Goal: Task Accomplishment & Management: Use online tool/utility

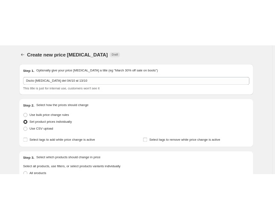
scroll to position [214, 0]
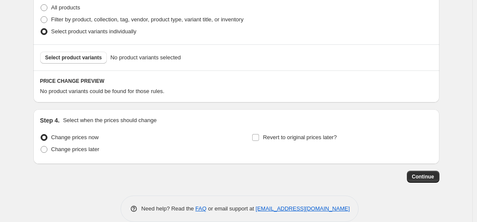
drag, startPoint x: 229, startPoint y: 62, endPoint x: 135, endPoint y: 76, distance: 95.0
click at [229, 62] on div "Select product variants No product variants selected" at bounding box center [236, 58] width 392 height 12
click at [82, 58] on span "Select product variants" at bounding box center [73, 57] width 57 height 7
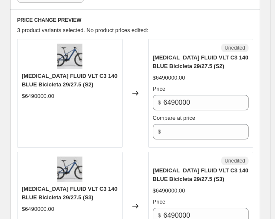
scroll to position [384, 0]
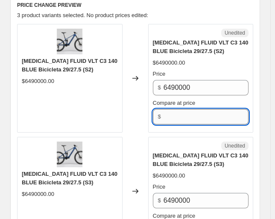
click at [205, 113] on input "Compare at price" at bounding box center [206, 116] width 85 height 15
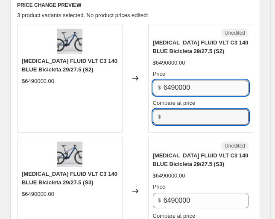
click at [184, 86] on input "6490000" at bounding box center [206, 87] width 85 height 15
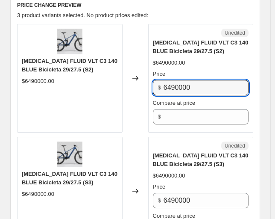
drag, startPoint x: 197, startPoint y: 85, endPoint x: 15, endPoint y: 108, distance: 183.4
click at [15, 108] on div "PRICE CHANGE PREVIEW 3 product variants selected. No product prices edited: NOR…" at bounding box center [135, 189] width 250 height 391
paste input "42185"
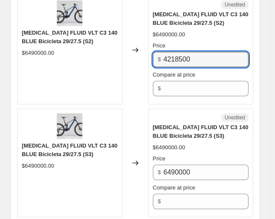
scroll to position [427, 0]
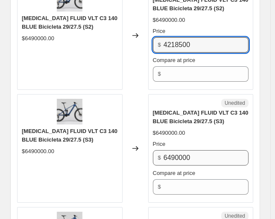
type input "4218500"
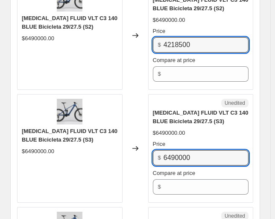
drag, startPoint x: 65, startPoint y: 173, endPoint x: 60, endPoint y: 174, distance: 5.0
click at [59, 173] on div "NORCO FLUID VLT C3 140 BLUE Bicicleta 29/27.5 (S3) $6490000.00 Changed to Unedi…" at bounding box center [135, 148] width 236 height 108
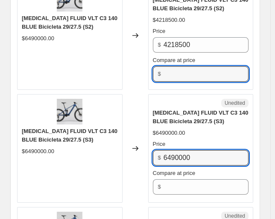
drag, startPoint x: 193, startPoint y: 71, endPoint x: 196, endPoint y: 97, distance: 26.3
click at [193, 71] on input "Compare at price" at bounding box center [206, 73] width 85 height 15
paste input "6490000"
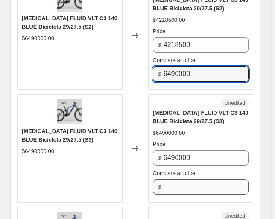
type input "6490000"
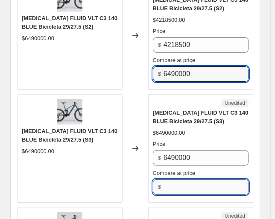
click at [183, 184] on input "Compare at price" at bounding box center [206, 186] width 85 height 15
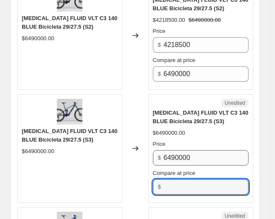
paste input "6490000"
type input "6490000"
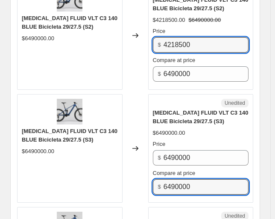
drag, startPoint x: 140, startPoint y: 45, endPoint x: 91, endPoint y: 46, distance: 49.6
click at [91, 46] on div "NORCO FLUID VLT C3 140 BLUE Bicicleta 29/27.5 (S2) $6490000.00 Changed to Succe…" at bounding box center [135, 35] width 236 height 108
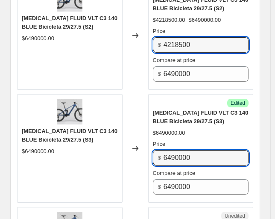
drag, startPoint x: 37, startPoint y: 156, endPoint x: 26, endPoint y: 160, distance: 11.5
click at [20, 160] on div "NORCO FLUID VLT C3 140 BLUE Bicicleta 29/27.5 (S3) $6490000.00 Changed to Succe…" at bounding box center [135, 148] width 236 height 108
paste input "42185"
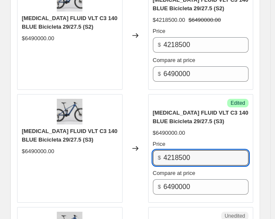
type input "4218500"
click at [231, 119] on div "[MEDICAL_DATA] FLUID VLT C3 140 BLUE Bicicleta 29/27.5 (S3)" at bounding box center [201, 116] width 96 height 17
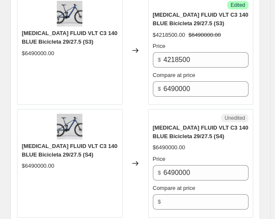
scroll to position [555, 0]
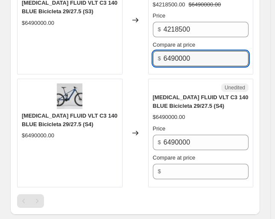
drag, startPoint x: 112, startPoint y: 62, endPoint x: 109, endPoint y: 87, distance: 24.6
click at [68, 70] on div "NORCO FLUID VLT C3 140 BLUE Bicicleta 29/27.5 (S3) $6490000.00 Changed to Succe…" at bounding box center [135, 20] width 236 height 108
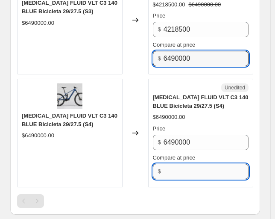
click at [183, 165] on input "Compare at price" at bounding box center [206, 171] width 85 height 15
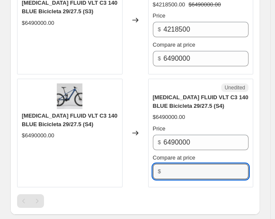
paste input "6490000"
type input "6490000"
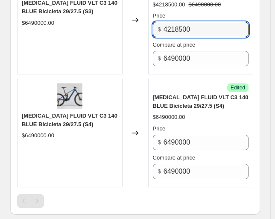
drag, startPoint x: 97, startPoint y: 25, endPoint x: 4, endPoint y: 38, distance: 93.6
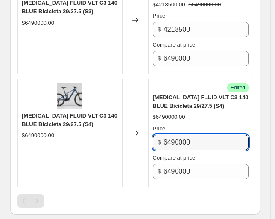
drag, startPoint x: 217, startPoint y: 141, endPoint x: 64, endPoint y: 143, distance: 152.9
click at [64, 143] on div "NORCO FLUID VLT C3 140 BLUE Bicicleta 29/27.5 (S4) $6490000.00 Changed to Succe…" at bounding box center [135, 133] width 236 height 108
paste input "42185"
type input "4218500"
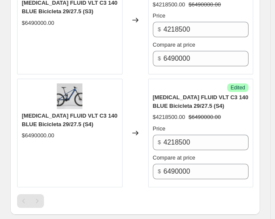
click at [207, 101] on span "[MEDICAL_DATA] FLUID VLT C3 140 BLUE Bicicleta 29/27.5 (S4)" at bounding box center [201, 101] width 96 height 15
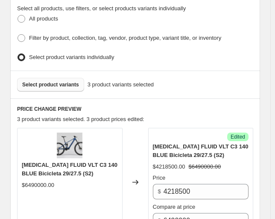
scroll to position [256, 0]
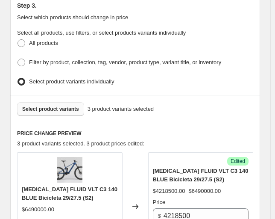
click at [42, 109] on button "Select product variants" at bounding box center [50, 109] width 67 height 14
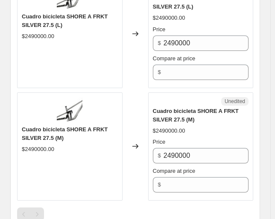
scroll to position [769, 0]
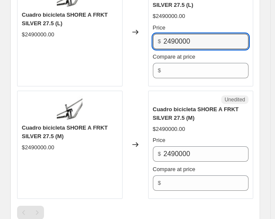
drag, startPoint x: 212, startPoint y: 40, endPoint x: 17, endPoint y: 58, distance: 196.1
paste input "18675"
type input "1867500"
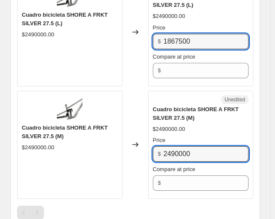
drag, startPoint x: 110, startPoint y: 151, endPoint x: 29, endPoint y: 147, distance: 81.2
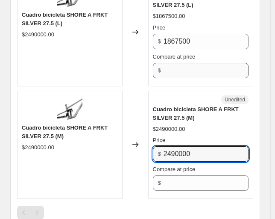
drag, startPoint x: 176, startPoint y: 58, endPoint x: 179, endPoint y: 66, distance: 8.6
click at [179, 62] on div "Compare at price $" at bounding box center [201, 66] width 96 height 26
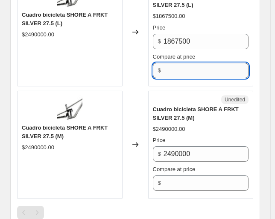
click at [181, 67] on input "Compare at price" at bounding box center [206, 70] width 85 height 15
paste input "2490000"
type input "2490000"
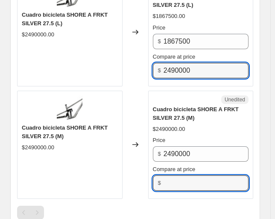
drag, startPoint x: 193, startPoint y: 182, endPoint x: 202, endPoint y: 106, distance: 76.9
click at [192, 182] on input "Compare at price" at bounding box center [206, 182] width 85 height 15
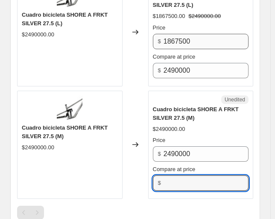
paste input "2490000"
type input "2490000"
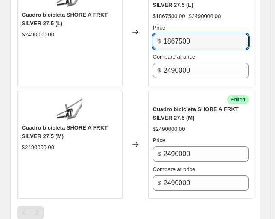
click at [66, 47] on div "Cuadro bicicleta SHORE A FRKT SILVER 27.5 (L) $2490000.00 Changed to Success Ed…" at bounding box center [135, 32] width 236 height 108
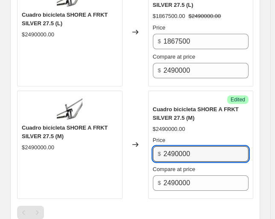
drag, startPoint x: 134, startPoint y: 152, endPoint x: 63, endPoint y: 157, distance: 71.1
click at [47, 157] on div "Cuadro bicicleta SHORE A FRKT SILVER 27.5 (M) $2490000.00 Changed to Success Ed…" at bounding box center [135, 145] width 236 height 108
paste input "18675"
type input "1867500"
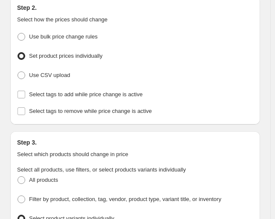
scroll to position [256, 0]
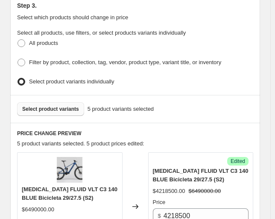
click at [70, 106] on span "Select product variants" at bounding box center [50, 109] width 57 height 7
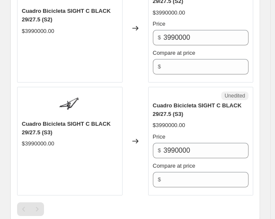
scroll to position [982, 0]
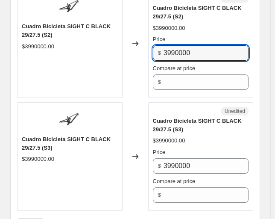
drag, startPoint x: 202, startPoint y: 49, endPoint x: 98, endPoint y: 62, distance: 105.5
click at [98, 61] on div "Cuadro Bicicleta SIGHT C BLACK 29/27.5 (S2) $3990000.00 Changed to Unedited Cua…" at bounding box center [135, 43] width 236 height 108
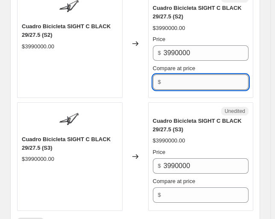
click at [204, 78] on input "Compare at price" at bounding box center [206, 81] width 85 height 15
paste input "3990000"
type input "3990000"
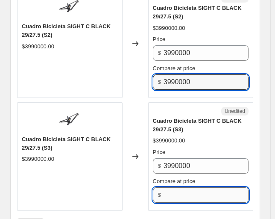
click at [184, 187] on input "Compare at price" at bounding box center [206, 194] width 85 height 15
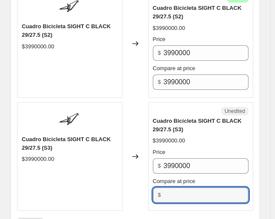
paste input "3990000"
type input "3990000"
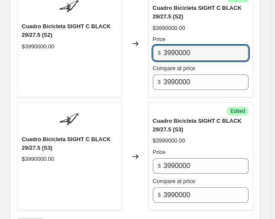
drag, startPoint x: 209, startPoint y: 49, endPoint x: 49, endPoint y: 60, distance: 160.1
click at [49, 59] on div "Cuadro Bicicleta SIGHT C BLACK 29/27.5 (S2) $3990000.00 Changed to Success Edit…" at bounding box center [135, 43] width 236 height 108
paste input "3915"
type input "3391500"
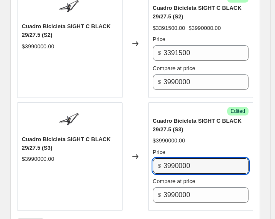
drag, startPoint x: 204, startPoint y: 160, endPoint x: 23, endPoint y: 166, distance: 180.8
click at [35, 166] on div "Cuadro Bicicleta SIGHT C BLACK 29/27.5 (S3) $3990000.00 Changed to Success Edit…" at bounding box center [135, 156] width 236 height 108
paste input "3915"
type input "3391500"
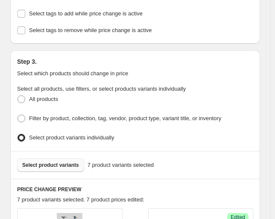
scroll to position [256, 0]
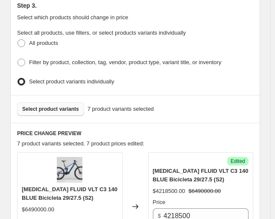
click at [60, 106] on span "Select product variants" at bounding box center [50, 109] width 57 height 7
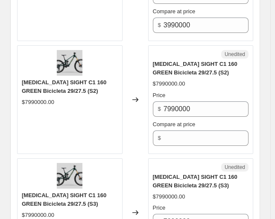
scroll to position [1196, 0]
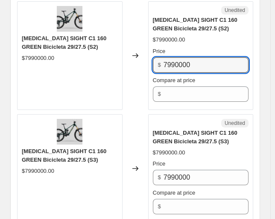
drag, startPoint x: 200, startPoint y: 62, endPoint x: 11, endPoint y: 62, distance: 189.7
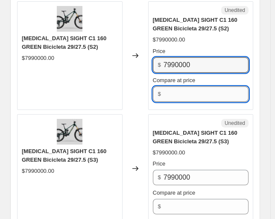
click at [187, 96] on input "Compare at price" at bounding box center [206, 93] width 85 height 15
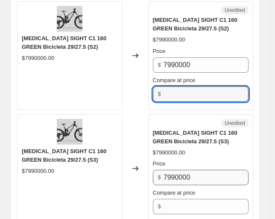
paste input "7990000"
type input "7990000"
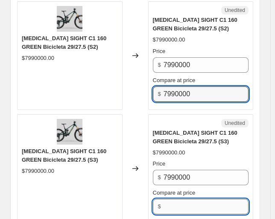
drag, startPoint x: 188, startPoint y: 202, endPoint x: 188, endPoint y: 195, distance: 6.8
click at [188, 202] on input "Compare at price" at bounding box center [206, 206] width 85 height 15
paste input "7990000"
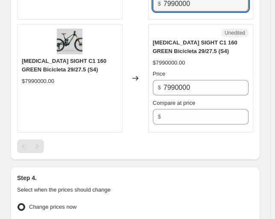
scroll to position [1410, 0]
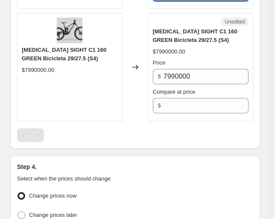
type input "7990000"
click at [186, 92] on label "Compare at price" at bounding box center [174, 92] width 43 height 9
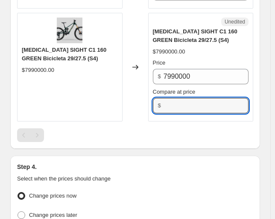
click at [186, 98] on input "Compare at price" at bounding box center [206, 105] width 85 height 15
paste input "7990000"
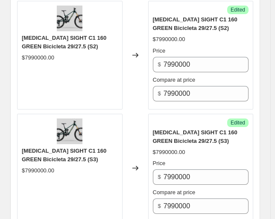
scroll to position [1196, 0]
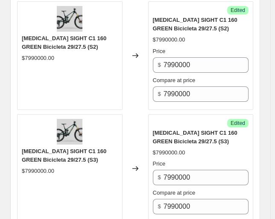
type input "7990000"
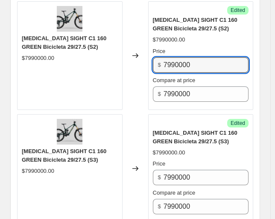
drag, startPoint x: 182, startPoint y: 62, endPoint x: 43, endPoint y: 77, distance: 139.7
click at [67, 72] on div "NORCO SIGHT C1 160 GREEN Bicicleta 29/27.5 (S2) $7990000.00 Changed to Success …" at bounding box center [135, 55] width 236 height 108
paste input "67915"
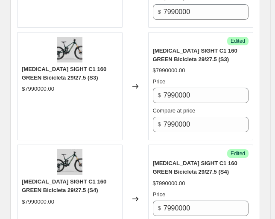
scroll to position [1281, 0]
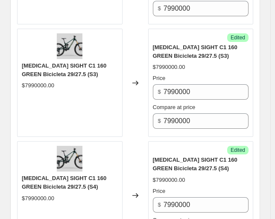
type input "6791500"
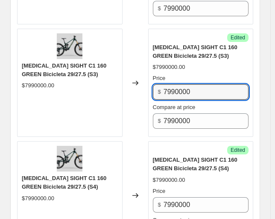
drag, startPoint x: 137, startPoint y: 88, endPoint x: 64, endPoint y: 97, distance: 74.1
click at [64, 97] on div "NORCO SIGHT C1 160 GREEN Bicicleta 29/27.5 (S3) $7990000.00 Changed to Success …" at bounding box center [135, 83] width 236 height 108
paste input "67915"
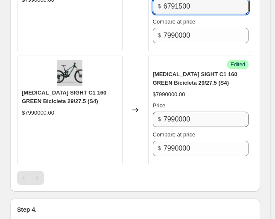
type input "6791500"
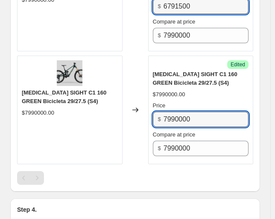
drag, startPoint x: 209, startPoint y: 117, endPoint x: 57, endPoint y: 121, distance: 152.6
click at [57, 121] on div "NORCO SIGHT C1 160 GREEN Bicicleta 29/27.5 (S4) $7990000.00 Changed to Success …" at bounding box center [135, 110] width 236 height 108
paste input "67915"
type input "6791500"
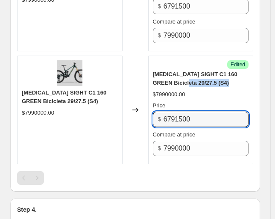
click at [193, 85] on div "NORCO SIGHT C1 160 GREEN Bicicleta 29/27.5 (S4) $7990000.00 Price $ 6791500 Com…" at bounding box center [201, 113] width 96 height 86
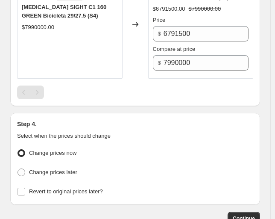
click at [141, 113] on div "Step 4. Select when the prices should change Change prices now Change prices la…" at bounding box center [135, 159] width 250 height 92
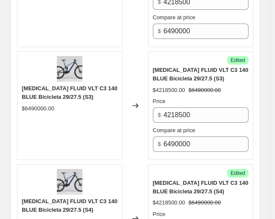
scroll to position [256, 0]
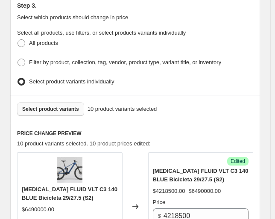
click at [49, 108] on span "Select product variants" at bounding box center [50, 109] width 57 height 7
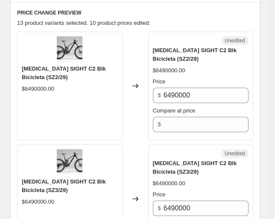
scroll to position [384, 0]
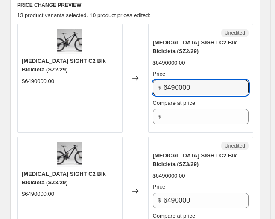
drag, startPoint x: 161, startPoint y: 80, endPoint x: 129, endPoint y: 97, distance: 35.4
click at [103, 88] on div "Norco SIGHT C2 Blk Bicicleta (SZ2/29) $6490000.00 Changed to Unedited Norco SIG…" at bounding box center [135, 78] width 236 height 108
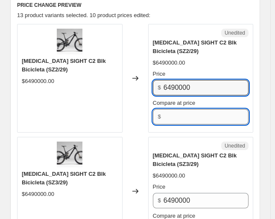
click at [192, 119] on input "Compare at price" at bounding box center [206, 116] width 85 height 15
paste input "6490000"
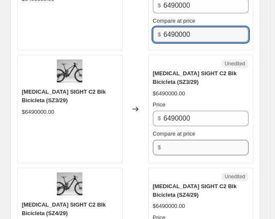
scroll to position [470, 0]
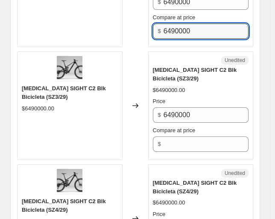
type input "6490000"
click at [192, 149] on div "Unedited Norco SIGHT C2 Blk Bicicleta (SZ3/29) $6490000.00 Price $ 6490000 Comp…" at bounding box center [201, 105] width 106 height 108
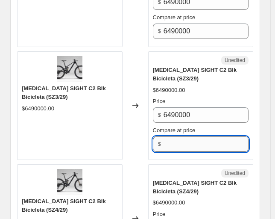
click at [189, 140] on input "Compare at price" at bounding box center [206, 143] width 85 height 15
paste input "6490000"
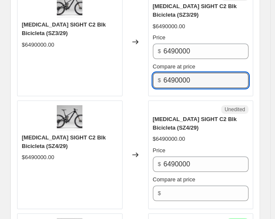
scroll to position [598, 0]
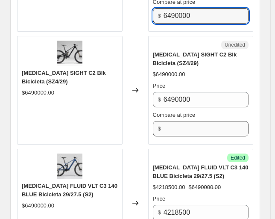
type input "6490000"
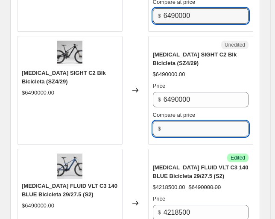
click at [190, 129] on input "Compare at price" at bounding box center [206, 128] width 85 height 15
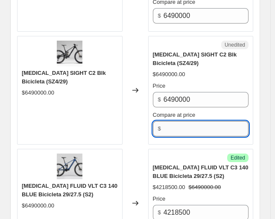
paste input "6490000"
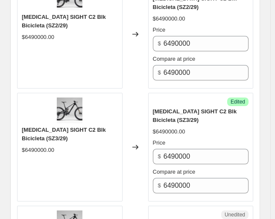
scroll to position [427, 0]
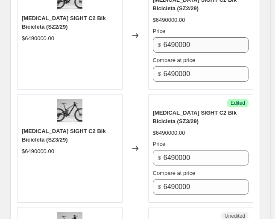
type input "6490000"
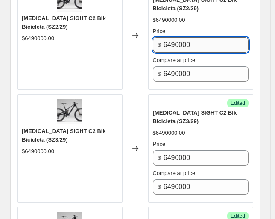
click at [211, 37] on input "6490000" at bounding box center [206, 44] width 85 height 15
drag, startPoint x: 208, startPoint y: 36, endPoint x: -63, endPoint y: 62, distance: 272.0
paste input "3894"
type input "3894000"
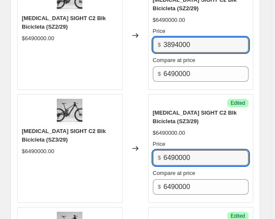
paste input "3894"
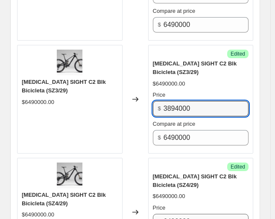
scroll to position [555, 0]
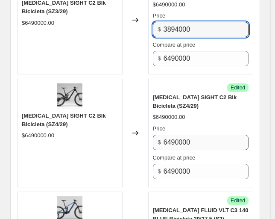
type input "3894000"
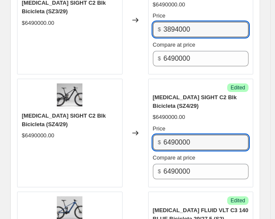
drag, startPoint x: 219, startPoint y: 141, endPoint x: 48, endPoint y: 147, distance: 171.4
paste input "3894"
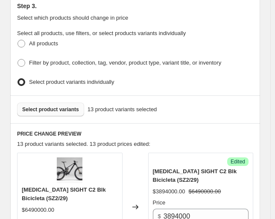
scroll to position [256, 0]
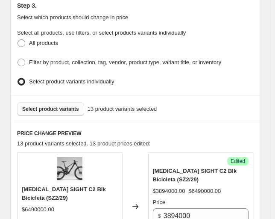
type input "3894000"
click at [40, 106] on span "Select product variants" at bounding box center [50, 109] width 57 height 7
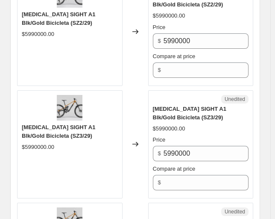
scroll to position [769, 0]
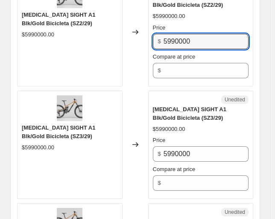
drag, startPoint x: 195, startPoint y: 36, endPoint x: 93, endPoint y: 52, distance: 103.4
click at [26, 39] on div "Norco SIGHT A1 Blk/Gold Bicicleta (SZ2/29) $5990000.00 Changed to Unedited Norc…" at bounding box center [135, 32] width 236 height 108
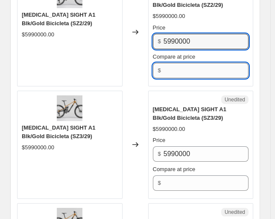
click at [211, 70] on input "Compare at price" at bounding box center [206, 70] width 85 height 15
paste input "5990000"
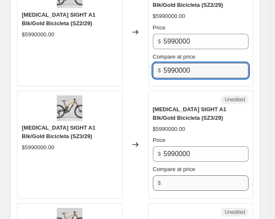
type input "5990000"
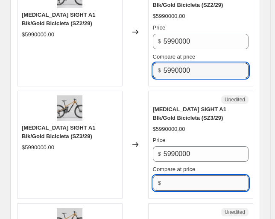
click at [186, 183] on input "Compare at price" at bounding box center [206, 182] width 85 height 15
paste input "5990000"
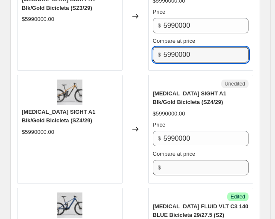
type input "5990000"
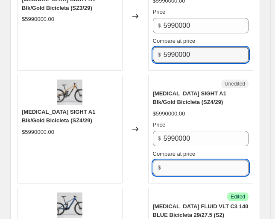
click at [192, 167] on input "Compare at price" at bounding box center [206, 167] width 85 height 15
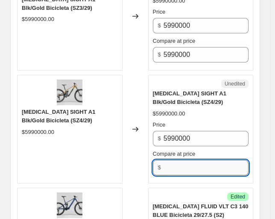
paste input "5990000"
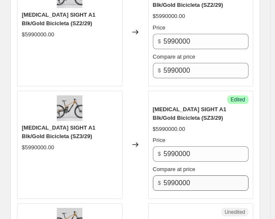
scroll to position [726, 0]
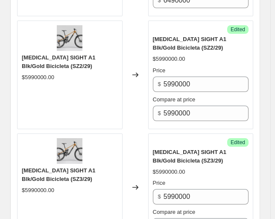
type input "5990000"
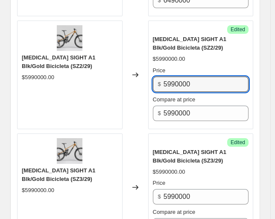
paste input "3594"
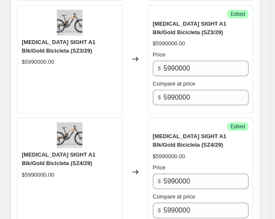
type input "3594000"
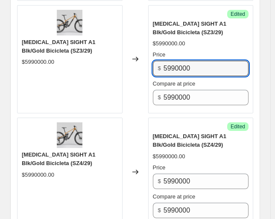
click at [46, 72] on div "Norco SIGHT A1 Blk/Gold Bicicleta (SZ3/29) $5990000.00 Changed to Success Edite…" at bounding box center [135, 59] width 236 height 108
paste input "3594"
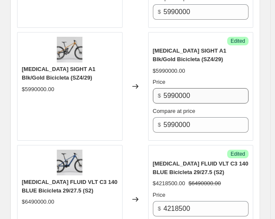
type input "3594000"
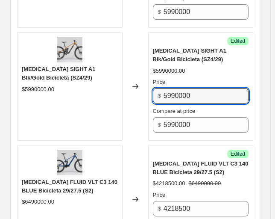
drag, startPoint x: 180, startPoint y: 91, endPoint x: 26, endPoint y: 99, distance: 154.4
click at [50, 94] on div "Norco SIGHT A1 Blk/Gold Bicicleta (SZ4/29) $5990000.00 Changed to Success Edite…" at bounding box center [135, 86] width 236 height 108
paste input "3594"
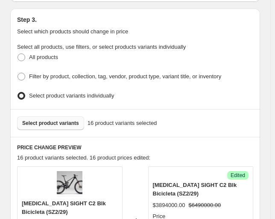
scroll to position [256, 0]
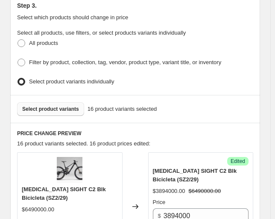
type input "3594000"
click at [70, 102] on button "Select product variants" at bounding box center [50, 109] width 67 height 14
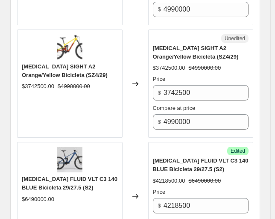
scroll to position [1281, 0]
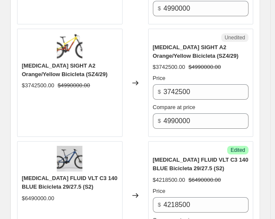
click at [150, 141] on div "Success Edited NORCO FLUID VLT C3 140 BLUE Bicicleta 29/27.5 (S2) $4218500.00 $…" at bounding box center [201, 195] width 106 height 108
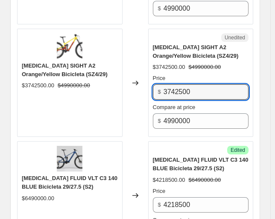
drag, startPoint x: 190, startPoint y: 92, endPoint x: 38, endPoint y: 103, distance: 152.5
click at [24, 103] on div "Norco SIGHT A2 Orange/Yellow Bicicleta (SZ4/29) $3742500.00 $4990000.00 Changed…" at bounding box center [135, 83] width 236 height 108
paste input "29940"
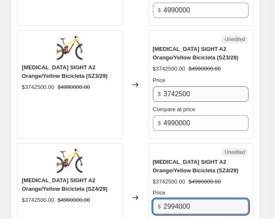
scroll to position [1153, 0]
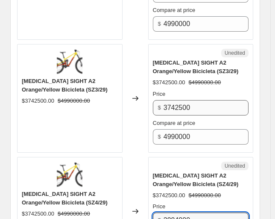
type input "2994000"
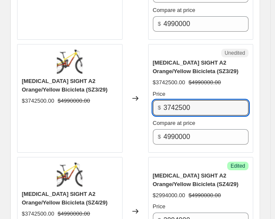
drag, startPoint x: 202, startPoint y: 106, endPoint x: 27, endPoint y: 106, distance: 175.6
click at [29, 106] on div "Norco SIGHT A2 Orange/Yellow Bicicleta (SZ3/29) $3742500.00 $4990000.00 Changed…" at bounding box center [135, 98] width 236 height 108
paste input "29940"
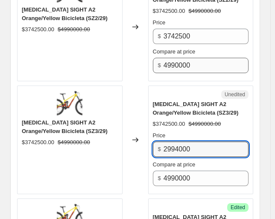
scroll to position [1068, 0]
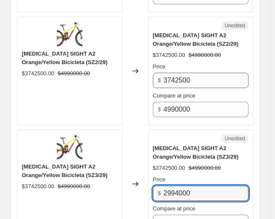
type input "2994000"
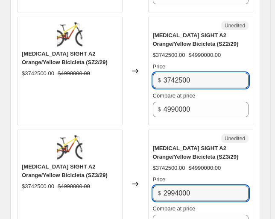
drag, startPoint x: 210, startPoint y: 80, endPoint x: 77, endPoint y: 79, distance: 132.4
click at [77, 79] on div "Norco SIGHT A2 Orange/Yellow Bicicleta (SZ2/29) $3742500.00 $4990000.00 Changed…" at bounding box center [135, 71] width 236 height 108
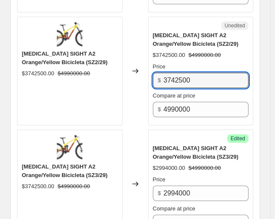
paste input "29940"
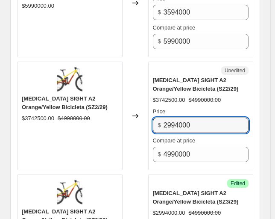
scroll to position [982, 0]
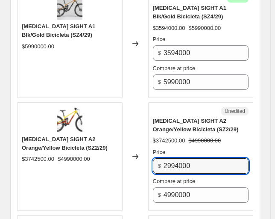
type input "2994000"
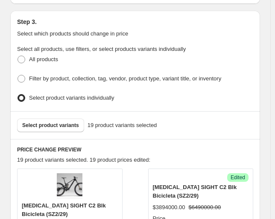
scroll to position [256, 0]
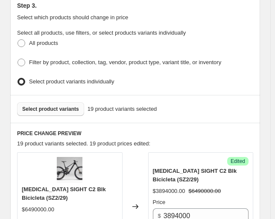
click at [68, 106] on span "Select product variants" at bounding box center [50, 109] width 57 height 7
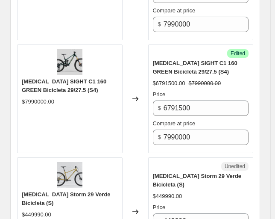
scroll to position [2520, 0]
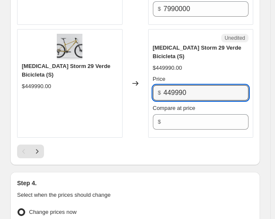
drag, startPoint x: 204, startPoint y: 81, endPoint x: -68, endPoint y: 92, distance: 272.7
paste input "337493"
type input "337493"
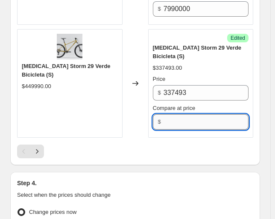
click at [188, 117] on input "Compare at price" at bounding box center [206, 121] width 85 height 15
type input "449990"
click at [172, 144] on div at bounding box center [135, 151] width 236 height 14
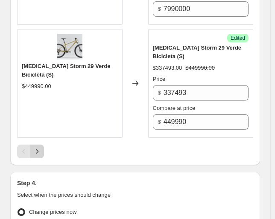
click at [41, 147] on icon "Next" at bounding box center [37, 151] width 9 height 9
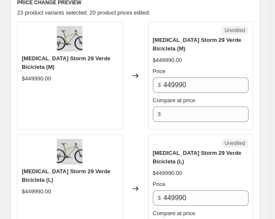
scroll to position [350, 0]
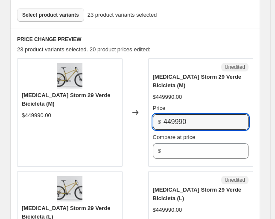
click at [112, 108] on div "Norco Storm 29 Verde Bicicleta (M) $449990.00 Changed to Unedited Norco Storm 2…" at bounding box center [135, 112] width 236 height 108
paste input "337493"
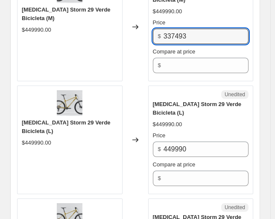
type input "337493"
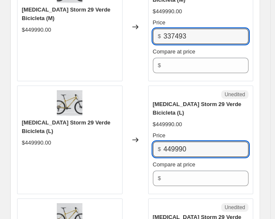
drag, startPoint x: 49, startPoint y: 132, endPoint x: 57, endPoint y: 121, distance: 13.3
click at [31, 132] on div "Norco Storm 29 Verde Bicicleta (L) $449990.00 Changed to Unedited Norco Storm 2…" at bounding box center [135, 139] width 236 height 108
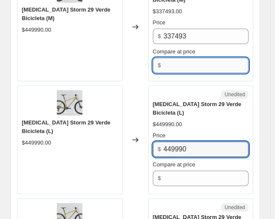
click at [177, 58] on input "Compare at price" at bounding box center [206, 65] width 85 height 15
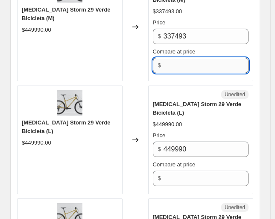
paste input "449990"
type input "449990"
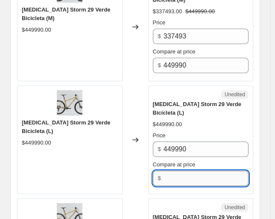
click at [186, 170] on input "Compare at price" at bounding box center [206, 177] width 85 height 15
paste input "449990"
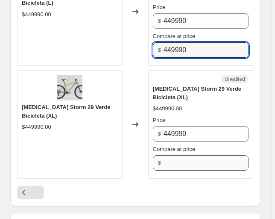
type input "449990"
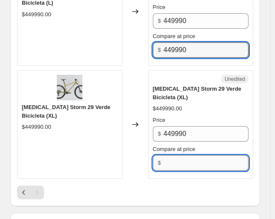
click at [182, 155] on input "Compare at price" at bounding box center [206, 162] width 85 height 15
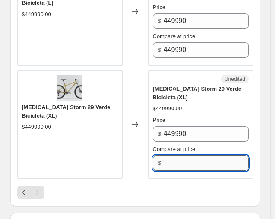
paste input "449990"
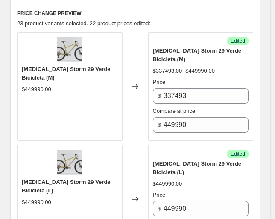
scroll to position [308, 0]
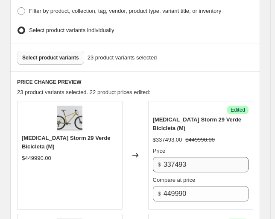
type input "449990"
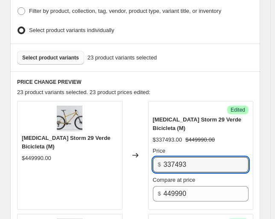
drag, startPoint x: 202, startPoint y: 150, endPoint x: 35, endPoint y: 155, distance: 168.0
click at [44, 155] on div "Norco Storm 29 Verde Bicicleta (M) $449990.00 Changed to Success Edited Norco S…" at bounding box center [135, 155] width 236 height 108
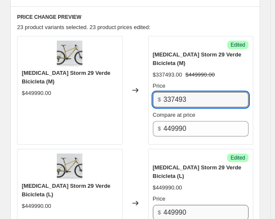
scroll to position [436, 0]
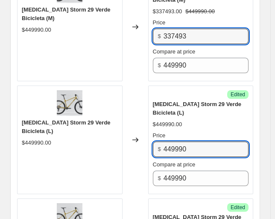
drag, startPoint x: 198, startPoint y: 132, endPoint x: 26, endPoint y: 136, distance: 171.8
click at [35, 134] on div "Norco Storm 29 Verde Bicicleta (L) $449990.00 Changed to Success Edited Norco S…" at bounding box center [135, 139] width 236 height 108
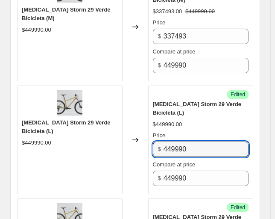
paste input "337493"
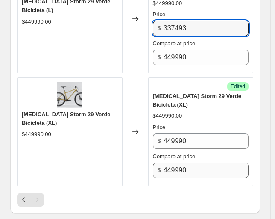
scroll to position [564, 0]
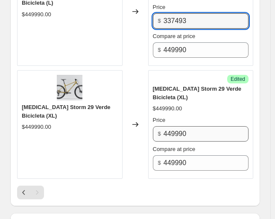
type input "337493"
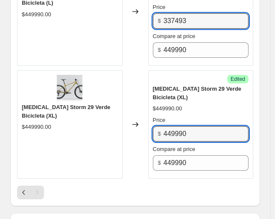
drag, startPoint x: 188, startPoint y: 106, endPoint x: 42, endPoint y: 114, distance: 146.3
click at [76, 109] on div "Norco Storm 29 Verde Bicicleta (XL) $449990.00 Changed to Success Edited Norco …" at bounding box center [135, 124] width 236 height 108
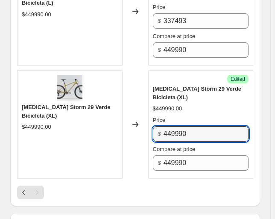
paste input "337493"
type input "337493"
click at [119, 134] on div "Norco Storm 29 Verde Bicicleta (XL) $449990.00" at bounding box center [70, 124] width 106 height 108
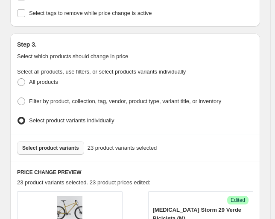
scroll to position [265, 0]
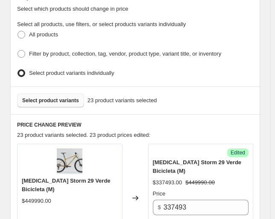
click at [69, 98] on span "Select product variants" at bounding box center [50, 100] width 57 height 7
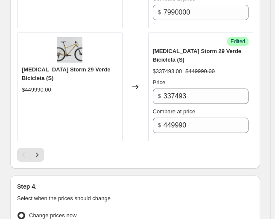
scroll to position [2529, 0]
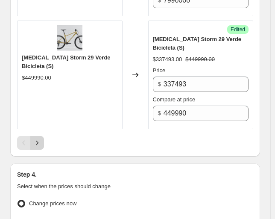
click at [42, 136] on button "Next" at bounding box center [37, 143] width 14 height 14
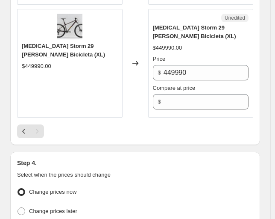
scroll to position [885, 0]
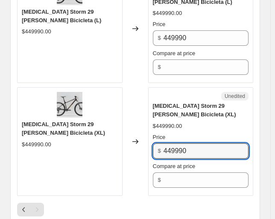
drag, startPoint x: 130, startPoint y: 107, endPoint x: 61, endPoint y: 112, distance: 69.8
click at [62, 112] on div "Norco Storm 29 Morado Bicicleta (XL) $449990.00 Changed to Unedited Norco Storm…" at bounding box center [135, 141] width 236 height 108
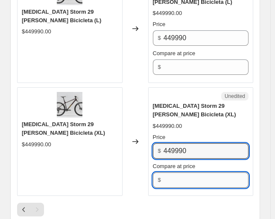
click at [190, 172] on input "Compare at price" at bounding box center [206, 179] width 85 height 15
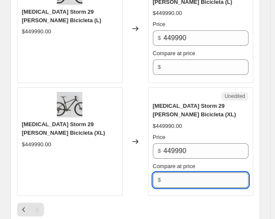
paste input "449990"
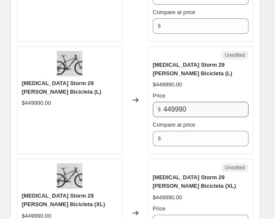
scroll to position [756, 0]
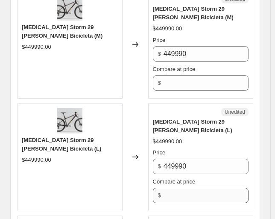
type input "449990"
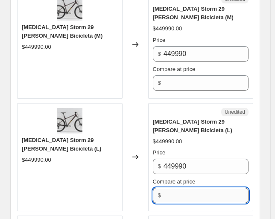
click at [193, 188] on input "Compare at price" at bounding box center [206, 195] width 85 height 15
paste input "449990"
type input "449990"
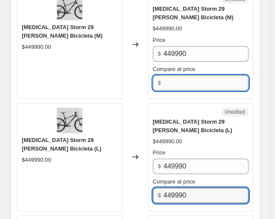
click at [198, 75] on input "Compare at price" at bounding box center [206, 82] width 85 height 15
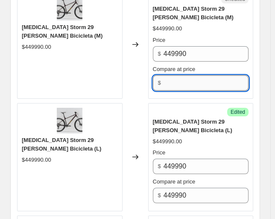
paste input "449990"
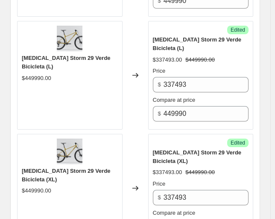
scroll to position [628, 0]
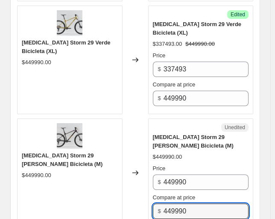
type input "449990"
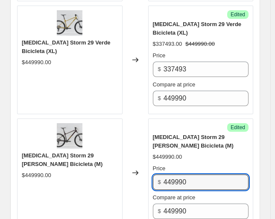
drag, startPoint x: 213, startPoint y: 147, endPoint x: -29, endPoint y: 152, distance: 242.3
paste input "337493"
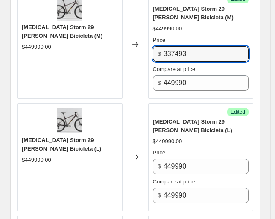
type input "337493"
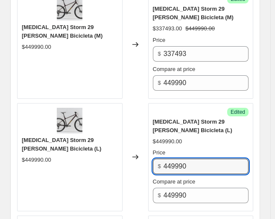
drag, startPoint x: 133, startPoint y: 117, endPoint x: 61, endPoint y: 121, distance: 71.9
click at [79, 117] on div "Norco Storm 29 Morado Bicicleta (L) $449990.00 Changed to Success Edited Norco …" at bounding box center [135, 157] width 236 height 108
paste input "337493"
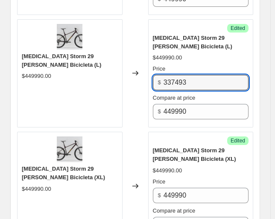
scroll to position [842, 0]
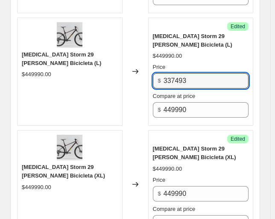
type input "337493"
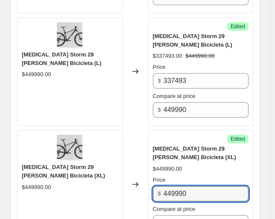
drag, startPoint x: 94, startPoint y: 150, endPoint x: 23, endPoint y: 150, distance: 71.8
click at [24, 150] on div "Norco Storm 29 Morado Bicicleta (XL) $449990.00 Changed to Success Edited Norco…" at bounding box center [135, 184] width 236 height 108
paste input "337493"
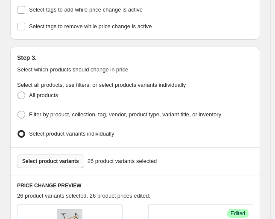
scroll to position [201, 0]
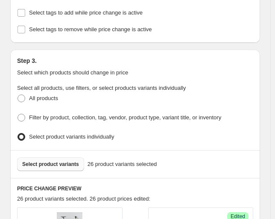
type input "337493"
click at [65, 161] on span "Select product variants" at bounding box center [50, 164] width 57 height 7
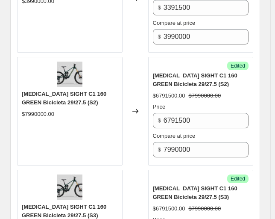
scroll to position [2551, 0]
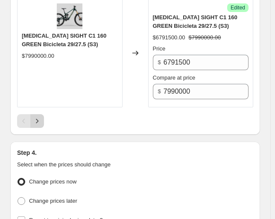
click at [39, 114] on button "Next" at bounding box center [37, 121] width 14 height 14
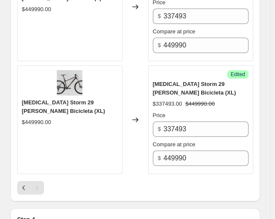
scroll to position [1144, 0]
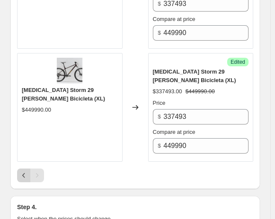
click at [22, 171] on icon "Previous" at bounding box center [24, 175] width 9 height 9
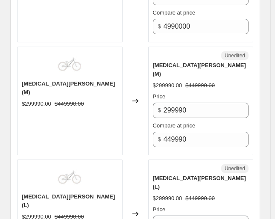
scroll to position [1377, 0]
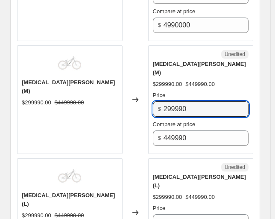
drag, startPoint x: 211, startPoint y: 98, endPoint x: 98, endPoint y: 100, distance: 112.4
click at [109, 100] on div "Norco Rampage Marco (M) $299990.00 $449990.00 Changed to Unedited Norco Rampage…" at bounding box center [135, 99] width 236 height 108
paste input "09993"
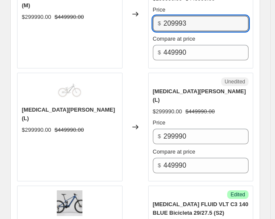
type input "209993"
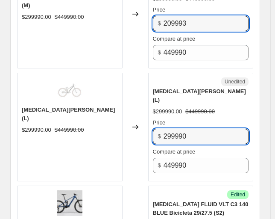
click at [97, 118] on div "Norco Rampage Marco (L) $299990.00 $449990.00 Changed to Unedited Norco Rampage…" at bounding box center [135, 127] width 236 height 108
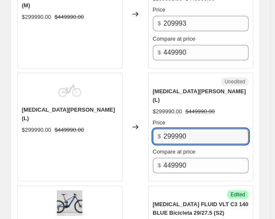
paste input "09993"
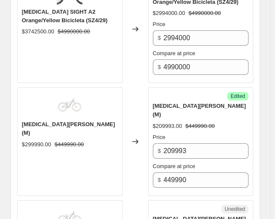
scroll to position [1334, 0]
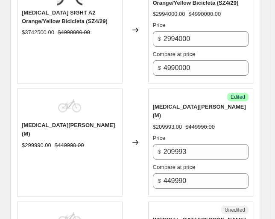
type input "209993"
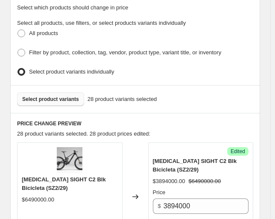
scroll to position [267, 0]
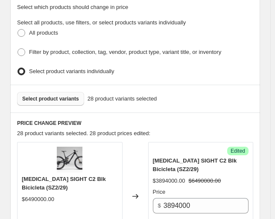
click at [68, 96] on span "Select product variants" at bounding box center [50, 98] width 57 height 7
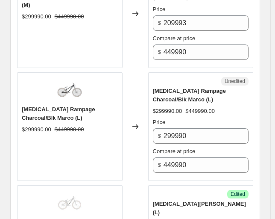
scroll to position [1505, 0]
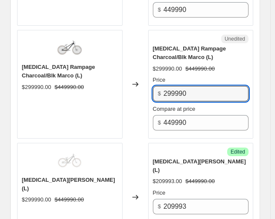
drag, startPoint x: 128, startPoint y: 83, endPoint x: 116, endPoint y: 84, distance: 12.0
click at [116, 84] on div "Norco Rampage Charcoal/Blk Marco (L) $299990.00 $449990.00 Changed to Unedited …" at bounding box center [135, 84] width 236 height 108
paste input "09993"
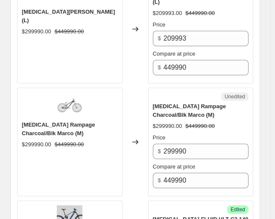
scroll to position [1676, 0]
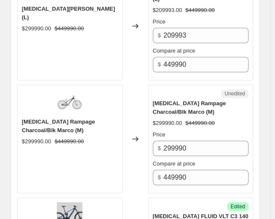
type input "209993"
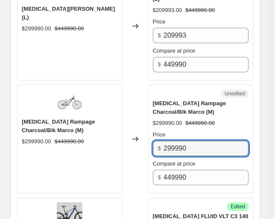
drag, startPoint x: 63, startPoint y: 130, endPoint x: 46, endPoint y: 133, distance: 17.8
click at [48, 132] on div "Norco Rampage Charcoal/Blk Marco (M) $299990.00 $449990.00 Changed to Unedited …" at bounding box center [135, 139] width 236 height 108
paste input "09993"
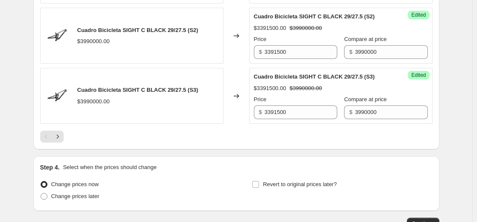
scroll to position [1508, 0]
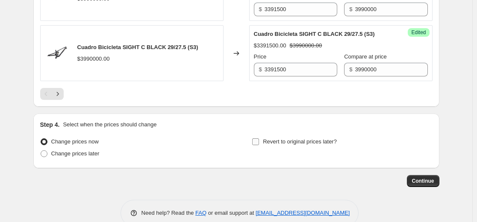
type input "209993"
click at [262, 136] on label "Revert to original prices later?" at bounding box center [294, 142] width 85 height 12
click at [259, 138] on input "Revert to original prices later?" at bounding box center [255, 141] width 7 height 7
checkbox input "true"
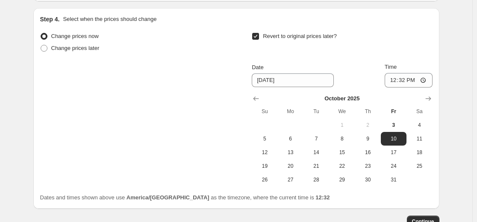
scroll to position [1636, 0]
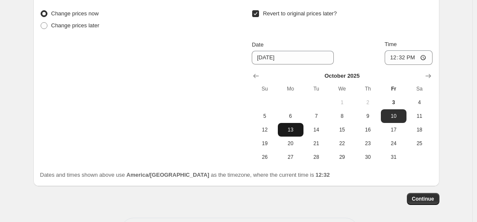
click at [290, 126] on span "13" at bounding box center [290, 129] width 19 height 7
type input "10/13/2025"
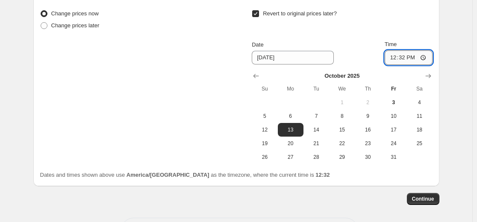
click at [416, 50] on input "12:32" at bounding box center [408, 57] width 48 height 15
click at [405, 50] on input "12:32" at bounding box center [408, 57] width 48 height 15
click at [430, 50] on input "12:32" at bounding box center [408, 57] width 48 height 15
click at [423, 50] on input "12:32" at bounding box center [408, 57] width 48 height 15
type input "12:00"
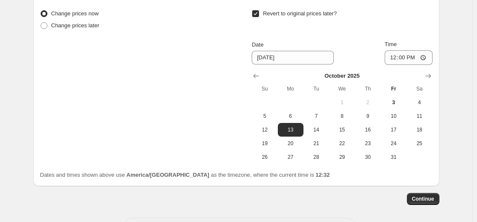
click at [356, 40] on div "Date 10/13/2025 Time 12:00" at bounding box center [342, 52] width 180 height 25
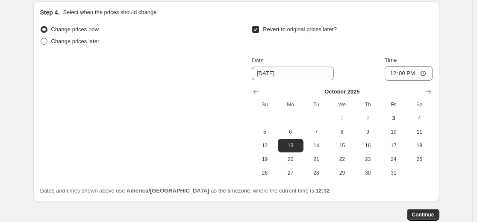
scroll to position [1593, 0]
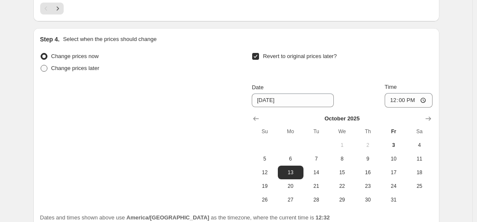
click at [47, 65] on span at bounding box center [44, 68] width 7 height 7
click at [41, 65] on input "Change prices later" at bounding box center [41, 65] width 0 height 0
radio input "true"
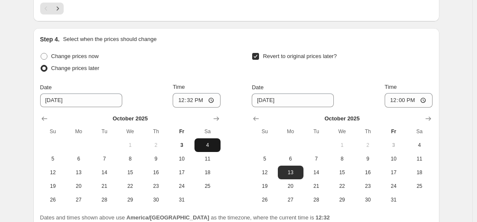
click at [211, 142] on span "4" at bounding box center [207, 145] width 19 height 7
click at [203, 93] on input "12:32" at bounding box center [197, 100] width 48 height 15
click at [214, 93] on input "12:32" at bounding box center [197, 100] width 48 height 15
type input "23:59"
click at [250, 60] on div "Change prices now Change prices later Date 10/4/2025 Time 23:59 October 2025 Su…" at bounding box center [236, 128] width 392 height 156
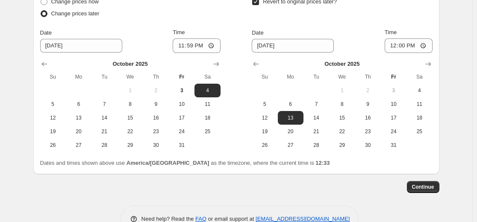
scroll to position [1654, 0]
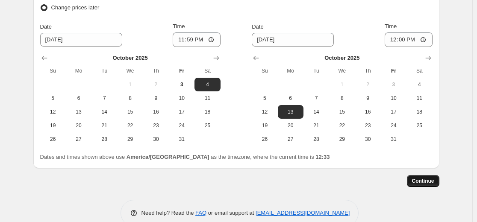
click at [421, 175] on button "Continue" at bounding box center [423, 181] width 32 height 12
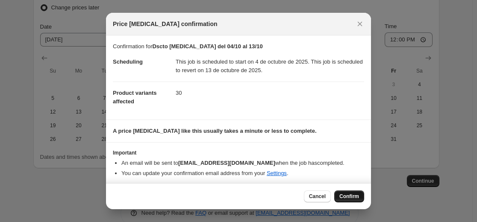
click at [358, 195] on span "Confirm" at bounding box center [349, 196] width 20 height 7
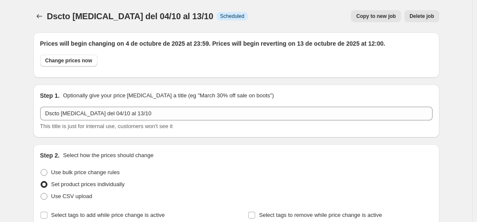
scroll to position [1654, 0]
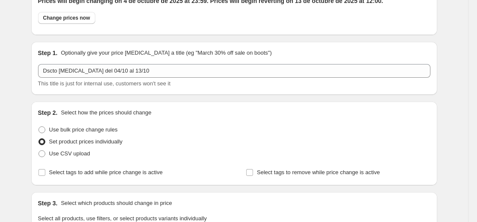
click at [214, 128] on div "Use bulk price change rules" at bounding box center [234, 130] width 392 height 12
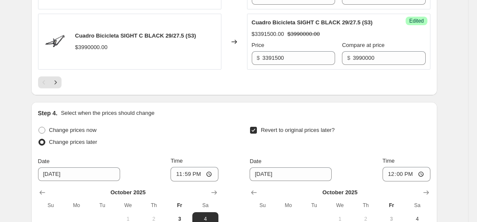
scroll to position [1706, 0]
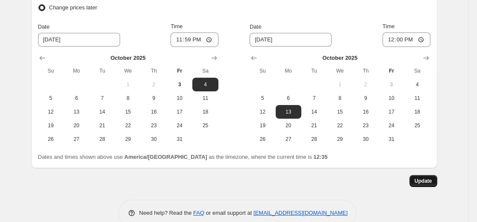
click at [430, 178] on span "Update" at bounding box center [423, 181] width 18 height 7
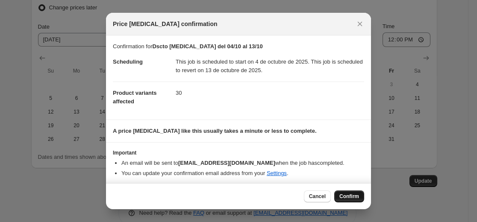
click at [352, 196] on span "Confirm" at bounding box center [349, 196] width 20 height 7
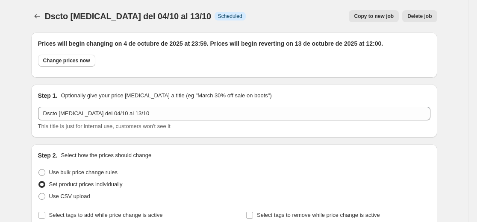
scroll to position [1706, 0]
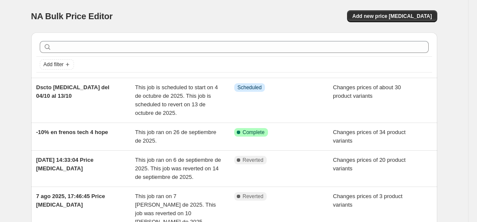
click at [170, 11] on div "NA Bulk Price Editor" at bounding box center [128, 16] width 195 height 12
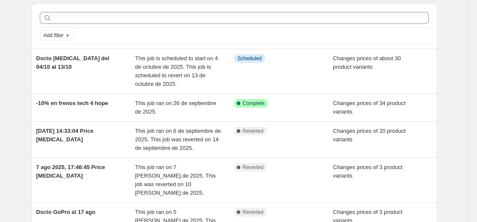
scroll to position [43, 0]
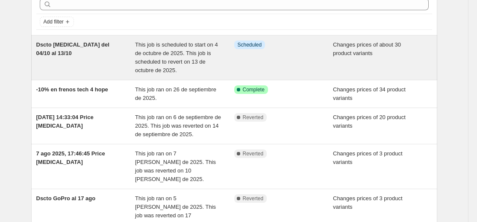
click at [185, 54] on span "This job is scheduled to start on 4 de octubre de 2025. This job is scheduled t…" at bounding box center [176, 57] width 83 height 32
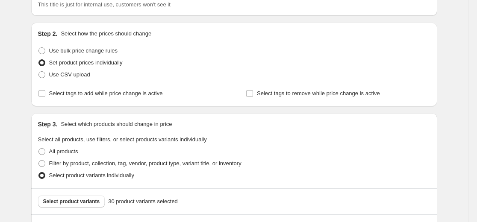
scroll to position [171, 0]
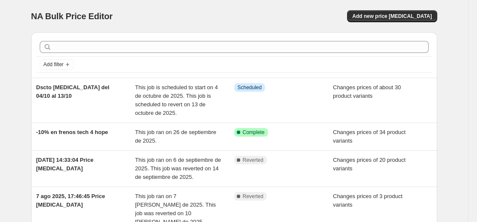
click at [198, 37] on div "Add filter" at bounding box center [234, 54] width 406 height 45
click at [185, 18] on div "NA Bulk Price Editor" at bounding box center [128, 16] width 195 height 12
click at [401, 19] on span "Add new price [MEDICAL_DATA]" at bounding box center [391, 16] width 79 height 7
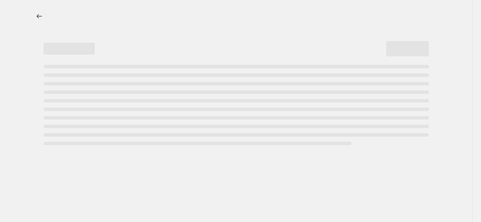
select select "percentage"
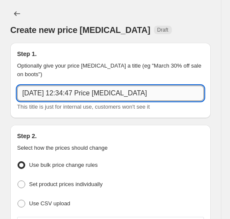
click at [57, 98] on input "3 oct 2025, 12:34:47 Price change job" at bounding box center [110, 92] width 187 height 15
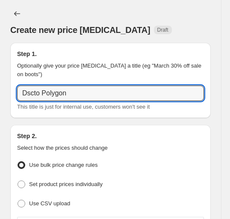
paste input "esto desde el 05/10 23:59 hasta 08/10 23:59"
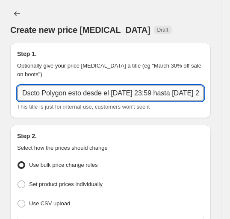
drag, startPoint x: 107, startPoint y: 92, endPoint x: 68, endPoint y: 94, distance: 38.9
click at [68, 94] on input "Dscto Polygon esto desde el 05/10 23:59 hasta 08/10 23:59" at bounding box center [110, 92] width 187 height 15
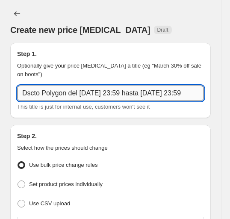
drag, startPoint x: 133, startPoint y: 94, endPoint x: 99, endPoint y: 93, distance: 34.2
click at [99, 93] on input "Dscto Polygon del 05/10 23:59 hasta 08/10 23:59" at bounding box center [110, 92] width 187 height 15
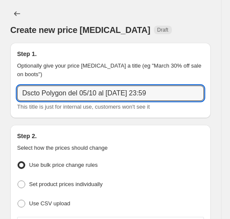
drag, startPoint x: 124, startPoint y: 94, endPoint x: 185, endPoint y: 102, distance: 62.0
click at [185, 102] on div "Dscto Polygon del 05/10 al 08/10 23:59 This title is just for internal use, cus…" at bounding box center [110, 98] width 187 height 26
type input "Dscto Polygon del 05/10 al 08/10"
click at [164, 110] on div "This title is just for internal use, customers won't see it" at bounding box center [110, 107] width 187 height 9
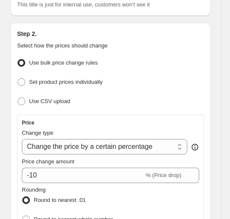
scroll to position [128, 0]
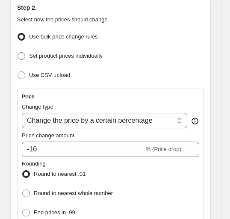
click at [51, 58] on span "Set product prices individually" at bounding box center [65, 56] width 73 height 6
click at [18, 53] on input "Set product prices individually" at bounding box center [18, 52] width 0 height 0
radio input "true"
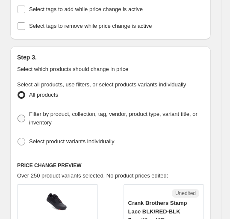
scroll to position [214, 0]
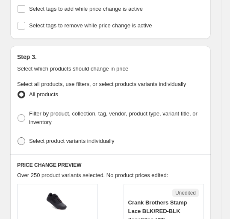
click at [45, 138] on span "Select product variants individually" at bounding box center [71, 141] width 85 height 6
click at [18, 137] on input "Select product variants individually" at bounding box center [18, 137] width 0 height 0
radio input "true"
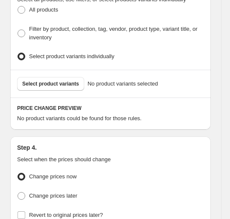
scroll to position [299, 0]
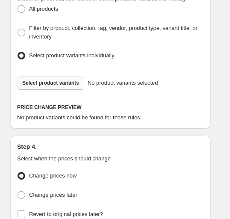
click at [67, 82] on span "Select product variants" at bounding box center [50, 82] width 57 height 7
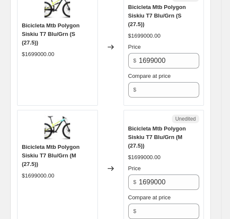
scroll to position [427, 0]
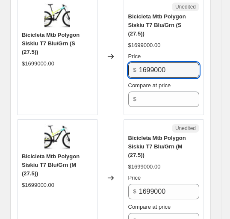
drag, startPoint x: 107, startPoint y: 59, endPoint x: 149, endPoint y: 67, distance: 42.7
click at [91, 59] on div "Bicicleta Mtb Polygon Siskiu T7 Blu/Grn (S (27.5)) $1699000.00 Changed to Unedi…" at bounding box center [110, 56] width 187 height 117
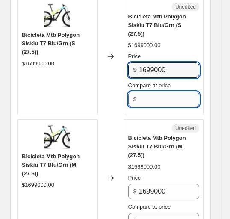
click at [180, 91] on input "Compare at price" at bounding box center [169, 98] width 60 height 15
paste input "1699000"
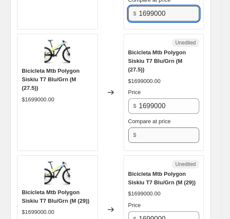
type input "1699000"
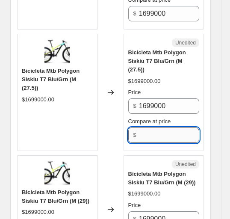
click at [179, 127] on input "Compare at price" at bounding box center [169, 134] width 60 height 15
paste input "1699000"
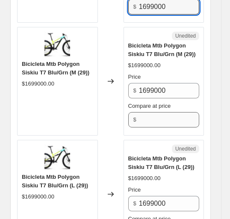
type input "1699000"
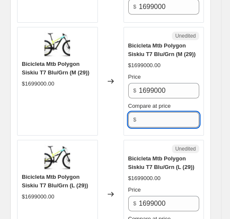
click at [176, 112] on input "Compare at price" at bounding box center [169, 119] width 60 height 15
paste input "1699000"
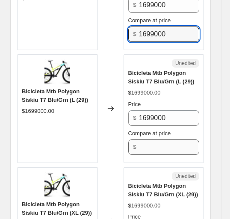
type input "1699000"
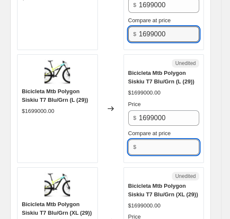
click at [175, 139] on input "Compare at price" at bounding box center [169, 146] width 60 height 15
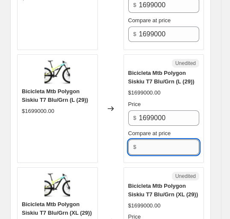
paste input "1699000"
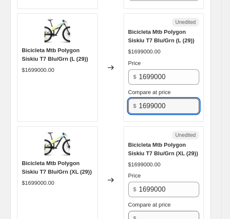
scroll to position [854, 0]
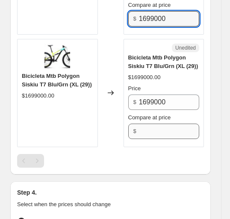
type input "1699000"
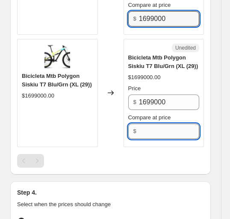
click at [176, 123] on input "Compare at price" at bounding box center [169, 130] width 60 height 15
paste input "1699000"
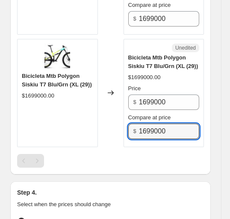
type input "1699000"
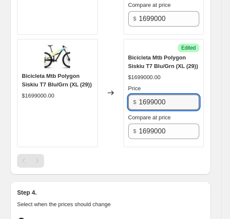
drag, startPoint x: 185, startPoint y: 83, endPoint x: 0, endPoint y: 80, distance: 185.0
paste input "$1.359.290"
drag, startPoint x: 112, startPoint y: 82, endPoint x: -16, endPoint y: 102, distance: 129.6
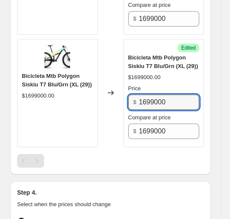
paste input "35929"
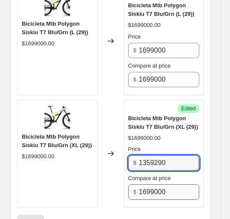
scroll to position [769, 0]
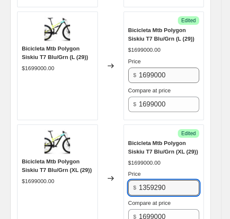
type input "1359290"
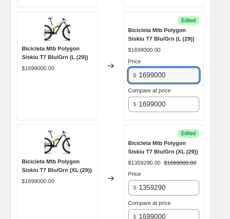
drag, startPoint x: 180, startPoint y: 55, endPoint x: 21, endPoint y: 59, distance: 158.5
click at [47, 56] on div "Bicicleta Mtb Polygon Siskiu T7 Blu/Grn (L (29)) $1699000.00 Changed to Success…" at bounding box center [110, 66] width 187 height 108
paste input "35929"
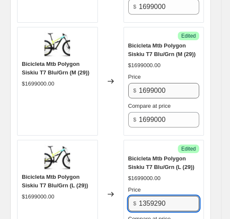
type input "1359290"
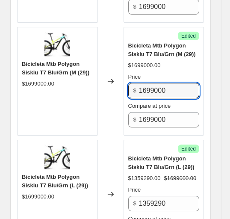
drag, startPoint x: 182, startPoint y: 75, endPoint x: 24, endPoint y: 88, distance: 158.2
click at [40, 82] on div "Bicicleta Mtb Polygon Siskiu T7 Blu/Grn (M (29)) $1699000.00 Changed to Success…" at bounding box center [110, 81] width 187 height 108
paste input "35929"
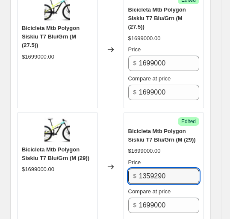
scroll to position [513, 0]
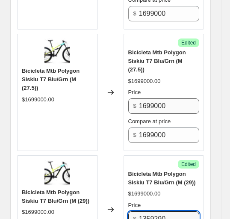
type input "1359290"
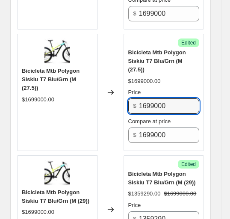
drag, startPoint x: 185, startPoint y: 90, endPoint x: -12, endPoint y: 100, distance: 196.8
paste input "35929"
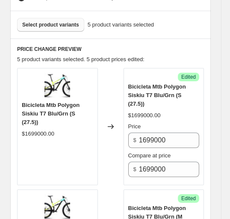
scroll to position [342, 0]
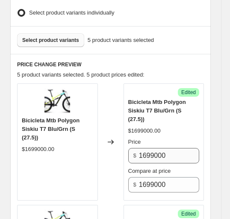
type input "1359290"
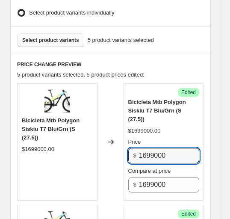
drag, startPoint x: 184, startPoint y: 145, endPoint x: -64, endPoint y: 152, distance: 248.3
paste input "35929"
type input "1359290"
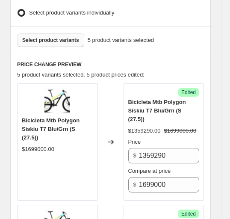
click at [167, 138] on div "Price" at bounding box center [163, 142] width 71 height 9
click at [72, 38] on span "Select product variants" at bounding box center [50, 40] width 57 height 7
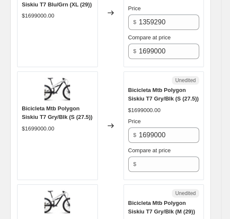
scroll to position [940, 0]
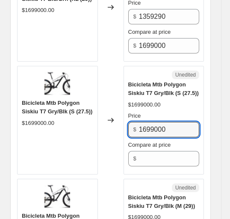
drag, startPoint x: 186, startPoint y: 110, endPoint x: 38, endPoint y: 109, distance: 147.8
click at [38, 109] on div "Bicicleta Mtb Polygon Siskiu T7 Gry/Blk (S (27.5)) $1699000.00 Changed to Unedi…" at bounding box center [110, 120] width 187 height 108
click at [161, 151] on input "Compare at price" at bounding box center [169, 158] width 60 height 15
paste input "1699000"
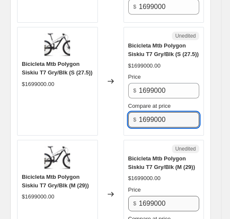
scroll to position [1025, 0]
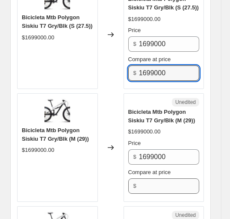
type input "1699000"
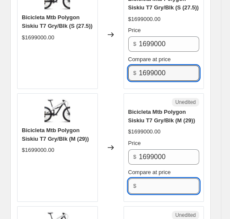
click at [169, 178] on input "Compare at price" at bounding box center [169, 185] width 60 height 15
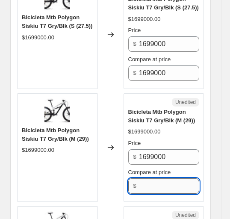
paste input "1699000"
type input "1699000"
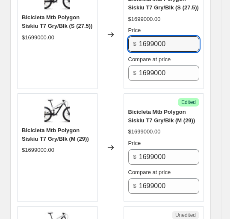
drag, startPoint x: 47, startPoint y: 23, endPoint x: -3, endPoint y: 23, distance: 49.5
paste input "35929"
type input "1359290"
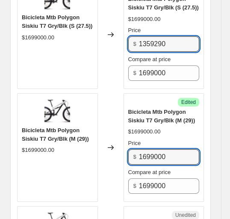
paste input "35929"
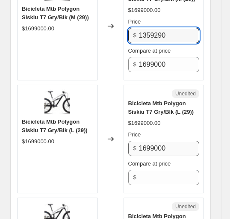
scroll to position [1153, 0]
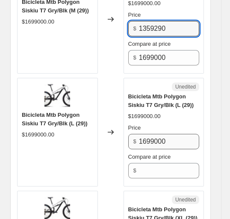
type input "1359290"
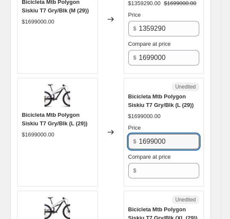
drag, startPoint x: 192, startPoint y: 119, endPoint x: -42, endPoint y: 121, distance: 233.7
paste input "35929"
type input "1359290"
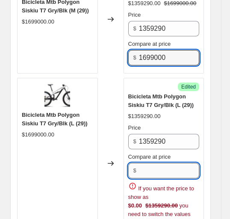
drag, startPoint x: 158, startPoint y: 155, endPoint x: 147, endPoint y: 154, distance: 11.2
click at [158, 163] on input "Compare at price" at bounding box center [169, 170] width 60 height 15
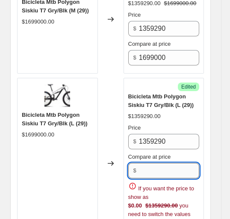
paste input "1699000"
type input "1699000"
click at [98, 147] on div "Bicicleta Mtb Polygon Siskiu T7 Gry/Blk (L (29)) $1699000.00" at bounding box center [57, 163] width 81 height 171
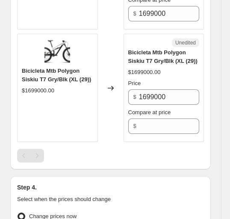
scroll to position [1324, 0]
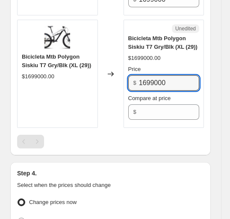
drag, startPoint x: 104, startPoint y: 64, endPoint x: -5, endPoint y: 67, distance: 108.5
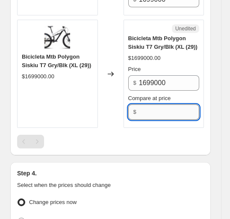
click at [154, 104] on input "Compare at price" at bounding box center [169, 111] width 60 height 15
paste input "1699000"
type input "1699000"
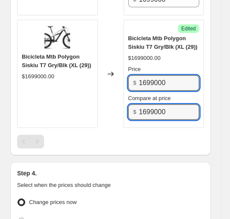
paste input "35929"
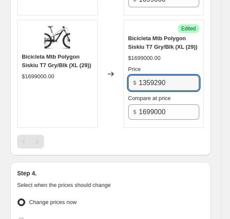
type input "1359290"
click at [106, 135] on div at bounding box center [110, 142] width 187 height 14
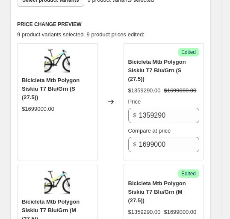
scroll to position [299, 0]
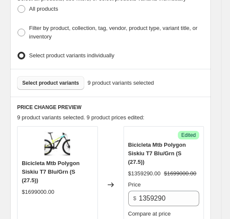
click at [69, 81] on span "Select product variants" at bounding box center [50, 82] width 57 height 7
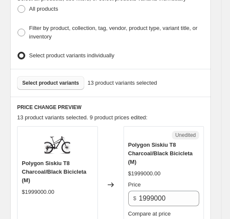
scroll to position [384, 0]
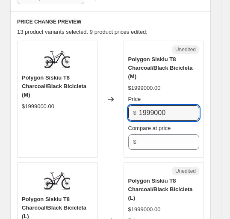
drag, startPoint x: 120, startPoint y: 105, endPoint x: 15, endPoint y: 108, distance: 105.1
click at [27, 106] on div "Polygon Siskiu T8 Charcoal/Black Bicicleta (M) $1999000.00 Changed to Unedited …" at bounding box center [110, 99] width 187 height 117
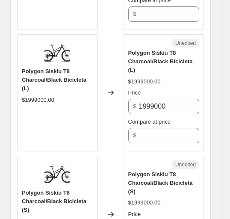
scroll to position [513, 0]
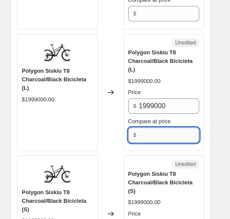
click at [179, 127] on input "Compare at price" at bounding box center [169, 134] width 60 height 15
paste input "1999000"
type input "1999000"
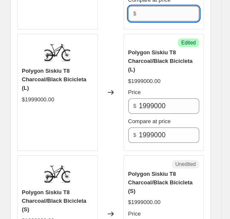
click at [186, 7] on input "Compare at price" at bounding box center [169, 13] width 60 height 15
paste input "1999000"
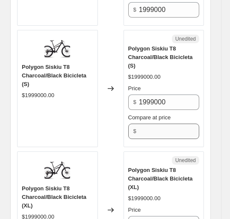
scroll to position [638, 0]
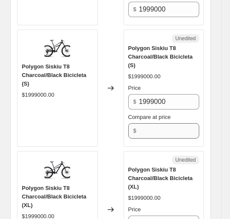
type input "1999000"
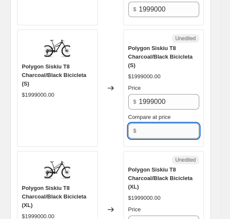
click at [169, 123] on input "Compare at price" at bounding box center [169, 130] width 60 height 15
paste input "1999000"
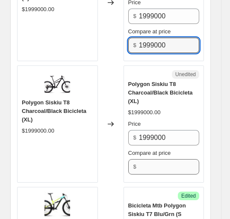
type input "1999000"
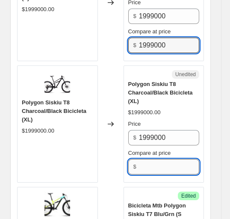
click at [160, 159] on input "Compare at price" at bounding box center [169, 166] width 60 height 15
paste input "1999000"
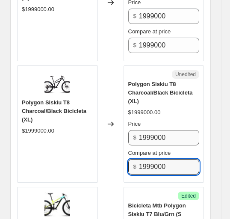
scroll to position [681, 0]
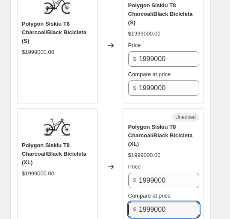
type input "1999000"
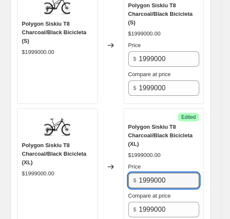
paste input "59929"
type input "1599290"
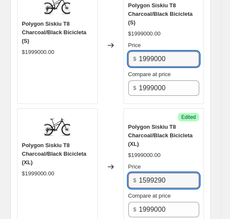
drag, startPoint x: 150, startPoint y: 28, endPoint x: -48, endPoint y: 32, distance: 198.2
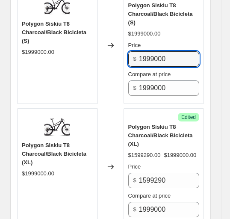
paste input "59929"
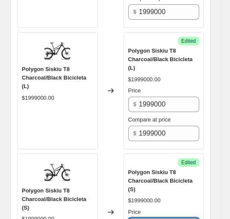
scroll to position [510, 0]
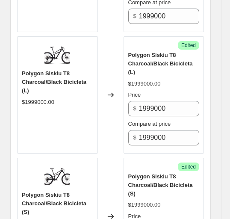
type input "1599290"
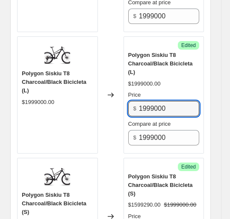
drag, startPoint x: 47, startPoint y: 85, endPoint x: 8, endPoint y: 85, distance: 39.3
paste input "59929"
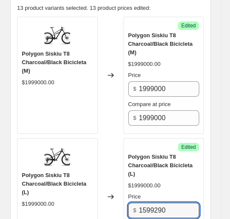
scroll to position [382, 0]
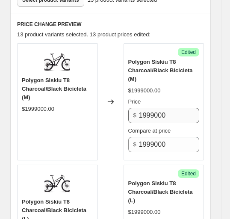
type input "1599290"
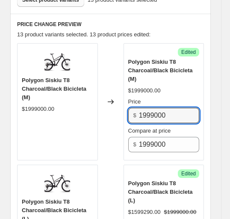
drag, startPoint x: 191, startPoint y: 106, endPoint x: 9, endPoint y: 102, distance: 182.0
paste input "59929"
type input "1599290"
click at [164, 54] on div "Success Edited Polygon Siskiu T8 Charcoal/Black Bicicleta (M) $1999000.00 Price…" at bounding box center [163, 101] width 81 height 117
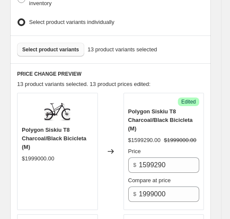
scroll to position [254, 0]
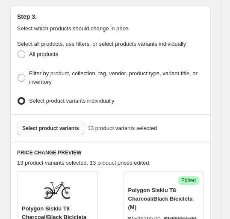
click at [41, 125] on span "Select product variants" at bounding box center [50, 128] width 57 height 7
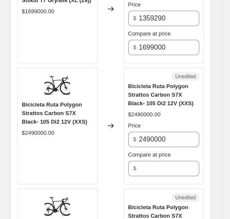
scroll to position [1877, 0]
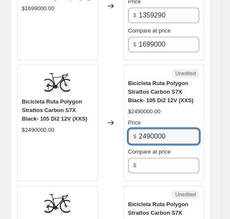
drag, startPoint x: 168, startPoint y: 92, endPoint x: 33, endPoint y: 105, distance: 136.1
click at [35, 102] on div "Bicicleta Ruta Polygon Strattos Carbon S7X Black- 105 Di2 12V (XXS) $2490000.00…" at bounding box center [110, 122] width 187 height 117
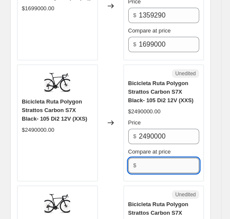
click at [158, 158] on input "Compare at price" at bounding box center [169, 165] width 60 height 15
paste input "2490000"
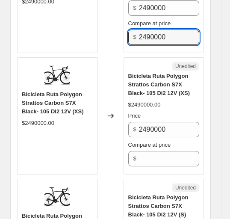
type input "2490000"
drag, startPoint x: 158, startPoint y: 123, endPoint x: 159, endPoint y: 117, distance: 6.0
click at [158, 122] on div "Unedited Bicicleta Ruta Polygon Strattos Carbon S7X Black- 105 Di2 12V (XS) $24…" at bounding box center [163, 115] width 81 height 117
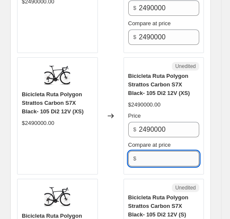
click at [159, 151] on input "Compare at price" at bounding box center [169, 158] width 60 height 15
paste input "2490000"
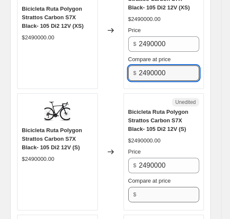
type input "2490000"
click at [161, 187] on input "Compare at price" at bounding box center [169, 194] width 60 height 15
paste input "2490000"
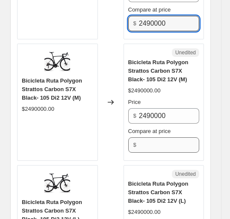
type input "2490000"
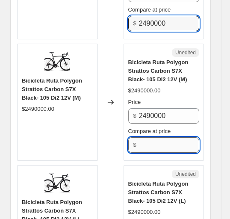
click at [168, 137] on input "Compare at price" at bounding box center [169, 144] width 60 height 15
paste input "2490000"
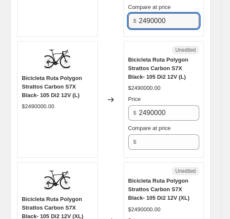
scroll to position [2389, 0]
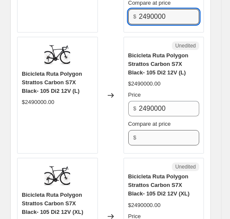
type input "2490000"
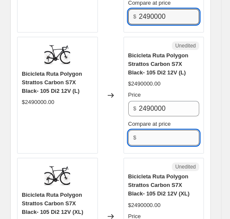
click at [169, 130] on input "Compare at price" at bounding box center [169, 137] width 60 height 15
paste input "2490000"
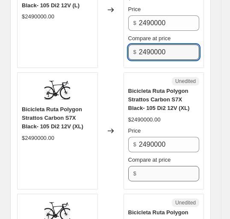
type input "2490000"
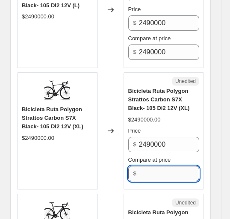
click at [162, 166] on input "Compare at price" at bounding box center [169, 173] width 60 height 15
paste input "2490000"
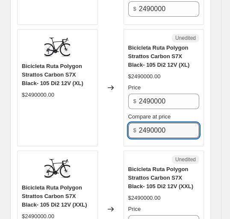
scroll to position [2603, 0]
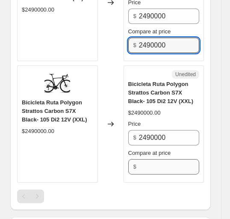
type input "2490000"
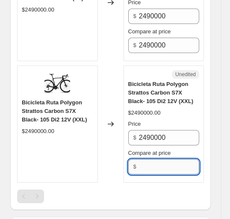
click at [164, 159] on input "Compare at price" at bounding box center [169, 166] width 60 height 15
paste input "2490000"
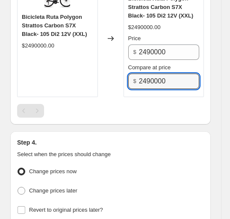
type input "2490000"
click at [43, 104] on div "Pagination" at bounding box center [37, 111] width 14 height 14
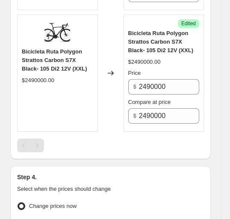
scroll to position [2646, 0]
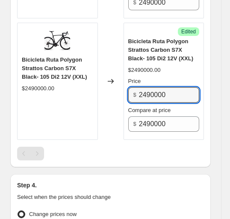
paste input "186759"
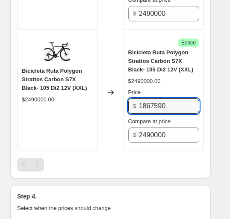
scroll to position [2518, 0]
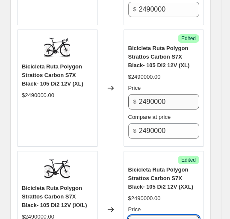
type input "1867590"
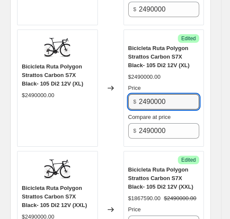
drag, startPoint x: 155, startPoint y: 56, endPoint x: -49, endPoint y: 58, distance: 203.3
paste input "186759"
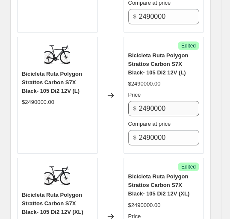
type input "1867590"
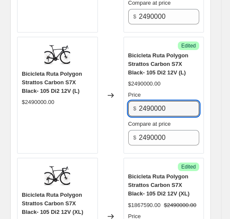
drag, startPoint x: 168, startPoint y: 62, endPoint x: 4, endPoint y: 73, distance: 164.8
paste input "186759"
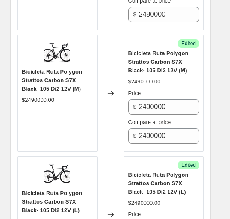
scroll to position [2261, 0]
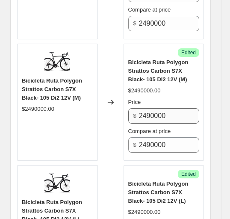
type input "1867590"
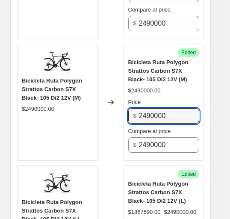
drag, startPoint x: 149, startPoint y: 71, endPoint x: -30, endPoint y: 78, distance: 179.1
paste input "186759"
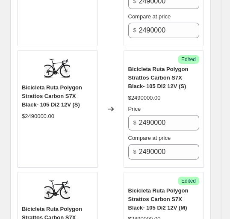
type input "1867590"
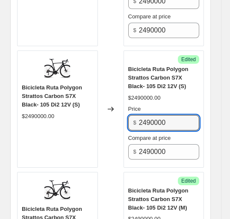
drag, startPoint x: 72, startPoint y: 76, endPoint x: -42, endPoint y: 77, distance: 114.5
paste input "186759"
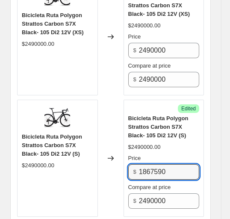
scroll to position [2005, 0]
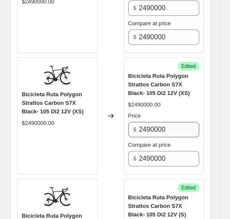
type input "1867590"
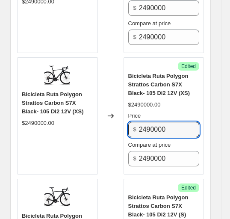
drag, startPoint x: 181, startPoint y: 84, endPoint x: -91, endPoint y: 82, distance: 271.7
paste input "186759"
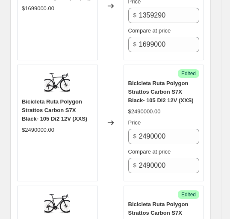
type input "1867590"
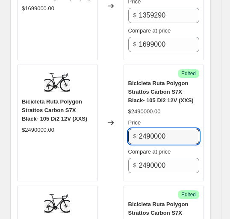
drag, startPoint x: 19, startPoint y: 89, endPoint x: -137, endPoint y: 91, distance: 155.9
paste input "186759"
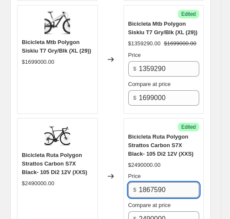
scroll to position [1749, 0]
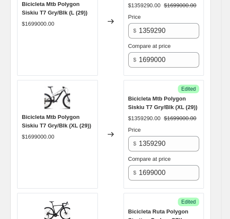
type input "1867590"
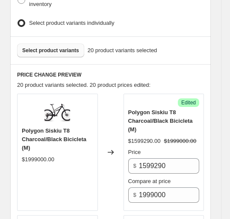
scroll to position [254, 0]
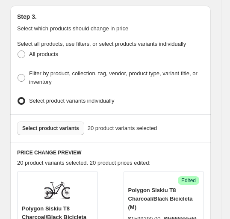
click at [59, 129] on button "Select product variants" at bounding box center [50, 128] width 67 height 14
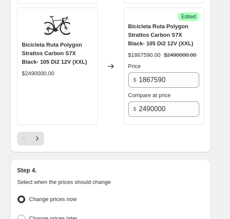
scroll to position [2646, 0]
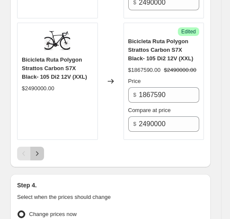
click at [32, 147] on button "Next" at bounding box center [37, 154] width 14 height 14
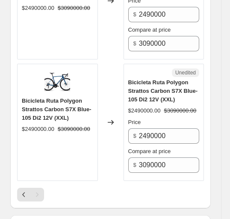
scroll to position [1083, 0]
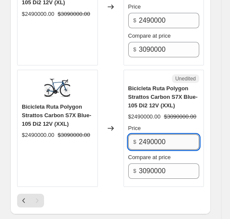
click at [188, 138] on input "2490000" at bounding box center [169, 141] width 60 height 15
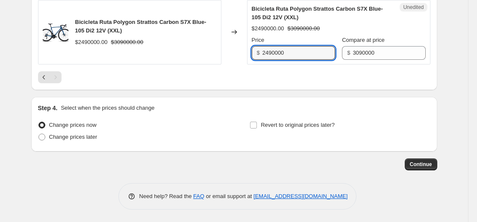
scroll to position [641, 0]
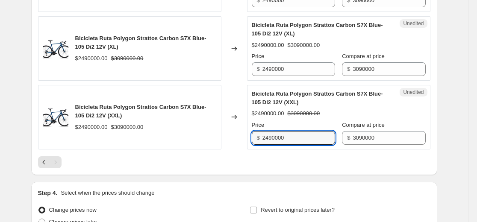
click at [133, 116] on div "Bicicleta Ruta Polygon Strattos Carbon S7X Blue- 105 Di2 12V (XXL)" at bounding box center [145, 111] width 141 height 17
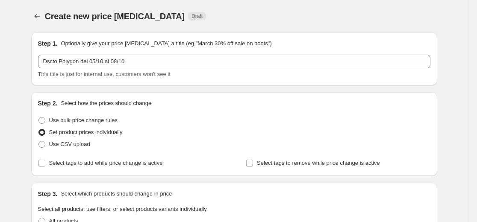
scroll to position [128, 0]
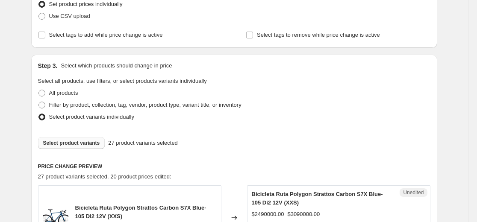
click at [76, 142] on span "Select product variants" at bounding box center [71, 143] width 57 height 7
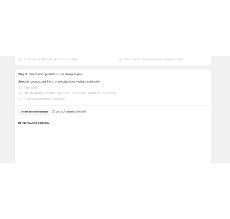
scroll to position [171, 0]
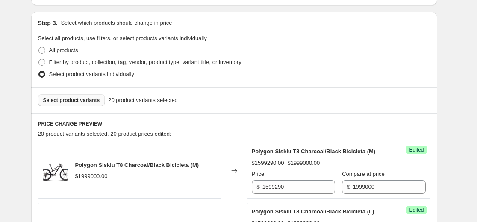
click at [64, 100] on span "Select product variants" at bounding box center [71, 100] width 57 height 7
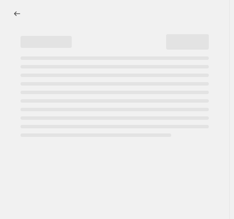
select select "percentage"
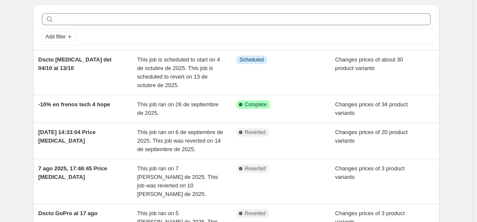
scroll to position [43, 0]
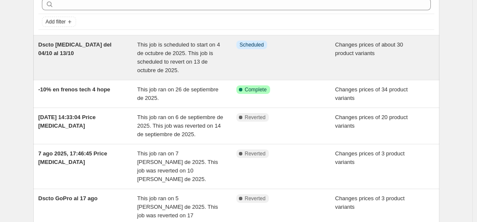
click at [178, 50] on span "This job is scheduled to start on 4 de octubre de 2025. This job is scheduled t…" at bounding box center [178, 57] width 83 height 32
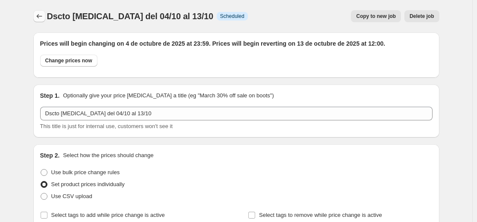
click at [45, 19] on button "Price change jobs" at bounding box center [39, 16] width 12 height 12
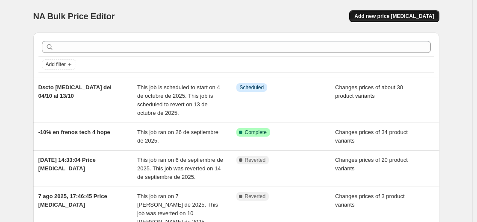
click at [234, 15] on span "Add new price [MEDICAL_DATA]" at bounding box center [393, 16] width 79 height 7
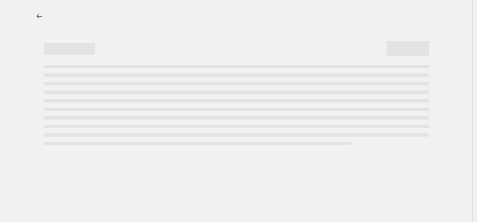
select select "percentage"
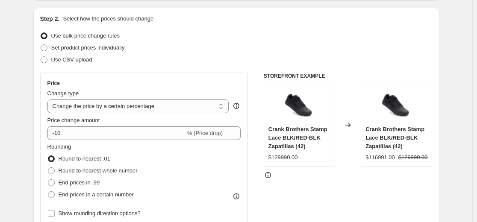
scroll to position [85, 0]
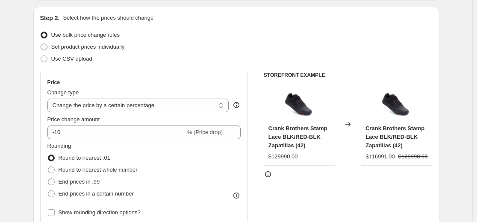
click at [70, 49] on span "Set product prices individually" at bounding box center [87, 47] width 73 height 6
click at [41, 44] on input "Set product prices individually" at bounding box center [41, 44] width 0 height 0
radio input "true"
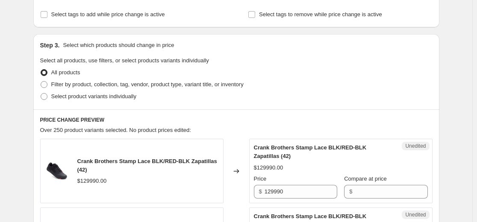
scroll to position [171, 0]
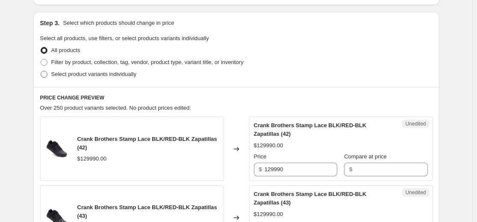
click at [58, 74] on span "Select product variants individually" at bounding box center [93, 74] width 85 height 6
click at [41, 71] on input "Select product variants individually" at bounding box center [41, 71] width 0 height 0
radio input "true"
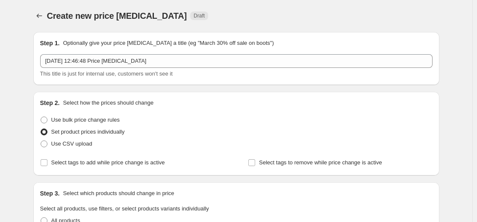
scroll to position [0, 0]
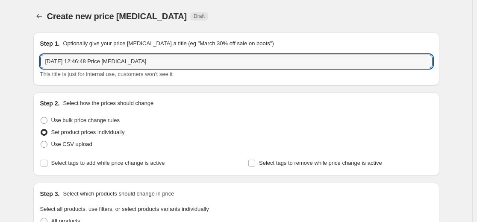
drag, startPoint x: 156, startPoint y: 63, endPoint x: -103, endPoint y: 76, distance: 259.2
click at [0, 76] on html "Home Settings Plans Skip to content Create new price [MEDICAL_DATA]. This page …" at bounding box center [238, 111] width 477 height 222
click at [50, 62] on input "dscto Polygon" at bounding box center [236, 62] width 392 height 14
click at [128, 64] on input "Dscto Polygon" at bounding box center [236, 62] width 392 height 14
paste input "[DATE] 23:59 hasta 08/10"
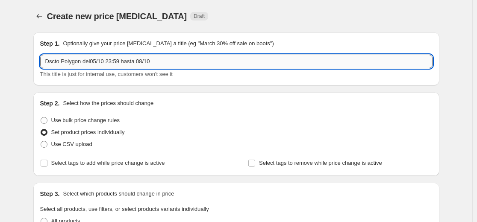
click at [91, 60] on input "Dscto Polygon del05/10 23:59 hasta 08/10" at bounding box center [236, 62] width 392 height 14
click at [93, 61] on input "Dscto Polygon del05/10 23:59 hasta 08/10" at bounding box center [236, 62] width 392 height 14
drag, startPoint x: 122, startPoint y: 60, endPoint x: 107, endPoint y: 62, distance: 15.4
click at [107, 62] on input "Dscto Polygon del [DATE] 23:59 hasta 08/10" at bounding box center [236, 62] width 392 height 14
drag, startPoint x: 123, startPoint y: 62, endPoint x: 108, endPoint y: 64, distance: 14.6
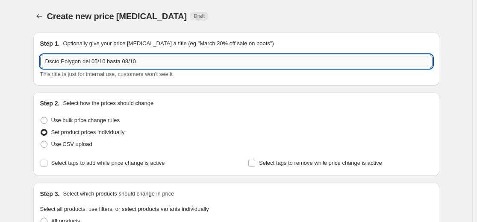
click at [108, 64] on input "Dscto Polygon del 05/10 hasta 08/10" at bounding box center [236, 62] width 392 height 14
type input "Dscto Polygon del 05/10 al 08/10"
click at [203, 86] on div "Step 1. Optionally give your price [MEDICAL_DATA] a title (eg "March 30% off sa…" at bounding box center [232, 211] width 413 height 371
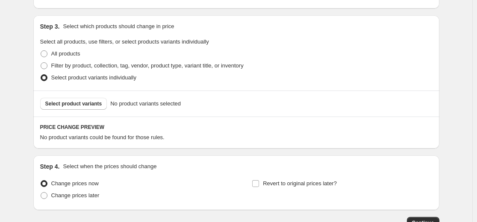
scroll to position [171, 0]
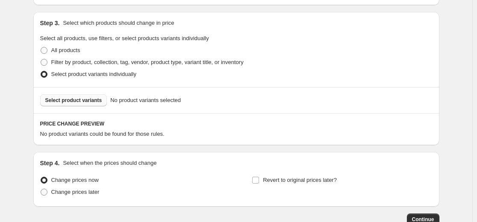
click at [92, 103] on span "Select product variants" at bounding box center [73, 100] width 57 height 7
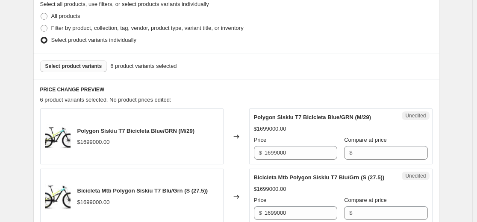
scroll to position [256, 0]
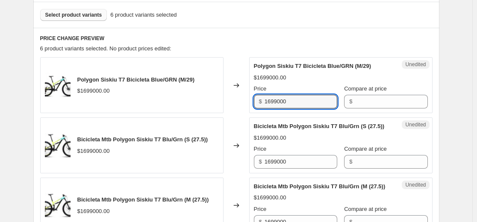
drag, startPoint x: 302, startPoint y: 102, endPoint x: 136, endPoint y: 109, distance: 166.3
click at [136, 109] on div "Polygon Siskiu T7 Bicicleta Blue/GRN (M/29) $1699000.00 Changed to Unedited Pol…" at bounding box center [236, 85] width 392 height 56
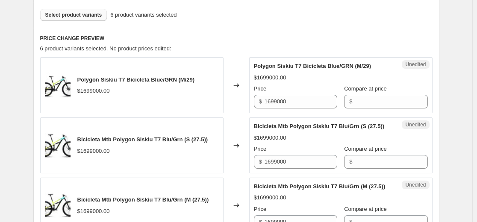
click at [234, 93] on div "Compare at price" at bounding box center [385, 89] width 83 height 9
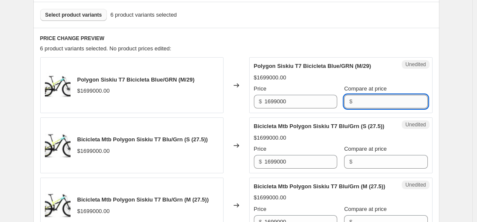
drag, startPoint x: 397, startPoint y: 97, endPoint x: 395, endPoint y: 105, distance: 7.6
click at [234, 97] on input "Compare at price" at bounding box center [391, 102] width 73 height 14
paste input "1699000"
type input "1699000"
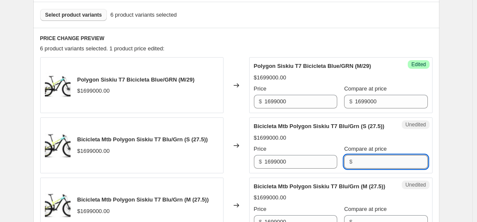
click at [234, 167] on input "Compare at price" at bounding box center [391, 162] width 73 height 14
paste input "1699000"
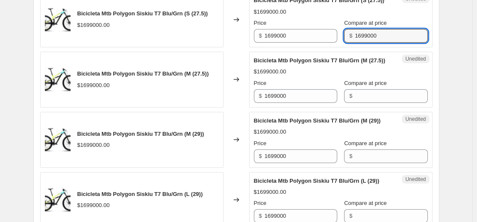
scroll to position [384, 0]
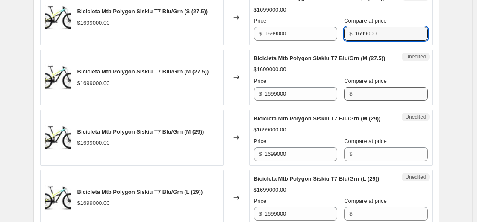
type input "1699000"
click at [234, 101] on input "Compare at price" at bounding box center [391, 94] width 73 height 14
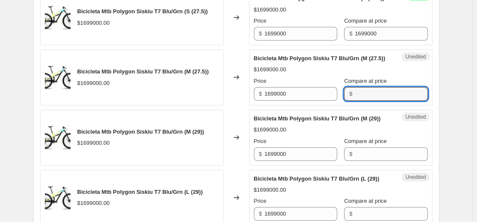
paste input "1699000"
type input "1699000"
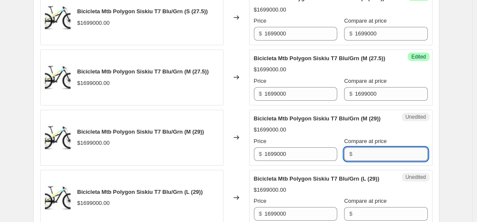
click at [234, 161] on input "Compare at price" at bounding box center [391, 154] width 73 height 14
paste input "1699000"
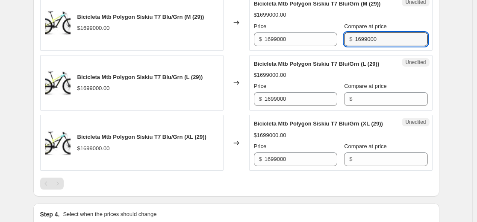
scroll to position [555, 0]
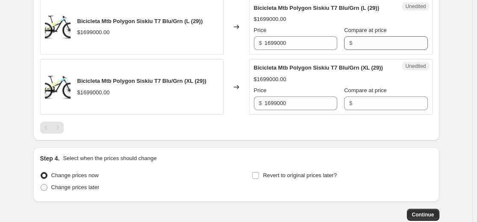
type input "1699000"
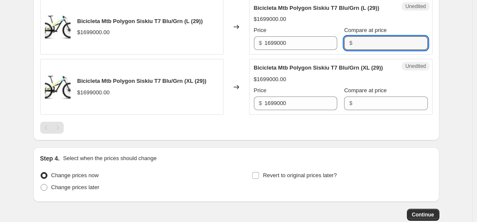
drag, startPoint x: 360, startPoint y: 76, endPoint x: 366, endPoint y: 116, distance: 41.0
click at [234, 50] on input "Compare at price" at bounding box center [391, 43] width 73 height 14
paste input "1699000"
type input "1699000"
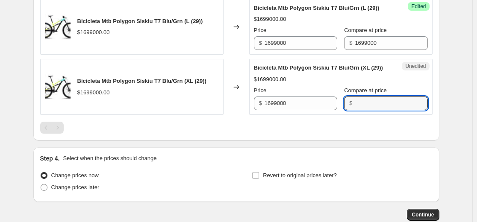
drag, startPoint x: 368, startPoint y: 145, endPoint x: 347, endPoint y: 176, distance: 37.6
click at [234, 110] on input "Compare at price" at bounding box center [391, 104] width 73 height 14
paste input "1699000"
type input "1699000"
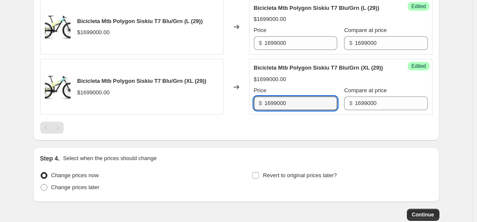
drag, startPoint x: 150, startPoint y: 147, endPoint x: 156, endPoint y: 147, distance: 5.6
click at [149, 115] on div "Bicicleta Mtb Polygon Siskiu T7 Blu/Grn (XL (29)) $1699000.00 Changed to Succes…" at bounding box center [236, 87] width 392 height 56
paste input "35929"
type input "1359290"
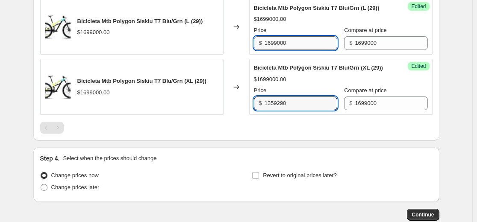
click at [234, 50] on input "1699000" at bounding box center [300, 43] width 73 height 14
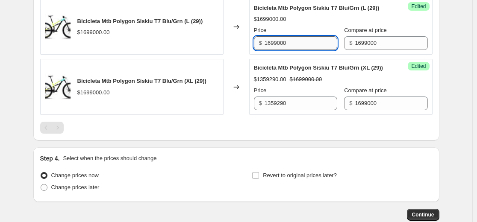
click at [234, 50] on input "1699000" at bounding box center [300, 43] width 73 height 14
paste input "35929"
type input "1359290"
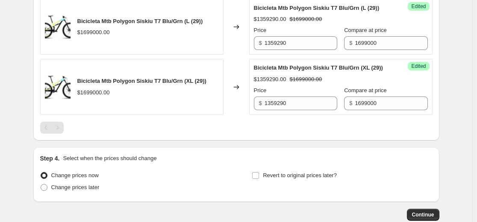
paste input "35929"
type input "1359290"
click at [234, 72] on div "Bicicleta Mtb Polygon Siskiu T7 Blu/Grn (XL (29))" at bounding box center [324, 68] width 140 height 9
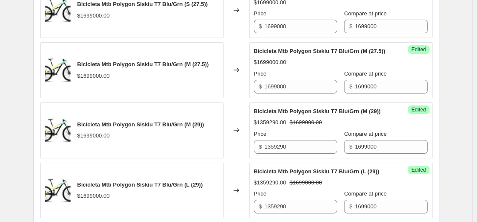
scroll to position [384, 0]
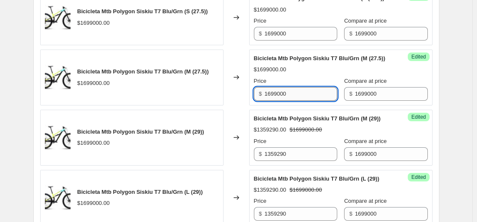
click at [234, 101] on input "1699000" at bounding box center [300, 94] width 73 height 14
paste input "35929"
type input "1359290"
click at [234, 41] on input "1699000" at bounding box center [300, 34] width 73 height 14
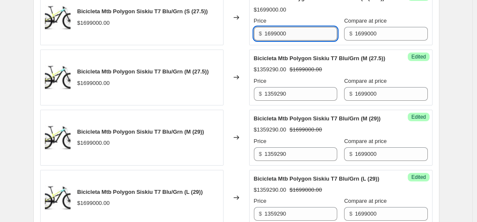
click at [234, 41] on input "1699000" at bounding box center [300, 34] width 73 height 14
paste input "35929"
type input "1359290"
click at [234, 63] on div "Bicicleta Mtb Polygon Siskiu T7 Blu/Grn (M (27.5))" at bounding box center [324, 58] width 140 height 9
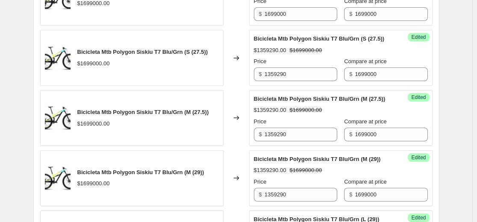
scroll to position [299, 0]
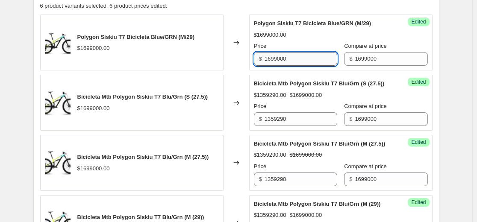
click at [234, 63] on input "1699000" at bounding box center [300, 59] width 73 height 14
paste input "35929"
type input "1359290"
click at [234, 37] on div "$1699000.00" at bounding box center [341, 35] width 174 height 9
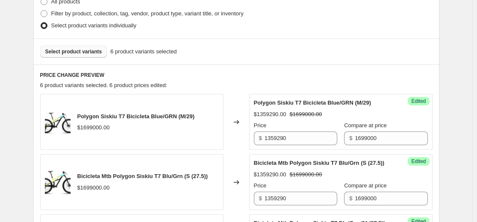
scroll to position [214, 0]
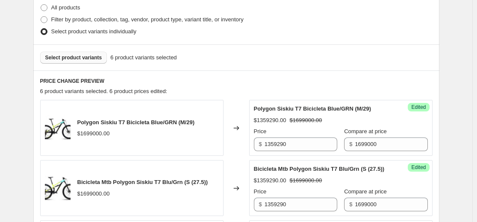
click at [89, 62] on button "Select product variants" at bounding box center [73, 58] width 67 height 12
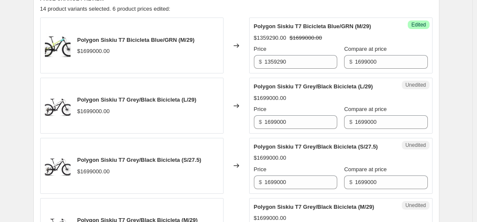
scroll to position [299, 0]
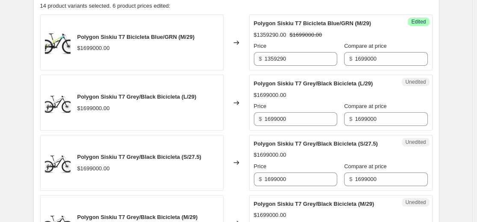
click at [234, 86] on span "Polygon Siskiu T7 Grey/Black Bicicleta (L/29)" at bounding box center [313, 83] width 119 height 6
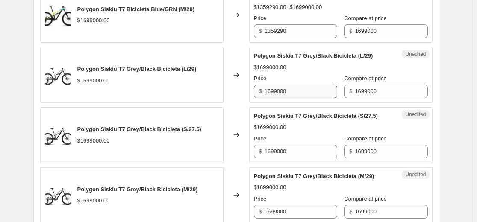
scroll to position [342, 0]
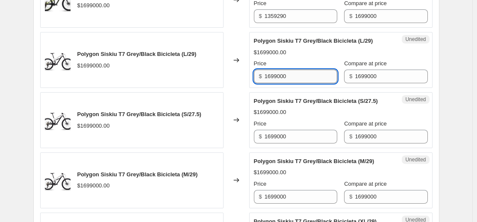
drag, startPoint x: 313, startPoint y: 80, endPoint x: 308, endPoint y: 79, distance: 4.8
click at [234, 79] on input "1699000" at bounding box center [300, 77] width 73 height 14
paste input "35929"
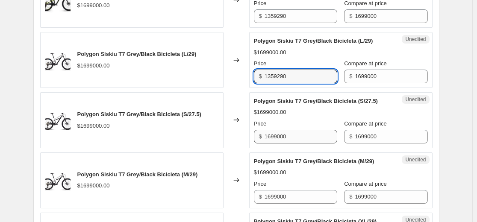
type input "1359290"
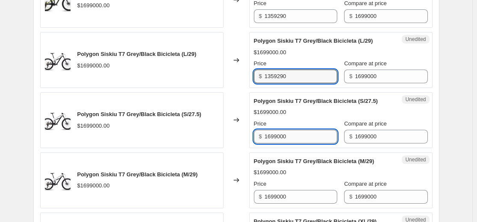
click at [234, 133] on input "1699000" at bounding box center [300, 137] width 73 height 14
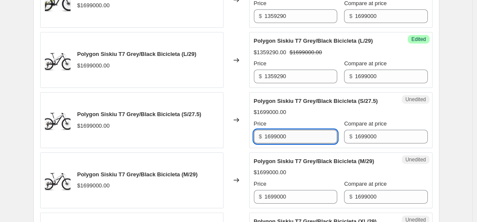
click at [234, 133] on input "1699000" at bounding box center [300, 137] width 73 height 14
paste input "35929"
type input "1359290"
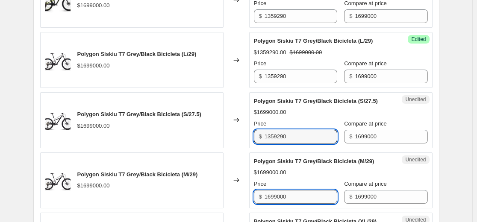
click at [234, 197] on input "1699000" at bounding box center [300, 197] width 73 height 14
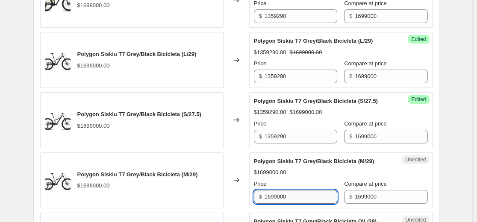
click at [234, 197] on input "1699000" at bounding box center [300, 197] width 73 height 14
paste input "35929"
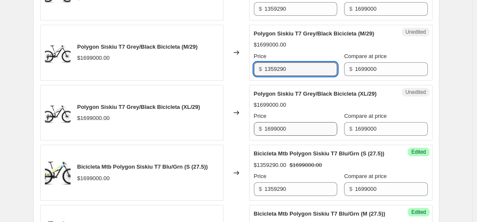
scroll to position [470, 0]
type input "1359290"
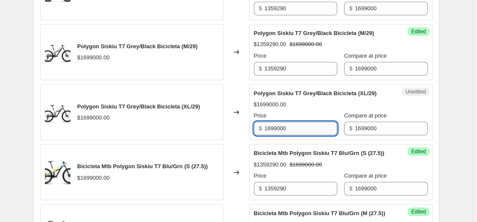
click at [234, 129] on input "1699000" at bounding box center [300, 129] width 73 height 14
paste input "35929"
type input "1359290"
click at [234, 192] on input "1359290" at bounding box center [300, 189] width 73 height 14
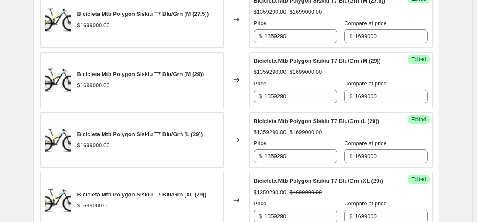
scroll to position [683, 0]
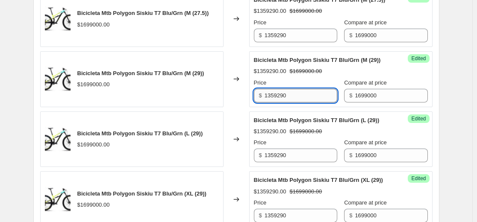
click at [234, 103] on input "1359290" at bounding box center [300, 96] width 73 height 14
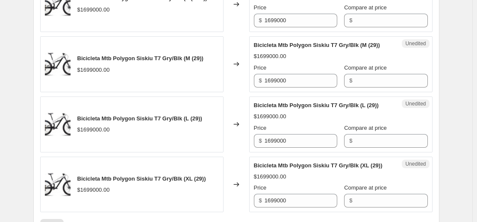
scroll to position [940, 0]
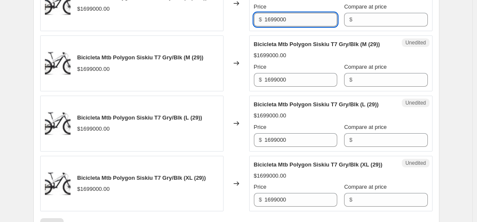
click at [234, 26] on input "1699000" at bounding box center [300, 20] width 73 height 14
paste input "35929"
type input "1359290"
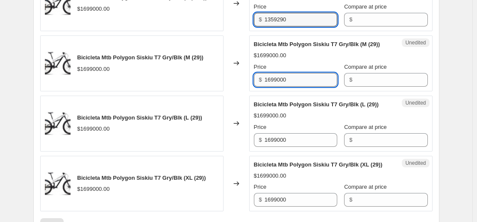
click at [234, 87] on div "Price $ 1699000" at bounding box center [295, 75] width 83 height 24
click at [234, 71] on div "Price" at bounding box center [295, 67] width 83 height 9
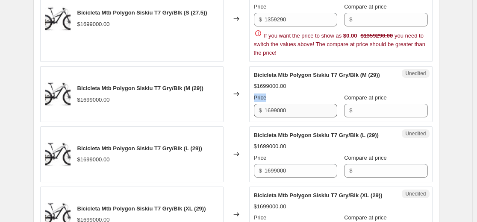
click at [234, 102] on div "Price" at bounding box center [295, 98] width 83 height 9
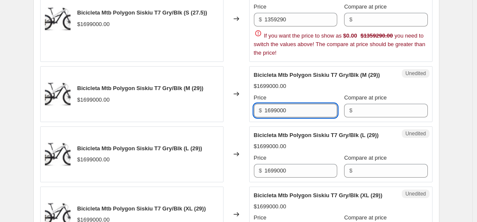
click at [234, 117] on input "1699000" at bounding box center [300, 111] width 73 height 14
paste input "35929"
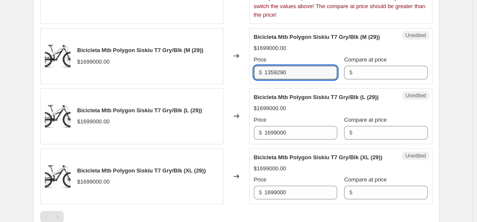
scroll to position [1025, 0]
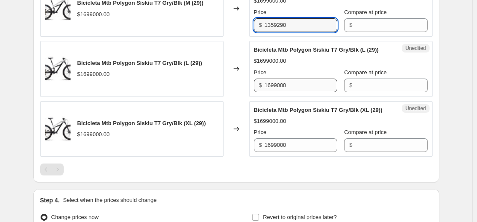
type input "1359290"
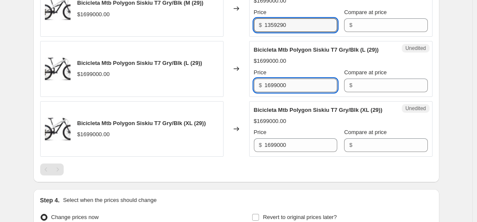
click at [234, 92] on div "Bicicleta Mtb Polygon Siskiu T7 Gry/Blk (L (29)) $1699000.00 Price $ 1699000 Co…" at bounding box center [341, 69] width 174 height 47
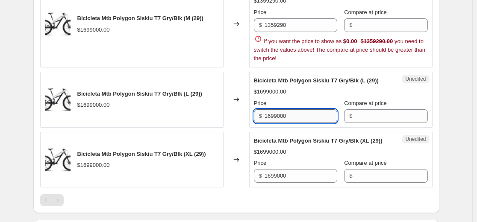
click at [234, 123] on div "Bicicleta Mtb Polygon Siskiu T7 Gry/Blk (L (29)) $1699000.00 Price $ 1699000 Co…" at bounding box center [341, 99] width 174 height 47
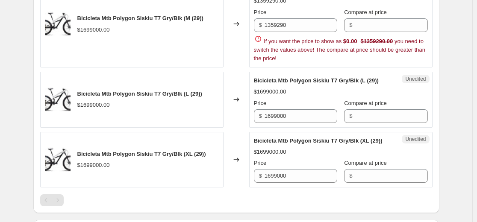
click at [234, 128] on div "Unedited Bicicleta Mtb Polygon Siskiu T7 Gry/Blk (L (29)) $1699000.00 Price $ 1…" at bounding box center [340, 100] width 183 height 56
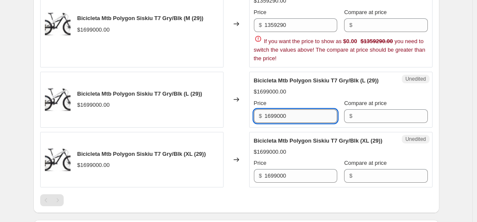
click at [234, 123] on input "1699000" at bounding box center [300, 116] width 73 height 14
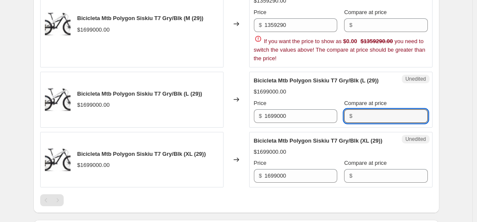
drag, startPoint x: 361, startPoint y: 166, endPoint x: 372, endPoint y: 90, distance: 76.5
click at [234, 123] on input "Compare at price" at bounding box center [391, 116] width 73 height 14
paste input "1699000"
type input "1699000"
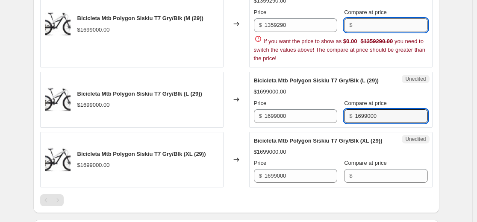
click at [234, 32] on input "Compare at price" at bounding box center [391, 25] width 73 height 14
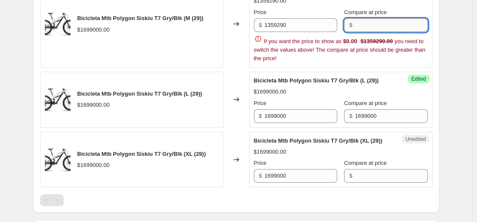
paste input "1699000"
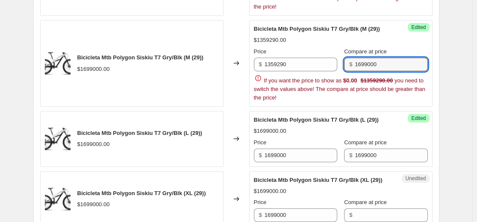
scroll to position [940, 0]
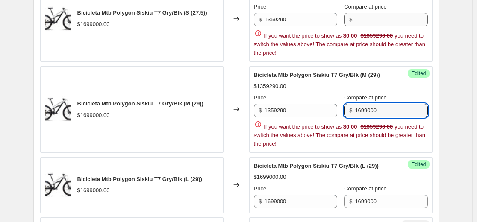
type input "1699000"
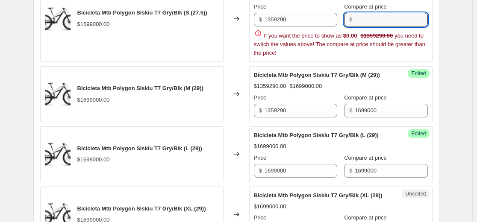
drag, startPoint x: 381, startPoint y: 64, endPoint x: 381, endPoint y: 74, distance: 10.7
click at [234, 26] on input "Compare at price" at bounding box center [391, 20] width 73 height 14
paste input "1699000"
type input "1699000"
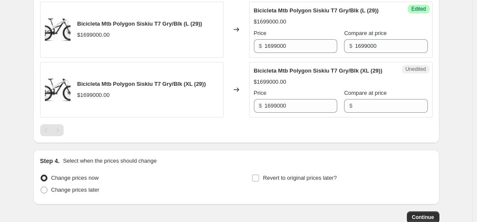
scroll to position [1068, 0]
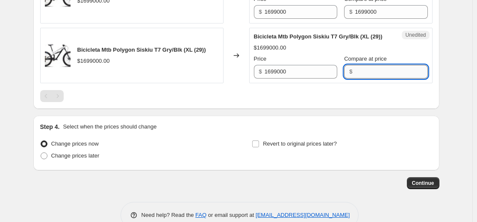
drag, startPoint x: 375, startPoint y: 148, endPoint x: 362, endPoint y: 144, distance: 13.6
click at [234, 79] on input "Compare at price" at bounding box center [391, 72] width 73 height 14
paste input "1699000"
type input "1699000"
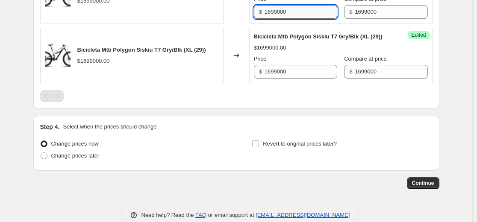
click at [234, 19] on input "1699000" at bounding box center [300, 12] width 73 height 14
paste input "35929"
type input "1359290"
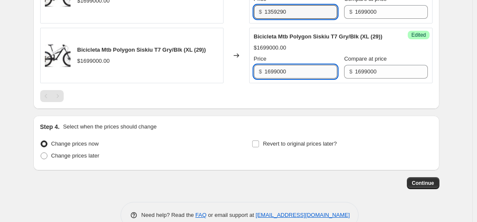
click at [234, 79] on input "1699000" at bounding box center [300, 72] width 73 height 14
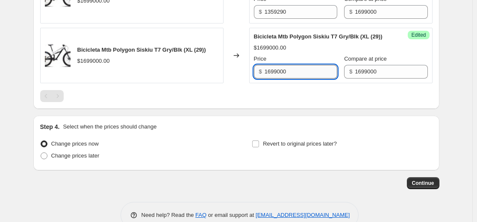
click at [234, 79] on input "1699000" at bounding box center [300, 72] width 73 height 14
paste input "35929"
type input "1359290"
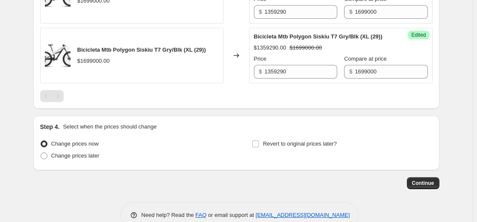
click at [234, 79] on div "Bicicleta Mtb Polygon Siskiu T7 Gry/Blk (XL (29)) $1359290.00 $1699000.00 Price…" at bounding box center [341, 55] width 174 height 47
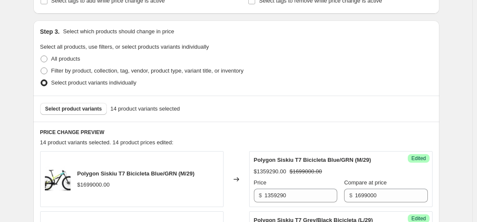
scroll to position [85, 0]
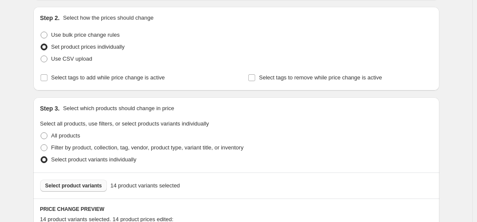
click at [97, 181] on button "Select product variants" at bounding box center [73, 186] width 67 height 12
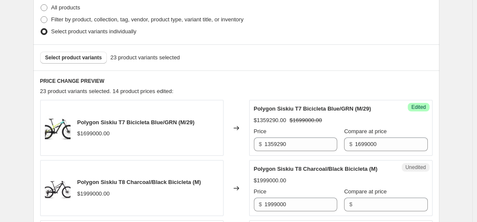
scroll to position [299, 0]
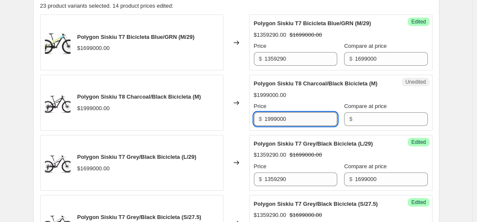
click at [234, 115] on input "1999000" at bounding box center [300, 119] width 73 height 14
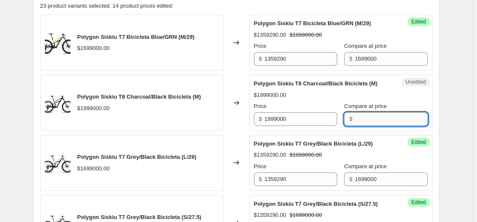
click at [234, 116] on input "Compare at price" at bounding box center [391, 119] width 73 height 14
paste input "1999000"
type input "1999000"
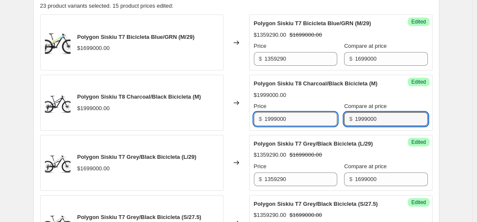
click at [234, 119] on input "1999000" at bounding box center [300, 119] width 73 height 14
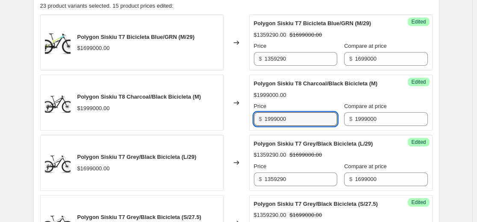
paste input "59929"
type input "1599290"
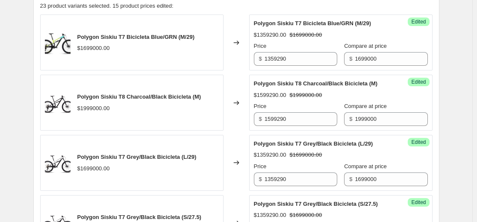
click at [234, 96] on div "$1599290.00 $1999000.00" at bounding box center [341, 95] width 174 height 9
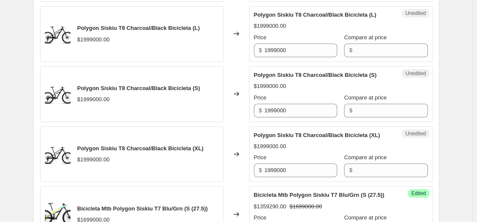
scroll to position [683, 0]
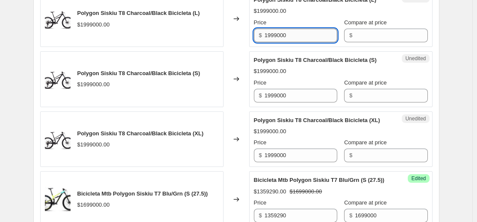
click at [234, 34] on input "1999000" at bounding box center [300, 36] width 73 height 14
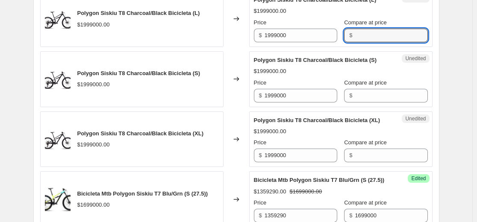
drag, startPoint x: 359, startPoint y: 39, endPoint x: 364, endPoint y: 49, distance: 11.1
click at [234, 39] on input "Compare at price" at bounding box center [391, 36] width 73 height 14
paste input "1999000"
type input "1999000"
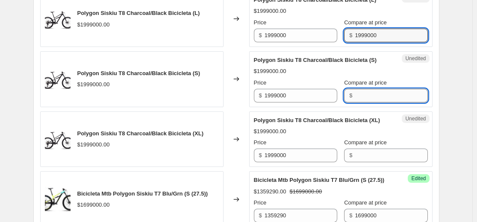
drag, startPoint x: 373, startPoint y: 94, endPoint x: 372, endPoint y: 102, distance: 7.9
click at [234, 94] on input "Compare at price" at bounding box center [391, 96] width 73 height 14
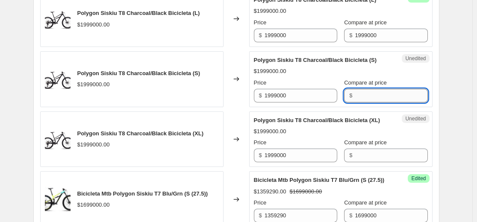
paste input "1999000"
type input "1999000"
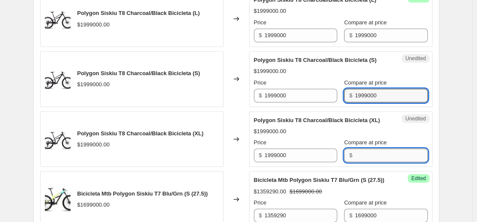
click at [234, 155] on input "Compare at price" at bounding box center [391, 156] width 73 height 14
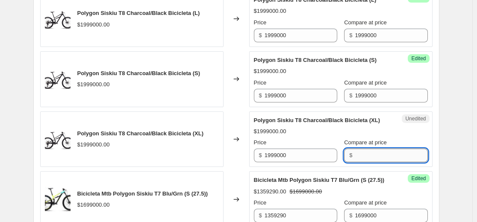
paste input "1999000"
type input "1999000"
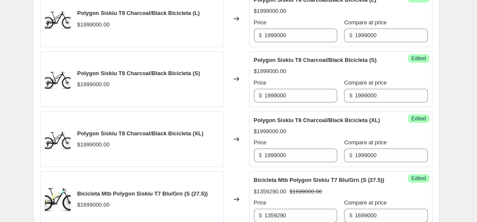
click at [234, 72] on div "$1999000.00" at bounding box center [341, 71] width 174 height 9
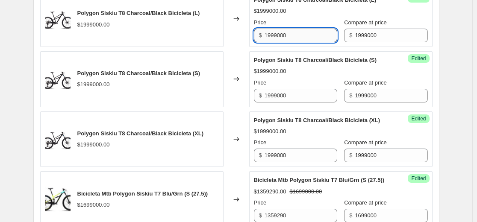
click at [234, 31] on input "1999000" at bounding box center [300, 36] width 73 height 14
paste input "59929"
type input "1599290"
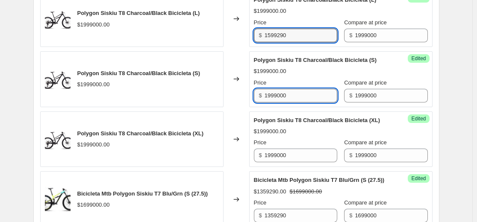
click at [234, 97] on input "1999000" at bounding box center [300, 96] width 73 height 14
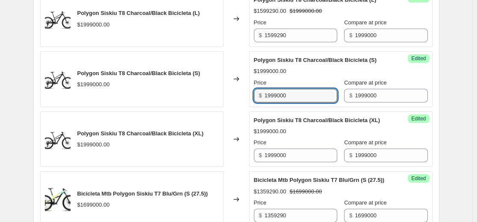
paste input "59929"
type input "1599290"
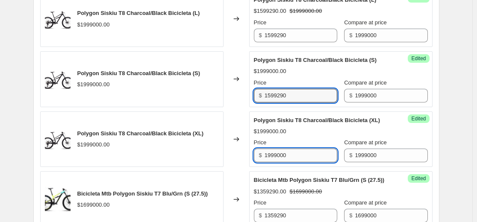
click at [234, 156] on input "1999000" at bounding box center [300, 156] width 73 height 14
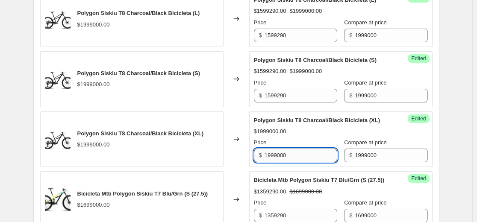
click at [234, 156] on input "1999000" at bounding box center [300, 156] width 73 height 14
paste input "59929"
type input "1599290"
click at [234, 137] on div "Polygon Siskiu T8 Charcoal/Black Bicicleta (XL) $1999000.00 Price $ 1599290 Com…" at bounding box center [341, 139] width 174 height 47
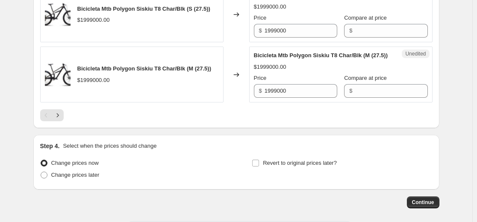
scroll to position [1452, 0]
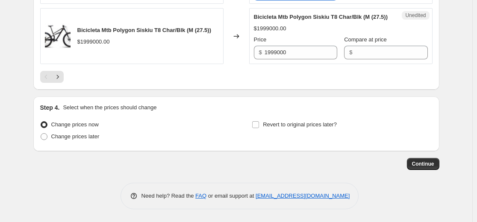
paste input "59929"
type input "1599290"
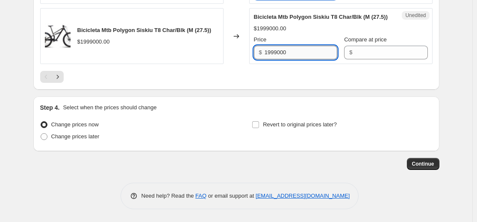
click at [234, 59] on div "Bicicleta Mtb Polygon Siskiu T8 Char/Blk (M (27.5)) $1999000.00 Price $ 1999000…" at bounding box center [341, 36] width 174 height 47
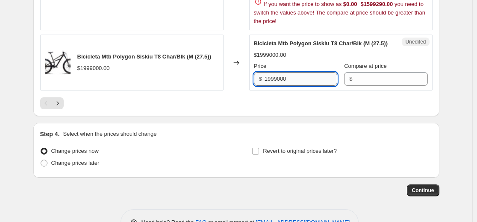
click at [234, 59] on div "$1999000.00" at bounding box center [341, 55] width 174 height 9
click at [234, 86] on input "1999000" at bounding box center [300, 79] width 73 height 14
drag, startPoint x: 362, startPoint y: 66, endPoint x: 362, endPoint y: 74, distance: 8.1
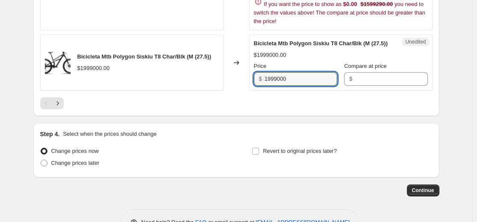
paste input "1999000"
type input "1999000"
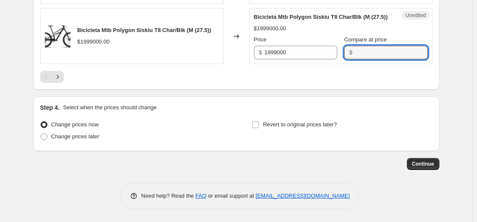
drag, startPoint x: 374, startPoint y: 163, endPoint x: 366, endPoint y: 156, distance: 10.3
paste input "1999000"
type input "1999000"
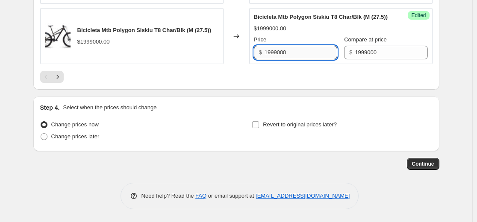
click at [234, 59] on input "1999000" at bounding box center [300, 53] width 73 height 14
paste input "59929"
type input "1599290"
click at [234, 59] on div "Bicicleta Mtb Polygon Siskiu T8 Char/Blk (M (27.5)) $1999000.00 Price $ 1599290…" at bounding box center [341, 36] width 174 height 47
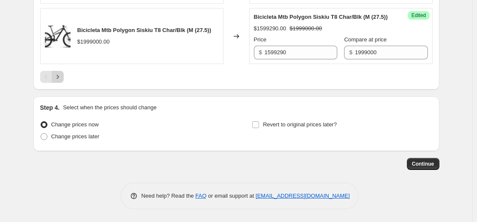
click at [61, 83] on button "Next" at bounding box center [58, 77] width 12 height 12
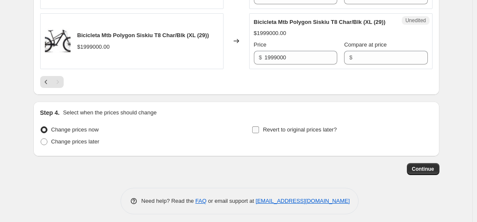
scroll to position [366, 0]
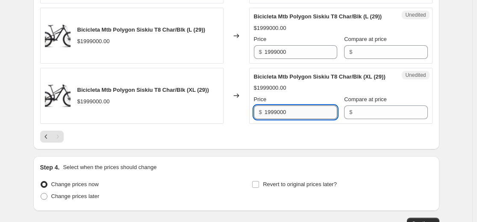
click at [234, 119] on input "1999000" at bounding box center [300, 113] width 73 height 14
click at [234, 119] on input "Compare at price" at bounding box center [391, 113] width 73 height 14
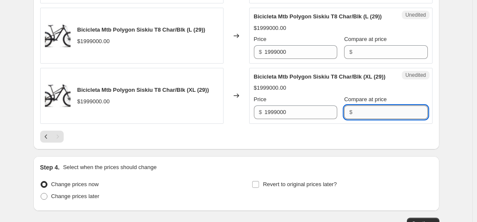
paste input "1999000"
type input "1999000"
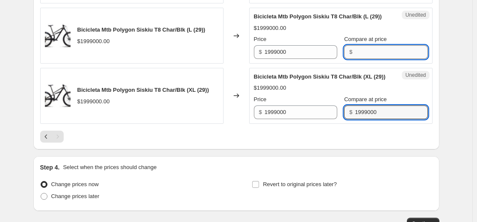
click at [234, 59] on input "Compare at price" at bounding box center [391, 52] width 73 height 14
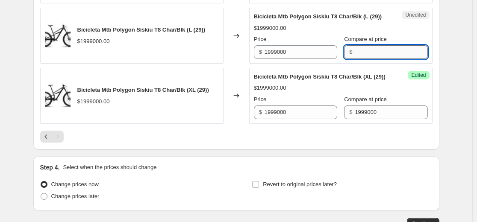
paste input "1999000"
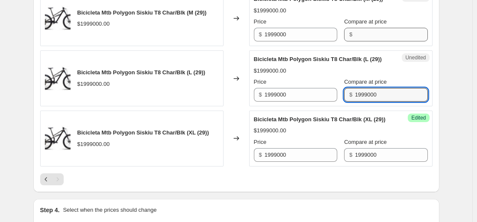
type input "1999000"
click at [234, 41] on input "Compare at price" at bounding box center [391, 35] width 73 height 14
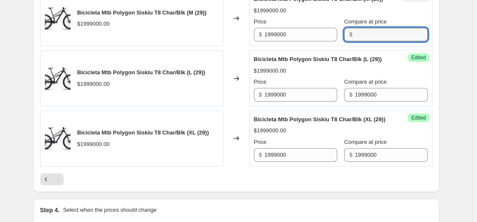
paste input "1999000"
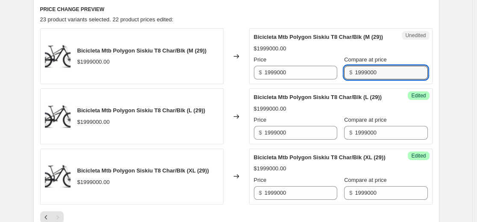
scroll to position [323, 0]
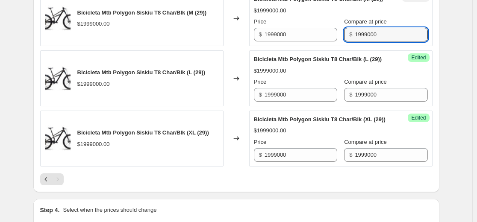
type input "1999000"
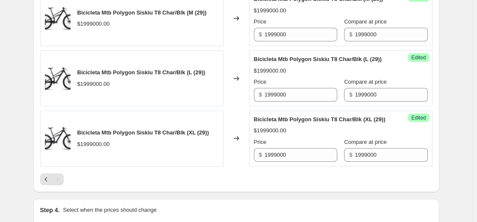
click at [234, 64] on div "Bicicleta Mtb Polygon Siskiu T8 Char/Blk (L (29))" at bounding box center [324, 59] width 140 height 9
click at [234, 41] on input "1999000" at bounding box center [300, 35] width 73 height 14
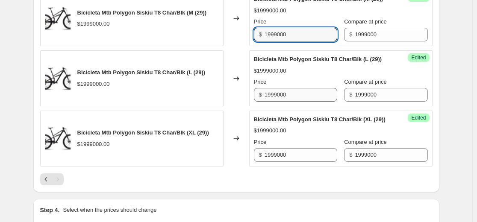
paste input "59929"
type input "1599290"
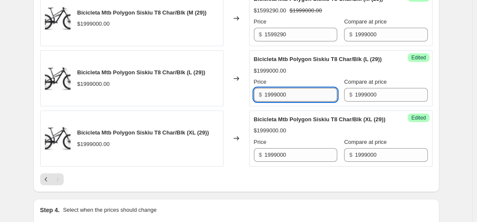
click at [234, 102] on input "1999000" at bounding box center [300, 95] width 73 height 14
paste input "59929"
type input "1599290"
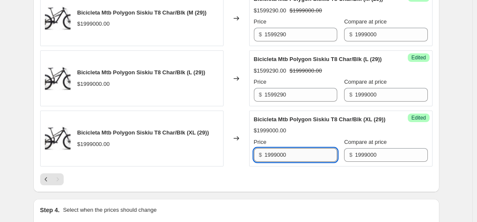
click at [234, 162] on input "1999000" at bounding box center [300, 155] width 73 height 14
paste input "59929"
type input "1599290"
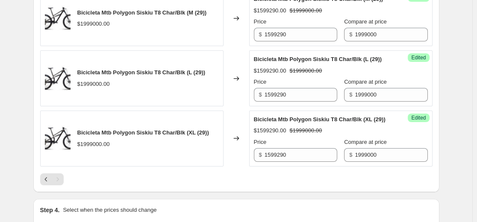
click at [234, 135] on div "$1599290.00 $1999000.00" at bounding box center [341, 130] width 174 height 9
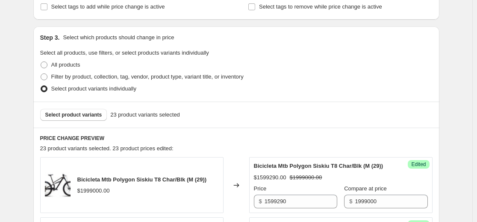
scroll to position [152, 0]
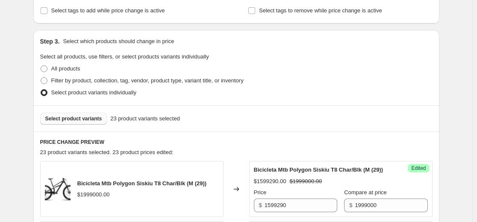
click at [75, 118] on span "Select product variants" at bounding box center [73, 118] width 57 height 7
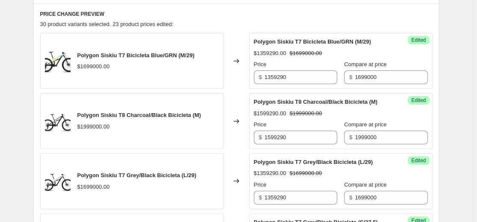
scroll to position [366, 0]
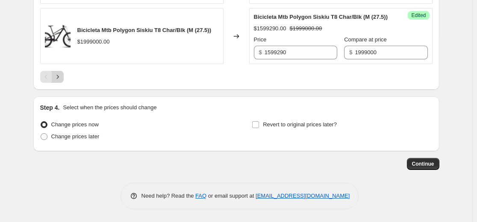
click at [56, 83] on button "Next" at bounding box center [58, 77] width 12 height 12
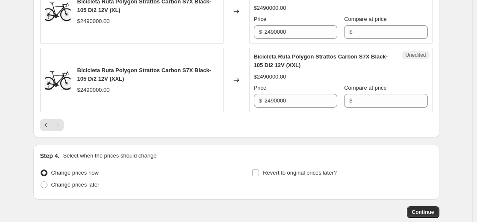
scroll to position [847, 0]
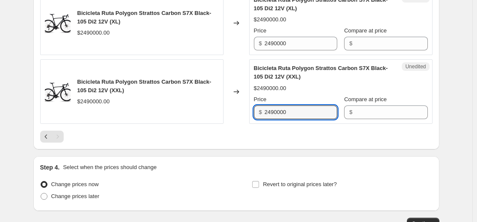
drag, startPoint x: 161, startPoint y: 138, endPoint x: 220, endPoint y: 141, distance: 58.1
click at [120, 124] on div "Bicicleta Ruta Polygon Strattos Carbon S7X Black- 105 Di2 12V (XXL) $2490000.00…" at bounding box center [236, 91] width 392 height 64
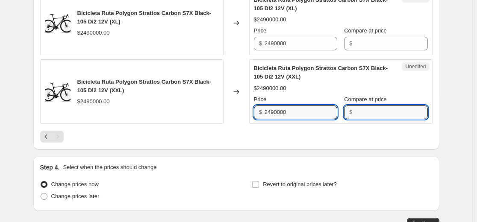
drag, startPoint x: 398, startPoint y: 141, endPoint x: 385, endPoint y: 95, distance: 47.9
click at [234, 119] on input "Compare at price" at bounding box center [391, 113] width 73 height 14
paste input "2490000"
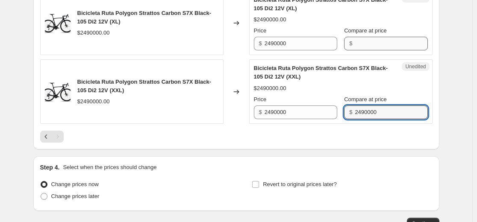
type input "2490000"
click at [234, 50] on input "Compare at price" at bounding box center [391, 44] width 73 height 14
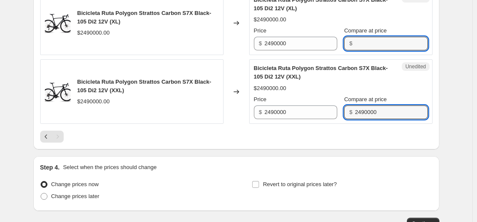
paste input "2490000"
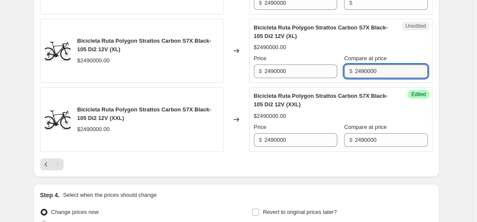
scroll to position [804, 0]
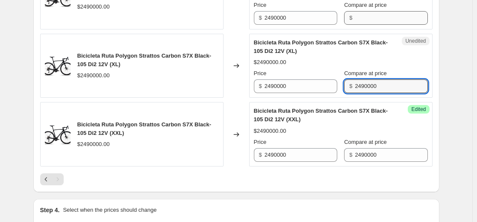
type input "2490000"
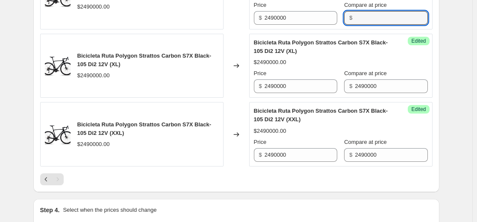
drag, startPoint x: 369, startPoint y: 38, endPoint x: 369, endPoint y: 52, distance: 13.7
click at [234, 25] on input "Compare at price" at bounding box center [391, 18] width 73 height 14
paste input "2490000"
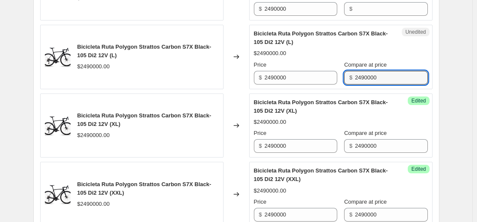
scroll to position [676, 0]
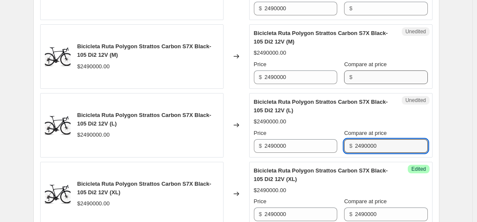
type input "2490000"
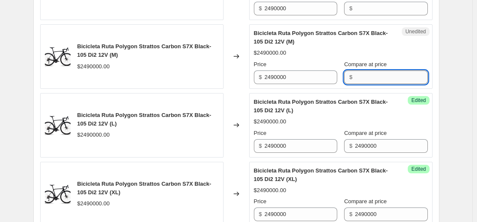
click at [234, 84] on input "Compare at price" at bounding box center [391, 77] width 73 height 14
paste input "2490000"
type input "2490000"
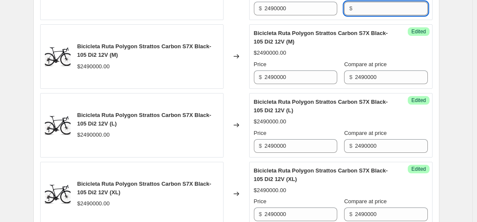
click at [234, 15] on input "Compare at price" at bounding box center [391, 9] width 73 height 14
paste input "2490000"
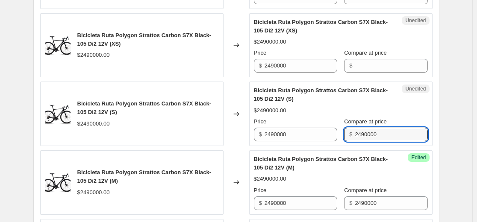
scroll to position [548, 0]
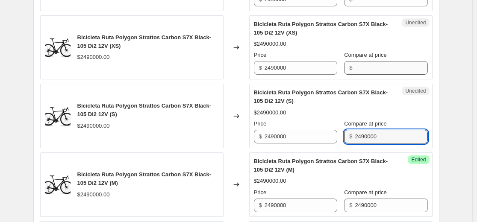
type input "2490000"
click at [234, 75] on input "Compare at price" at bounding box center [391, 68] width 73 height 14
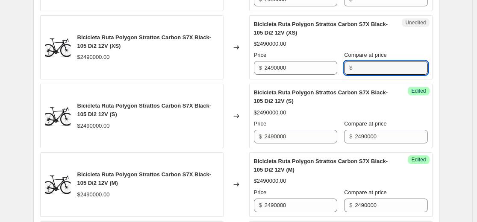
paste input "2490000"
type input "2490000"
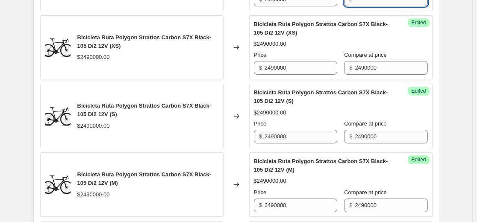
click at [234, 6] on input "Compare at price" at bounding box center [391, 0] width 73 height 14
paste input "2490000"
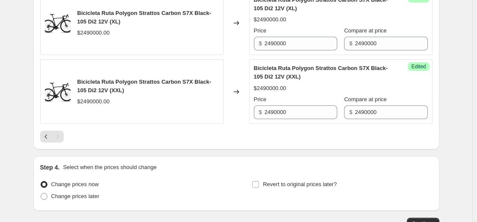
scroll to position [804, 0]
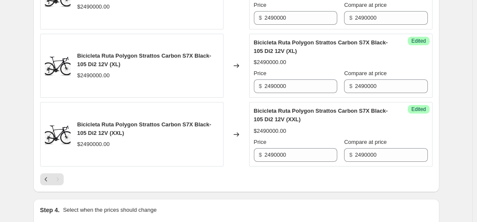
type input "2490000"
click at [234, 147] on div "Price" at bounding box center [295, 142] width 83 height 9
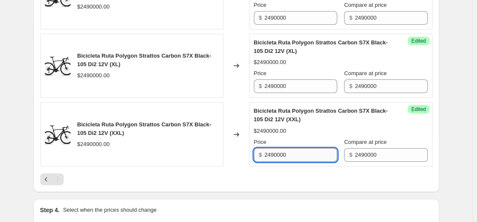
click at [234, 162] on input "2490000" at bounding box center [300, 155] width 73 height 14
paste input "186759"
type input "1867590"
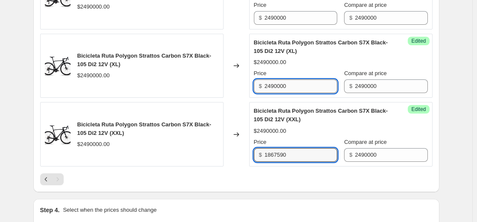
click at [234, 93] on input "2490000" at bounding box center [300, 86] width 73 height 14
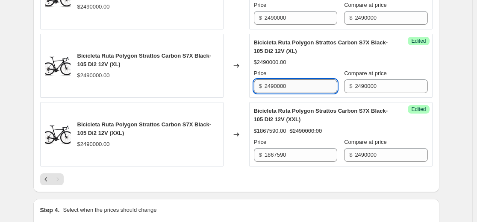
click at [234, 93] on input "2490000" at bounding box center [300, 86] width 73 height 14
paste input "186759"
type input "1867590"
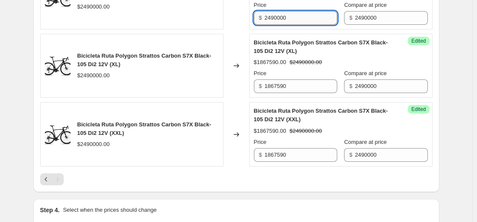
click at [234, 25] on input "2490000" at bounding box center [300, 18] width 73 height 14
paste input "186759"
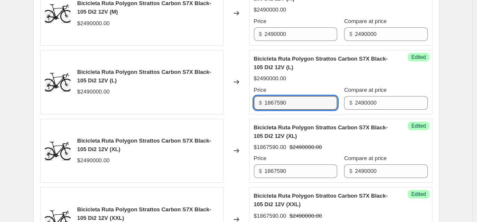
scroll to position [718, 0]
type input "1867590"
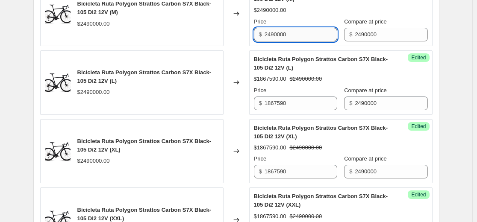
click at [234, 41] on input "2490000" at bounding box center [300, 35] width 73 height 14
paste input "186759"
type input "1867590"
click at [234, 72] on div "Bicicleta Ruta Polygon Strattos Carbon S7X Black- 105 Di2 12V (L)" at bounding box center [324, 63] width 140 height 17
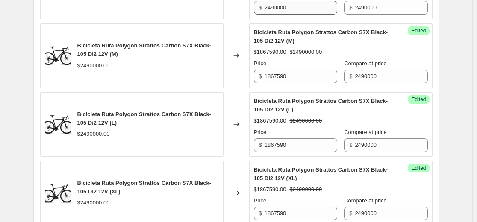
scroll to position [590, 0]
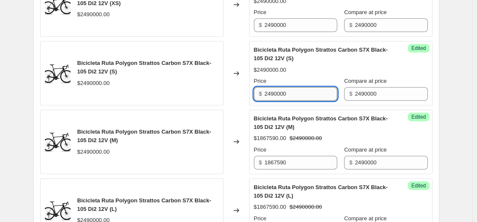
click at [234, 101] on input "2490000" at bounding box center [300, 94] width 73 height 14
paste input "186759"
type input "1867590"
click at [234, 74] on div "$1867590.00 $2490000.00" at bounding box center [341, 70] width 174 height 9
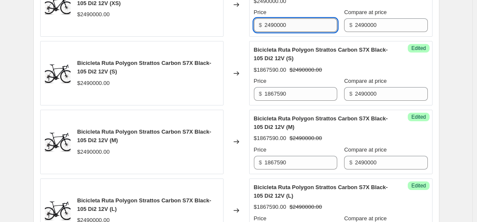
click at [234, 32] on input "2490000" at bounding box center [300, 25] width 73 height 14
paste input "186759"
type input "1867590"
click at [234, 74] on strike "$2490000.00" at bounding box center [305, 70] width 32 height 9
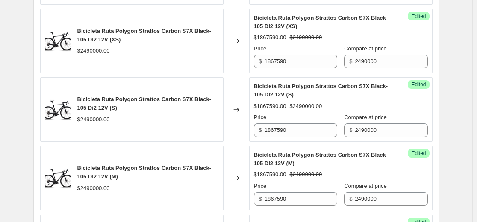
scroll to position [505, 0]
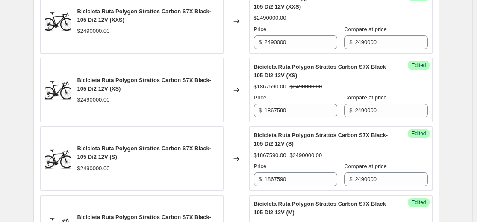
click at [234, 54] on div "Success Edited Bicicleta Ruta Polygon Strattos Carbon S7X Black- 105 Di2 12V (X…" at bounding box center [340, 21] width 183 height 64
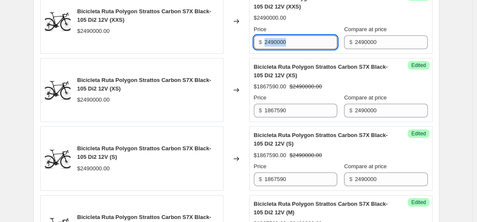
click at [234, 49] on input "2490000" at bounding box center [300, 42] width 73 height 14
paste input "186759"
type input "1867590"
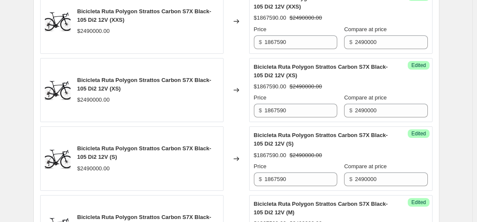
click at [234, 34] on div "Price" at bounding box center [295, 29] width 83 height 9
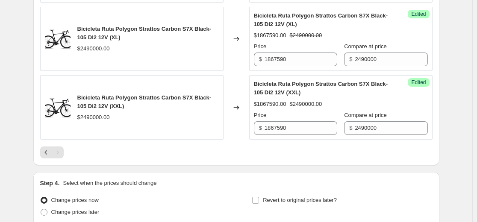
scroll to position [889, 0]
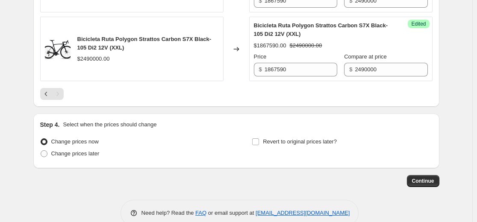
click at [64, 100] on div "Pagination" at bounding box center [58, 94] width 12 height 12
click at [50, 98] on icon "Previous" at bounding box center [46, 94] width 9 height 9
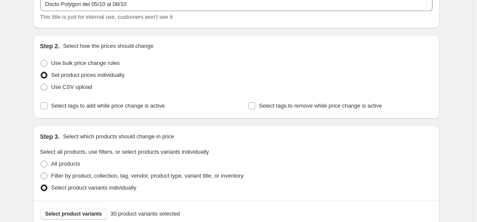
scroll to position [128, 0]
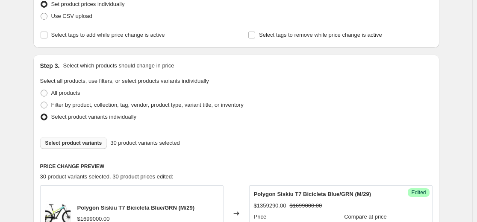
click at [91, 141] on span "Select product variants" at bounding box center [73, 143] width 57 height 7
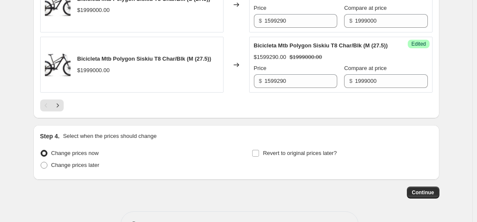
scroll to position [1452, 0]
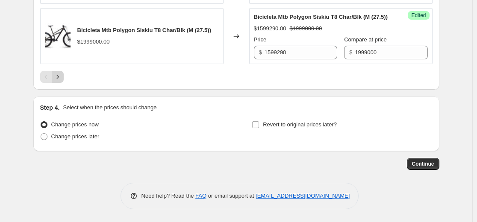
click at [58, 81] on icon "Next" at bounding box center [57, 77] width 9 height 9
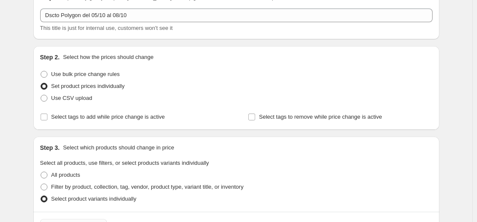
scroll to position [174, 0]
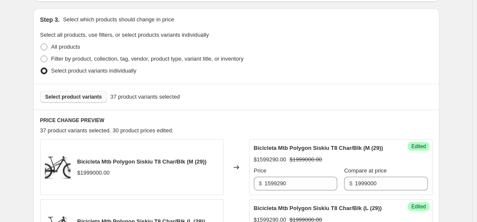
click at [90, 92] on button "Select product variants" at bounding box center [73, 97] width 67 height 12
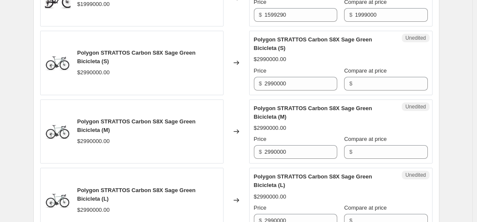
scroll to position [730, 0]
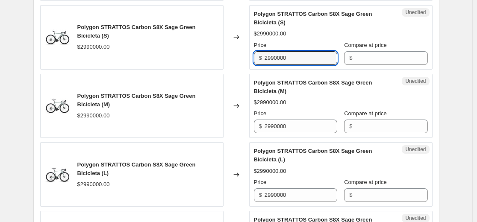
drag, startPoint x: 179, startPoint y: 55, endPoint x: 151, endPoint y: 58, distance: 28.3
click at [152, 56] on div "Polygon STRATTOS Carbon S8X Sage Green Bicicleta (S) $2990000.00 Changed to Une…" at bounding box center [236, 37] width 392 height 64
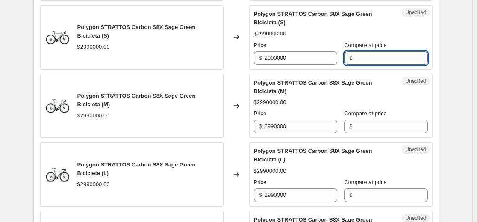
click at [234, 60] on input "Compare at price" at bounding box center [391, 58] width 73 height 14
paste input "2990000"
type input "2990000"
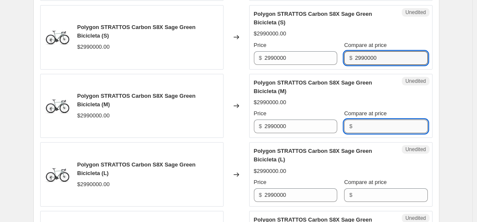
click at [234, 127] on input "Compare at price" at bounding box center [391, 127] width 73 height 14
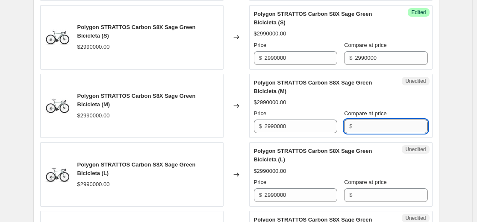
paste input "2990000"
type input "2990000"
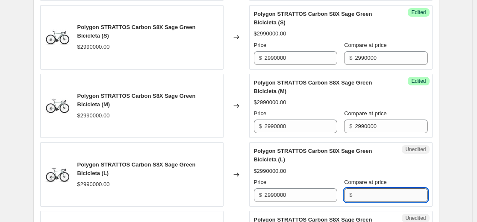
click at [234, 194] on input "Compare at price" at bounding box center [391, 195] width 73 height 14
paste input "2990000"
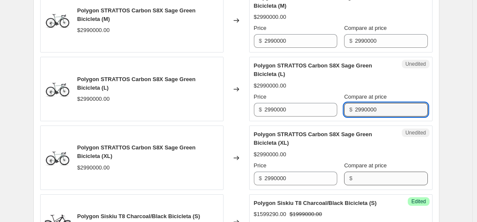
type input "2990000"
click at [234, 179] on input "Compare at price" at bounding box center [391, 179] width 73 height 14
paste input "2990000"
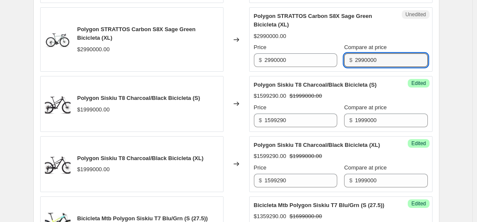
scroll to position [815, 0]
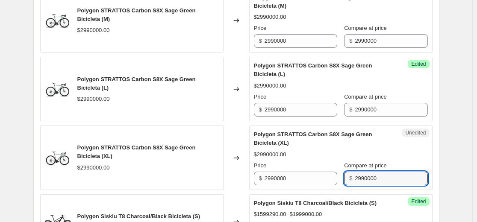
type input "2990000"
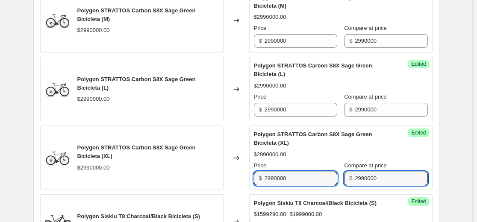
drag, startPoint x: 322, startPoint y: 179, endPoint x: 141, endPoint y: 185, distance: 181.2
click at [144, 184] on div "Polygon STRATTOS Carbon S8X Sage Green Bicicleta (XL) $2990000.00 Changed to Su…" at bounding box center [236, 158] width 392 height 64
paste input "24259"
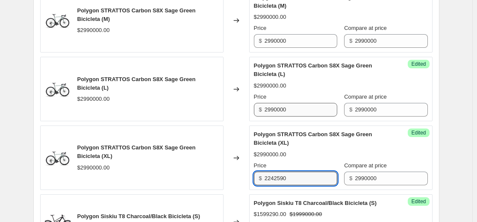
type input "2242590"
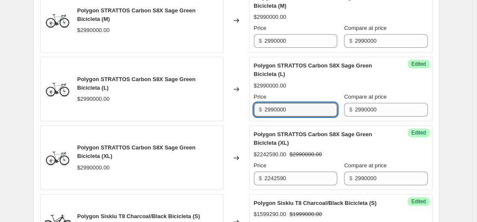
drag, startPoint x: 302, startPoint y: 107, endPoint x: 195, endPoint y: 108, distance: 107.6
click at [192, 107] on div "Polygon STRATTOS Carbon S8X Sage Green Bicicleta (L) $2990000.00 Changed to Suc…" at bounding box center [236, 89] width 392 height 64
paste input "24259"
type input "2242590"
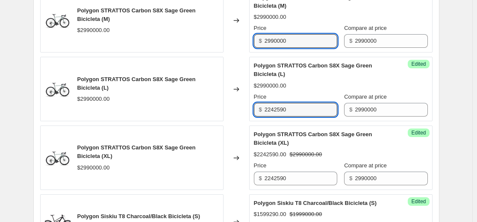
drag, startPoint x: 309, startPoint y: 42, endPoint x: 112, endPoint y: 46, distance: 197.0
click at [113, 46] on div "Polygon STRATTOS Carbon S8X Sage Green Bicicleta (M) $2990000.00 Changed to Suc…" at bounding box center [236, 20] width 392 height 64
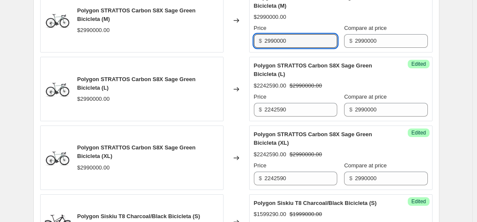
paste input "24259"
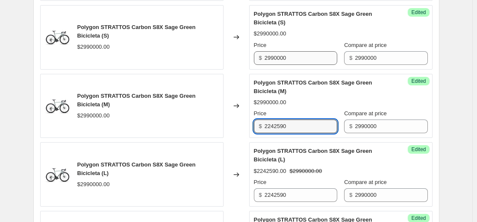
type input "2242590"
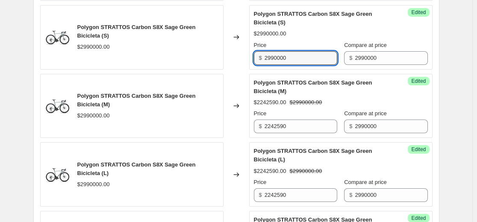
drag, startPoint x: 306, startPoint y: 59, endPoint x: 138, endPoint y: 82, distance: 169.8
click at [152, 73] on div "Polygon Siskiu T7 Bicicleta Blue/GRN (M/29) $1699000.00 Changed to Success Edit…" at bounding box center [236, 200] width 392 height 1233
paste input "24259"
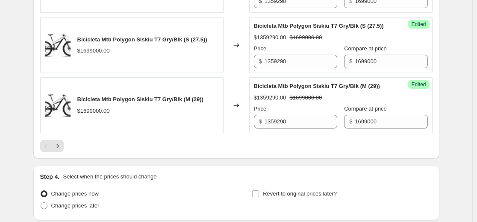
scroll to position [1456, 0]
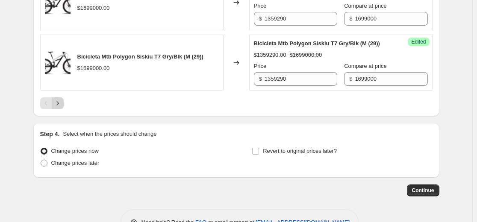
type input "2242590"
click at [58, 108] on icon "Next" at bounding box center [57, 103] width 9 height 9
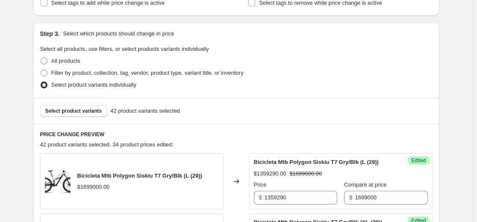
scroll to position [174, 0]
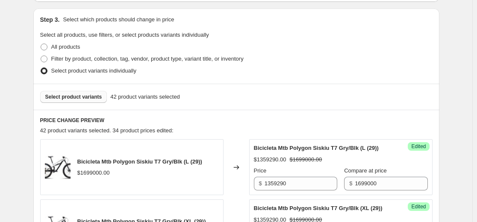
click at [89, 99] on span "Select product variants" at bounding box center [73, 97] width 57 height 7
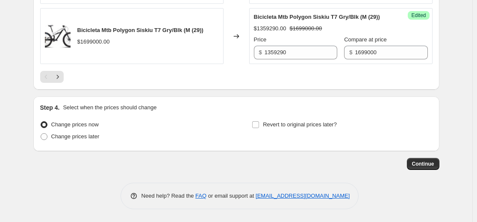
scroll to position [1541, 0]
click at [57, 77] on icon "Next" at bounding box center [57, 77] width 9 height 9
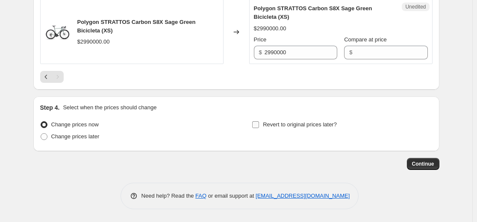
scroll to position [1190, 0]
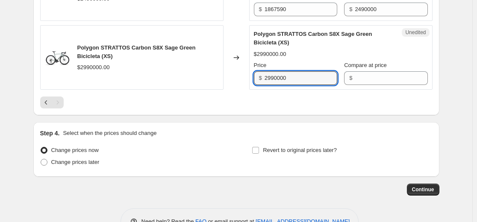
drag, startPoint x: 320, startPoint y: 141, endPoint x: 225, endPoint y: 140, distance: 95.3
click at [225, 90] on div "Polygon STRATTOS Carbon S8X Sage Green Bicicleta (XS) $2990000.00 Changed to Un…" at bounding box center [236, 57] width 392 height 64
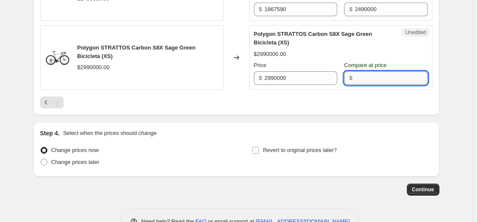
click at [234, 85] on input "Compare at price" at bounding box center [391, 78] width 73 height 14
paste input "2990000"
type input "2990000"
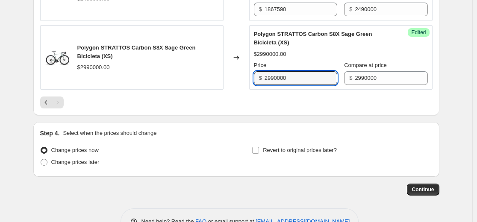
drag, startPoint x: 211, startPoint y: 147, endPoint x: 54, endPoint y: 160, distance: 157.7
paste input "24259"
type input "2242590"
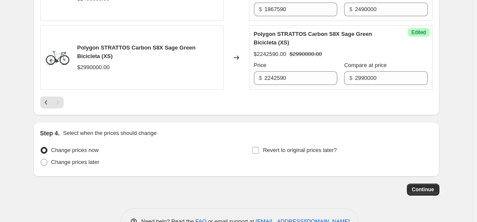
click at [234, 59] on div "$2242590.00" at bounding box center [270, 54] width 32 height 9
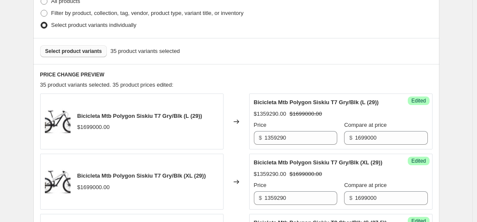
scroll to position [208, 0]
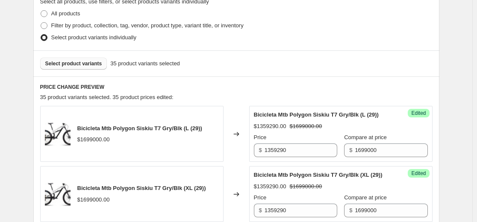
click at [92, 66] on span "Select product variants" at bounding box center [73, 63] width 57 height 7
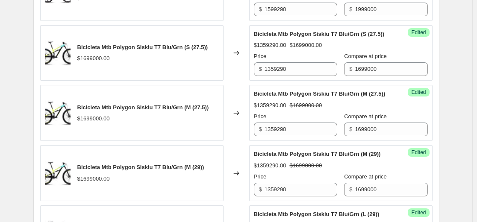
scroll to position [1190, 0]
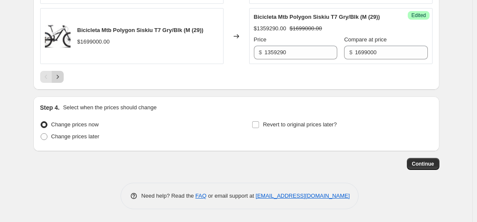
click at [62, 81] on icon "Next" at bounding box center [57, 77] width 9 height 9
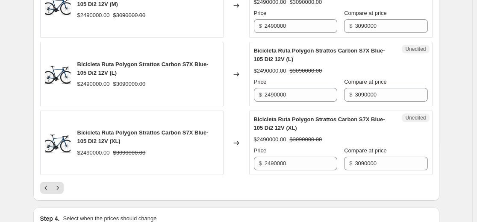
scroll to position [1532, 0]
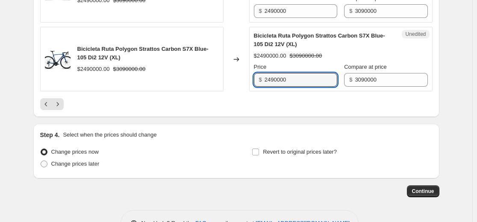
drag, startPoint x: 310, startPoint y: 140, endPoint x: 183, endPoint y: 150, distance: 127.2
click at [188, 91] on div "Bicicleta Ruta Polygon Strattos Carbon S7X Blue- 105 Di2 12V (XL) $2490000.00 $…" at bounding box center [236, 59] width 392 height 64
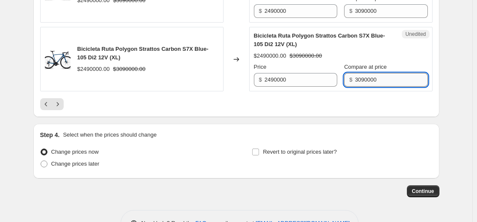
click at [234, 87] on input "3090000" at bounding box center [391, 80] width 73 height 14
paste input "24"
type input "2490000"
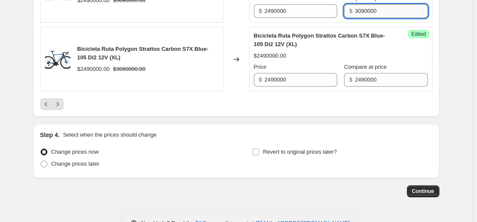
click at [234, 18] on input "3090000" at bounding box center [391, 11] width 73 height 14
paste input "24"
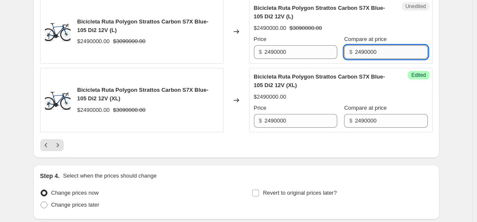
scroll to position [1489, 0]
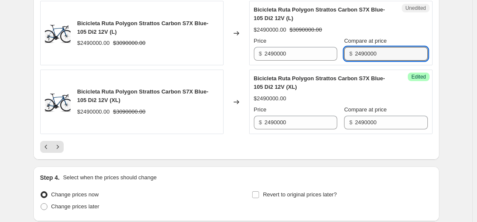
type input "2490000"
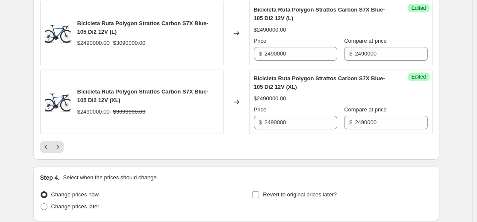
paste input "24"
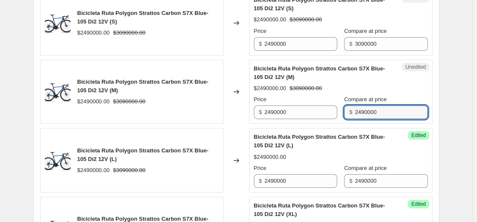
scroll to position [1361, 0]
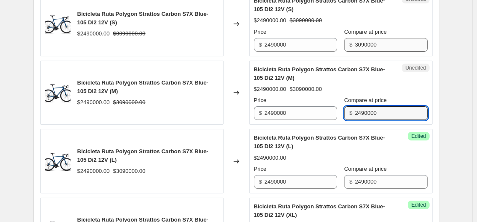
type input "2490000"
click at [234, 52] on input "3090000" at bounding box center [391, 45] width 73 height 14
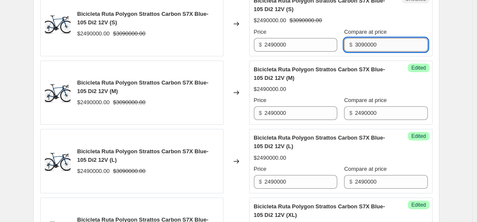
click at [234, 52] on input "3090000" at bounding box center [391, 45] width 73 height 14
paste input "24"
type input "2490000"
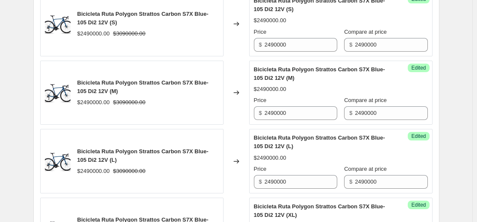
paste input "24"
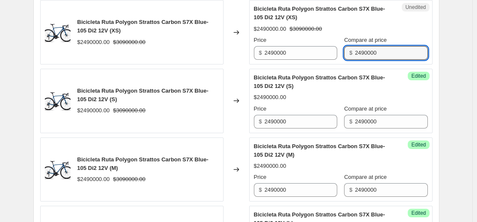
scroll to position [1275, 0]
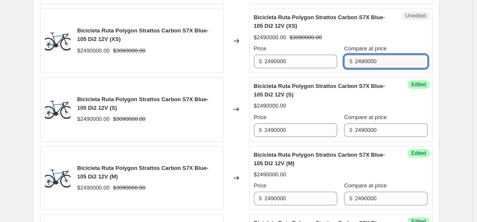
type input "2490000"
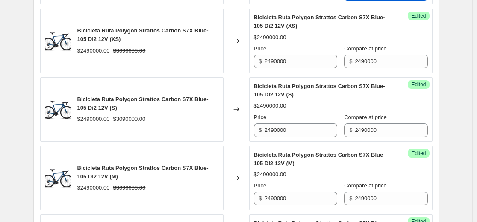
paste input "24"
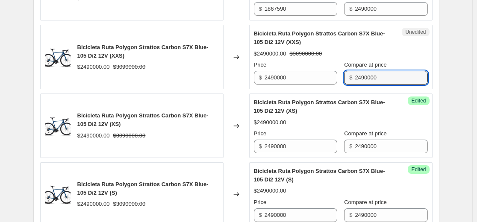
scroll to position [1190, 0]
type input "2490000"
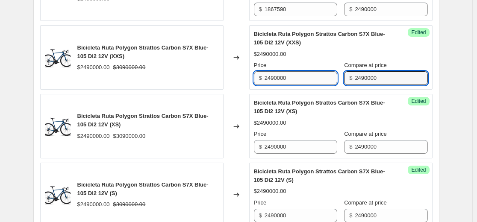
click at [234, 85] on input "2490000" at bounding box center [300, 78] width 73 height 14
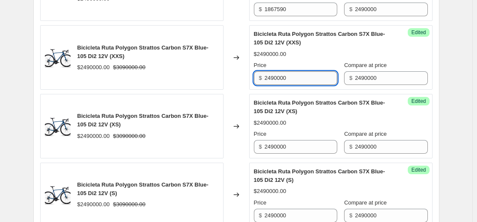
click at [234, 85] on input "2490000" at bounding box center [300, 78] width 73 height 14
paste input "186759"
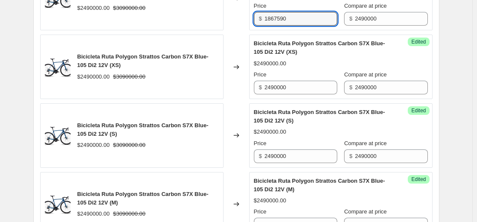
scroll to position [1318, 0]
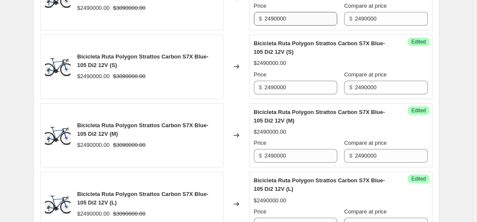
type input "1867590"
click at [234, 26] on input "2490000" at bounding box center [300, 19] width 73 height 14
paste input "186759"
type input "1867590"
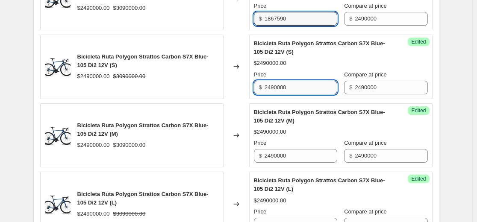
click at [234, 94] on input "2490000" at bounding box center [300, 88] width 73 height 14
paste input "186759"
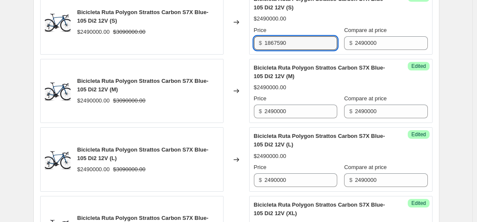
scroll to position [1404, 0]
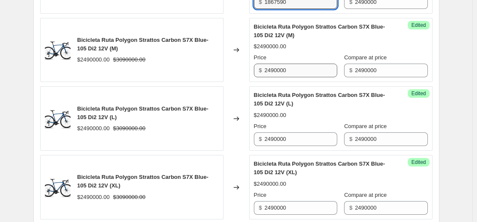
type input "1867590"
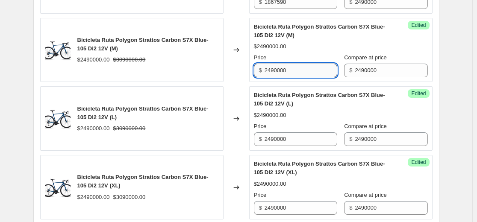
click at [234, 77] on input "2490000" at bounding box center [300, 71] width 73 height 14
paste input "186759"
type input "1867590"
click at [234, 146] on input "2490000" at bounding box center [300, 139] width 73 height 14
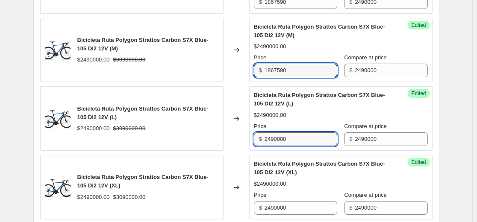
click at [234, 146] on input "2490000" at bounding box center [300, 139] width 73 height 14
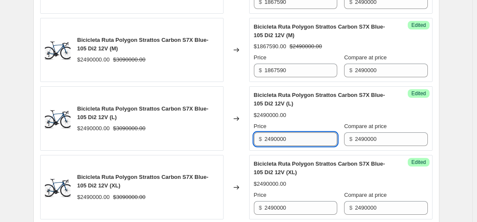
paste input "186759"
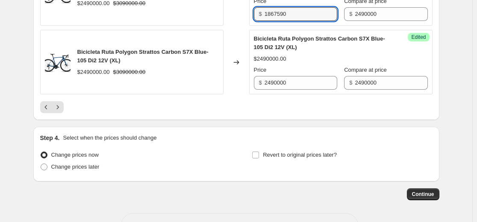
scroll to position [1532, 0]
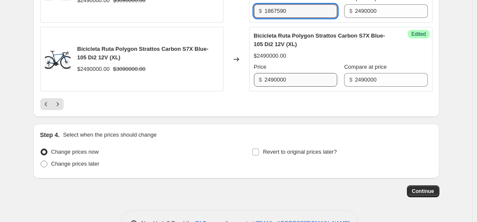
type input "1867590"
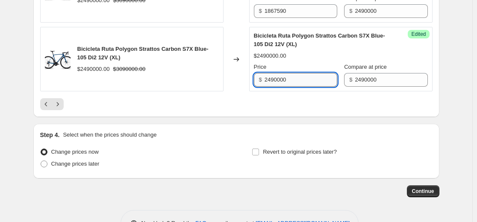
click at [234, 87] on input "2490000" at bounding box center [300, 80] width 73 height 14
paste input "186759"
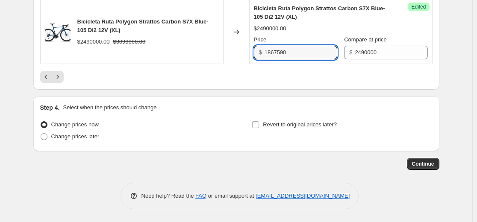
scroll to position [1617, 0]
type input "1867590"
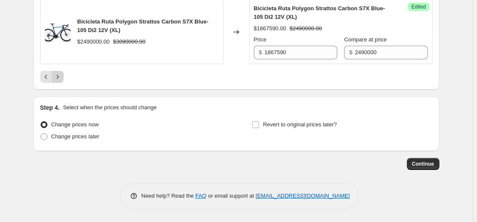
click at [59, 79] on icon "Next" at bounding box center [57, 77] width 2 height 4
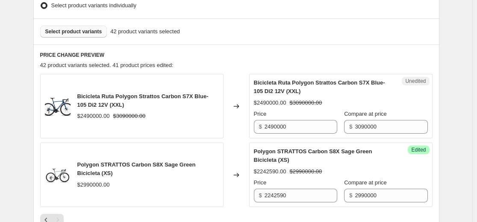
scroll to position [255, 0]
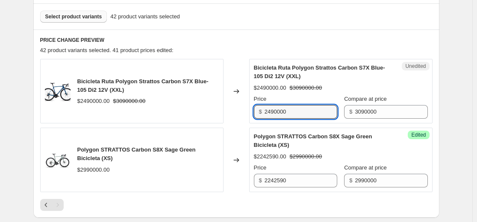
drag, startPoint x: 333, startPoint y: 115, endPoint x: 4, endPoint y: 165, distance: 332.6
click at [4, 165] on div "Create new price change job. This page is ready Create new price change job Dra…" at bounding box center [236, 47] width 472 height 605
paste input "186759"
type input "1867590"
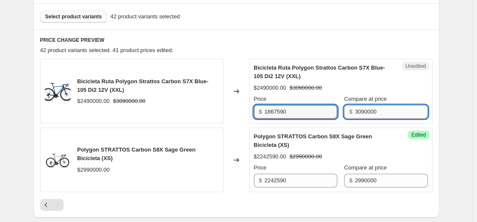
click at [234, 111] on input "3090000" at bounding box center [391, 112] width 73 height 14
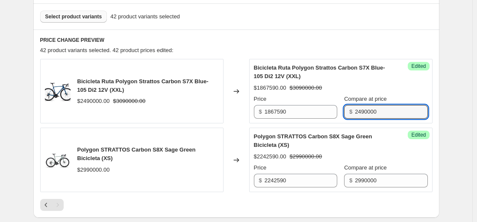
type input "2490000"
click at [234, 133] on div "Polygon STRATTOS Carbon S8X Sage Green Bicicleta (XS)" at bounding box center [324, 140] width 140 height 17
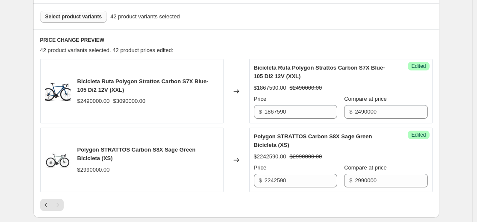
click at [79, 22] on button "Select product variants" at bounding box center [73, 17] width 67 height 12
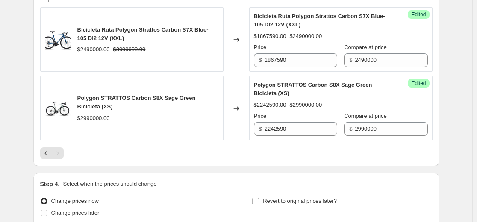
scroll to position [383, 0]
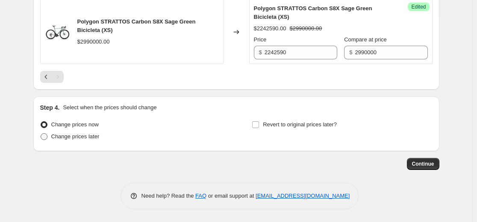
click at [79, 139] on span "Change prices later" at bounding box center [75, 136] width 48 height 6
click at [41, 134] on input "Change prices later" at bounding box center [41, 133] width 0 height 0
radio input "true"
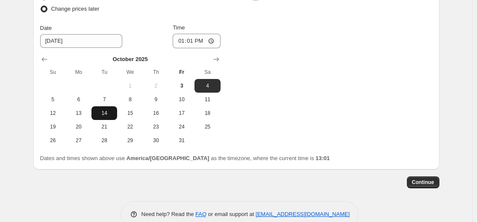
scroll to position [511, 0]
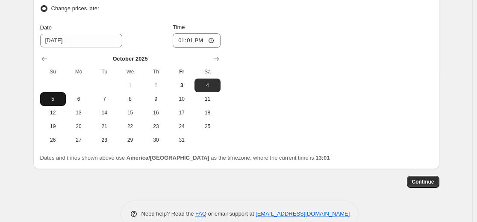
click at [50, 100] on span "5" at bounding box center [53, 99] width 19 height 7
type input "10/5/2025"
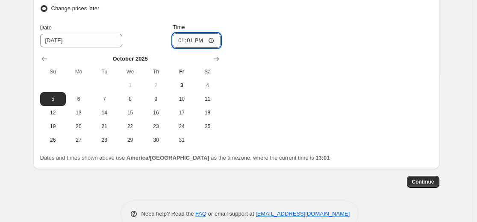
click at [198, 44] on input "13:01" at bounding box center [197, 40] width 48 height 15
click at [212, 39] on input "13:01" at bounding box center [197, 40] width 48 height 15
type input "23:59"
click at [234, 87] on div "Change prices now Change prices later Date 10/5/2025 Time 23:59 October 2025 Su…" at bounding box center [236, 69] width 392 height 156
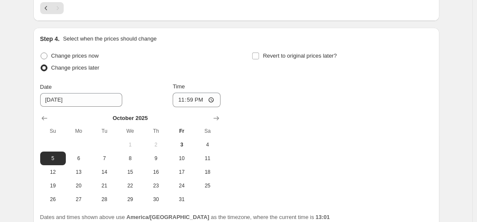
scroll to position [383, 0]
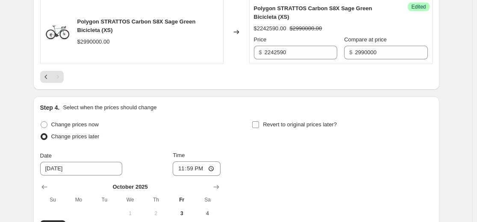
click at [234, 124] on span "Revert to original prices later?" at bounding box center [300, 124] width 74 height 6
click at [234, 124] on input "Revert to original prices later?" at bounding box center [255, 124] width 7 height 7
checkbox input "true"
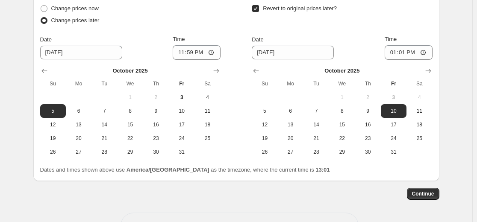
scroll to position [511, 0]
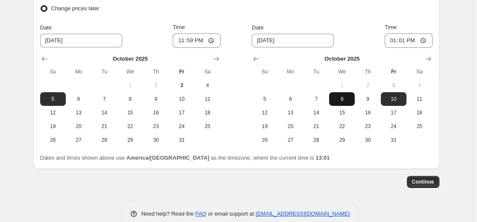
click at [234, 103] on button "8" at bounding box center [342, 99] width 26 height 14
type input "10/8/2025"
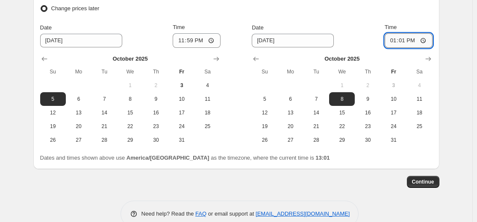
click at [234, 42] on input "13:01" at bounding box center [408, 40] width 48 height 15
type input "23:59"
click at [234, 182] on span "Continue" at bounding box center [423, 182] width 22 height 7
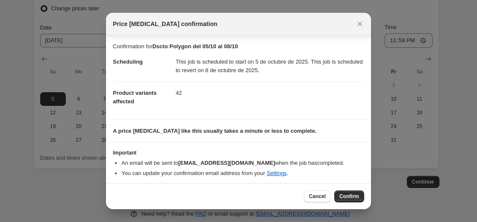
scroll to position [3, 0]
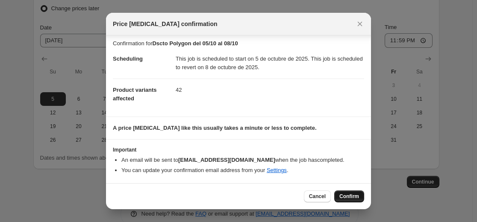
click at [234, 196] on span "Confirm" at bounding box center [349, 196] width 20 height 7
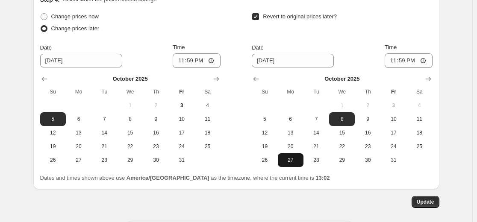
scroll to position [581, 0]
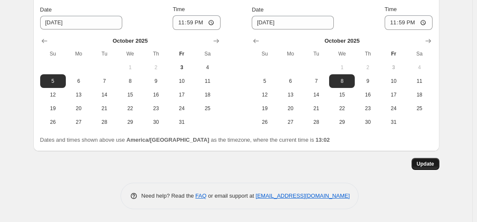
click at [234, 164] on span "Update" at bounding box center [425, 164] width 18 height 7
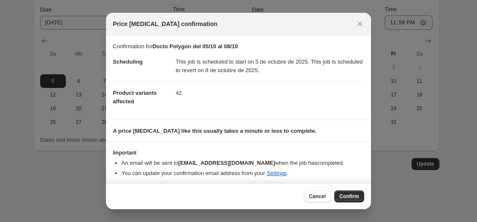
click at [234, 196] on span "Confirm" at bounding box center [349, 196] width 20 height 7
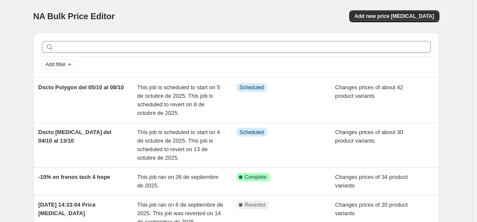
click at [229, 20] on div "NA Bulk Price Editor" at bounding box center [130, 16] width 195 height 12
click at [234, 18] on span "Add new price [MEDICAL_DATA]" at bounding box center [393, 16] width 79 height 7
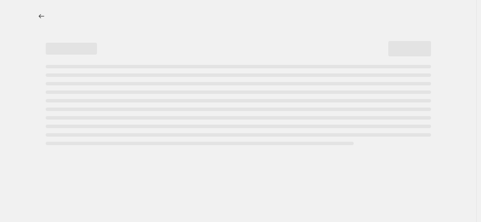
select select "percentage"
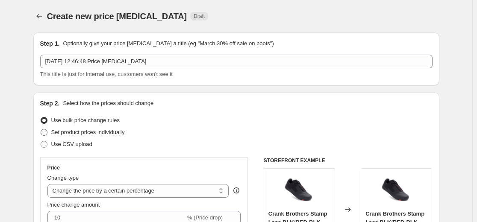
click at [70, 132] on span "Set product prices individually" at bounding box center [87, 132] width 73 height 6
click at [41, 129] on input "Set product prices individually" at bounding box center [41, 129] width 0 height 0
radio input "true"
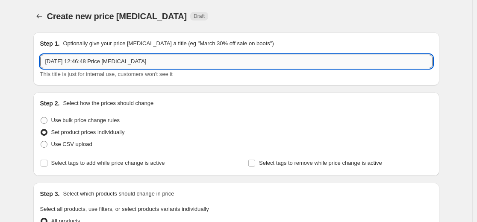
click at [79, 63] on input "3 oct 2025, 12:46:48 Price change job" at bounding box center [236, 62] width 392 height 14
type input "S"
type input "Dscto Gopro hasta el [DATE]"
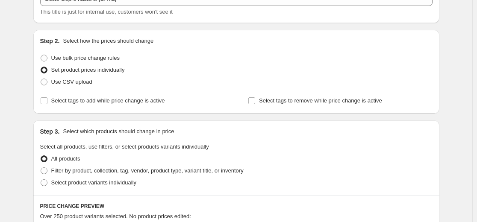
scroll to position [128, 0]
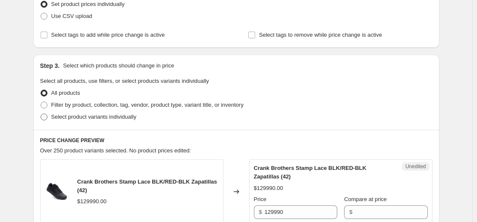
click at [57, 117] on span "Select product variants individually" at bounding box center [93, 117] width 85 height 6
click at [41, 114] on input "Select product variants individually" at bounding box center [41, 114] width 0 height 0
radio input "true"
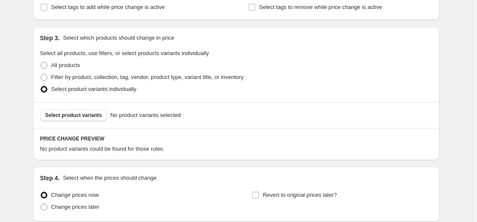
scroll to position [171, 0]
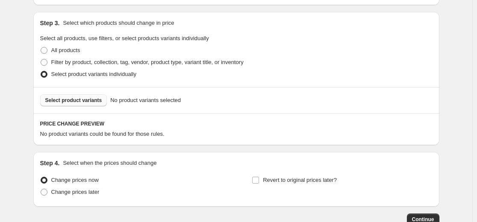
click at [73, 102] on span "Select product variants" at bounding box center [73, 100] width 57 height 7
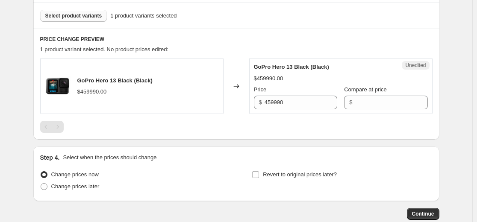
scroll to position [256, 0]
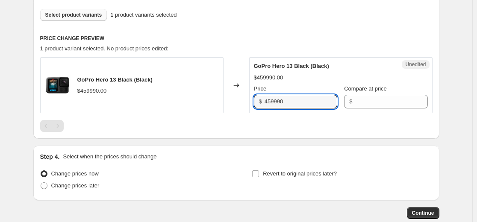
drag, startPoint x: 306, startPoint y: 104, endPoint x: 217, endPoint y: 116, distance: 89.7
click at [226, 114] on div "GoPro Hero 13 Black (Black) $459990.00 Changed to Unedited GoPro Hero 13 Black …" at bounding box center [236, 94] width 392 height 75
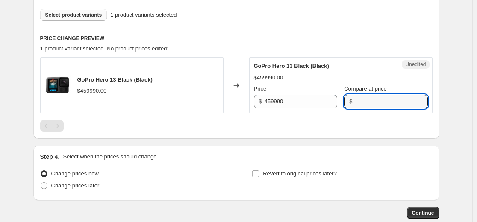
drag, startPoint x: 397, startPoint y: 102, endPoint x: 387, endPoint y: 109, distance: 12.2
click at [234, 102] on input "Compare at price" at bounding box center [391, 102] width 73 height 14
paste input "459990"
type input "459990"
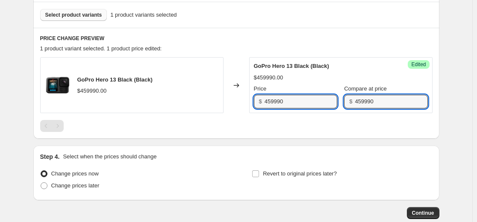
drag, startPoint x: 314, startPoint y: 100, endPoint x: 112, endPoint y: 109, distance: 201.4
click at [109, 106] on div "GoPro Hero 13 Black (Black) $459990.00 Changed to Success Edited GoPro Hero 13 …" at bounding box center [236, 85] width 392 height 56
paste input "3"
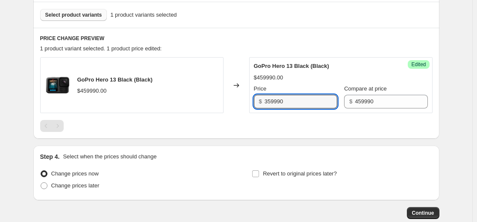
type input "359990"
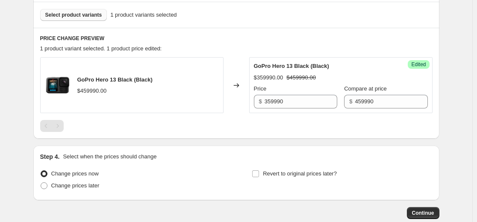
click at [213, 125] on div at bounding box center [236, 126] width 392 height 12
click at [89, 16] on span "Select product variants" at bounding box center [73, 15] width 57 height 7
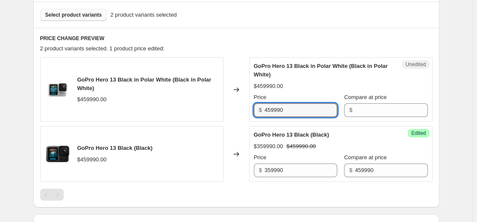
click at [195, 114] on div "GoPro Hero 13 Black in Polar White (Black in Polar White) $459990.00 Changed to…" at bounding box center [236, 89] width 392 height 64
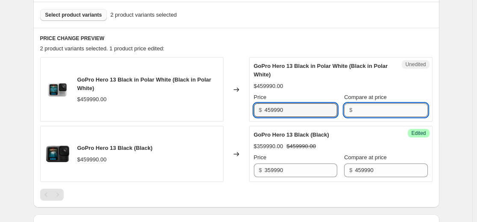
click at [234, 111] on input "Compare at price" at bounding box center [391, 110] width 73 height 14
paste input "459990"
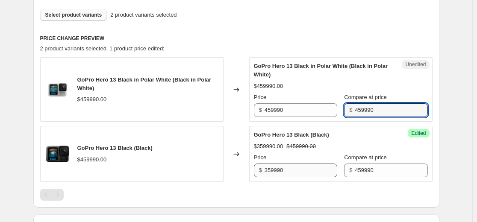
type input "459990"
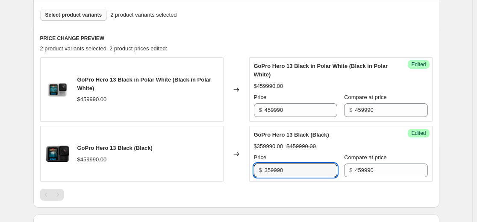
drag, startPoint x: 301, startPoint y: 171, endPoint x: 173, endPoint y: 171, distance: 127.3
click at [173, 171] on div "GoPro Hero 13 Black (Black) $459990.00 Changed to Success Edited GoPro Hero 13 …" at bounding box center [236, 154] width 392 height 56
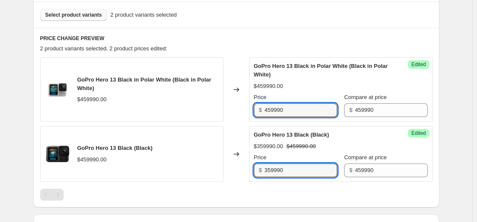
drag, startPoint x: 290, startPoint y: 107, endPoint x: 147, endPoint y: 126, distance: 144.8
click at [176, 115] on div "GoPro Hero 13 Black in Polar White (Black in Polar White) $459990.00 Changed to…" at bounding box center [236, 89] width 392 height 64
paste input "3"
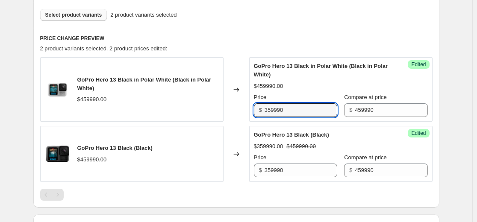
type input "359990"
click at [234, 141] on div "GoPro Hero 13 Black (Black) $359990.00 $459990.00 Price $ 359990 Compare at pri…" at bounding box center [341, 154] width 174 height 47
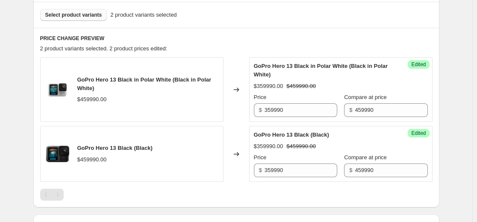
click at [73, 15] on span "Select product variants" at bounding box center [73, 15] width 57 height 7
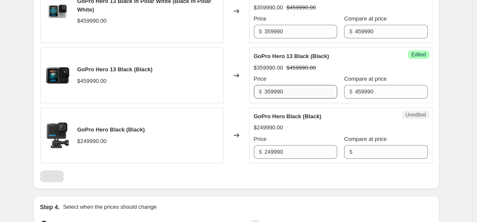
scroll to position [342, 0]
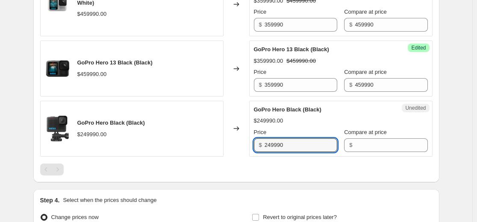
click at [172, 147] on div "GoPro Hero Black (Black) $249990.00 Changed to Unedited GoPro Hero Black (Black…" at bounding box center [236, 129] width 392 height 56
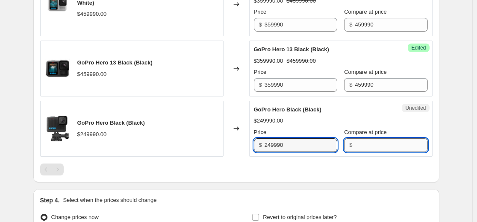
click at [234, 148] on input "Compare at price" at bounding box center [391, 145] width 73 height 14
paste input "249990"
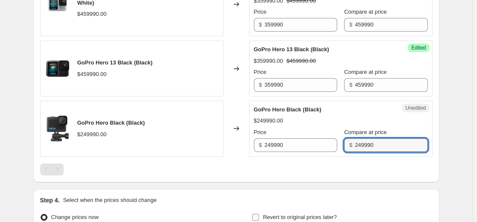
type input "249990"
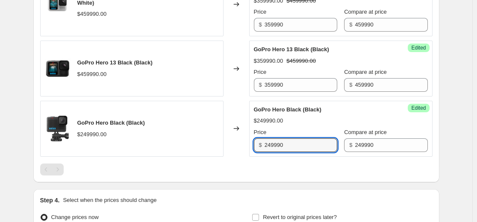
drag, startPoint x: 305, startPoint y: 143, endPoint x: 133, endPoint y: 164, distance: 172.7
click at [134, 163] on div "GoPro Hero 13 Black in Polar White (Black in Polar White) $459990.00 Changed to…" at bounding box center [236, 73] width 392 height 203
paste input "18"
type input "189990"
click at [220, 155] on div "GoPro Hero Black (Black) $249990.00" at bounding box center [131, 129] width 183 height 56
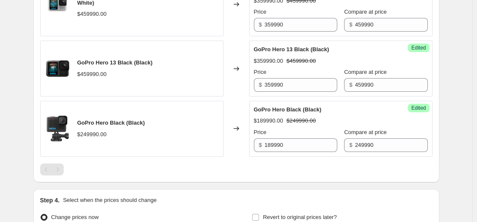
scroll to position [214, 0]
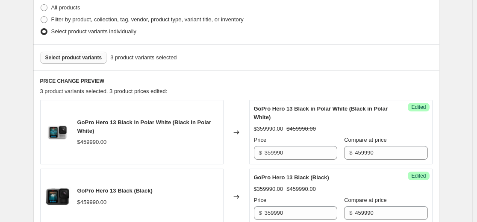
click at [94, 54] on button "Select product variants" at bounding box center [73, 58] width 67 height 12
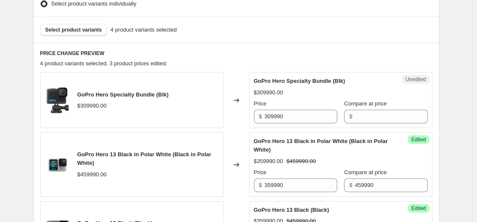
scroll to position [256, 0]
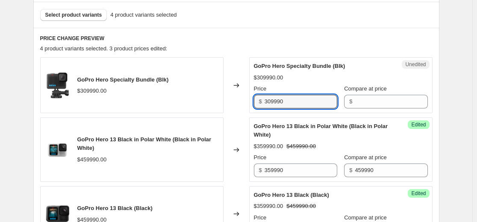
drag, startPoint x: 287, startPoint y: 101, endPoint x: 164, endPoint y: 106, distance: 123.6
click at [143, 106] on div "GoPro Hero Specialty Bundle (Blk) $309990.00 Changed to Unedited GoPro Hero Spe…" at bounding box center [236, 85] width 392 height 56
click at [234, 110] on div "Unedited GoPro Hero Specialty Bundle (Blk) $309990.00 Price $ 309990 Compare at…" at bounding box center [340, 85] width 183 height 56
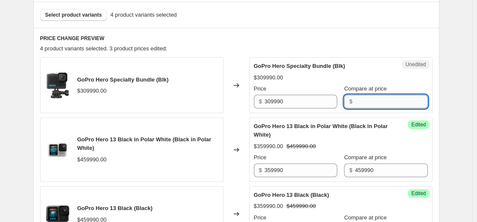
click at [234, 106] on input "Compare at price" at bounding box center [391, 102] width 73 height 14
paste input "309990"
type input "309990"
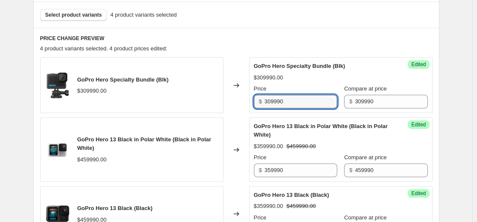
drag, startPoint x: 317, startPoint y: 100, endPoint x: 129, endPoint y: 116, distance: 189.5
click at [130, 115] on div "GoPro Hero Specialty Bundle (Blk) $309990.00 Changed to Success Edited GoPro He…" at bounding box center [236, 179] width 392 height 245
paste input "24"
type input "249990"
click at [234, 72] on div "GoPro Hero Specialty Bundle (Blk) $309990.00 Price $ 249990 Compare at price $ …" at bounding box center [341, 85] width 174 height 47
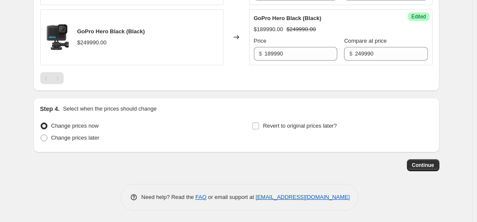
scroll to position [495, 0]
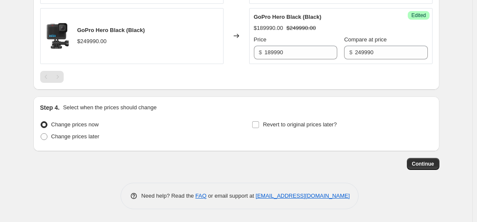
click at [234, 124] on div "Change prices now Change prices later Revert to original prices later?" at bounding box center [236, 132] width 392 height 26
click at [234, 124] on input "Revert to original prices later?" at bounding box center [255, 124] width 7 height 7
checkbox input "true"
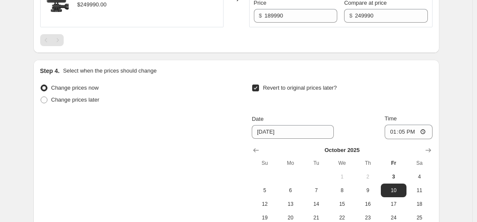
scroll to position [580, 0]
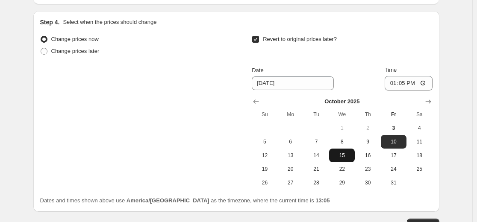
click at [234, 152] on span "15" at bounding box center [341, 155] width 19 height 7
type input "10/15/2025"
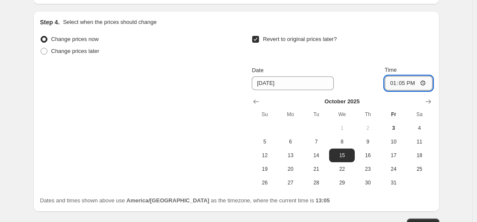
click at [234, 83] on input "13:05" at bounding box center [408, 83] width 48 height 15
type input "23:59"
click at [234, 64] on div "Revert to original prices later? Date 10/15/2025 Time 23:59 October 2025 Su Mo …" at bounding box center [342, 111] width 180 height 156
click at [234, 153] on span "15" at bounding box center [341, 155] width 19 height 7
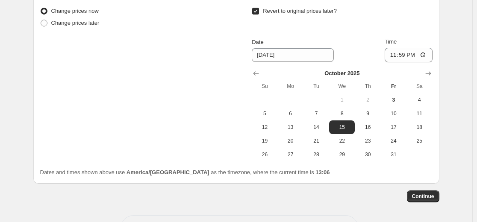
scroll to position [623, 0]
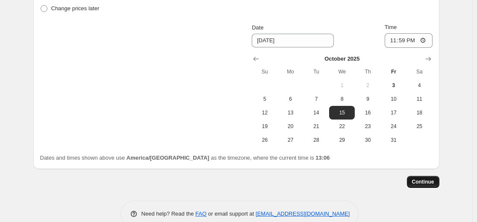
click at [234, 183] on button "Continue" at bounding box center [423, 182] width 32 height 12
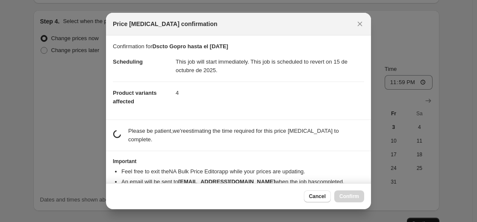
scroll to position [0, 0]
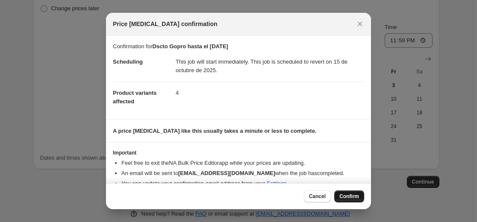
click at [234, 199] on span "Confirm" at bounding box center [349, 196] width 20 height 7
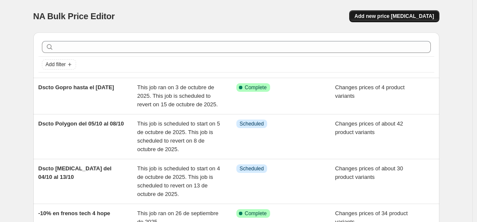
click at [234, 16] on span "Add new price [MEDICAL_DATA]" at bounding box center [393, 16] width 79 height 7
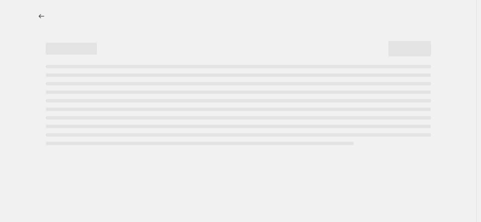
select select "percentage"
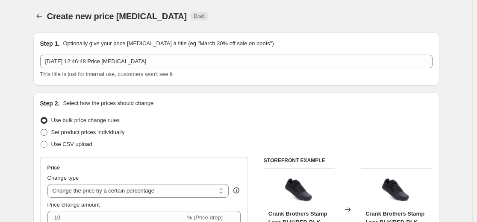
click at [94, 134] on span "Set product prices individually" at bounding box center [87, 132] width 73 height 6
click at [41, 129] on input "Set product prices individually" at bounding box center [41, 129] width 0 height 0
radio input "true"
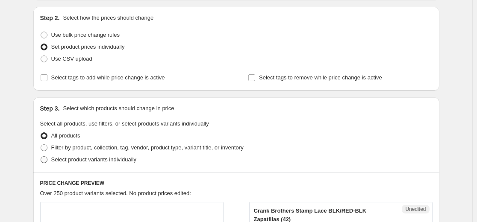
click at [69, 160] on span "Select product variants individually" at bounding box center [93, 159] width 85 height 6
click at [41, 157] on input "Select product variants individually" at bounding box center [41, 156] width 0 height 0
radio input "true"
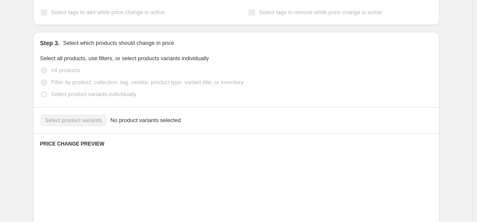
scroll to position [214, 0]
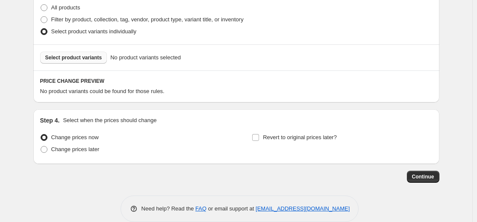
click at [82, 59] on span "Select product variants" at bounding box center [73, 57] width 57 height 7
click at [234, 90] on div "No product variants could be found for those rules." at bounding box center [236, 91] width 392 height 9
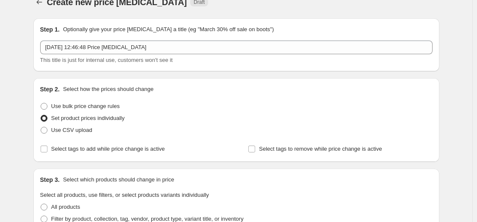
scroll to position [0, 0]
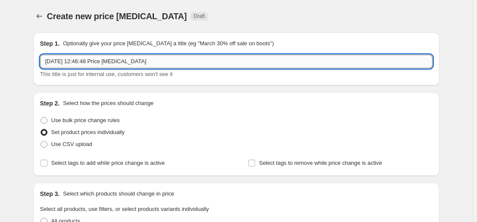
drag, startPoint x: 161, startPoint y: 61, endPoint x: 155, endPoint y: 62, distance: 5.6
click at [155, 62] on input "3 oct 2025, 12:46:48 Price change job" at bounding box center [236, 62] width 392 height 14
drag, startPoint x: 163, startPoint y: 62, endPoint x: -103, endPoint y: 78, distance: 265.8
click at [0, 78] on html "Home Settings Plans Skip to content Create new price change job. This page is r…" at bounding box center [238, 111] width 477 height 222
paste input "hasta 12-10"
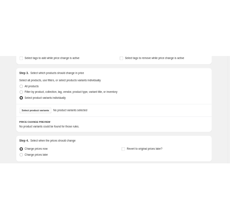
scroll to position [214, 0]
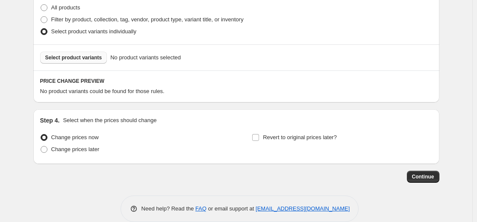
type input "Consigna DVR hasta 12-10"
click at [76, 59] on span "Select product variants" at bounding box center [73, 57] width 57 height 7
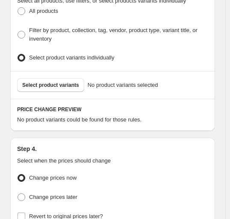
scroll to position [299, 0]
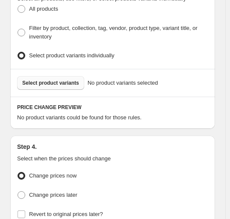
click at [60, 79] on span "Select product variants" at bounding box center [50, 82] width 57 height 7
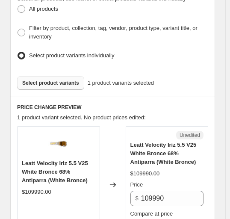
scroll to position [342, 0]
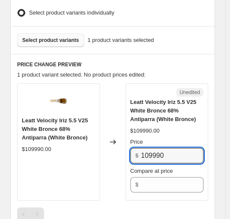
drag, startPoint x: 174, startPoint y: 151, endPoint x: 166, endPoint y: 164, distance: 15.4
click at [90, 149] on div "Leatt Velocity Iriz 5.5 V25 White Bronce 68% Antiparra (White Bronce) $109990.0…" at bounding box center [112, 141] width 191 height 117
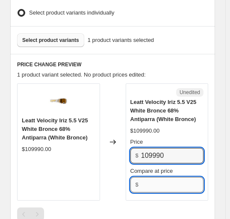
click at [176, 177] on input "Compare at price" at bounding box center [172, 184] width 62 height 15
paste input "109990"
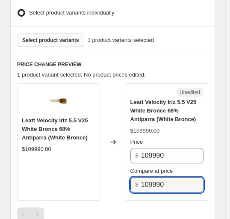
type input "109990"
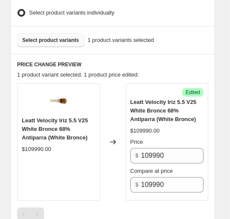
click at [63, 37] on span "Select product variants" at bounding box center [50, 40] width 57 height 7
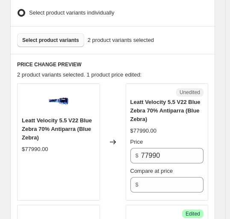
scroll to position [384, 0]
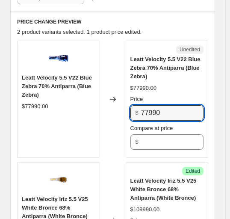
drag, startPoint x: 177, startPoint y: 99, endPoint x: -47, endPoint y: 103, distance: 224.3
paste input "$54.592"
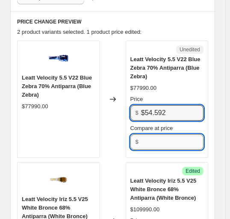
type input "77990"
click at [166, 134] on input "Compare at price" at bounding box center [172, 141] width 62 height 15
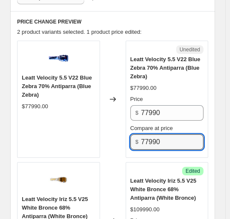
type input "77990"
click at [167, 125] on span "Compare at price" at bounding box center [151, 128] width 43 height 6
click at [167, 134] on input "77990" at bounding box center [172, 141] width 62 height 15
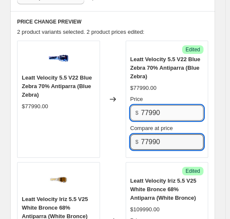
click at [166, 109] on input "77990" at bounding box center [172, 112] width 62 height 15
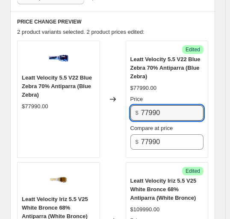
drag, startPoint x: 180, startPoint y: 102, endPoint x: 27, endPoint y: 117, distance: 153.7
click at [43, 114] on div "Leatt Velocity 5.5 V22 Blue Zebra 70% Antiparra (Blue Zebra) $77990.00 Changed …" at bounding box center [112, 99] width 191 height 117
paste input "54592"
type input "54592"
click at [208, 63] on div "Success Edited Leatt Velocity 5.5 V22 Blue Zebra 70% Antiparra (Blue Zebra) $77…" at bounding box center [167, 99] width 83 height 117
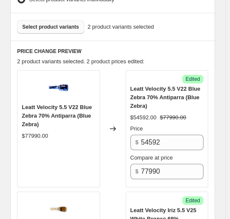
scroll to position [342, 0]
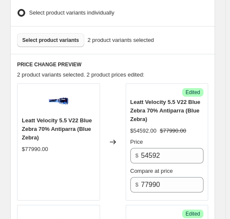
click at [67, 37] on span "Select product variants" at bounding box center [50, 40] width 57 height 7
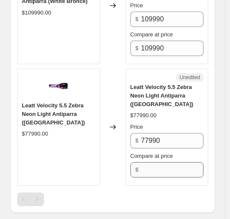
scroll to position [641, 0]
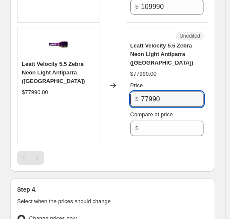
drag, startPoint x: 179, startPoint y: 90, endPoint x: 1, endPoint y: 107, distance: 178.6
click at [39, 99] on div "Leatt Velocity 5.5 Zebra Neon Light Antiparra (Púrpura) $77990.00 Changed to Un…" at bounding box center [112, 85] width 191 height 117
paste input "54592"
type input "54592"
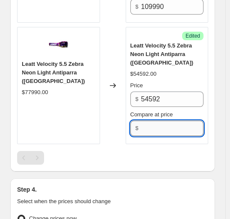
click at [159, 120] on input "Compare at price" at bounding box center [172, 127] width 62 height 15
type input "77990"
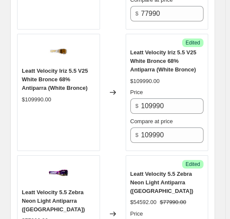
scroll to position [299, 0]
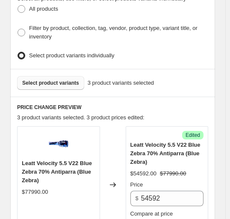
click at [62, 76] on button "Select product variants" at bounding box center [50, 83] width 67 height 14
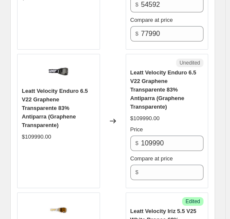
scroll to position [513, 0]
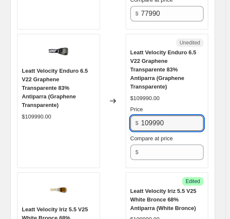
drag, startPoint x: 180, startPoint y: 104, endPoint x: 24, endPoint y: 112, distance: 156.1
click at [26, 112] on div "Leatt Velocity Enduro 6.5 V22 Graphene Transparente 83% Antiparra (Graphene Tra…" at bounding box center [112, 101] width 191 height 134
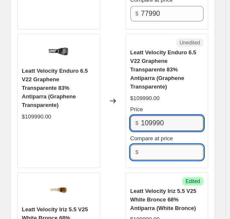
click at [181, 144] on input "Compare at price" at bounding box center [172, 151] width 62 height 15
paste input "109990"
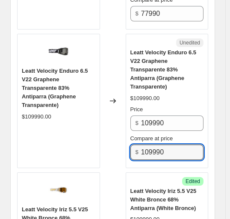
type input "109990"
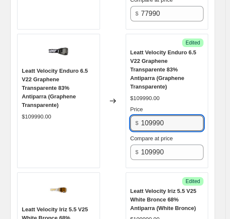
click at [21, 113] on div "Leatt Velocity Enduro 6.5 V22 Graphene Transparente 83% Antiparra (Graphene Tra…" at bounding box center [112, 101] width 191 height 134
paste input "76993"
type input "76993"
click at [165, 105] on div "Price" at bounding box center [166, 109] width 73 height 9
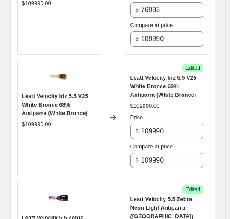
scroll to position [641, 0]
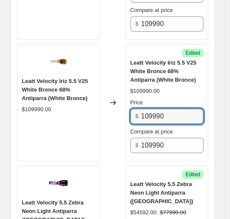
drag, startPoint x: 203, startPoint y: 94, endPoint x: -78, endPoint y: 102, distance: 281.2
paste input "76993"
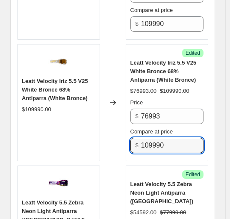
drag, startPoint x: 186, startPoint y: 122, endPoint x: 104, endPoint y: 119, distance: 81.6
click at [73, 133] on div "Leatt Velocity Iriz 5.5 V25 White Bronce 68% Antiparra (White Bronce) $109990.0…" at bounding box center [112, 102] width 191 height 117
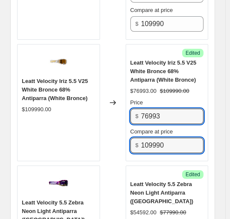
drag, startPoint x: 185, startPoint y: 92, endPoint x: -33, endPoint y: 92, distance: 218.3
paste input "109990"
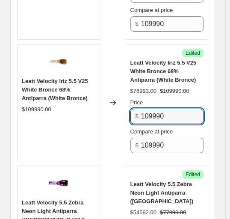
type input "109990"
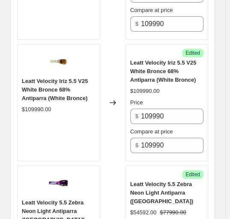
click at [204, 66] on div "Leatt Velocity Iriz 5.5 V25 White Bronce 68% Antiparra (White Bronce) $109990.0…" at bounding box center [166, 106] width 73 height 94
click at [130, 85] on div "Success Edited Leatt Velocity Iriz 5.5 V25 White Bronce 68% Antiparra (White Br…" at bounding box center [167, 102] width 83 height 117
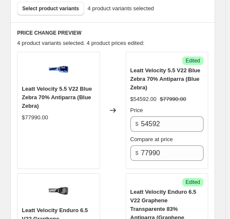
scroll to position [342, 0]
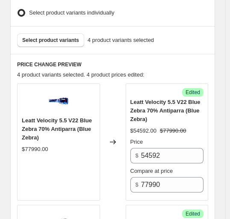
click at [99, 71] on span "4 product variants selected. 4 product prices edited:" at bounding box center [80, 74] width 127 height 6
click at [56, 37] on span "Select product variants" at bounding box center [50, 40] width 57 height 7
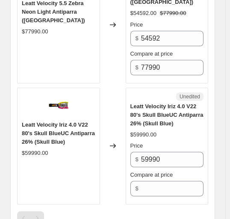
scroll to position [854, 0]
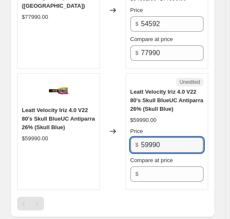
drag, startPoint x: 122, startPoint y: 128, endPoint x: 97, endPoint y: 129, distance: 24.8
click at [98, 128] on div "Leatt Velocity Iriz 4.0 V22 80's Skull BlueUC Antiparra 26% (Skull Blue) $59990…" at bounding box center [112, 131] width 191 height 117
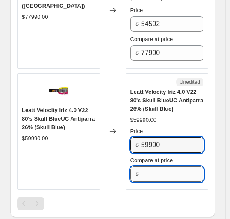
click at [172, 166] on input "Compare at price" at bounding box center [172, 173] width 62 height 15
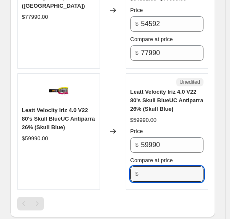
paste input "59990"
type input "59990"
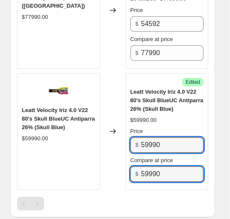
paste input "41992"
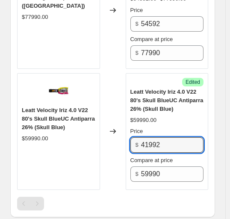
type input "41992"
click at [73, 129] on div "Leatt Velocity Iriz 4.0 V22 80's Skull BlueUC Antiparra 26% (Skull Blue) $59990…" at bounding box center [58, 131] width 83 height 117
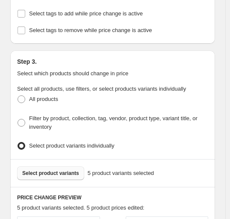
scroll to position [256, 0]
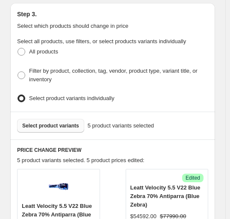
click at [70, 122] on span "Select product variants" at bounding box center [50, 125] width 57 height 7
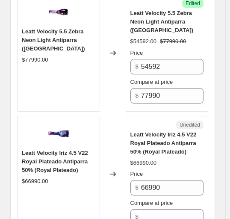
scroll to position [854, 0]
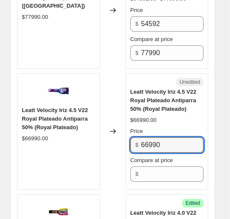
drag, startPoint x: 175, startPoint y: 124, endPoint x: 98, endPoint y: 127, distance: 76.9
click at [98, 127] on div "Leatt Velocity Iriz 4.5 V22 Royal Plateado Antiparra 50% (Royal Plateado) $6699…" at bounding box center [112, 131] width 191 height 117
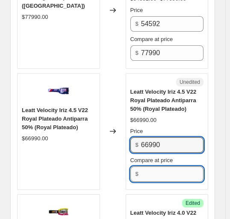
click at [180, 166] on input "Compare at price" at bounding box center [172, 173] width 62 height 15
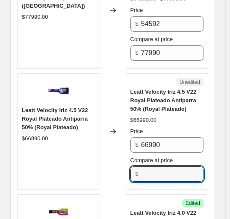
paste input "66990"
type input "66990"
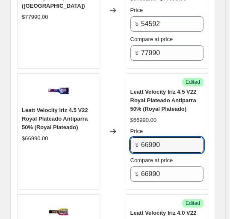
drag, startPoint x: 182, startPoint y: 129, endPoint x: 49, endPoint y: 129, distance: 133.7
paste
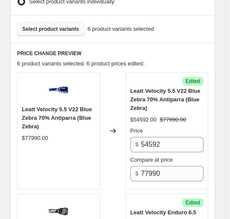
scroll to position [299, 0]
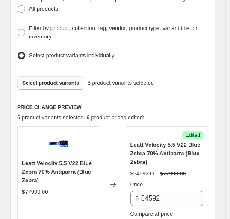
type input "46893"
click at [60, 79] on span "Select product variants" at bounding box center [50, 82] width 57 height 7
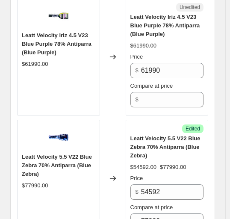
scroll to position [427, 0]
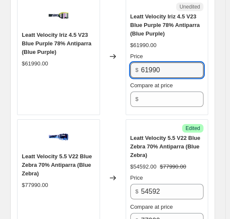
drag, startPoint x: 176, startPoint y: 59, endPoint x: 7, endPoint y: 73, distance: 169.3
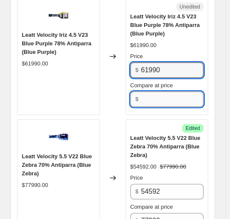
click at [158, 91] on input "Compare at price" at bounding box center [172, 98] width 62 height 15
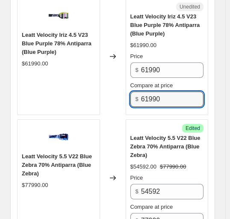
type input "61990"
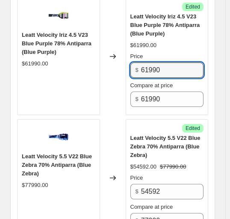
drag, startPoint x: 186, startPoint y: 60, endPoint x: 7, endPoint y: 70, distance: 179.2
type input "43393"
click at [89, 119] on div "Leatt Velocity 5.5 V22 Blue Zebra 70% Antiparra (Blue Zebra) $77990.00" at bounding box center [58, 177] width 83 height 117
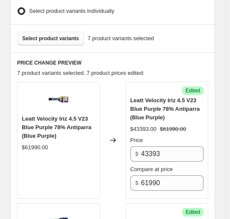
scroll to position [299, 0]
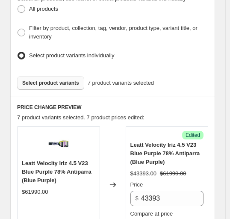
click at [40, 76] on button "Select product variants" at bounding box center [50, 83] width 67 height 14
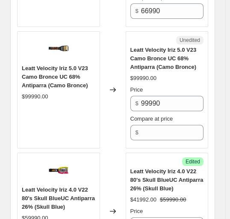
scroll to position [1153, 0]
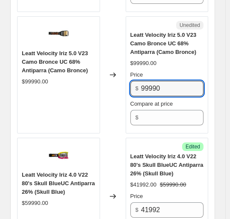
drag, startPoint x: 129, startPoint y: 64, endPoint x: 56, endPoint y: 76, distance: 73.9
click at [34, 73] on div "Leatt Velocity Iriz 5.0 V23 Camo Bronce UC 68% Antiparra (Camo Bronce) $99990.0…" at bounding box center [112, 74] width 191 height 117
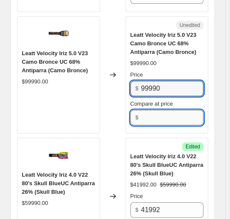
drag, startPoint x: 189, startPoint y: 96, endPoint x: 170, endPoint y: 96, distance: 19.6
click at [189, 110] on input "Compare at price" at bounding box center [172, 117] width 62 height 15
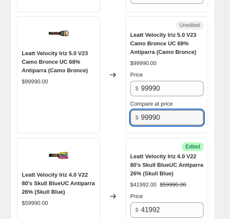
type input "99990"
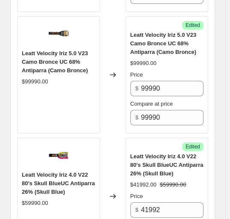
click at [98, 84] on div "Leatt Velocity Iriz 5.0 V23 Camo Bronce UC 68% Antiparra (Camo Bronce) $99990.00" at bounding box center [58, 74] width 83 height 117
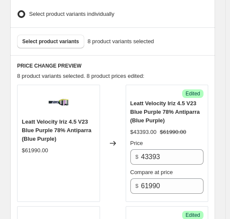
scroll to position [299, 0]
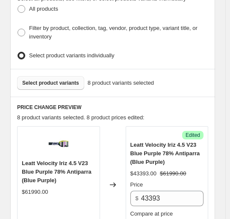
click at [67, 79] on span "Select product variants" at bounding box center [50, 82] width 57 height 7
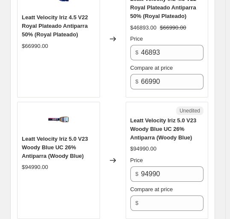
scroll to position [1111, 0]
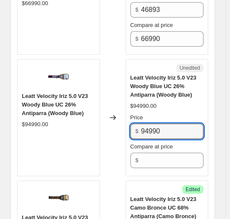
drag, startPoint x: 172, startPoint y: 107, endPoint x: 68, endPoint y: 107, distance: 103.8
click at [68, 107] on div "Leatt Velocity Iriz 5.0 V23 Woody Blue UC 26% Antiparra (Woody Blue) $94990.00 …" at bounding box center [112, 117] width 191 height 117
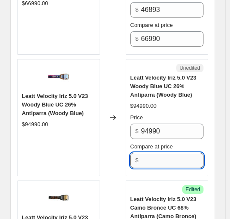
drag, startPoint x: 174, startPoint y: 138, endPoint x: 149, endPoint y: 135, distance: 24.9
click at [174, 152] on input "Compare at price" at bounding box center [172, 159] width 62 height 15
type input "94990"
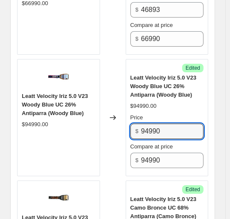
drag, startPoint x: 179, startPoint y: 115, endPoint x: 9, endPoint y: 118, distance: 169.2
click at [34, 114] on div "Leatt Velocity Iriz 5.0 V23 Woody Blue UC 26% Antiparra (Woody Blue) $94990.00 …" at bounding box center [112, 117] width 191 height 117
type input "66493"
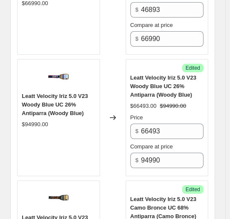
click at [91, 130] on div "Leatt Velocity Iriz 5.0 V23 Woody Blue UC 26% Antiparra (Woody Blue) $94990.00" at bounding box center [58, 117] width 83 height 117
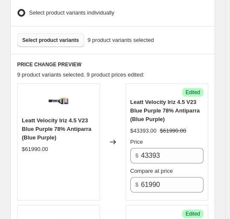
scroll to position [299, 0]
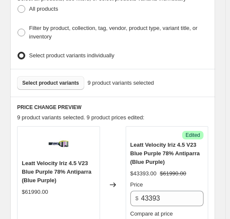
click at [68, 79] on span "Select product variants" at bounding box center [50, 82] width 57 height 7
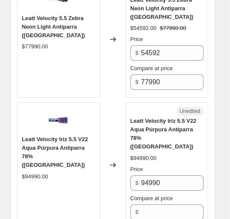
scroll to position [982, 0]
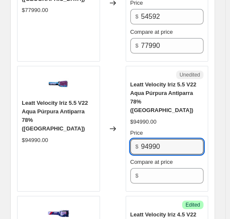
drag, startPoint x: 179, startPoint y: 117, endPoint x: 45, endPoint y: 123, distance: 134.7
click at [52, 122] on div "Leatt Velocity Iriz 5.5 V22 Aqua Púrpura Antiparra 78% (Aqua Púrpura) $94990.00…" at bounding box center [112, 129] width 191 height 126
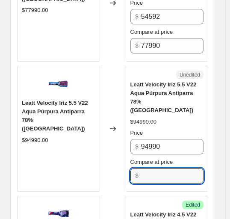
drag, startPoint x: 174, startPoint y: 147, endPoint x: 132, endPoint y: 147, distance: 42.3
click at [174, 168] on input "Compare at price" at bounding box center [172, 175] width 62 height 15
type input "94990"
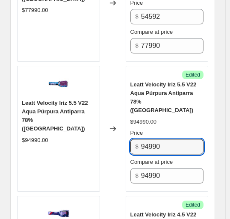
drag, startPoint x: 185, startPoint y: 119, endPoint x: -14, endPoint y: 129, distance: 199.3
type input "66493"
click at [67, 132] on div "Leatt Velocity Iriz 5.5 V22 Aqua Púrpura Antiparra 78% (Aqua Púrpura) $94990.00" at bounding box center [58, 129] width 83 height 126
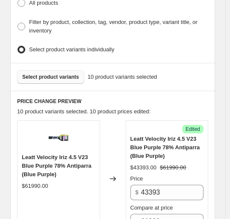
scroll to position [256, 0]
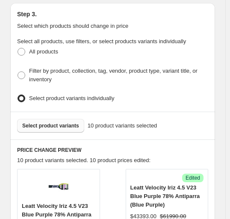
click at [67, 119] on button "Select product variants" at bounding box center [50, 126] width 67 height 14
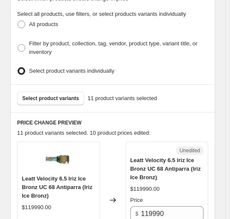
scroll to position [342, 0]
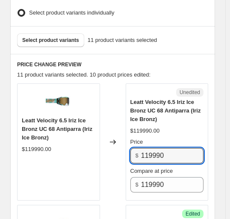
drag, startPoint x: 179, startPoint y: 143, endPoint x: 75, endPoint y: 152, distance: 104.2
click at [62, 150] on div "Leatt Velocity 6.5 Iriz Ice Bronz UC 68 Antiparra (Iriz Ice Bronz) $119990.00 C…" at bounding box center [112, 141] width 191 height 117
type input "83992"
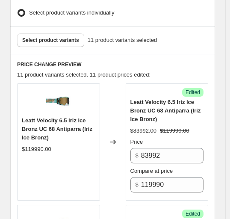
click at [161, 106] on div "Leatt Velocity 6.5 Iriz Ice Bronz UC 68 Antiparra (Iriz Ice Bronz)" at bounding box center [166, 111] width 73 height 26
click at [54, 37] on span "Select product variants" at bounding box center [50, 40] width 57 height 7
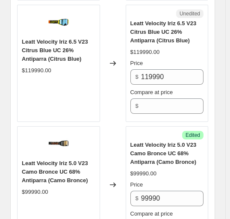
scroll to position [1538, 0]
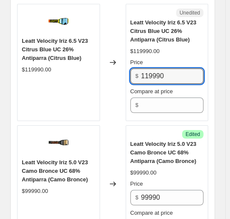
drag, startPoint x: 74, startPoint y: 56, endPoint x: 17, endPoint y: 65, distance: 58.4
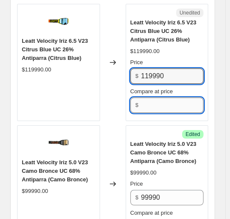
click at [170, 97] on input "Compare at price" at bounding box center [172, 104] width 62 height 15
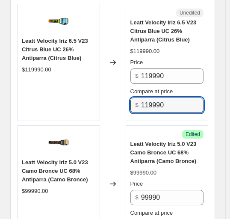
type input "119990"
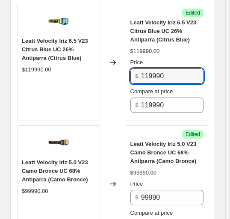
drag, startPoint x: 175, startPoint y: 45, endPoint x: -36, endPoint y: 55, distance: 211.2
type input "83992"
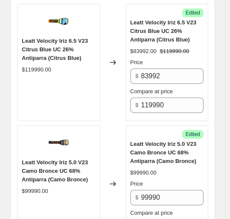
click at [130, 77] on div "Success Edited Leatt Velocity Iriz 6.5 V23 Citrus Blue UC 26% Antiparra (Citrus…" at bounding box center [167, 62] width 83 height 117
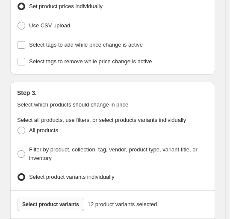
scroll to position [256, 0]
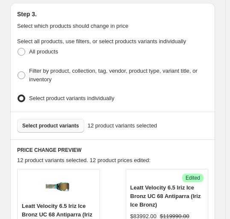
click at [59, 122] on span "Select product variants" at bounding box center [50, 125] width 57 height 7
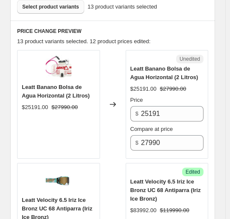
scroll to position [384, 0]
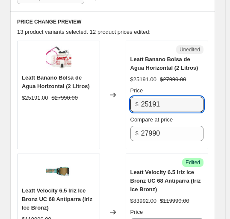
drag, startPoint x: 82, startPoint y: 95, endPoint x: 34, endPoint y: 102, distance: 48.7
click at [35, 101] on div "Leatt Banano Bolsa de Agua Horizontal (2 Litros) $25191.00 $27990.00 Changed to…" at bounding box center [112, 95] width 191 height 108
type input "19593"
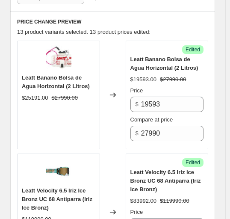
click at [38, 107] on div "Leatt Banano Bolsa de Agua Horizontal (2 Litros) $25191.00 $27990.00" at bounding box center [58, 95] width 83 height 108
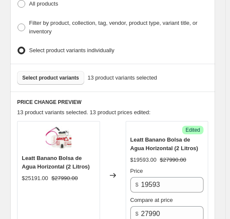
scroll to position [299, 0]
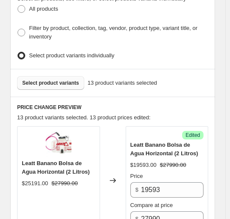
click at [39, 79] on span "Select product variants" at bounding box center [50, 82] width 57 height 7
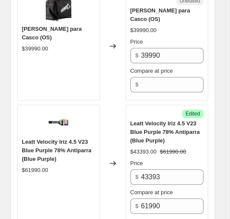
scroll to position [683, 0]
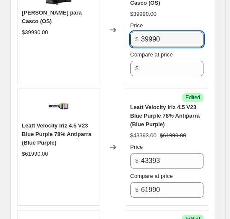
drag, startPoint x: 174, startPoint y: 21, endPoint x: 83, endPoint y: 21, distance: 91.0
click at [85, 21] on div "Leatt Bolso para Casco (OS) $39990.00 Changed to Unedited Leatt Bolso para Casc…" at bounding box center [112, 30] width 191 height 108
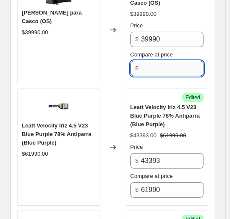
click at [163, 61] on input "Compare at price" at bounding box center [172, 68] width 62 height 15
type input "39990"
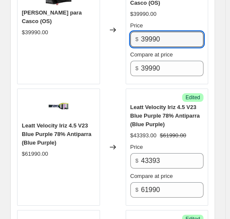
drag, startPoint x: 172, startPoint y: 23, endPoint x: 46, endPoint y: 30, distance: 126.2
click at [86, 22] on div "Leatt Bolso para Casco (OS) $39990.00 Changed to Success Edited Leatt Bolso par…" at bounding box center [112, 30] width 191 height 108
type input "27993"
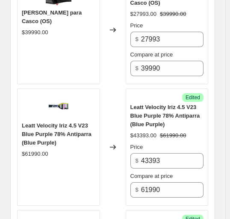
click at [76, 88] on div "Leatt Velocity Iriz 4.5 V23 Blue Purple 78% Antiparra (Blue Purple) $61990.00" at bounding box center [58, 146] width 83 height 117
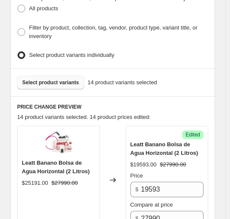
scroll to position [299, 0]
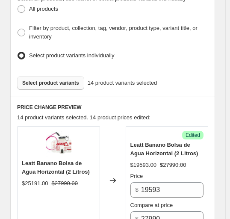
click at [67, 78] on button "Select product variants" at bounding box center [50, 83] width 67 height 14
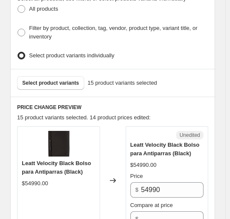
scroll to position [384, 0]
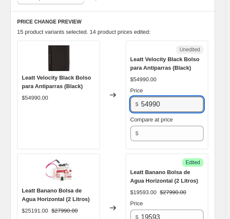
drag, startPoint x: 178, startPoint y: 89, endPoint x: 24, endPoint y: 100, distance: 153.7
click at [24, 99] on div "Leatt Velocity Black Bolso para Antiparras (Black) $54990.00 Changed to Unedite…" at bounding box center [112, 95] width 191 height 108
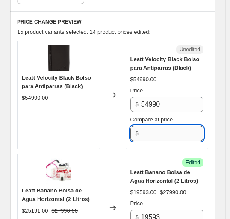
click at [181, 126] on input "Compare at price" at bounding box center [172, 133] width 62 height 15
type input "54990"
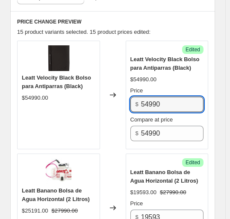
drag, startPoint x: 175, startPoint y: 91, endPoint x: -21, endPoint y: 99, distance: 195.8
type input "38493"
click at [73, 112] on div "Leatt Velocity Black Bolso para Antiparras (Black) $54990.00" at bounding box center [58, 95] width 83 height 108
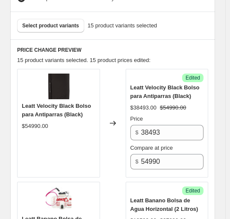
scroll to position [342, 0]
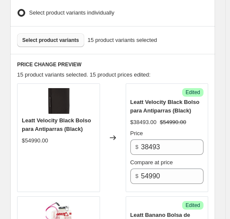
click at [51, 33] on button "Select product variants" at bounding box center [50, 40] width 67 height 14
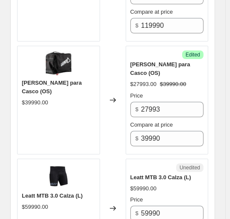
scroll to position [854, 0]
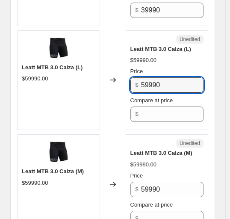
drag, startPoint x: 188, startPoint y: 62, endPoint x: 103, endPoint y: 67, distance: 84.3
click at [103, 67] on div "Leatt MTB 3.0 Calza (L) $59990.00 Changed to Unedited Leatt MTB 3.0 Calza (L) $…" at bounding box center [112, 80] width 191 height 100
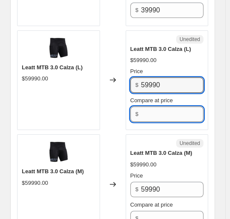
click at [179, 106] on input "Compare at price" at bounding box center [172, 113] width 62 height 15
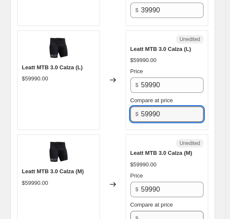
type input "59990"
click at [156, 211] on input "Compare at price" at bounding box center [172, 218] width 62 height 15
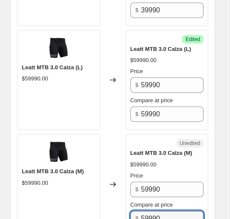
type input "59990"
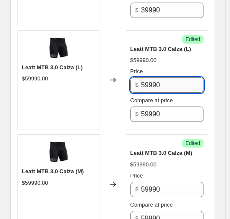
click at [173, 77] on input "59990" at bounding box center [172, 84] width 62 height 15
type input "38994"
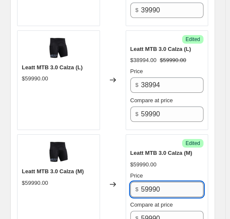
click at [169, 182] on input "59990" at bounding box center [172, 189] width 62 height 15
type input "38994"
click at [176, 160] on div "$59990.00" at bounding box center [166, 164] width 73 height 9
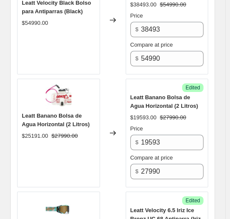
scroll to position [342, 0]
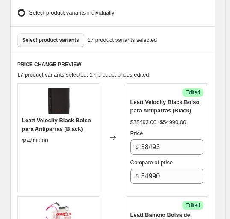
click at [66, 37] on span "Select product variants" at bounding box center [50, 40] width 57 height 7
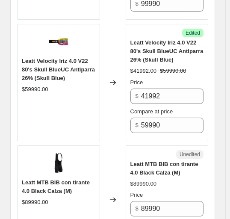
scroll to position [2392, 0]
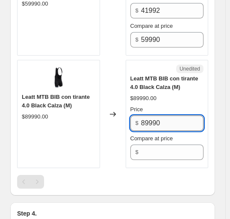
click at [170, 115] on input "89990" at bounding box center [172, 122] width 62 height 15
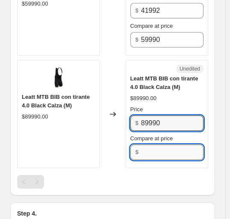
click at [163, 144] on input "Compare at price" at bounding box center [172, 151] width 62 height 15
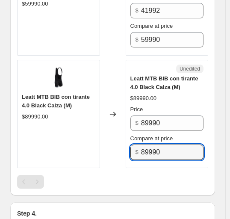
type input "89990"
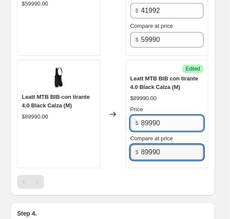
click at [163, 115] on input "89990" at bounding box center [172, 122] width 62 height 15
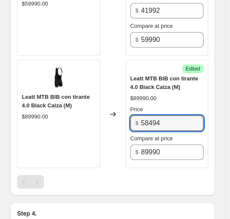
type input "58494"
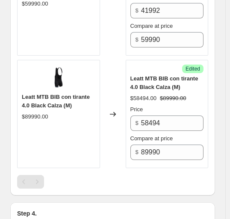
click at [134, 175] on div at bounding box center [112, 182] width 191 height 14
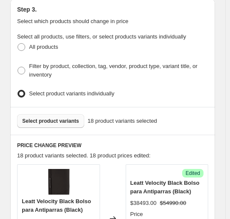
scroll to position [256, 0]
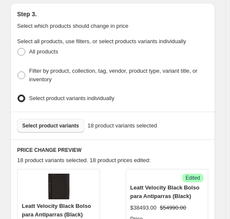
click at [67, 119] on button "Select product variants" at bounding box center [50, 126] width 67 height 14
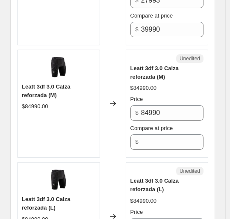
scroll to position [854, 0]
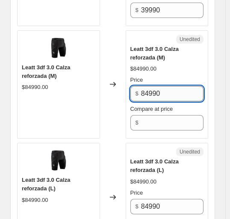
click at [173, 86] on input "84990" at bounding box center [172, 93] width 62 height 15
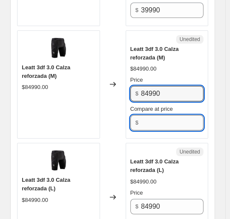
click at [162, 115] on input "Compare at price" at bounding box center [172, 122] width 62 height 15
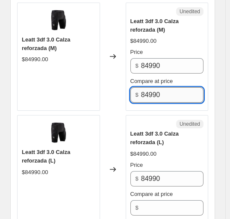
scroll to position [897, 0]
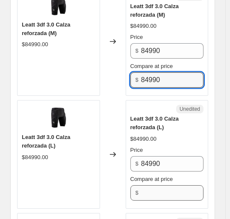
type input "84990"
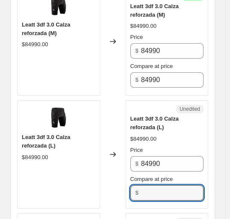
drag, startPoint x: 167, startPoint y: 170, endPoint x: 167, endPoint y: 155, distance: 14.5
click at [167, 185] on input "Compare at price" at bounding box center [172, 192] width 62 height 15
type input "84990"
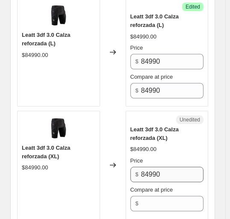
scroll to position [1025, 0]
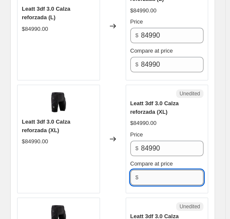
click at [171, 170] on input "Compare at price" at bounding box center [172, 177] width 62 height 15
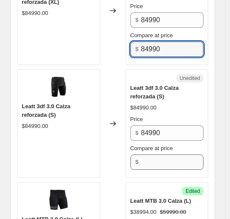
type input "84990"
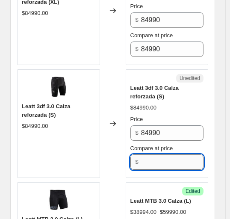
click at [167, 154] on input "Compare at price" at bounding box center [172, 161] width 62 height 15
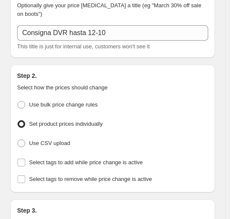
scroll to position [256, 0]
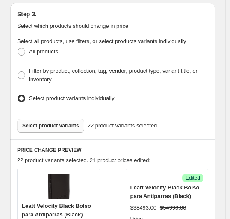
type input "84990"
click at [78, 119] on button "Select product variants" at bounding box center [50, 126] width 67 height 14
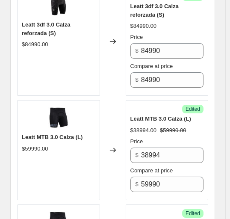
scroll to position [854, 0]
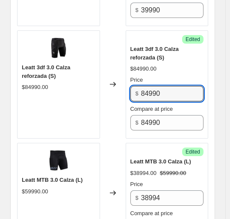
drag, startPoint x: 111, startPoint y: 71, endPoint x: 10, endPoint y: 74, distance: 100.4
click at [35, 71] on div "Leatt 3df 3.0 Calza reforzada (S) $84990.00 Changed to Success Edited Leatt 3df…" at bounding box center [112, 84] width 191 height 108
type input "59493"
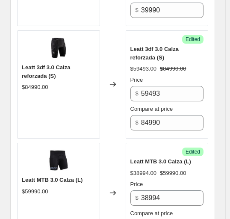
click at [174, 147] on div "Success Edited" at bounding box center [166, 151] width 73 height 9
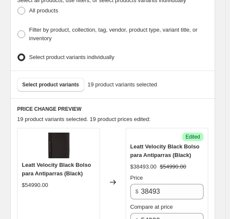
scroll to position [299, 0]
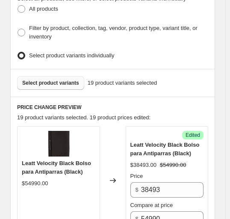
click at [43, 76] on button "Select product variants" at bounding box center [50, 83] width 67 height 14
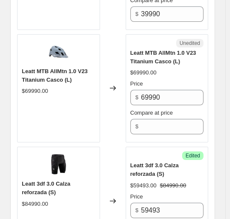
scroll to position [854, 0]
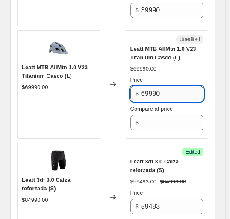
click at [177, 86] on input "69990" at bounding box center [172, 93] width 62 height 15
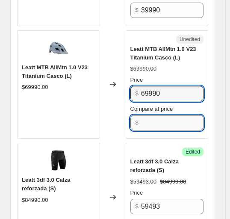
click at [166, 115] on input "Compare at price" at bounding box center [172, 122] width 62 height 15
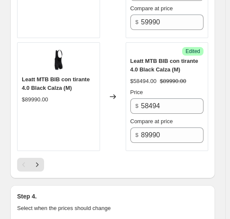
scroll to position [2648, 0]
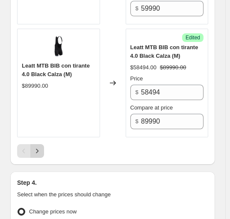
type input "69990"
click at [40, 147] on icon "Next" at bounding box center [37, 151] width 9 height 9
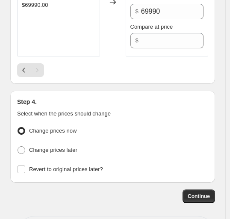
scroll to position [381, 0]
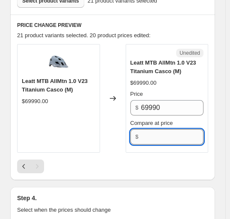
click at [153, 129] on input "Compare at price" at bounding box center [172, 136] width 62 height 15
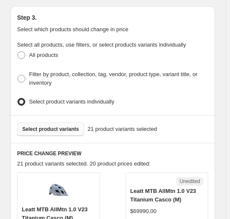
type input "69990"
click at [58, 126] on span "Select product variants" at bounding box center [50, 129] width 57 height 7
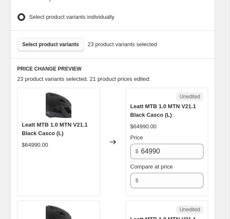
scroll to position [338, 0]
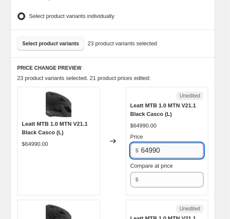
click at [173, 143] on input "64990" at bounding box center [172, 150] width 62 height 15
type input "69990"
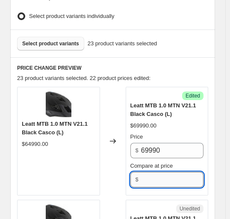
click at [182, 172] on input "Compare at price" at bounding box center [172, 179] width 62 height 15
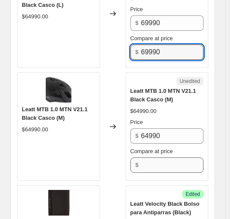
scroll to position [466, 0]
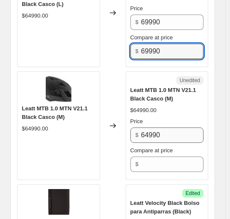
type input "69990"
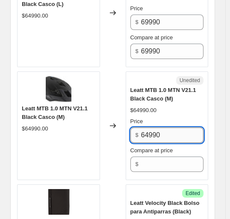
click at [175, 127] on input "64990" at bounding box center [172, 134] width 62 height 15
type input "69990"
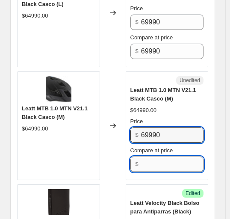
click at [170, 156] on input "Compare at price" at bounding box center [172, 163] width 62 height 15
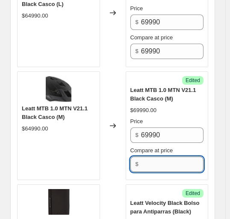
click at [170, 156] on input "Compare at price" at bounding box center [172, 163] width 62 height 15
type input "69990"
click at [111, 119] on div "Changed to" at bounding box center [113, 125] width 26 height 108
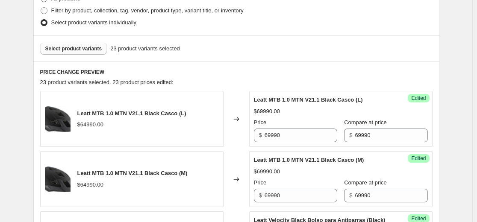
scroll to position [171, 0]
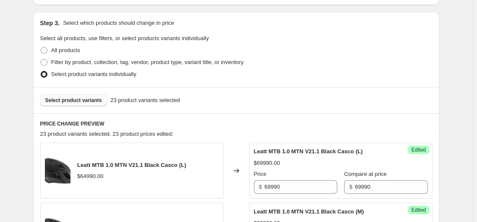
click at [92, 104] on button "Select product variants" at bounding box center [73, 100] width 67 height 12
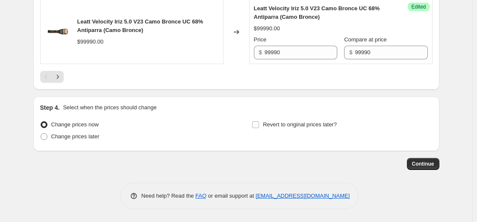
scroll to position [1559, 0]
click at [59, 80] on icon "Next" at bounding box center [57, 77] width 9 height 9
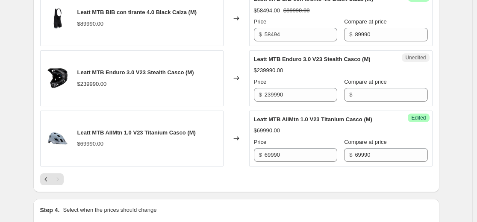
scroll to position [367, 0]
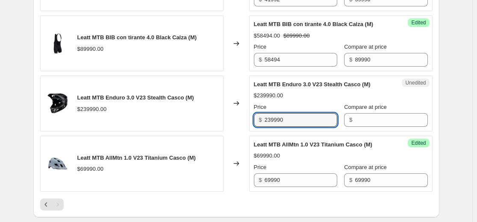
drag, startPoint x: 293, startPoint y: 118, endPoint x: 210, endPoint y: 125, distance: 84.0
click at [210, 125] on div "Leatt MTB Enduro 3.0 V23 Stealth Casco (M) $239990.00 Changed to Unedited Leatt…" at bounding box center [236, 104] width 392 height 56
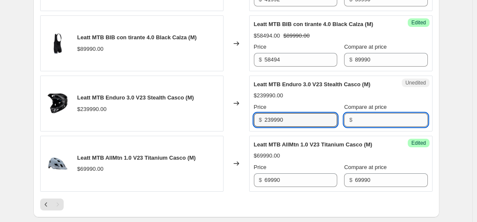
click at [234, 121] on input "Compare at price" at bounding box center [391, 120] width 73 height 14
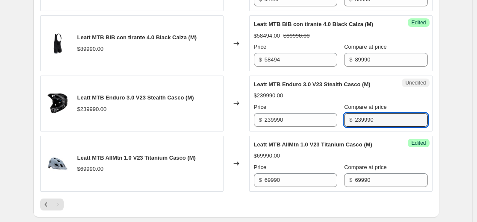
type input "239990"
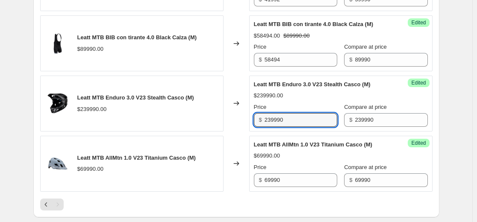
drag, startPoint x: 233, startPoint y: 120, endPoint x: 185, endPoint y: 126, distance: 48.2
click at [197, 123] on div "Leatt MTB Enduro 3.0 V23 Stealth Casco (M) $239990.00 Changed to Success Edited…" at bounding box center [236, 104] width 392 height 56
type input "143994"
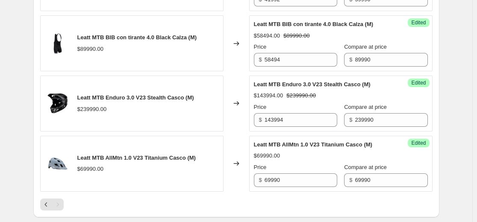
click at [234, 91] on div "Leatt MTB Enduro 3.0 V23 Stealth Casco (M) $143994.00 $239990.00 Price $ 143994…" at bounding box center [341, 103] width 174 height 47
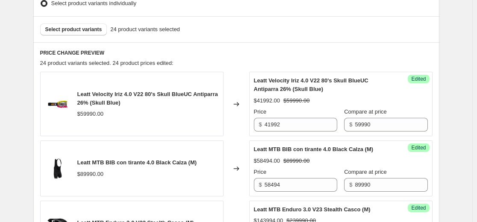
scroll to position [239, 0]
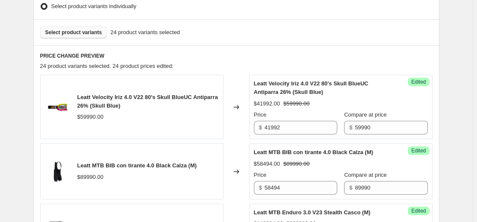
click at [87, 34] on span "Select product variants" at bounding box center [73, 32] width 57 height 7
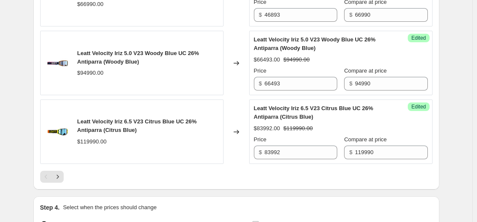
scroll to position [1520, 0]
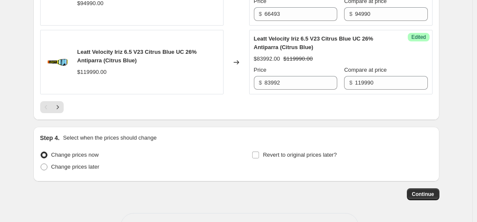
click at [50, 113] on div "Pagination" at bounding box center [46, 107] width 12 height 12
click at [57, 111] on icon "Next" at bounding box center [57, 107] width 9 height 9
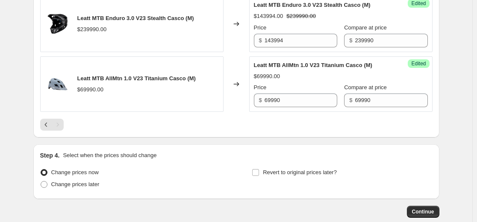
scroll to position [520, 0]
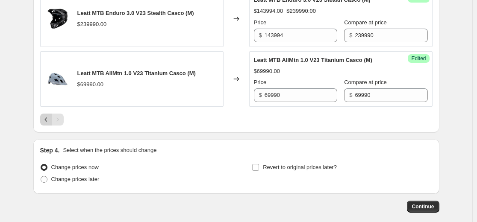
click at [46, 117] on icon "Previous" at bounding box center [46, 119] width 9 height 9
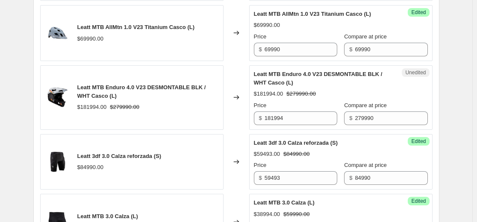
scroll to position [691, 0]
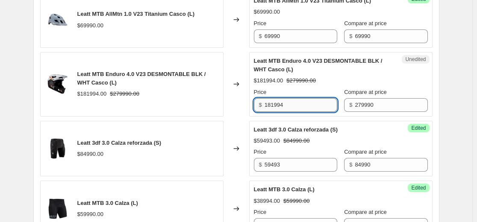
click at [234, 112] on input "181994" at bounding box center [300, 105] width 73 height 14
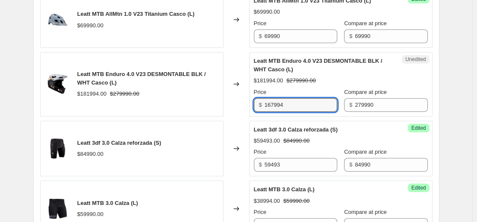
type input "167994"
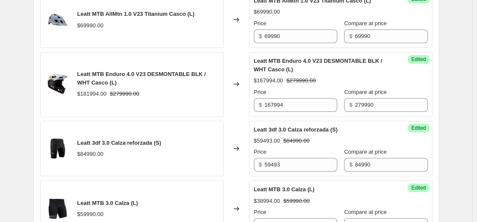
click at [234, 153] on div "Leatt 3df 3.0 Calza reforzada (S) $59493.00 $84990.00 Price $ 59493 Compare at …" at bounding box center [341, 149] width 174 height 47
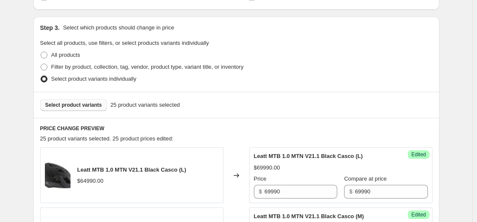
scroll to position [93, 0]
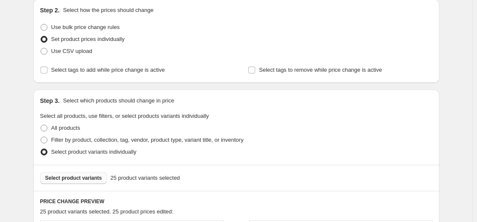
click at [76, 180] on span "Select product variants" at bounding box center [73, 178] width 57 height 7
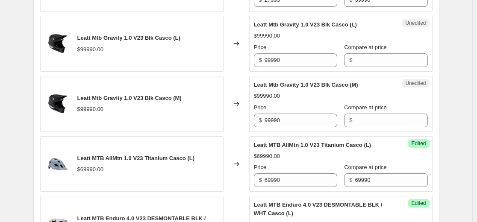
scroll to position [648, 0]
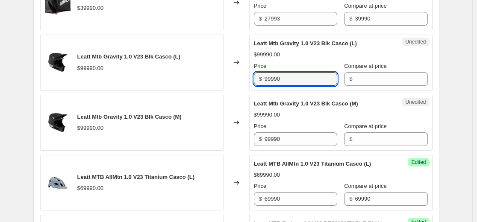
drag, startPoint x: 302, startPoint y: 95, endPoint x: 228, endPoint y: 104, distance: 74.4
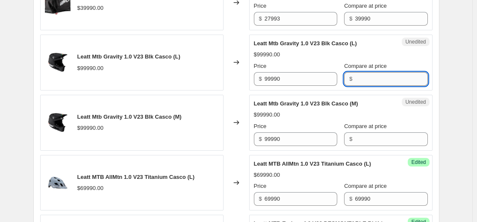
click at [234, 86] on input "Compare at price" at bounding box center [391, 79] width 73 height 14
type input "124990"
drag, startPoint x: 308, startPoint y: 95, endPoint x: 112, endPoint y: 104, distance: 196.7
click at [101, 91] on div "Leatt Mtb Gravity 1.0 V23 Blk Casco (L) $99990.00 Changed to Unedited Leatt Mtb…" at bounding box center [236, 63] width 392 height 56
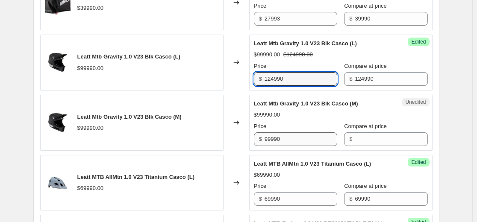
type input "124990"
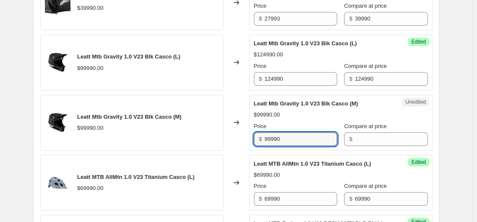
drag, startPoint x: 291, startPoint y: 151, endPoint x: 109, endPoint y: 155, distance: 181.6
click at [109, 151] on div "Leatt Mtb Gravity 1.0 V23 Blk Casco (M) $99990.00 Changed to Unedited Leatt Mtb…" at bounding box center [236, 123] width 392 height 56
type input "124990"
click at [234, 151] on div "Unedited Leatt Mtb Gravity 1.0 V23 Blk Casco (M) $99990.00 Price $ 124990 Compa…" at bounding box center [340, 123] width 183 height 56
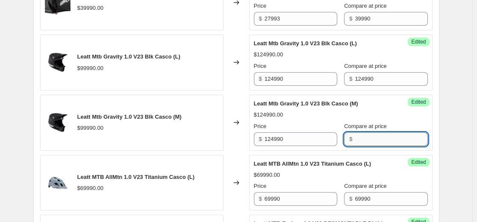
click at [234, 146] on input "Compare at price" at bounding box center [391, 139] width 73 height 14
type input "124990"
click at [234, 119] on div "$124990.00" at bounding box center [341, 115] width 174 height 9
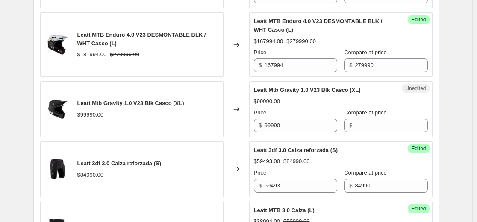
scroll to position [905, 0]
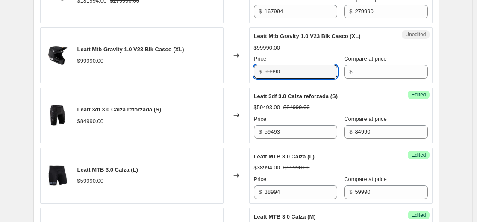
drag, startPoint x: 297, startPoint y: 90, endPoint x: 157, endPoint y: 105, distance: 141.3
click at [170, 101] on div "Leatt MTB 1.0 MTN V21.1 Black Casco (L) $64990.00 Changed to Success Edited Lea…" at bounding box center [236, 42] width 392 height 1267
type input "124990"
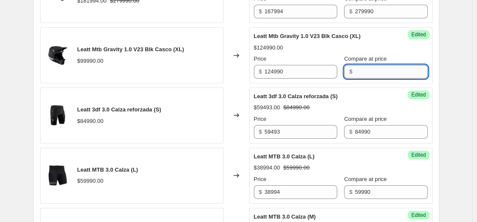
click at [234, 79] on input "Compare at price" at bounding box center [391, 72] width 73 height 14
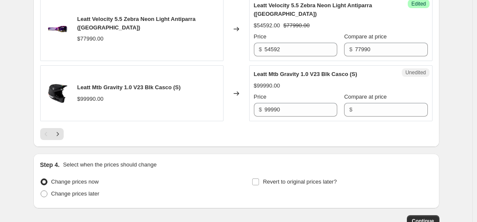
scroll to position [1460, 0]
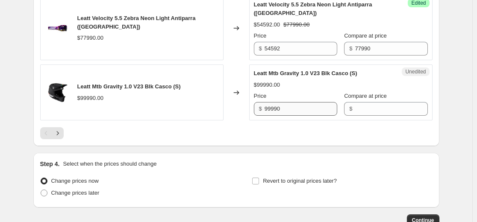
type input "124990"
drag, startPoint x: 313, startPoint y: 118, endPoint x: 173, endPoint y: 126, distance: 140.7
click at [173, 120] on div "Leatt Mtb Gravity 1.0 V23 Blk Casco (S) $99990.00 Changed to Unedited Leatt Mtb…" at bounding box center [236, 92] width 392 height 56
type input "124990"
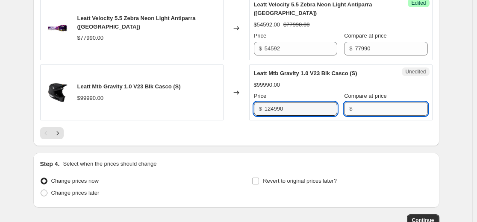
click at [234, 116] on input "Compare at price" at bounding box center [391, 109] width 73 height 14
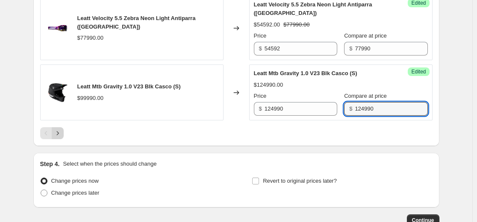
type input "124990"
click at [62, 138] on icon "Next" at bounding box center [57, 133] width 9 height 9
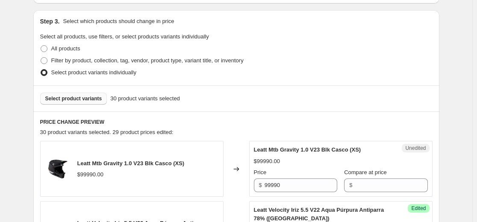
scroll to position [172, 0]
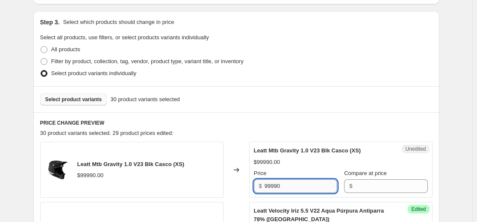
drag, startPoint x: 158, startPoint y: 187, endPoint x: 317, endPoint y: 188, distance: 158.9
click at [131, 188] on div "Leatt Mtb Gravity 1.0 V23 Blk Casco (XS) $99990.00 Changed to Unedited Leatt Mt…" at bounding box center [236, 170] width 392 height 56
type input "124990"
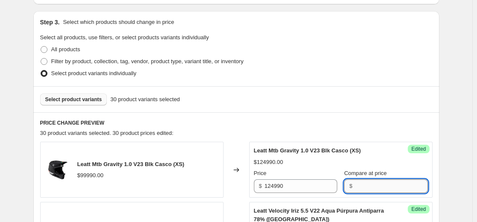
click at [234, 189] on input "Compare at price" at bounding box center [391, 186] width 73 height 14
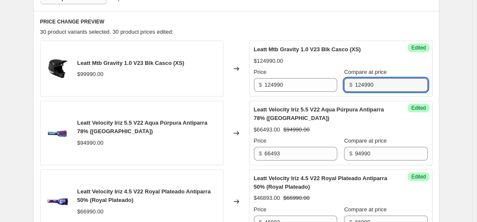
scroll to position [214, 0]
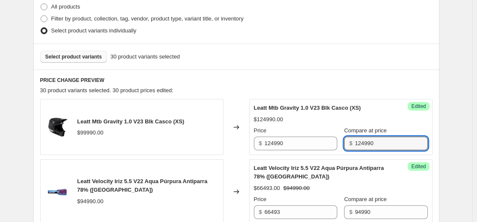
type input "124990"
click at [91, 57] on span "Select product variants" at bounding box center [73, 56] width 57 height 7
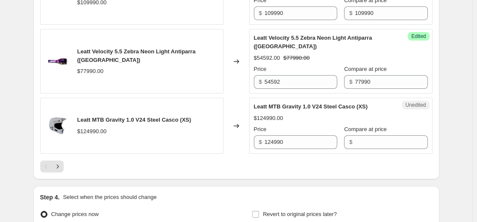
scroll to position [1453, 0]
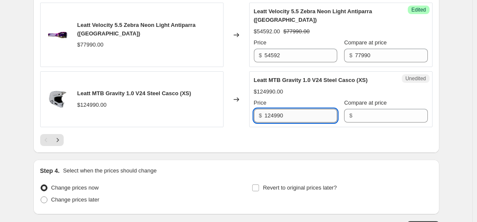
click at [234, 120] on input "124990" at bounding box center [300, 116] width 73 height 14
drag, startPoint x: 337, startPoint y: 125, endPoint x: 371, endPoint y: 125, distance: 34.2
click at [234, 123] on div "$" at bounding box center [385, 116] width 83 height 14
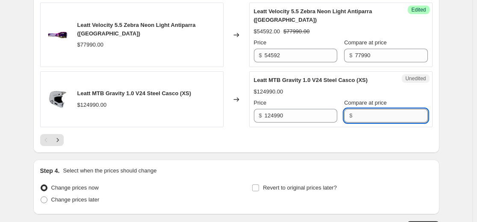
click at [234, 123] on input "Compare at price" at bounding box center [391, 116] width 73 height 14
type input "124990"
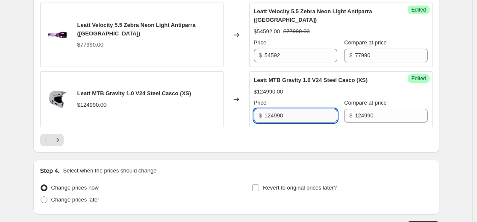
click at [234, 122] on input "124990" at bounding box center [300, 116] width 73 height 14
type input "112491"
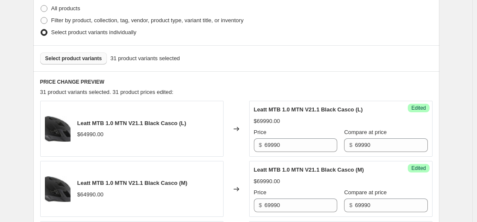
scroll to position [172, 0]
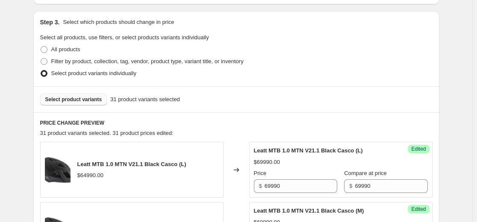
click at [97, 102] on span "Select product variants" at bounding box center [73, 99] width 57 height 7
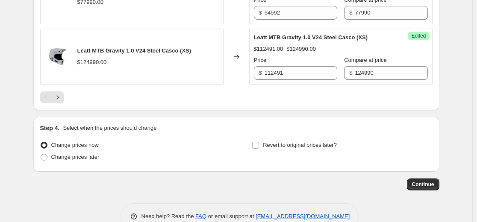
scroll to position [1525, 0]
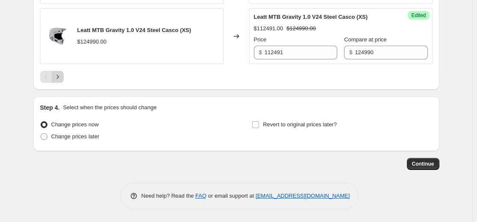
click at [61, 76] on icon "Next" at bounding box center [57, 77] width 9 height 9
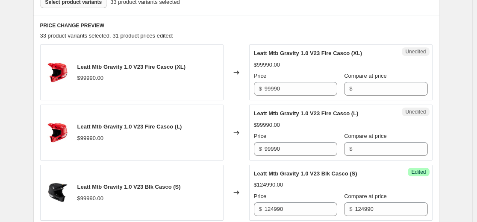
scroll to position [267, 0]
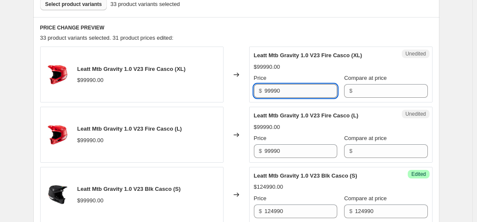
click at [234, 88] on input "99990" at bounding box center [300, 91] width 73 height 14
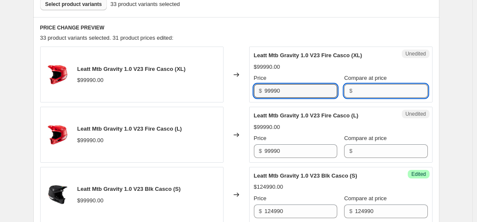
click at [234, 90] on input "Compare at price" at bounding box center [391, 91] width 73 height 14
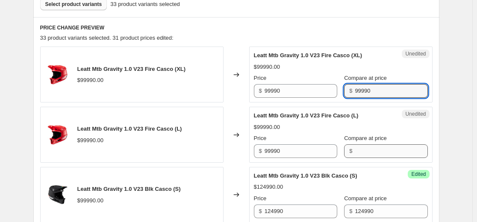
type input "99990"
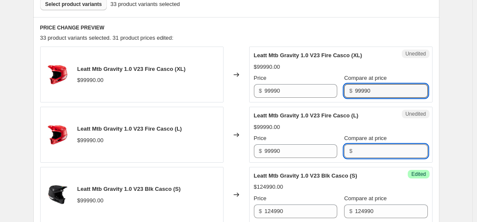
click at [234, 154] on input "Compare at price" at bounding box center [391, 151] width 73 height 14
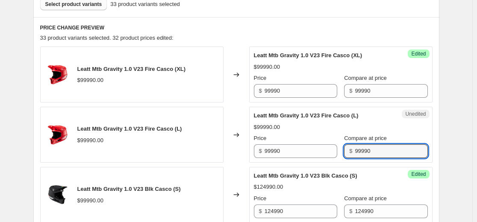
type input "99990"
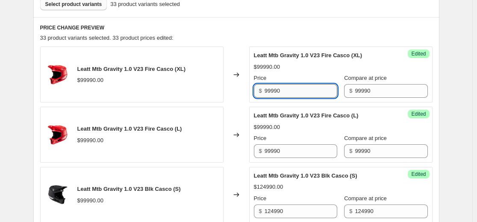
click at [234, 92] on input "99990" at bounding box center [300, 91] width 73 height 14
type input "59995"
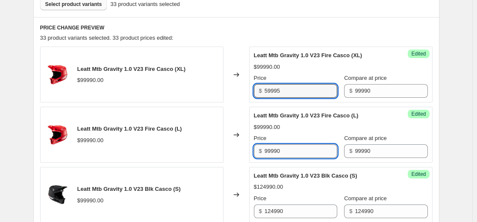
click at [234, 154] on input "99990" at bounding box center [300, 151] width 73 height 14
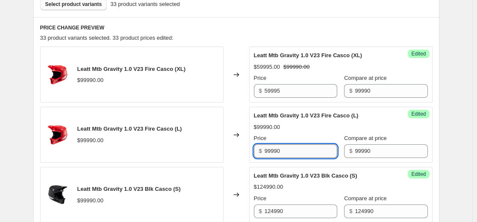
click at [234, 154] on input "99990" at bounding box center [300, 151] width 73 height 14
type input "59995"
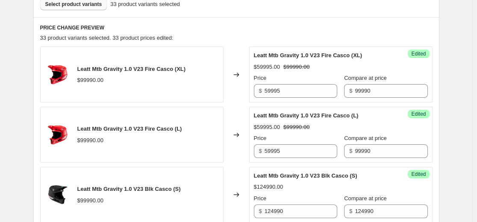
click at [234, 127] on div "$59995.00 $99990.00" at bounding box center [341, 127] width 174 height 9
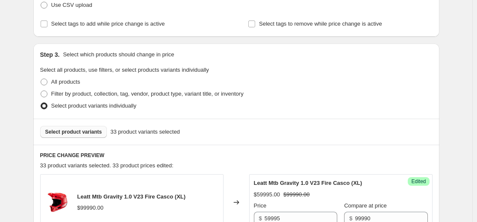
scroll to position [139, 0]
click at [73, 131] on span "Select product variants" at bounding box center [73, 132] width 57 height 7
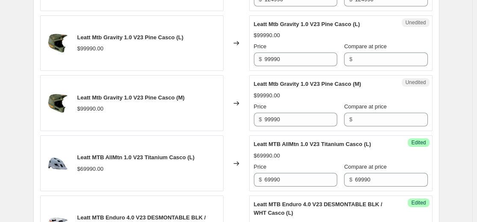
scroll to position [780, 0]
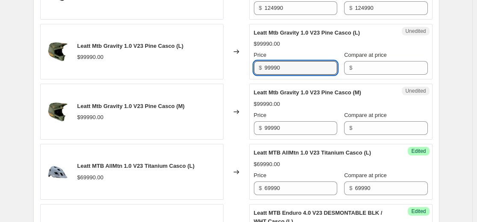
drag, startPoint x: 188, startPoint y: 102, endPoint x: 194, endPoint y: 105, distance: 6.9
click at [175, 104] on div "Leatt MTB 1.0 MTN V21.1 Black Casco (L) $64990.00 Changed to Success Edited Lea…" at bounding box center [236, 159] width 392 height 1250
click at [234, 75] on input "Compare at price" at bounding box center [391, 68] width 73 height 14
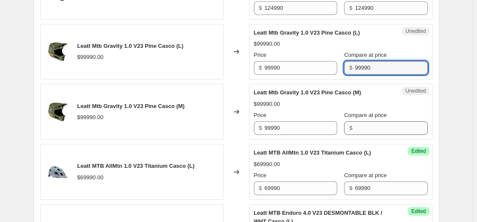
type input "99990"
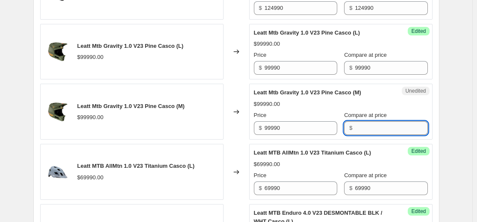
click at [234, 135] on input "Compare at price" at bounding box center [391, 128] width 73 height 14
type input "99990"
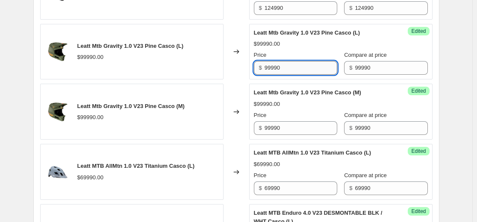
click at [234, 75] on input "99990" at bounding box center [300, 68] width 73 height 14
type input "59995"
click at [234, 135] on input "99990" at bounding box center [300, 128] width 73 height 14
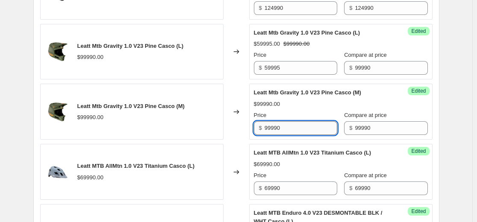
click at [234, 135] on input "99990" at bounding box center [300, 128] width 73 height 14
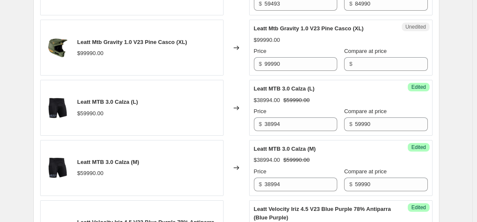
scroll to position [1164, 0]
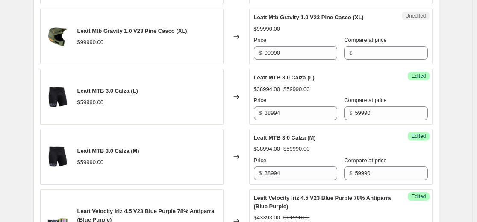
type input "59995"
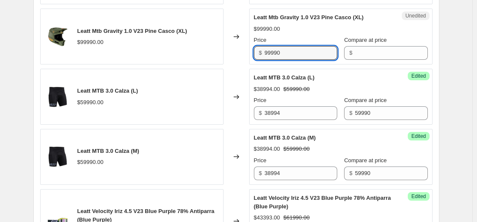
click at [121, 64] on div "Leatt Mtb Gravity 1.0 V23 Pine Casco (XL) $99990.00 Changed to Unedited Leatt M…" at bounding box center [236, 37] width 392 height 56
type input "59995"
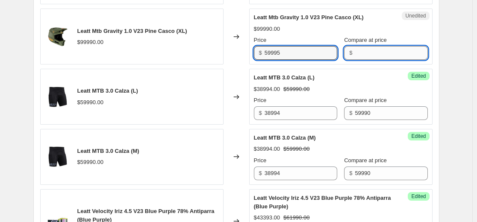
click at [234, 60] on input "Compare at price" at bounding box center [391, 53] width 73 height 14
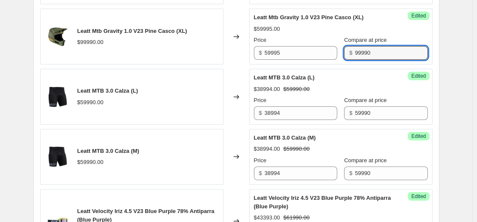
type input "99990"
click at [234, 82] on div "Leatt MTB 3.0 Calza (L)" at bounding box center [324, 77] width 140 height 9
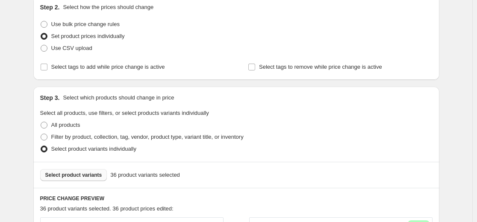
scroll to position [224, 0]
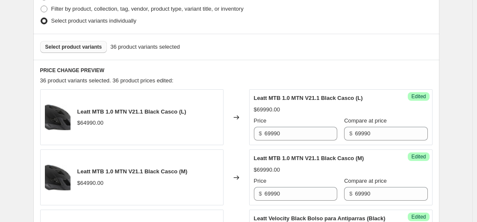
click at [94, 47] on span "Select product variants" at bounding box center [73, 47] width 57 height 7
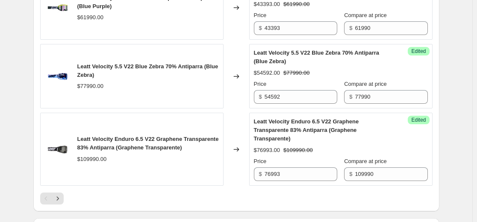
scroll to position [1420, 0]
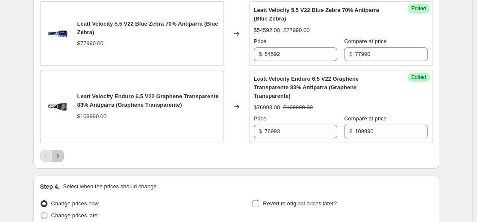
click at [56, 160] on icon "Next" at bounding box center [57, 156] width 9 height 9
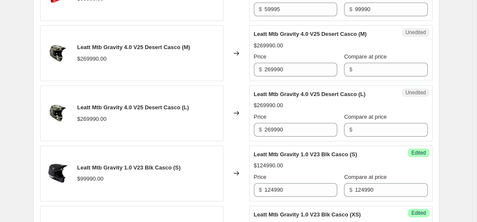
scroll to position [584, 0]
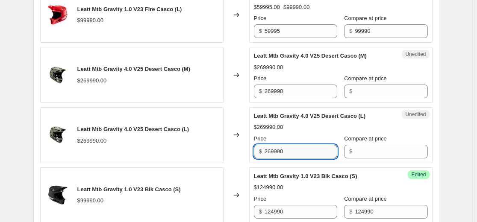
click at [234, 151] on input "269990" at bounding box center [300, 152] width 73 height 14
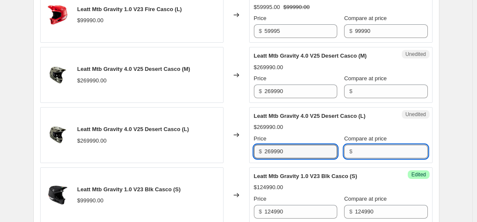
click at [234, 152] on input "Compare at price" at bounding box center [391, 152] width 73 height 14
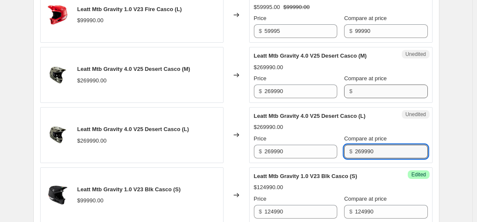
type input "269990"
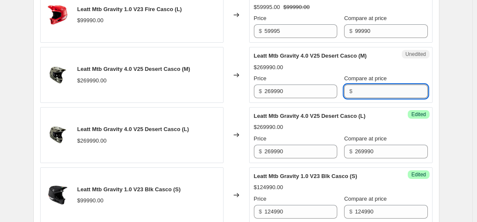
click at [234, 94] on input "Compare at price" at bounding box center [391, 92] width 73 height 14
type input "269990"
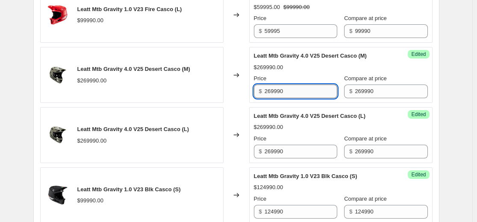
click at [234, 89] on input "269990" at bounding box center [300, 92] width 73 height 14
type input "242991"
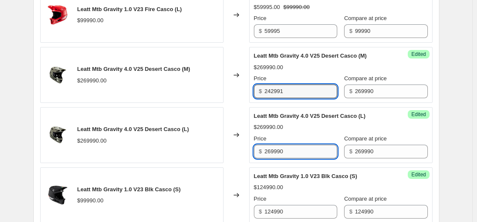
click at [234, 157] on input "269990" at bounding box center [300, 152] width 73 height 14
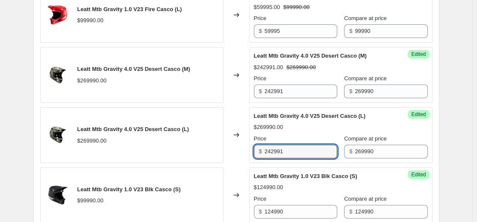
type input "242991"
click at [234, 124] on div "$269990.00" at bounding box center [341, 127] width 174 height 9
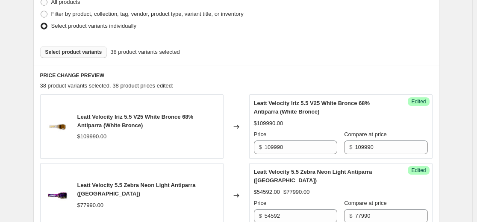
scroll to position [200, 0]
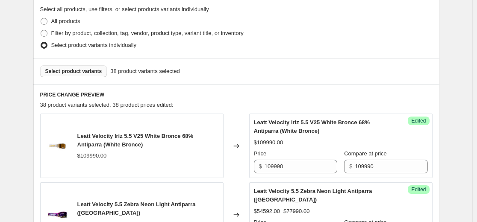
click at [86, 73] on span "Select product variants" at bounding box center [73, 71] width 57 height 7
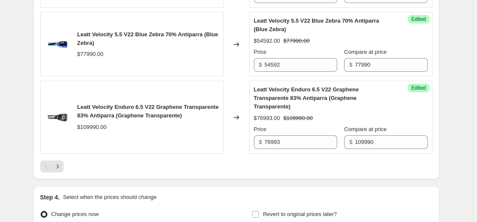
scroll to position [1439, 0]
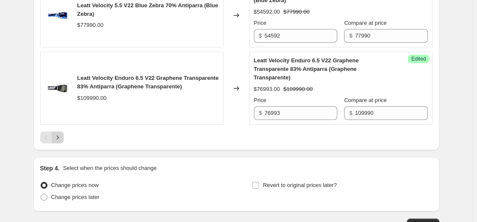
click at [61, 142] on icon "Next" at bounding box center [57, 137] width 9 height 9
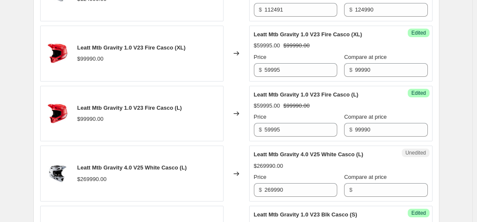
scroll to position [482, 0]
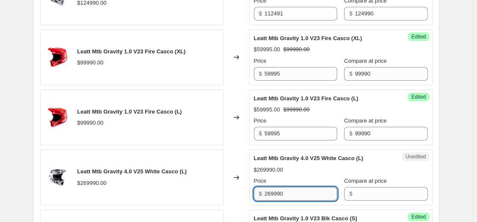
click at [234, 198] on input "269990" at bounding box center [300, 194] width 73 height 14
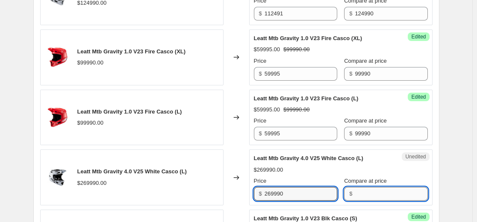
click at [234, 189] on input "Compare at price" at bounding box center [391, 194] width 73 height 14
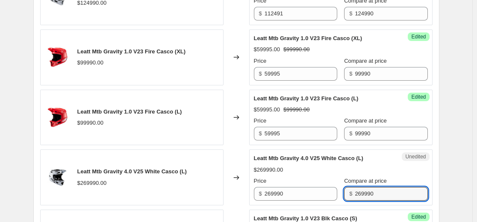
type input "269990"
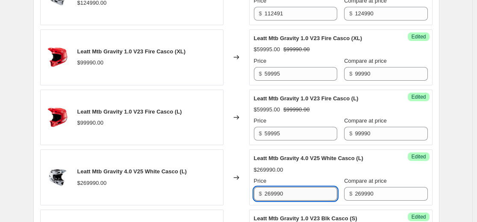
click at [234, 187] on input "269990" at bounding box center [300, 194] width 73 height 14
type input "242991"
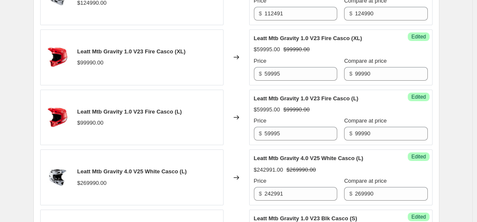
click at [234, 173] on div "$242991.00 $269990.00" at bounding box center [341, 170] width 174 height 9
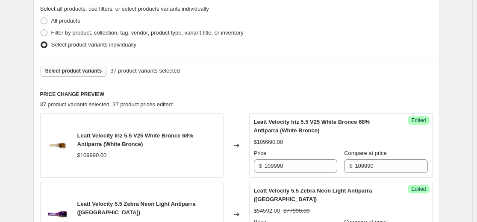
scroll to position [183, 0]
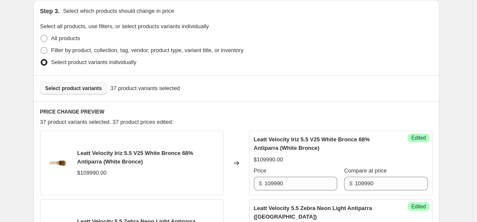
click at [59, 95] on div "Select product variants 37 product variants selected" at bounding box center [236, 88] width 406 height 26
click at [61, 91] on span "Select product variants" at bounding box center [73, 88] width 57 height 7
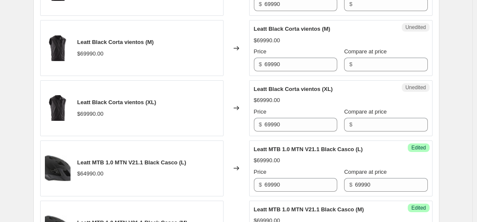
scroll to position [311, 0]
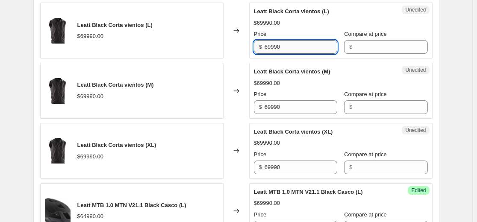
click at [234, 41] on input "69990" at bounding box center [300, 47] width 73 height 14
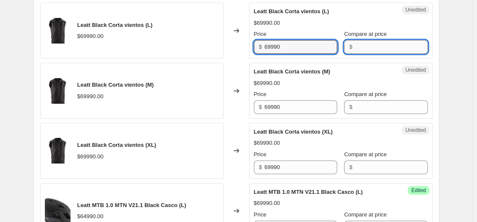
click at [234, 45] on input "Compare at price" at bounding box center [391, 47] width 73 height 14
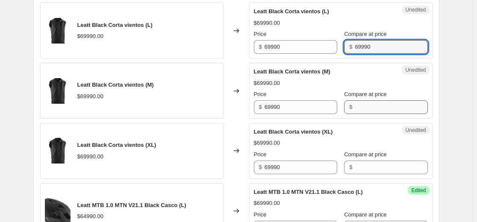
type input "69990"
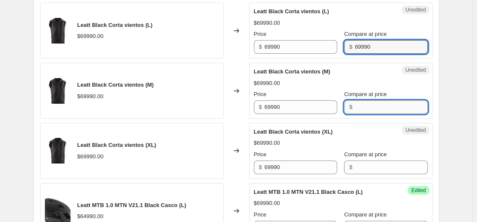
click at [234, 109] on input "Compare at price" at bounding box center [391, 107] width 73 height 14
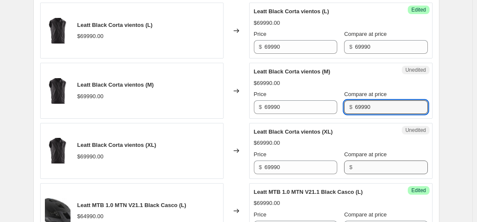
type input "69990"
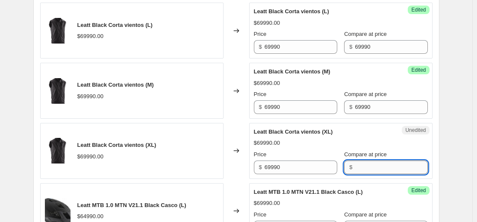
click at [234, 171] on input "Compare at price" at bounding box center [391, 168] width 73 height 14
type input "69990"
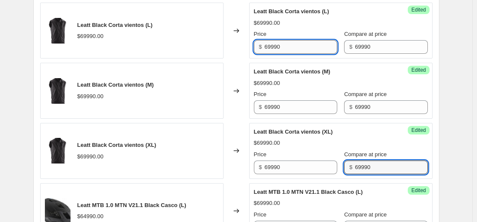
click at [234, 52] on input "69990" at bounding box center [300, 47] width 73 height 14
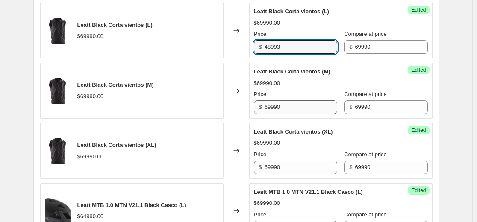
type input "48993"
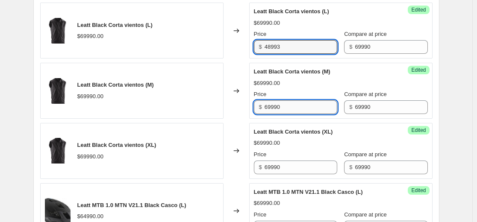
click at [234, 111] on input "69990" at bounding box center [300, 107] width 73 height 14
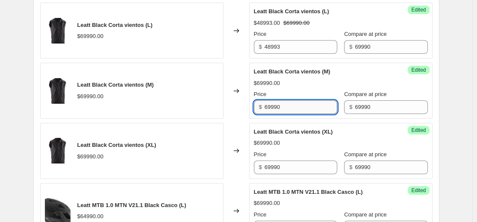
click at [234, 111] on input "69990" at bounding box center [300, 107] width 73 height 14
type input "48993"
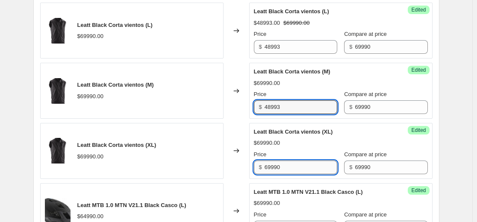
click at [234, 165] on input "69990" at bounding box center [300, 168] width 73 height 14
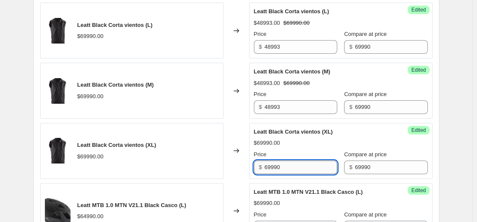
click at [234, 165] on input "69990" at bounding box center [300, 168] width 73 height 14
type input "48993"
click at [234, 147] on div "$69990.00" at bounding box center [341, 143] width 174 height 9
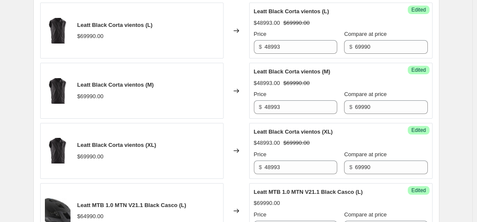
scroll to position [226, 0]
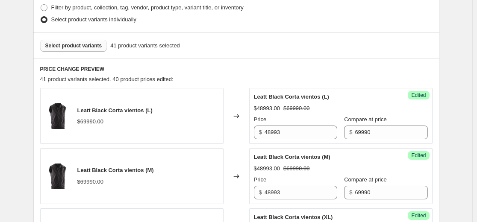
click at [67, 44] on span "Select product variants" at bounding box center [73, 45] width 57 height 7
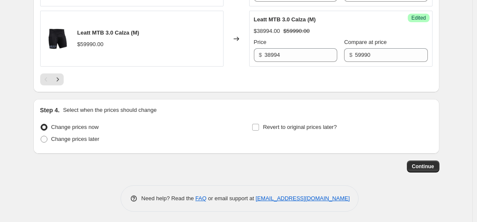
scroll to position [1482, 0]
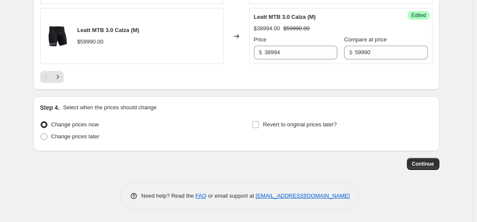
click at [66, 79] on div at bounding box center [236, 77] width 392 height 12
click at [64, 79] on button "Next" at bounding box center [58, 77] width 12 height 12
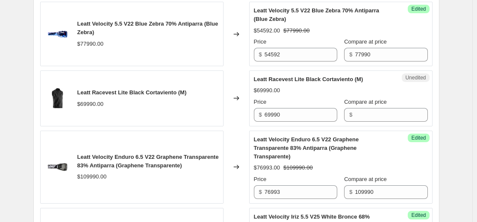
scroll to position [372, 0]
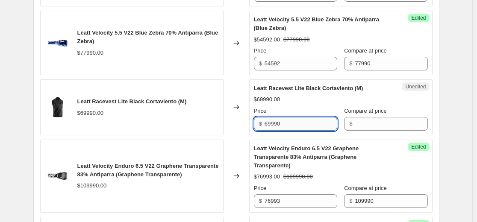
click at [234, 122] on input "69990" at bounding box center [300, 124] width 73 height 14
click at [234, 122] on input "Compare at price" at bounding box center [391, 124] width 73 height 14
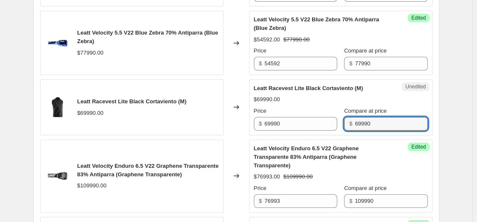
type input "69990"
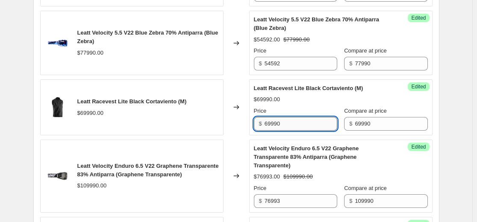
click at [234, 120] on input "69990" at bounding box center [300, 124] width 73 height 14
type input "52492"
click at [234, 101] on div "$52492.00 $69990.00" at bounding box center [341, 99] width 174 height 9
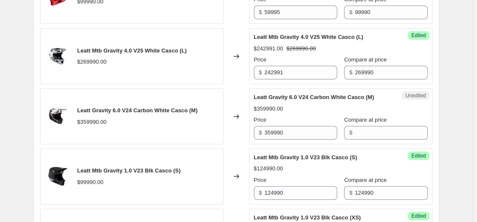
scroll to position [884, 0]
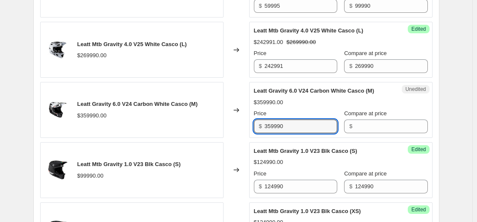
click at [234, 120] on input "359990" at bounding box center [300, 127] width 73 height 14
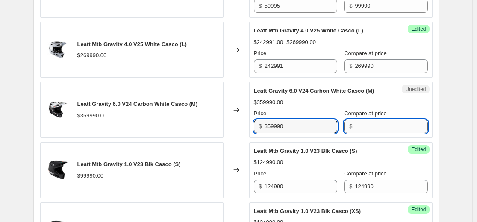
click at [234, 120] on input "Compare at price" at bounding box center [391, 127] width 73 height 14
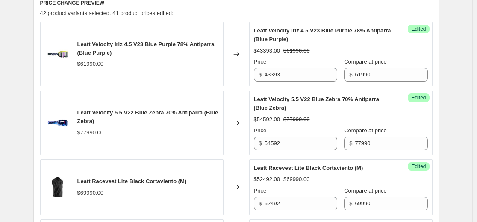
scroll to position [201, 0]
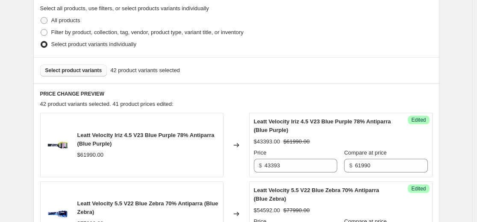
type input "359990"
click at [87, 73] on span "Select product variants" at bounding box center [73, 70] width 57 height 7
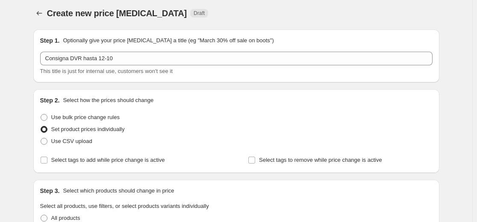
scroll to position [0, 0]
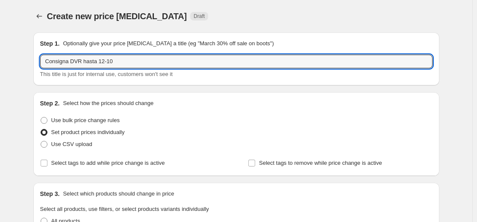
drag, startPoint x: 135, startPoint y: 63, endPoint x: -103, endPoint y: 69, distance: 237.6
click at [0, 69] on html "Home Settings Plans Skip to content Create new price change job. This page is r…" at bounding box center [238, 111] width 477 height 222
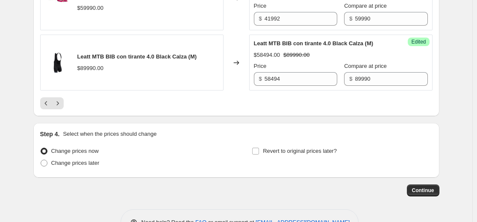
scroll to position [1542, 0]
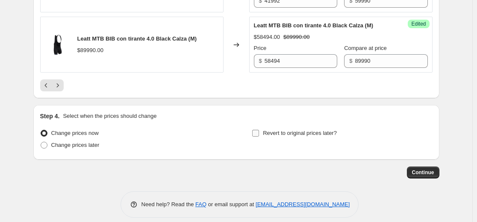
click at [234, 130] on span "Revert to original prices later?" at bounding box center [300, 133] width 74 height 6
click at [234, 130] on input "Revert to original prices later?" at bounding box center [255, 133] width 7 height 7
checkbox input "true"
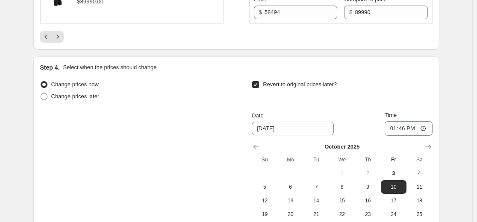
scroll to position [1670, 0]
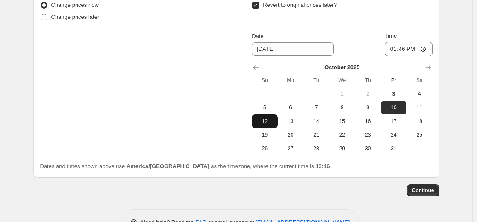
click at [234, 118] on span "12" at bounding box center [264, 121] width 19 height 7
type input "[DATE]"
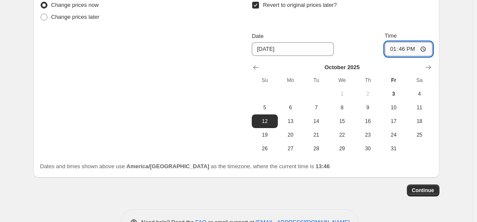
click at [234, 42] on input "13:46" at bounding box center [408, 49] width 48 height 15
type input "23:59"
click at [234, 163] on div "Step 4. Select when the prices should change Change prices now Change prices la…" at bounding box center [236, 77] width 406 height 201
click at [234, 187] on span "Continue" at bounding box center [423, 190] width 22 height 7
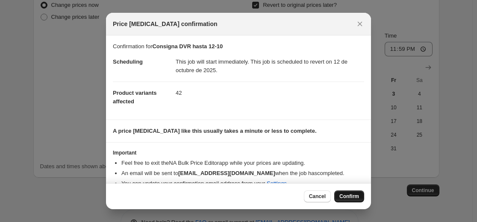
click at [234, 195] on span "Confirm" at bounding box center [349, 196] width 20 height 7
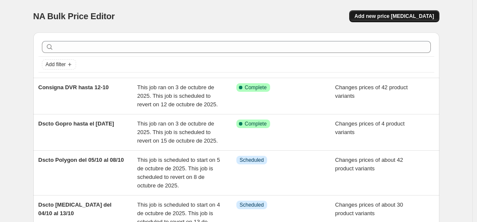
click at [234, 15] on span "Add new price [MEDICAL_DATA]" at bounding box center [393, 16] width 79 height 7
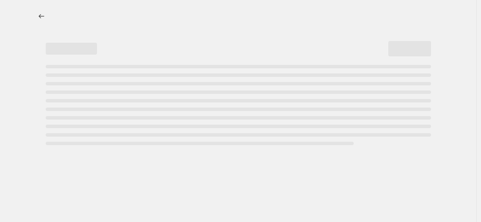
select select "percentage"
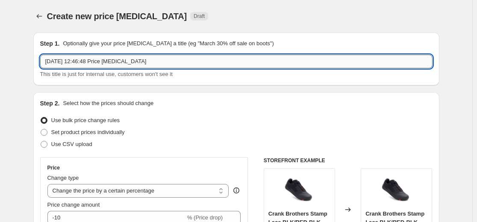
click at [158, 62] on input "3 oct 2025, 12:46:48 Price change job" at bounding box center [236, 62] width 392 height 14
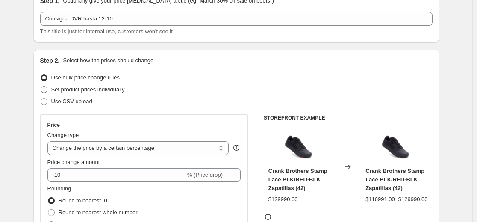
click at [81, 91] on span "Set product prices individually" at bounding box center [87, 89] width 73 height 6
click at [41, 87] on input "Set product prices individually" at bounding box center [41, 86] width 0 height 0
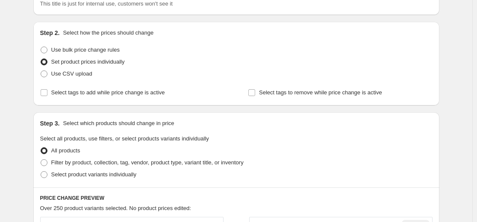
scroll to position [85, 0]
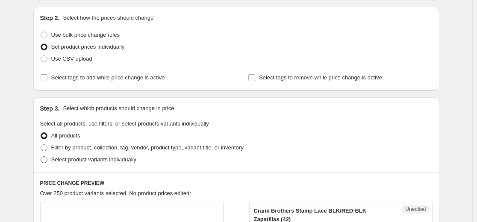
click at [52, 159] on label "Select product variants individually" at bounding box center [88, 160] width 96 height 12
click at [41, 157] on input "Select product variants individually" at bounding box center [41, 156] width 0 height 0
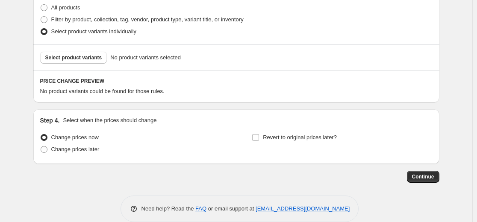
scroll to position [226, 0]
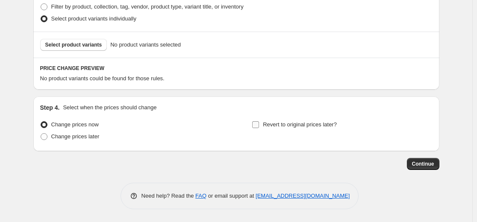
click at [234, 126] on label "Revert to original prices later?" at bounding box center [294, 125] width 85 height 12
click at [234, 126] on input "Revert to original prices later?" at bounding box center [255, 124] width 7 height 7
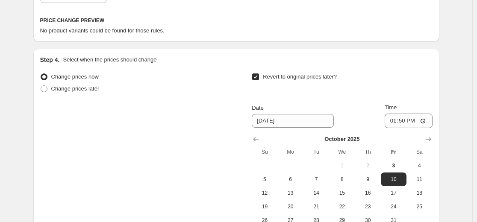
scroll to position [312, 0]
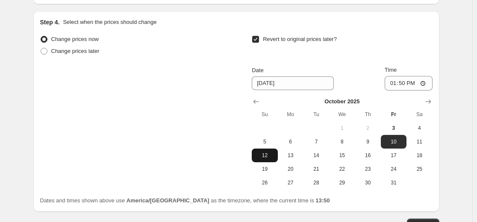
click at [234, 155] on span "12" at bounding box center [264, 155] width 19 height 7
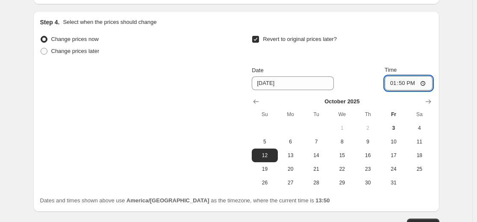
click at [234, 82] on input "13:50" at bounding box center [408, 83] width 48 height 15
click at [234, 84] on input "13:50" at bounding box center [408, 83] width 48 height 15
click at [234, 83] on input "13:50" at bounding box center [408, 83] width 48 height 15
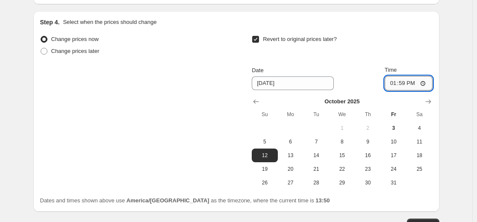
click at [234, 86] on input "13:59" at bounding box center [408, 83] width 48 height 15
click at [234, 84] on input "13:59" at bounding box center [408, 83] width 48 height 15
click at [234, 67] on div "Date [DATE] Time 23:59" at bounding box center [342, 78] width 180 height 25
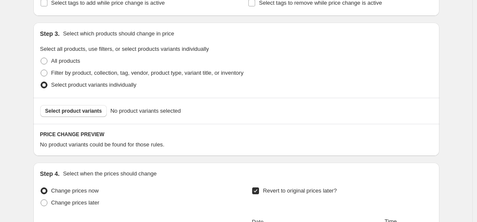
scroll to position [141, 0]
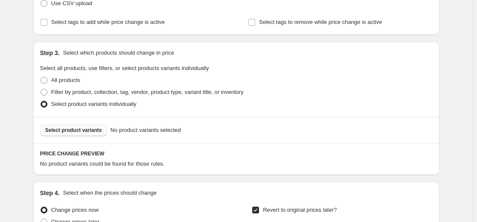
click at [90, 129] on span "Select product variants" at bounding box center [73, 130] width 57 height 7
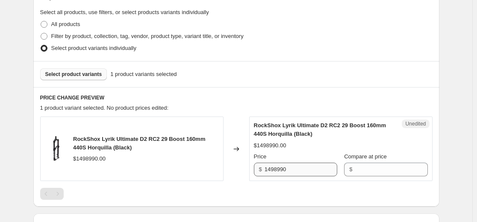
scroll to position [269, 0]
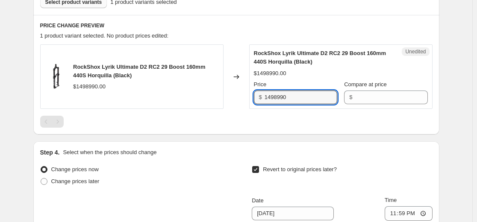
drag, startPoint x: 288, startPoint y: 98, endPoint x: 250, endPoint y: 100, distance: 38.5
click at [194, 99] on div "RockShox Lyrik Ultimate D2 RC2 29 Boost 160mm 440S Horquilla (Black) $1498990.0…" at bounding box center [236, 76] width 392 height 64
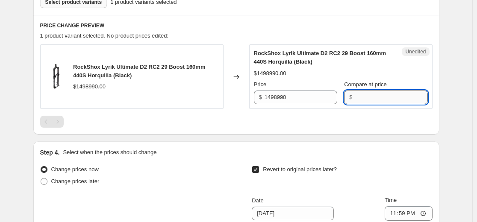
drag, startPoint x: 388, startPoint y: 100, endPoint x: 381, endPoint y: 129, distance: 30.4
click at [234, 100] on input "Compare at price" at bounding box center [391, 98] width 73 height 14
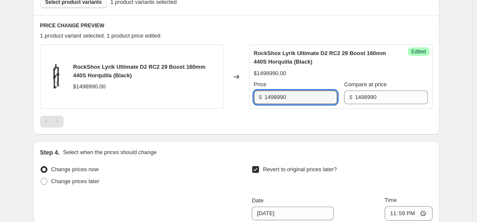
drag, startPoint x: 291, startPoint y: 95, endPoint x: 126, endPoint y: 118, distance: 166.1
click at [129, 116] on div "RockShox Lyrik Ultimate D2 RC2 29 Boost 160mm 440S Horquilla (Black) $1498990.0…" at bounding box center [236, 85] width 392 height 83
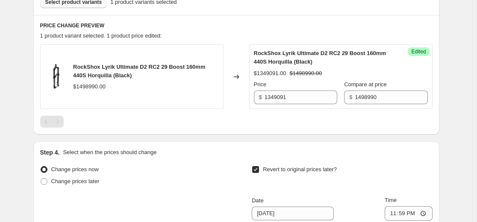
click at [186, 115] on div "RockShox Lyrik Ultimate D2 RC2 29 Boost 160mm 440S Horquilla (Black) $1498990.0…" at bounding box center [236, 85] width 392 height 83
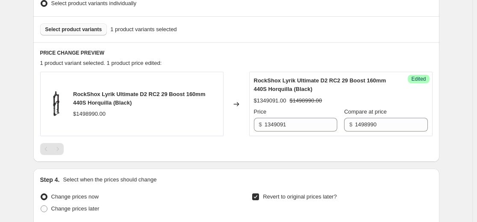
scroll to position [226, 0]
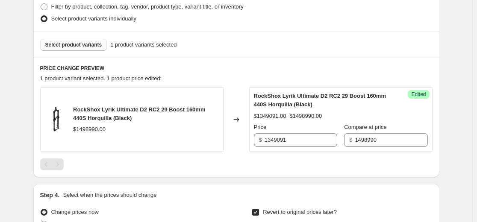
click at [94, 50] on button "Select product variants" at bounding box center [73, 45] width 67 height 12
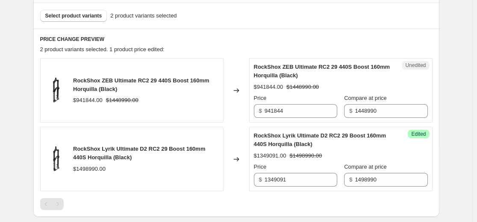
scroll to position [269, 0]
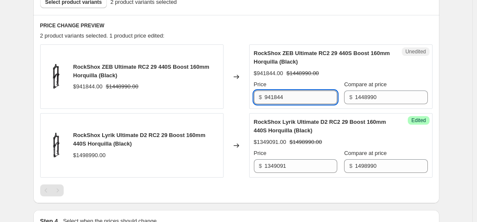
click at [234, 97] on input "941844" at bounding box center [300, 98] width 73 height 14
click at [234, 69] on strike "$1448990.00" at bounding box center [302, 73] width 32 height 9
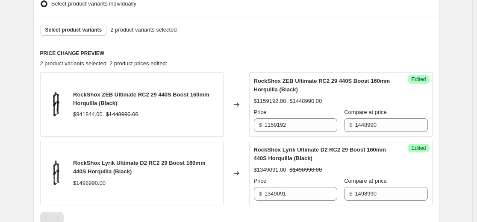
scroll to position [226, 0]
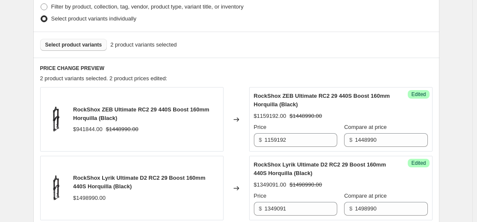
click at [87, 48] on span "Select product variants" at bounding box center [73, 44] width 57 height 7
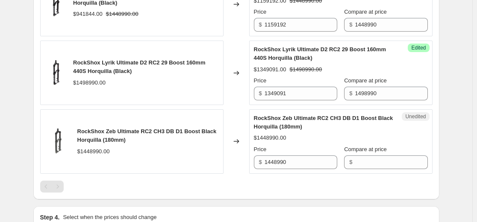
scroll to position [355, 0]
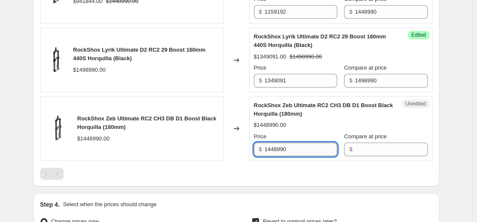
click at [234, 151] on input "1448990" at bounding box center [300, 150] width 73 height 14
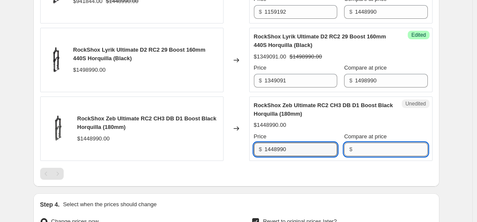
click at [234, 151] on input "Compare at price" at bounding box center [391, 150] width 73 height 14
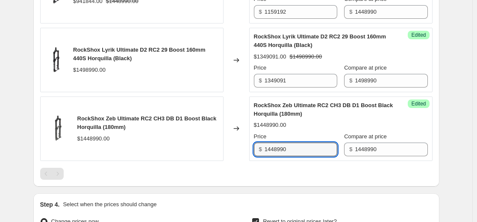
click at [172, 149] on div "RockShox Zeb Ultimate RC2 CH3 DB D1 Boost Black Horquilla (180mm) $1448990.00 C…" at bounding box center [236, 129] width 392 height 64
click at [234, 121] on div "Changed to" at bounding box center [236, 129] width 26 height 64
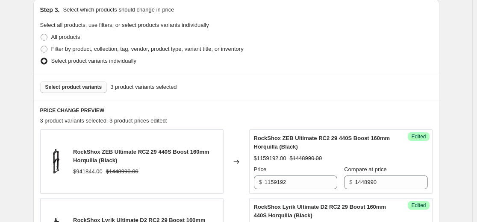
scroll to position [184, 0]
click at [81, 90] on span "Select product variants" at bounding box center [73, 87] width 57 height 7
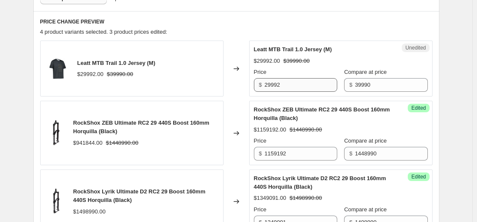
scroll to position [269, 0]
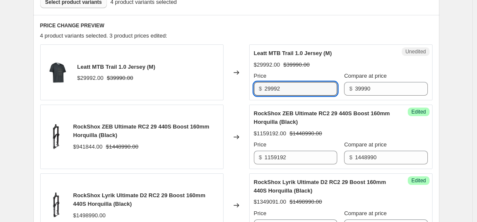
drag, startPoint x: 246, startPoint y: 89, endPoint x: 176, endPoint y: 84, distance: 69.8
click at [133, 94] on div "Leatt MTB Trail 1.0 Jersey (M) $29992.00 $39990.00 Changed to Unedited Leatt MT…" at bounding box center [236, 72] width 392 height 56
click at [206, 68] on div "Leatt MTB Trail 1.0 Jersey (M) $29992.00 $39990.00" at bounding box center [131, 72] width 183 height 56
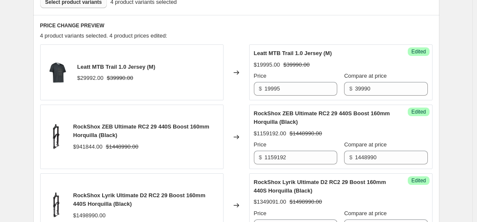
click at [79, 7] on button "Select product variants" at bounding box center [73, 2] width 67 height 12
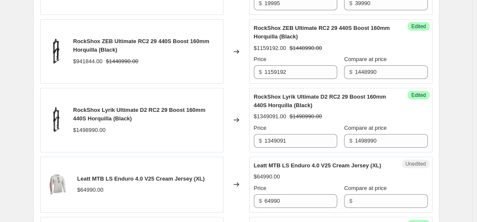
scroll to position [440, 0]
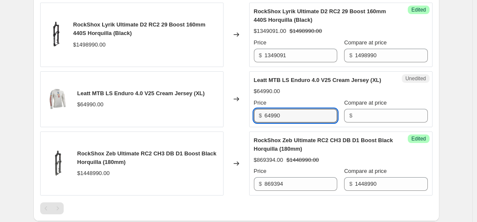
drag, startPoint x: 294, startPoint y: 124, endPoint x: 194, endPoint y: 122, distance: 100.0
click at [194, 122] on div "Leatt MTB LS Enduro 4.0 V25 Cream Jersey (XL) $64990.00 Changed to Unedited Lea…" at bounding box center [236, 99] width 392 height 56
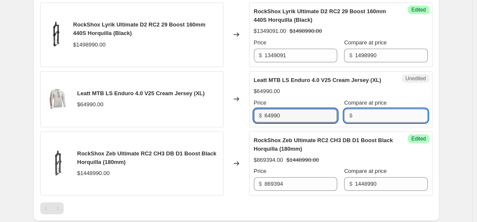
click at [234, 123] on input "Compare at price" at bounding box center [391, 116] width 73 height 14
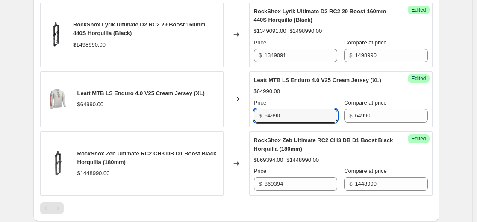
drag, startPoint x: 283, startPoint y: 120, endPoint x: 176, endPoint y: 130, distance: 107.2
click at [198, 124] on div "Leatt MTB LS Enduro 4.0 V25 Cream Jersey (XL) $64990.00 Changed to Success Edit…" at bounding box center [236, 99] width 392 height 56
click at [234, 151] on span "RockShox Zeb Ultimate RC2 CH3 DB D1 Boost Black Horquilla (180mm)" at bounding box center [323, 144] width 139 height 15
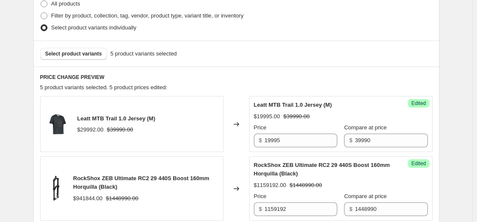
scroll to position [141, 0]
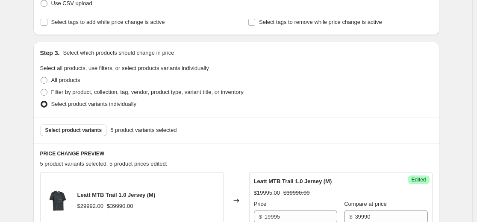
click at [78, 122] on div "Select product variants 5 product variants selected" at bounding box center [236, 130] width 406 height 26
click at [81, 131] on span "Select product variants" at bounding box center [73, 130] width 57 height 7
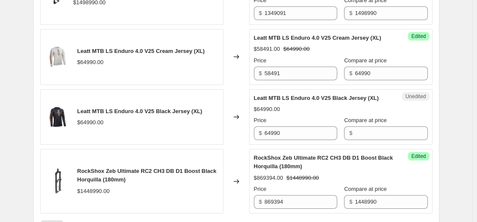
scroll to position [483, 0]
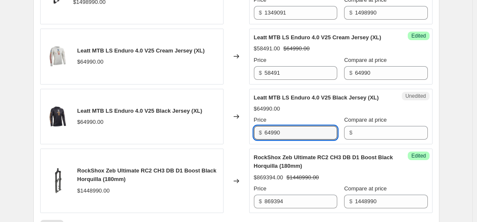
drag, startPoint x: 307, startPoint y: 143, endPoint x: 215, endPoint y: 144, distance: 91.8
click at [194, 144] on div "Leatt MTB LS Enduro 4.0 V25 Black Jersey (XL) $64990.00 Changed to Unedited Lea…" at bounding box center [236, 117] width 392 height 56
click at [234, 140] on input "Compare at price" at bounding box center [391, 133] width 73 height 14
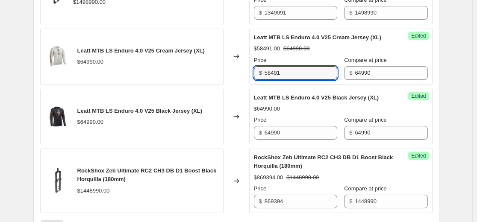
drag, startPoint x: 284, startPoint y: 80, endPoint x: 164, endPoint y: 93, distance: 121.1
click at [166, 85] on div "Leatt MTB LS Enduro 4.0 V25 Cream Jersey (XL) $64990.00 Changed to Success Edit…" at bounding box center [236, 57] width 392 height 56
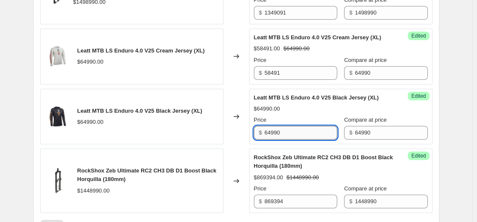
click at [234, 137] on input "64990" at bounding box center [300, 133] width 73 height 14
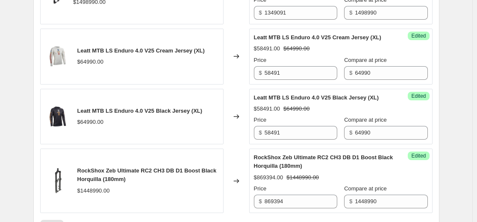
drag, startPoint x: 318, startPoint y: 167, endPoint x: 315, endPoint y: 175, distance: 8.0
click at [234, 168] on span "RockShox Zeb Ultimate RC2 CH3 DB D1 Boost Black Horquilla (180mm)" at bounding box center [323, 161] width 139 height 15
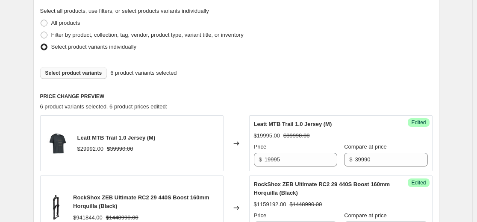
scroll to position [184, 0]
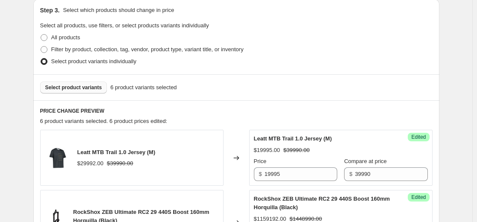
click at [91, 88] on span "Select product variants" at bounding box center [73, 87] width 57 height 7
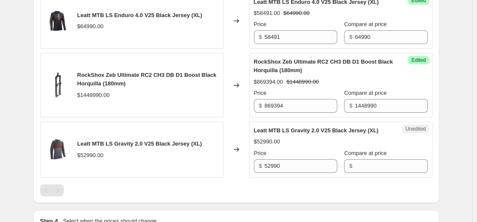
scroll to position [611, 0]
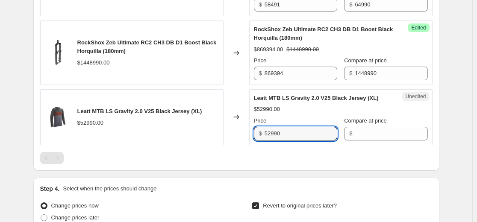
drag, startPoint x: 303, startPoint y: 145, endPoint x: 164, endPoint y: 143, distance: 138.8
click at [147, 143] on div "Leatt MTB LS Gravity 2.0 V25 Black Jersey (XL) $52990.00 Changed to Unedited Le…" at bounding box center [236, 117] width 392 height 56
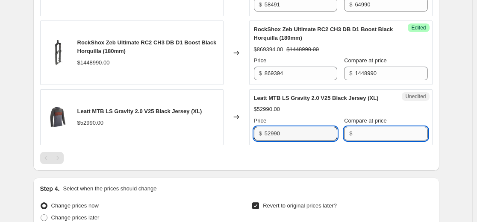
drag, startPoint x: 397, startPoint y: 142, endPoint x: 393, endPoint y: 144, distance: 5.0
click at [234, 141] on input "Compare at price" at bounding box center [391, 134] width 73 height 14
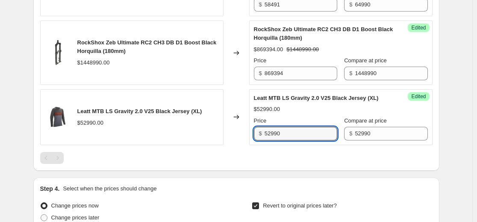
drag, startPoint x: 304, startPoint y: 144, endPoint x: 205, endPoint y: 137, distance: 98.9
click at [183, 145] on div "Leatt MTB LS Gravity 2.0 V25 Black Jersey (XL) $52990.00 Changed to Success Edi…" at bounding box center [236, 117] width 392 height 56
click at [216, 130] on div "Leatt MTB LS Gravity 2.0 V25 Black Jersey (XL) $52990.00" at bounding box center [131, 117] width 183 height 56
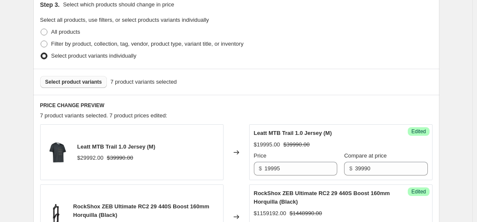
scroll to position [184, 0]
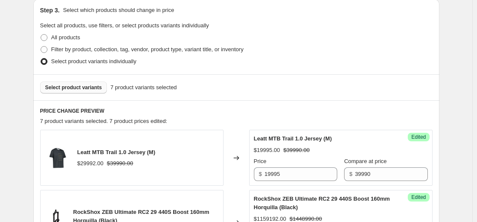
click at [87, 87] on span "Select product variants" at bounding box center [73, 87] width 57 height 7
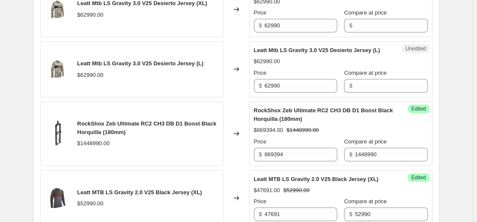
scroll to position [654, 0]
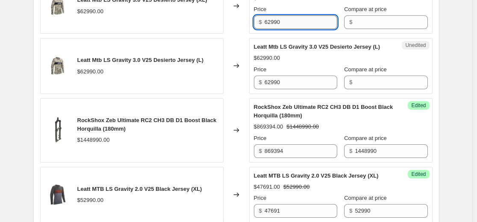
click at [234, 29] on input "62990" at bounding box center [300, 22] width 73 height 14
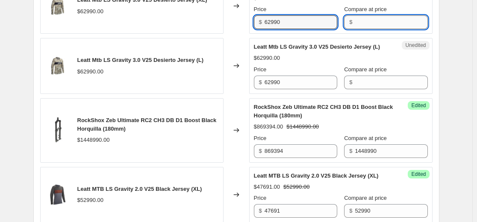
click at [234, 29] on input "Compare at price" at bounding box center [391, 22] width 73 height 14
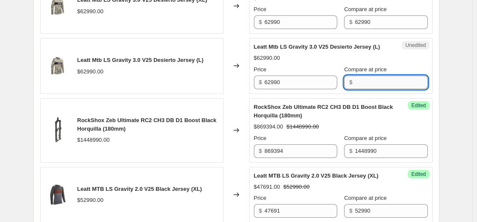
click at [234, 89] on input "Compare at price" at bounding box center [391, 83] width 73 height 14
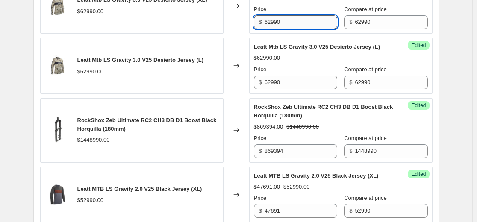
click at [234, 29] on input "62990" at bounding box center [300, 22] width 73 height 14
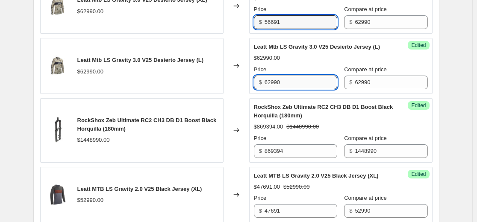
click at [234, 89] on input "62990" at bounding box center [300, 83] width 73 height 14
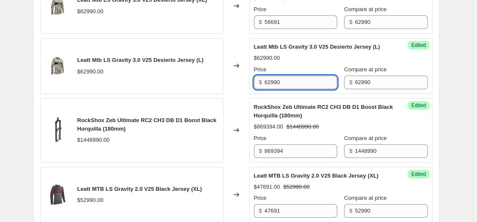
click at [234, 89] on input "62990" at bounding box center [300, 83] width 73 height 14
click at [234, 51] on div "Leatt Mtb LS Gravity 3.0 V25 Desierto Jersey (L)" at bounding box center [324, 47] width 140 height 9
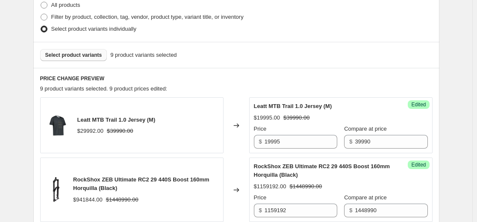
scroll to position [184, 0]
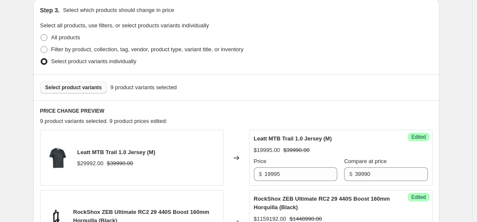
click at [101, 88] on button "Select product variants" at bounding box center [73, 88] width 67 height 12
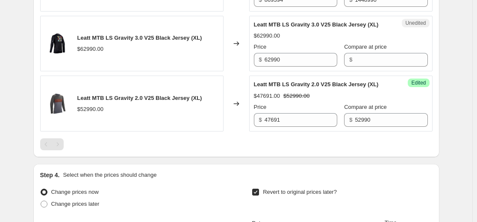
scroll to position [824, 0]
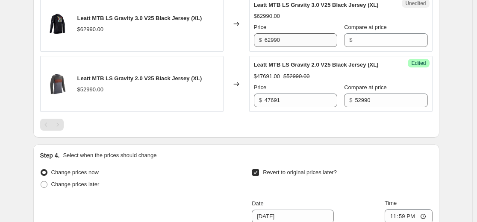
drag, startPoint x: 302, startPoint y: 55, endPoint x: 303, endPoint y: 66, distance: 10.7
click at [234, 32] on div "Price" at bounding box center [295, 27] width 83 height 9
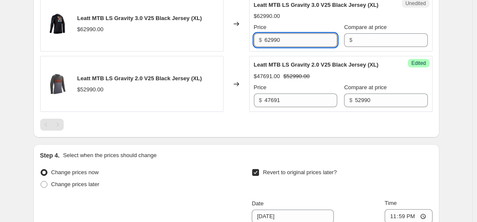
click at [234, 47] on input "62990" at bounding box center [300, 40] width 73 height 14
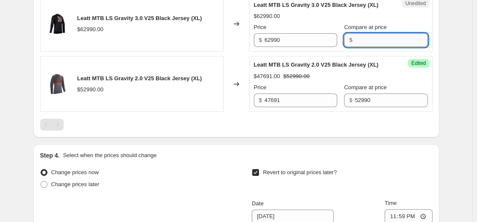
click at [234, 47] on input "Compare at price" at bounding box center [391, 40] width 73 height 14
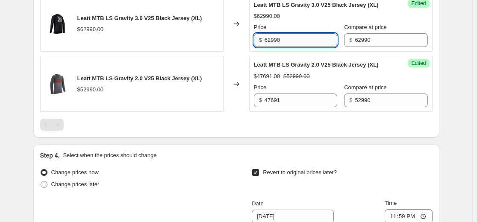
click at [234, 47] on input "62990" at bounding box center [300, 40] width 73 height 14
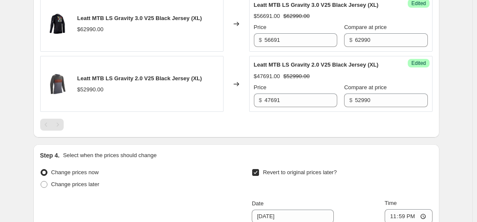
click at [234, 81] on div "$47691.00" at bounding box center [267, 76] width 26 height 9
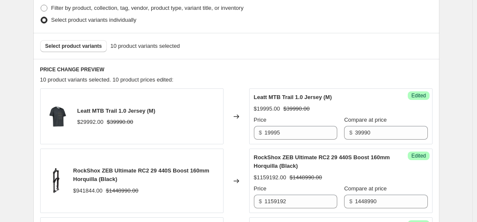
scroll to position [184, 0]
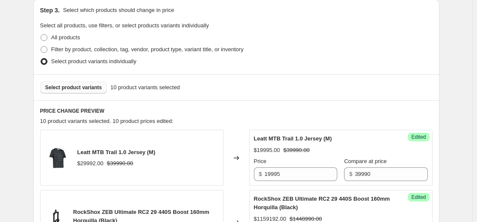
click at [97, 88] on span "Select product variants" at bounding box center [73, 87] width 57 height 7
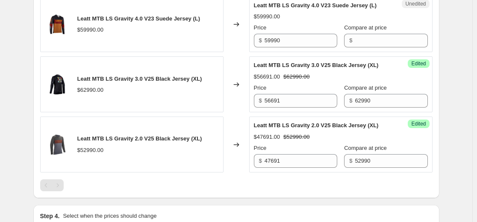
scroll to position [824, 0]
click at [234, 52] on div "Unedited Leatt MTB LS Gravity 4.0 V23 Suede Jersey (L) $59990.00 Price $ 59990 …" at bounding box center [340, 24] width 183 height 56
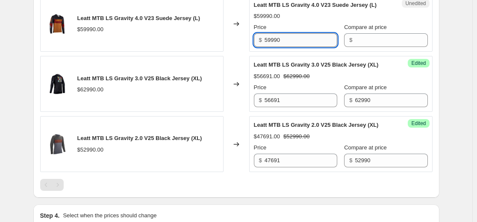
click at [234, 47] on input "59990" at bounding box center [300, 40] width 73 height 14
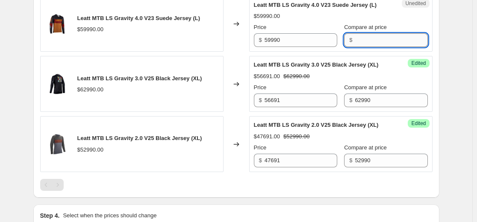
click at [234, 47] on input "Compare at price" at bounding box center [391, 40] width 73 height 14
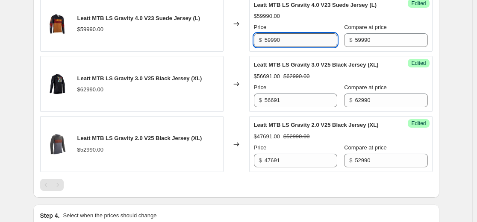
click at [234, 47] on input "59990" at bounding box center [300, 40] width 73 height 14
click at [234, 68] on span "Leatt MTB LS Gravity 3.0 V25 Black Jersey (XL)" at bounding box center [316, 65] width 125 height 6
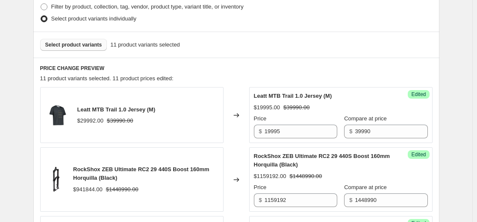
scroll to position [141, 0]
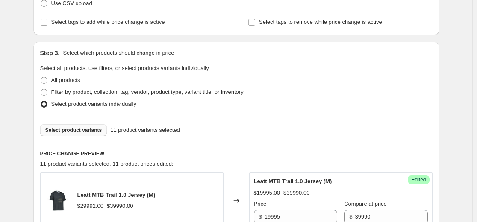
click at [96, 126] on button "Select product variants" at bounding box center [73, 130] width 67 height 12
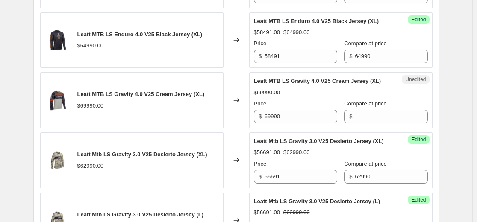
scroll to position [611, 0]
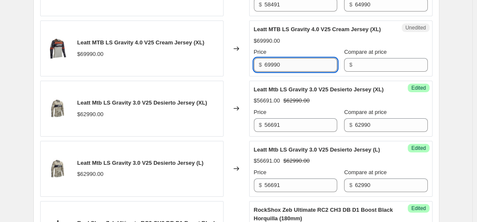
click at [234, 72] on input "69990" at bounding box center [300, 65] width 73 height 14
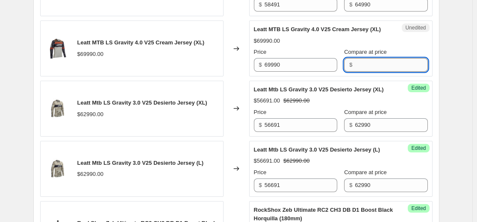
click at [234, 72] on input "Compare at price" at bounding box center [391, 65] width 73 height 14
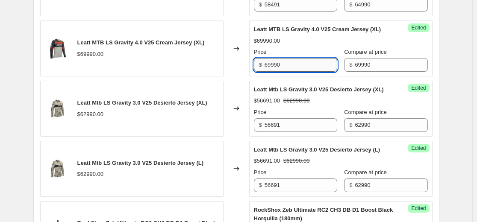
click at [234, 72] on input "69990" at bounding box center [300, 65] width 73 height 14
click at [234, 93] on span "Leatt Mtb LS Gravity 3.0 V25 Desierto Jersey (XL)" at bounding box center [319, 89] width 130 height 6
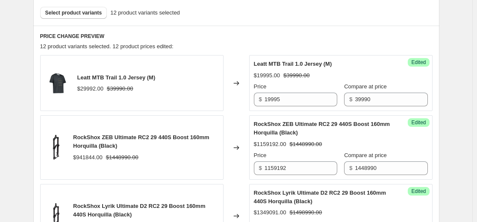
scroll to position [184, 0]
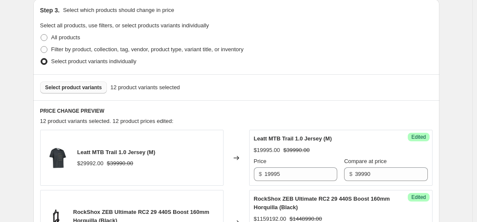
click at [91, 90] on span "Select product variants" at bounding box center [73, 87] width 57 height 7
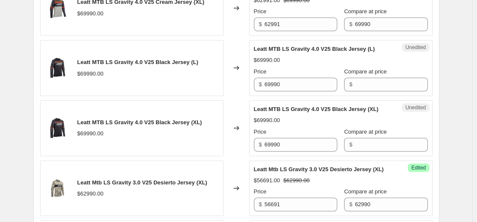
scroll to position [654, 0]
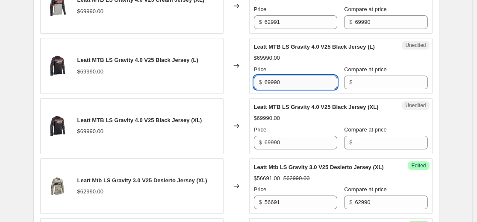
click at [234, 89] on input "69990" at bounding box center [300, 83] width 73 height 14
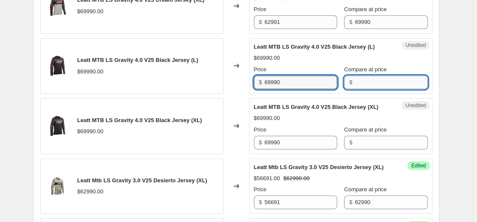
click at [234, 89] on input "Compare at price" at bounding box center [391, 83] width 73 height 14
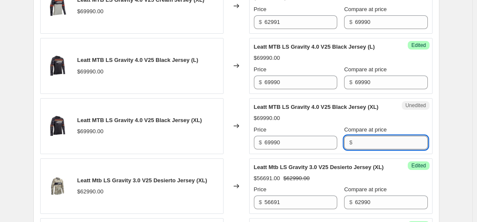
click at [234, 150] on input "Compare at price" at bounding box center [391, 143] width 73 height 14
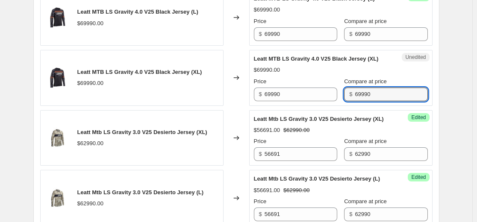
scroll to position [739, 0]
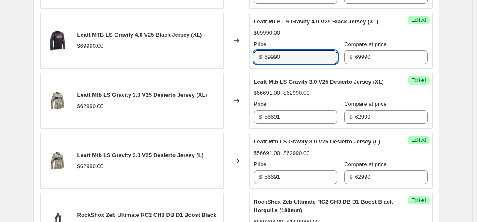
drag, startPoint x: 302, startPoint y: 73, endPoint x: 179, endPoint y: 84, distance: 124.0
click at [195, 69] on div "Leatt MTB LS Gravity 4.0 V25 Black Jersey (XL) $69990.00 Changed to Success Edi…" at bounding box center [236, 41] width 392 height 56
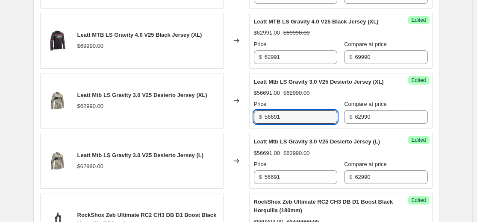
drag, startPoint x: 299, startPoint y: 144, endPoint x: 193, endPoint y: 152, distance: 106.3
click at [200, 129] on div "Leatt Mtb LS Gravity 3.0 V25 Desierto Jersey (XL) $62990.00 Changed to Success …" at bounding box center [236, 101] width 392 height 56
drag, startPoint x: 288, startPoint y: 16, endPoint x: 109, endPoint y: 19, distance: 178.6
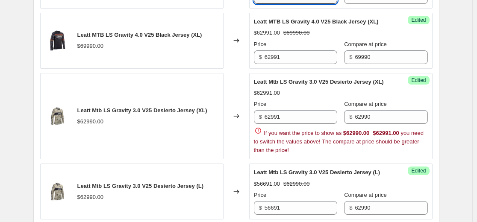
click at [234, 85] on span "Leatt Mtb LS Gravity 3.0 V25 Desierto Jersey (XL)" at bounding box center [319, 82] width 130 height 6
drag, startPoint x: 331, startPoint y: 100, endPoint x: 291, endPoint y: 101, distance: 39.7
click at [234, 85] on span "Leatt Mtb LS Gravity 3.0 V25 Desierto Jersey (XL)" at bounding box center [319, 82] width 130 height 6
copy span "Gravity 3.0 V25"
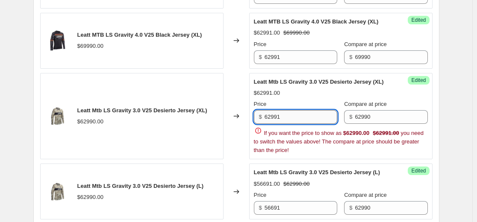
click at [234, 124] on input "62991" at bounding box center [300, 117] width 73 height 14
click at [234, 117] on div "Leatt Mtb LS Gravity 3.0 V25 Desierto Jersey (XL) $62991.00 Price $ 56691 Compa…" at bounding box center [341, 116] width 174 height 77
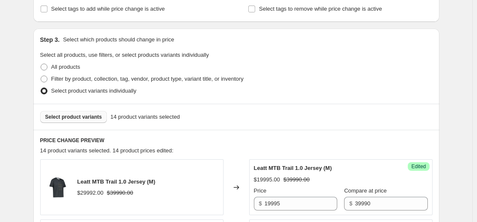
scroll to position [98, 0]
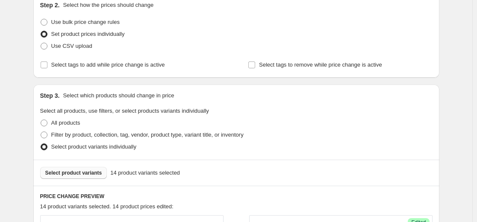
click at [92, 171] on span "Select product variants" at bounding box center [73, 173] width 57 height 7
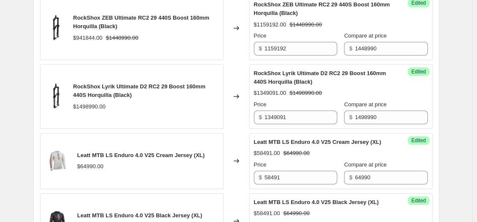
scroll to position [226, 0]
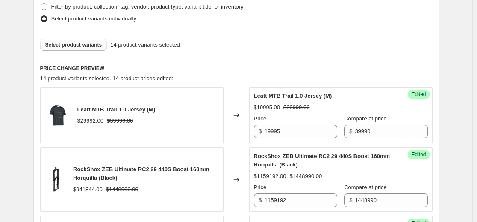
click at [94, 46] on span "Select product variants" at bounding box center [73, 44] width 57 height 7
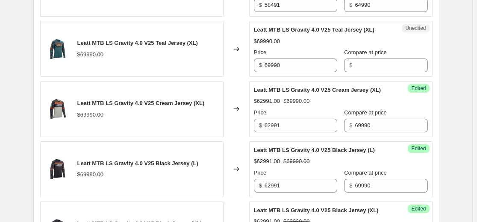
scroll to position [611, 0]
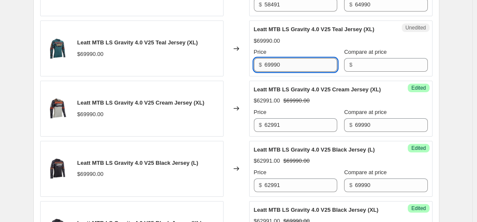
click at [234, 72] on input "69990" at bounding box center [300, 65] width 73 height 14
click at [234, 72] on div "$" at bounding box center [385, 65] width 83 height 14
click at [234, 72] on input "69990" at bounding box center [300, 65] width 73 height 14
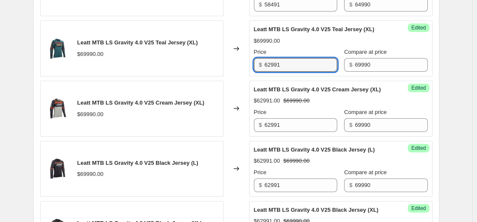
click at [234, 93] on span "Leatt MTB LS Gravity 4.0 V25 Cream Jersey (XL)" at bounding box center [317, 89] width 127 height 6
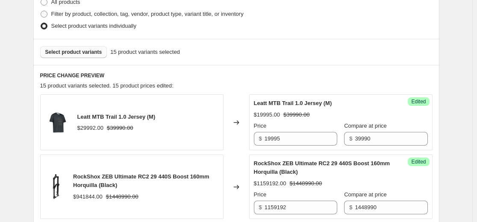
scroll to position [141, 0]
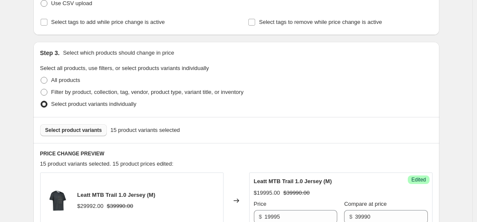
click at [88, 131] on span "Select product variants" at bounding box center [73, 130] width 57 height 7
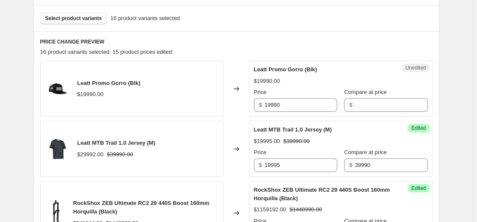
scroll to position [269, 0]
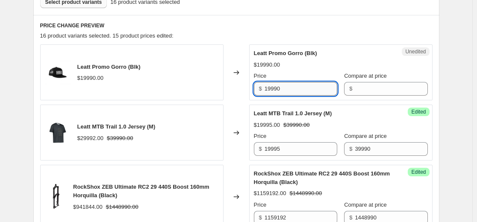
click at [234, 88] on input "19990" at bounding box center [300, 89] width 73 height 14
click at [234, 88] on input "Compare at price" at bounding box center [391, 89] width 73 height 14
click at [234, 94] on input "19990" at bounding box center [300, 89] width 73 height 14
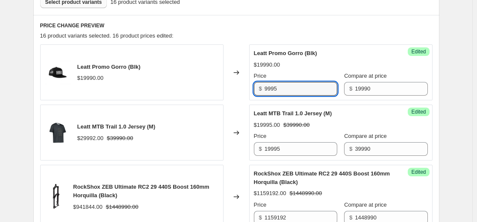
click at [234, 65] on div "$19990.00" at bounding box center [341, 65] width 174 height 9
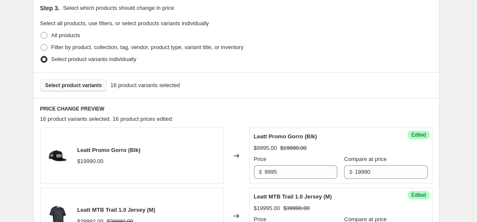
scroll to position [184, 0]
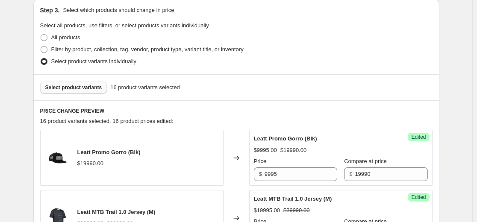
click at [92, 85] on span "Select product variants" at bounding box center [73, 87] width 57 height 7
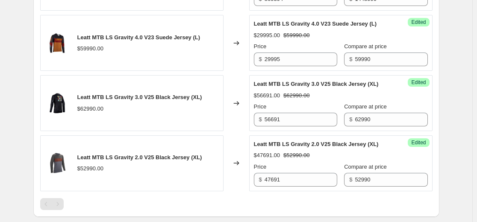
scroll to position [1081, 0]
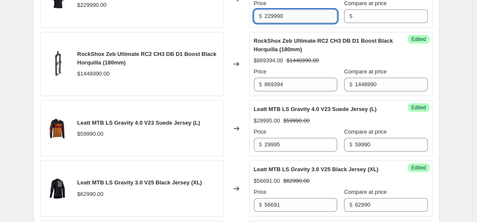
click at [234, 23] on input "229990" at bounding box center [300, 16] width 73 height 14
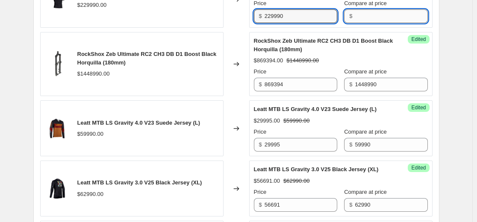
drag, startPoint x: 361, startPoint y: 49, endPoint x: 355, endPoint y: 111, distance: 62.2
click at [234, 23] on input "Compare at price" at bounding box center [391, 16] width 73 height 14
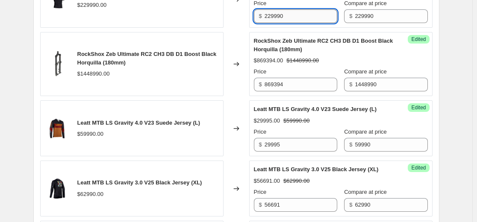
click at [234, 23] on input "229990" at bounding box center [300, 16] width 73 height 14
click at [234, 53] on span "RockShox Zeb Ultimate RC2 CH3 DB D1 Boost Black Horquilla (180mm)" at bounding box center [323, 45] width 139 height 15
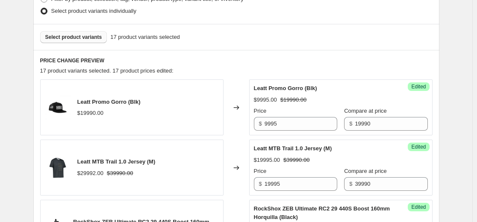
scroll to position [226, 0]
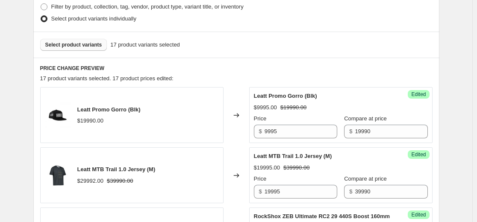
click at [88, 43] on span "Select product variants" at bounding box center [73, 44] width 57 height 7
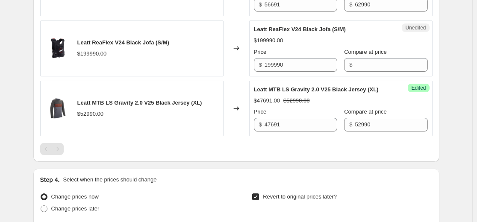
scroll to position [1294, 0]
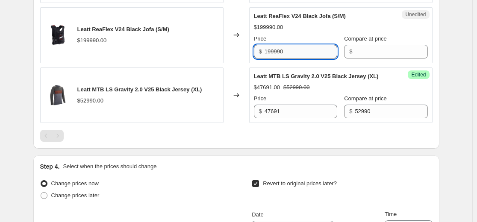
click at [234, 59] on input "199990" at bounding box center [300, 52] width 73 height 14
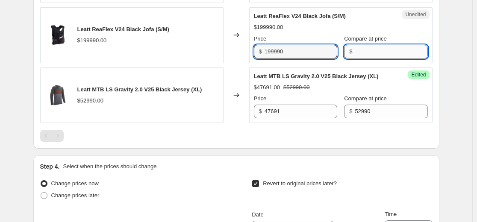
drag, startPoint x: 382, startPoint y: 82, endPoint x: 378, endPoint y: 89, distance: 8.0
click at [234, 59] on input "Compare at price" at bounding box center [391, 52] width 73 height 14
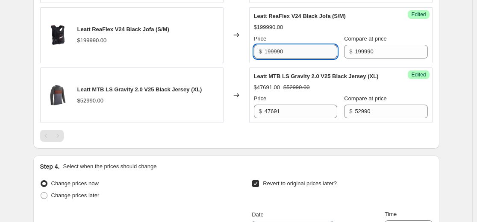
click at [234, 59] on input "199990" at bounding box center [300, 52] width 73 height 14
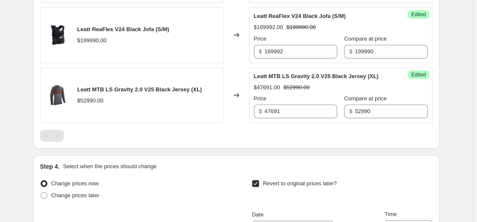
click at [234, 55] on div "Leatt ReaFlex V24 Black Jofa (S/M) $169992.00 $199990.00 Price $ 169992 Compare…" at bounding box center [341, 35] width 174 height 47
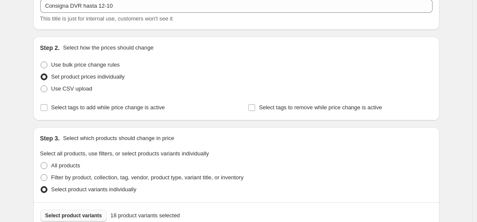
scroll to position [184, 0]
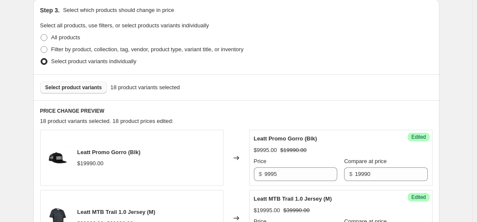
click at [85, 91] on button "Select product variants" at bounding box center [73, 88] width 67 height 12
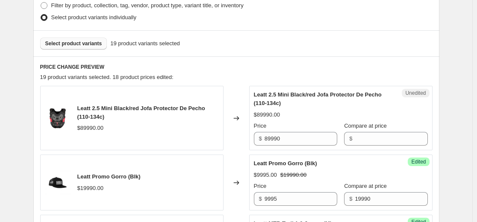
scroll to position [226, 0]
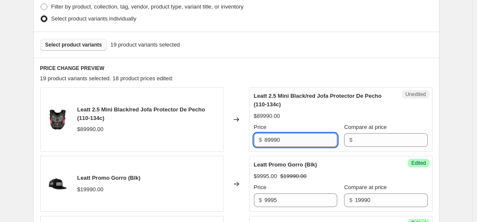
click at [234, 143] on input "89990" at bounding box center [300, 140] width 73 height 14
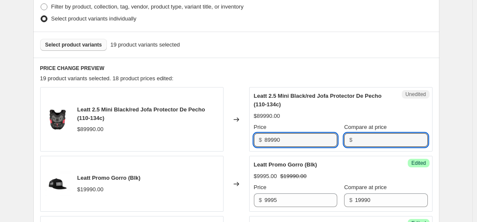
drag, startPoint x: 353, startPoint y: 145, endPoint x: 349, endPoint y: 152, distance: 8.3
click at [234, 144] on input "Compare at price" at bounding box center [391, 140] width 73 height 14
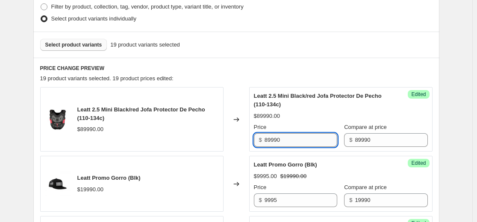
click at [234, 138] on input "89990" at bounding box center [300, 140] width 73 height 14
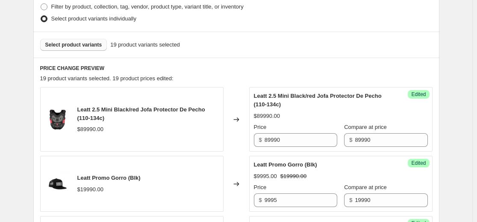
click at [234, 108] on span "Leatt 2.5 Mini Black/red Jofa Protector De Pecho (110-134c)" at bounding box center [318, 100] width 128 height 15
click at [88, 45] on span "Select product variants" at bounding box center [73, 44] width 57 height 7
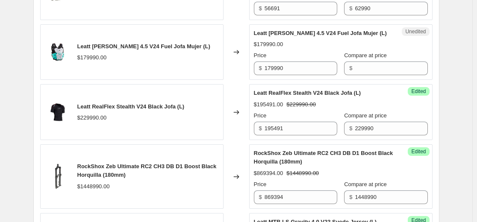
scroll to position [1166, 0]
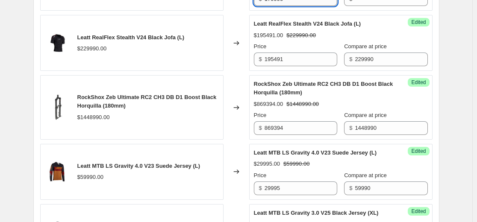
drag, startPoint x: 380, startPoint y: 34, endPoint x: 378, endPoint y: 40, distance: 6.5
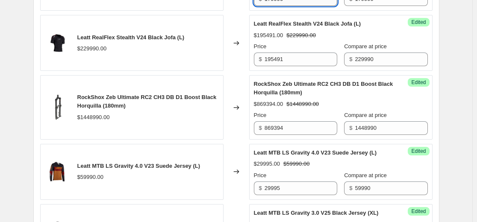
click at [234, 63] on div "Leatt RealFlex Stealth V24 Black Jofa (L) $195491.00 $229990.00 Price $ 195491 …" at bounding box center [341, 43] width 174 height 47
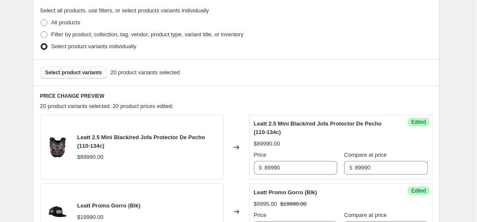
scroll to position [184, 0]
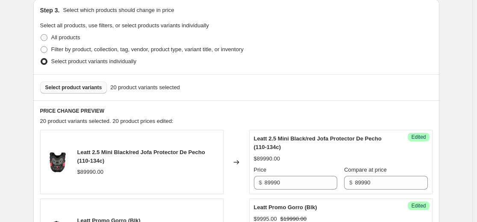
click at [93, 87] on span "Select product variants" at bounding box center [73, 87] width 57 height 7
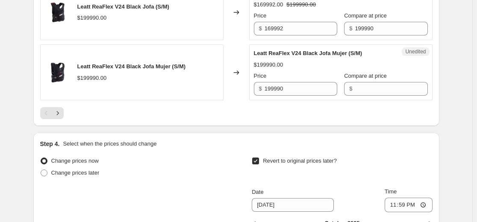
scroll to position [1465, 0]
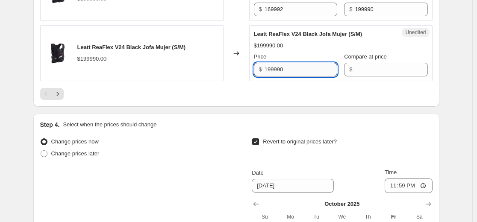
click at [234, 76] on input "199990" at bounding box center [300, 70] width 73 height 14
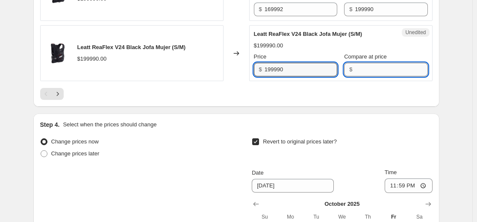
click at [234, 76] on input "Compare at price" at bounding box center [391, 70] width 73 height 14
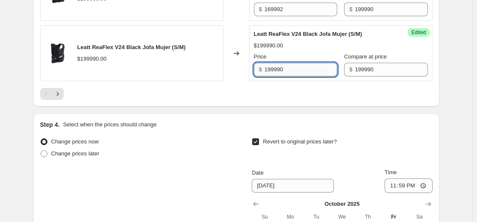
click at [234, 76] on input "199990" at bounding box center [300, 70] width 73 height 14
click at [221, 100] on div at bounding box center [236, 94] width 392 height 12
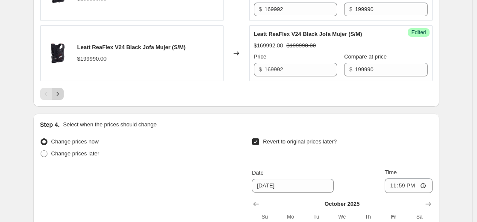
click at [57, 98] on icon "Next" at bounding box center [57, 94] width 9 height 9
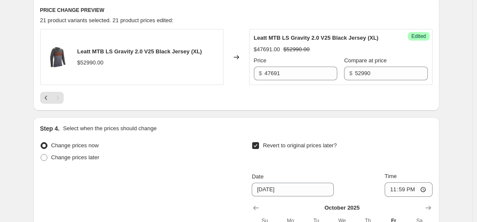
scroll to position [195, 0]
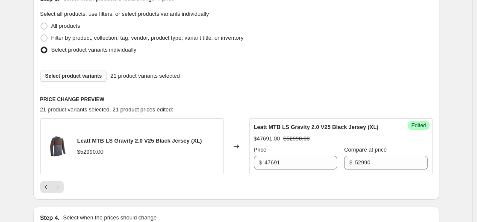
click at [76, 77] on span "Select product variants" at bounding box center [73, 76] width 57 height 7
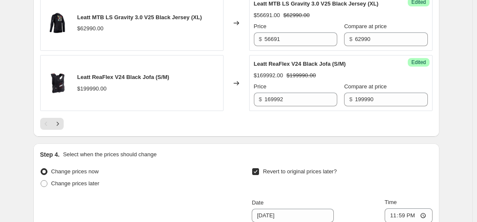
scroll to position [1477, 0]
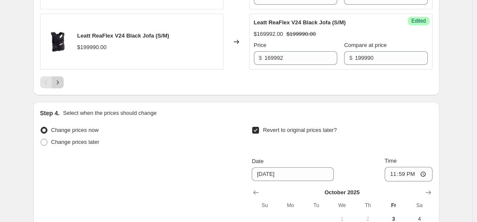
click at [57, 87] on icon "Next" at bounding box center [57, 82] width 9 height 9
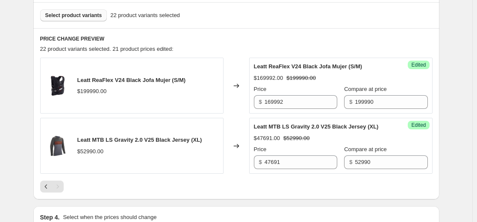
scroll to position [255, 0]
click at [42, 185] on button "Previous" at bounding box center [46, 187] width 12 height 12
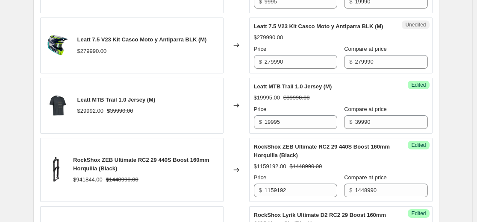
scroll to position [426, 0]
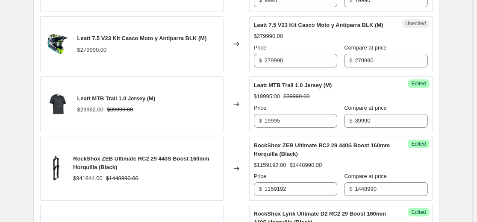
drag, startPoint x: 214, startPoint y: 27, endPoint x: 207, endPoint y: 36, distance: 11.5
click at [214, 26] on div "Leatt 7.5 V23 Kit Casco Moto y Antiparra BLK (M) $279990.00" at bounding box center [131, 44] width 183 height 56
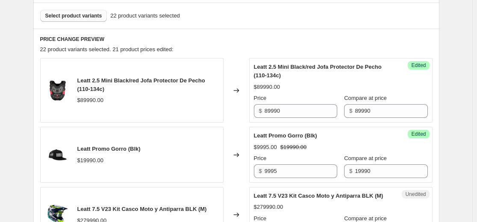
scroll to position [127, 0]
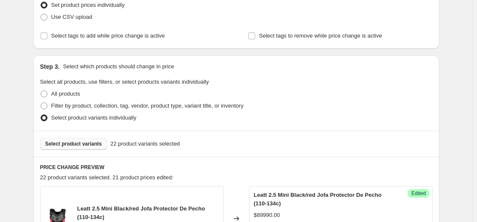
click at [90, 148] on button "Select product variants" at bounding box center [73, 144] width 67 height 12
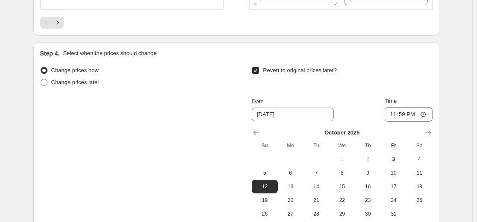
scroll to position [1537, 0]
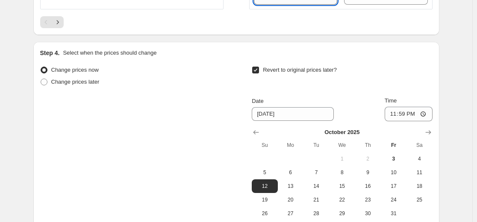
click at [58, 26] on icon "Next" at bounding box center [57, 22] width 9 height 9
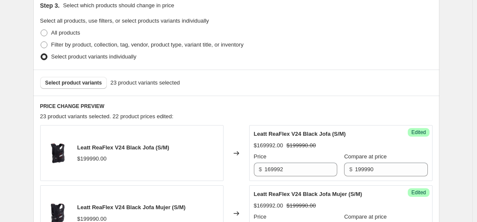
scroll to position [188, 0]
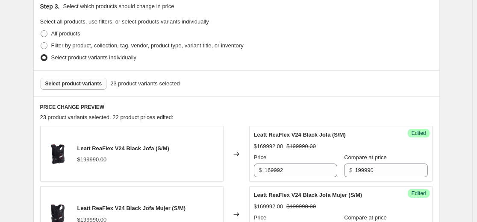
click at [99, 88] on button "Select product variants" at bounding box center [73, 84] width 67 height 12
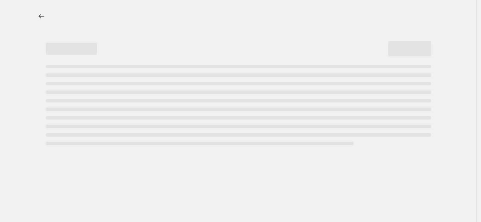
select select "percentage"
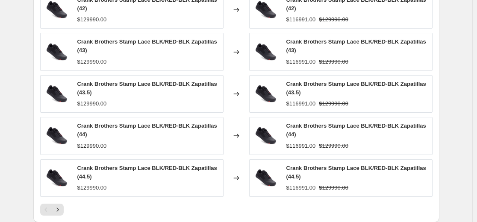
scroll to position [646, 0]
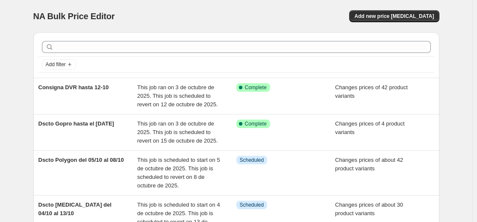
click at [211, 13] on div "NA Bulk Price Editor" at bounding box center [130, 16] width 195 height 12
click at [393, 17] on span "Add new price [MEDICAL_DATA]" at bounding box center [393, 16] width 79 height 7
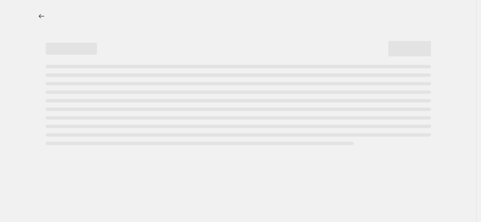
select select "percentage"
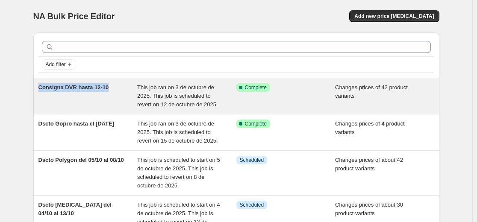
drag, startPoint x: 115, startPoint y: 87, endPoint x: 41, endPoint y: 86, distance: 73.9
click at [41, 86] on div "Consigna DVR hasta 12-10" at bounding box center [87, 96] width 99 height 26
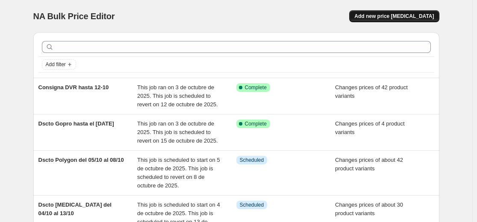
drag, startPoint x: 402, startPoint y: 16, endPoint x: 419, endPoint y: 13, distance: 16.9
click at [419, 13] on span "Add new price [MEDICAL_DATA]" at bounding box center [393, 16] width 79 height 7
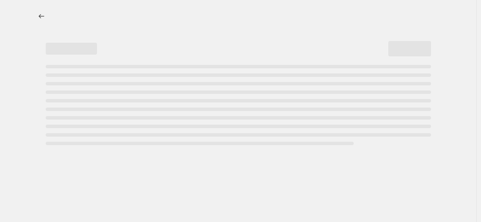
select select "percentage"
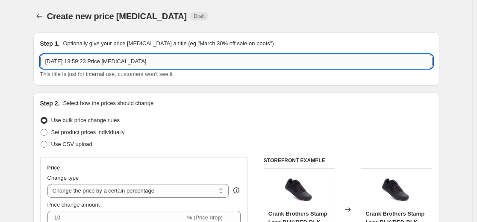
click at [111, 59] on input "3 oct 2025, 13:59:23 Price change job" at bounding box center [236, 62] width 392 height 14
paste input "text"
click at [111, 59] on input "text" at bounding box center [236, 62] width 392 height 14
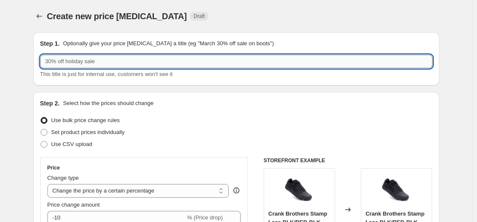
click at [111, 59] on input "text" at bounding box center [236, 62] width 392 height 14
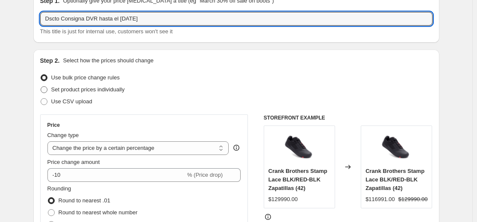
type input "Dscto Consigna DVR hasta el 12 oct"
click at [57, 92] on span "Set product prices individually" at bounding box center [87, 89] width 73 height 6
click at [41, 87] on input "Set product prices individually" at bounding box center [41, 86] width 0 height 0
radio input "true"
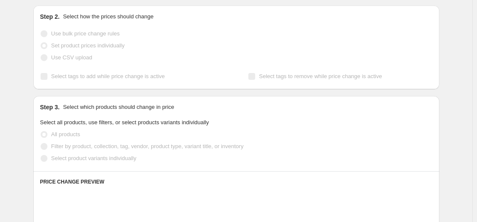
scroll to position [128, 0]
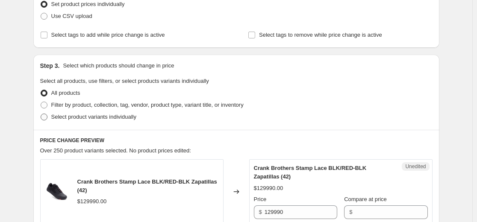
click at [64, 115] on span "Select product variants individually" at bounding box center [93, 117] width 85 height 6
click at [41, 114] on input "Select product variants individually" at bounding box center [41, 114] width 0 height 0
radio input "true"
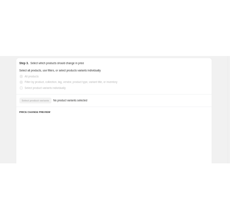
scroll to position [214, 0]
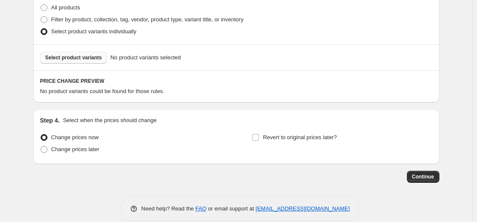
click at [78, 57] on span "Select product variants" at bounding box center [73, 57] width 57 height 7
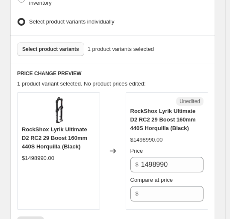
scroll to position [384, 0]
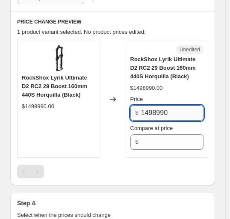
click at [182, 105] on input "1498990" at bounding box center [172, 112] width 62 height 15
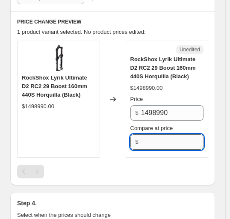
click at [173, 137] on input "Compare at price" at bounding box center [172, 141] width 62 height 15
paste input "1498990"
type input "1498990"
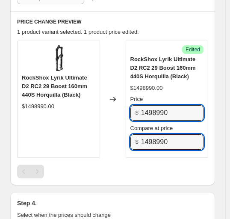
drag, startPoint x: 69, startPoint y: 106, endPoint x: 3, endPoint y: 111, distance: 66.4
paste input "349091"
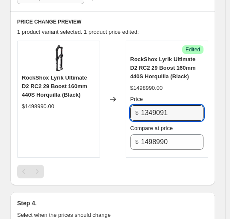
type input "1349091"
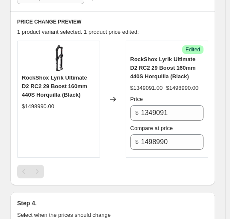
click at [71, 126] on div "RockShox Lyrik Ultimate D2 RC2 29 Boost 160mm 440S Horquilla (Black) $1498990.00" at bounding box center [58, 99] width 83 height 117
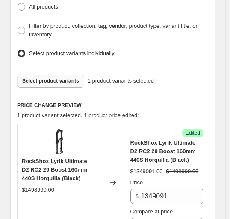
scroll to position [299, 0]
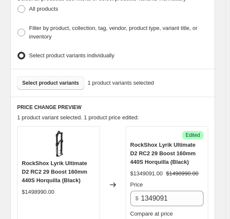
click at [58, 79] on span "Select product variants" at bounding box center [50, 82] width 57 height 7
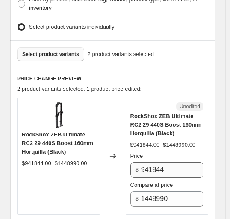
scroll to position [342, 0]
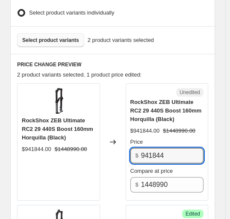
drag, startPoint x: 168, startPoint y: 145, endPoint x: 3, endPoint y: 145, distance: 165.3
click at [25, 145] on div "RockShox ZEB Ultimate RC2 29 440S Boost 160mm Horquilla (Black) $941844.00 $144…" at bounding box center [112, 141] width 191 height 117
paste input "1159192"
type input "1159192"
click at [145, 108] on span "RockShox ZEB Ultimate RC2 29 440S Boost 160mm Horquilla (Black)" at bounding box center [165, 110] width 71 height 23
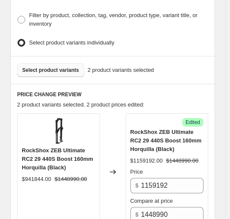
scroll to position [299, 0]
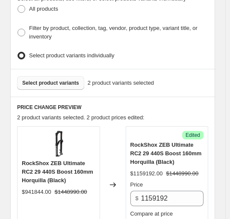
click at [56, 79] on span "Select product variants" at bounding box center [50, 82] width 57 height 7
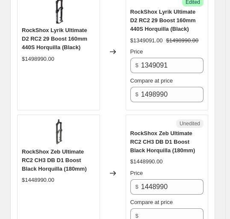
scroll to position [598, 0]
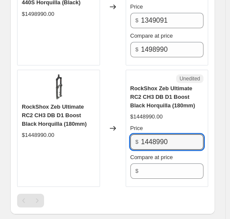
drag, startPoint x: 192, startPoint y: 130, endPoint x: -12, endPoint y: 137, distance: 203.9
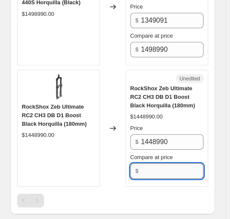
drag, startPoint x: 169, startPoint y: 162, endPoint x: 122, endPoint y: 162, distance: 46.6
click at [168, 163] on input "Compare at price" at bounding box center [172, 170] width 62 height 15
paste input "1448990"
type input "1448990"
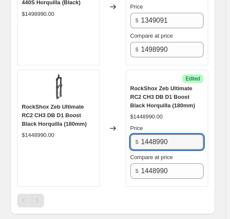
drag, startPoint x: 183, startPoint y: 126, endPoint x: -10, endPoint y: 126, distance: 192.6
paste input "869394"
type input "869394"
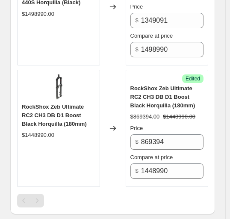
click at [163, 95] on span "RockShox Zeb Ultimate RC2 CH3 DB D1 Boost Black Horquilla (180mm)" at bounding box center [162, 96] width 65 height 23
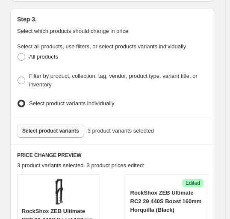
scroll to position [214, 0]
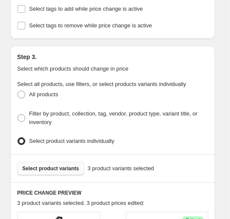
click at [66, 165] on span "Select product variants" at bounding box center [50, 168] width 57 height 7
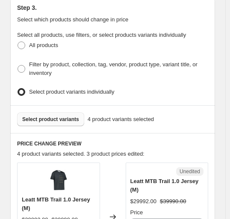
scroll to position [342, 0]
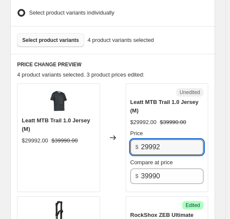
drag, startPoint x: 183, startPoint y: 133, endPoint x: -46, endPoint y: 140, distance: 229.1
paste input "19995"
type input "19995"
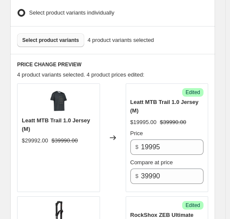
click at [125, 90] on div "Changed to" at bounding box center [113, 137] width 26 height 108
click at [56, 37] on span "Select product variants" at bounding box center [50, 40] width 57 height 7
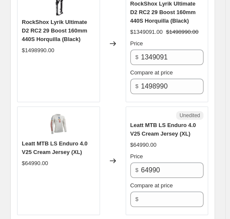
scroll to position [726, 0]
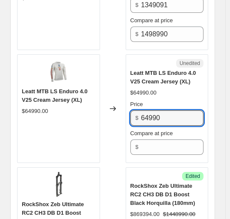
drag, startPoint x: 170, startPoint y: 106, endPoint x: 72, endPoint y: 105, distance: 97.8
click at [73, 105] on div "Leatt MTB LS Enduro 4.0 V25 Cream Jersey (XL) $64990.00 Changed to Unedited Lea…" at bounding box center [112, 108] width 191 height 108
click at [172, 143] on div "Unedited Leatt MTB LS Enduro 4.0 V25 Cream Jersey (XL) $64990.00 Price $ 64990 …" at bounding box center [167, 108] width 83 height 108
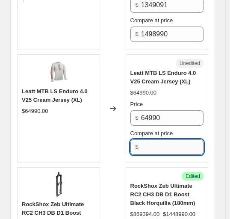
click at [167, 139] on input "Compare at price" at bounding box center [172, 146] width 62 height 15
paste input "64990"
type input "64990"
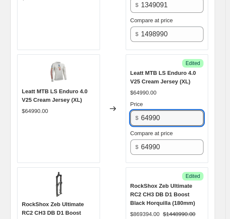
paste input "58491"
type input "58491"
click at [65, 119] on div "Leatt MTB LS Enduro 4.0 V25 Cream Jersey (XL) $64990.00" at bounding box center [58, 108] width 83 height 108
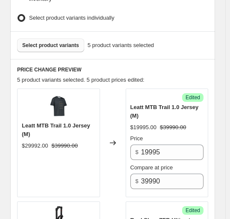
scroll to position [256, 0]
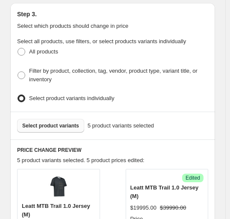
click at [39, 122] on span "Select product variants" at bounding box center [50, 125] width 57 height 7
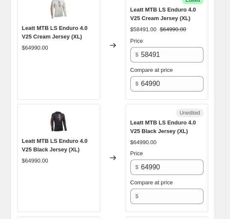
scroll to position [812, 0]
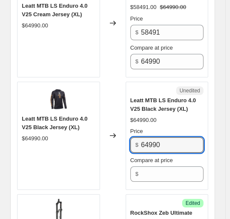
drag, startPoint x: 188, startPoint y: 133, endPoint x: 97, endPoint y: 136, distance: 91.0
click at [97, 136] on div "Leatt MTB LS Enduro 4.0 V25 Black Jersey (XL) $64990.00 Changed to Unedited Lea…" at bounding box center [112, 136] width 191 height 108
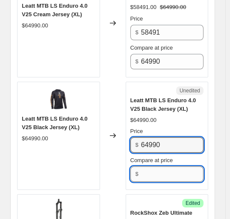
click at [168, 166] on input "Compare at price" at bounding box center [172, 173] width 62 height 15
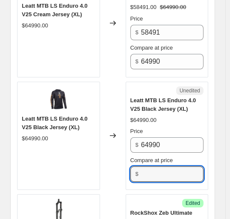
paste input "64990"
type input "64990"
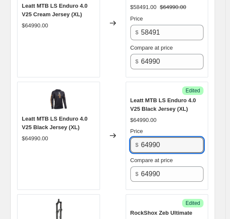
drag, startPoint x: 191, startPoint y: 134, endPoint x: 44, endPoint y: 135, distance: 146.9
click at [41, 135] on div "Leatt MTB LS Enduro 4.0 V25 Black Jersey (XL) $64990.00 Changed to Success Edit…" at bounding box center [112, 136] width 191 height 108
paste input "58491"
type input "58491"
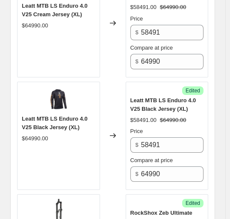
click at [178, 116] on div "$58491.00 $64990.00" at bounding box center [166, 120] width 73 height 9
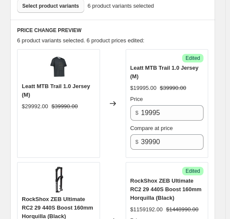
scroll to position [256, 0]
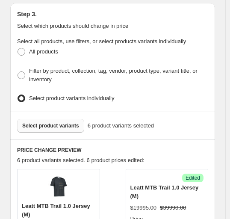
click at [66, 119] on button "Select product variants" at bounding box center [50, 126] width 67 height 14
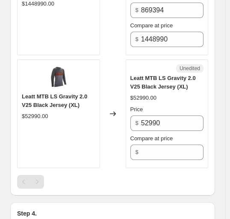
scroll to position [1068, 0]
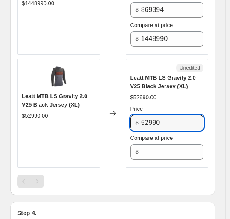
drag, startPoint x: 179, startPoint y: 113, endPoint x: 64, endPoint y: 115, distance: 114.9
click at [64, 115] on div "Leatt MTB LS Gravity 2.0 V25 Black Jersey (XL) $52990.00 Changed to Unedited Le…" at bounding box center [112, 113] width 191 height 108
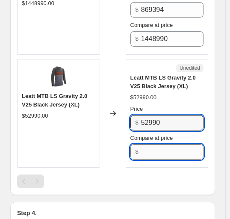
click at [157, 144] on input "Compare at price" at bounding box center [172, 151] width 62 height 15
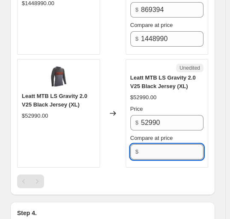
paste input "52990"
type input "52990"
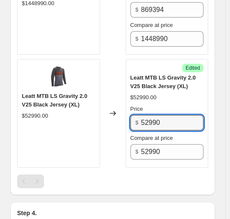
drag, startPoint x: 178, startPoint y: 111, endPoint x: 27, endPoint y: 120, distance: 151.1
paste input "47691"
type input "47691"
click at [73, 144] on div "Leatt MTB LS Gravity 2.0 V25 Black Jersey (XL) $52990.00" at bounding box center [58, 113] width 83 height 108
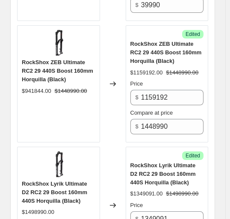
scroll to position [256, 0]
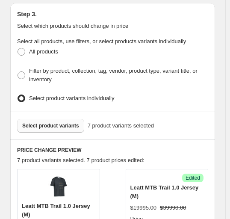
click at [70, 122] on span "Select product variants" at bounding box center [50, 125] width 57 height 7
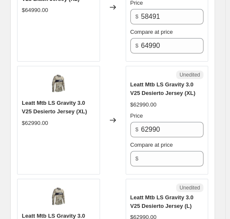
scroll to position [1025, 0]
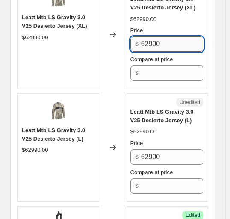
click at [174, 39] on input "62990" at bounding box center [172, 43] width 62 height 15
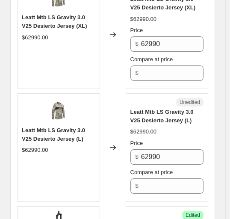
click at [176, 71] on div "Unedited Leatt Mtb LS Gravity 3.0 V25 Desierto Jersey (XL) $62990.00 Price $ 62…" at bounding box center [167, 34] width 83 height 108
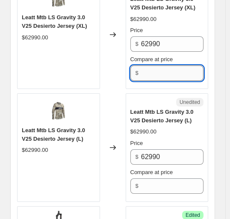
click at [175, 67] on input "Compare at price" at bounding box center [172, 72] width 62 height 15
paste input "62990"
type input "62990"
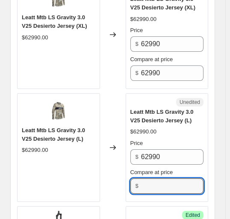
drag, startPoint x: 172, startPoint y: 171, endPoint x: 124, endPoint y: 168, distance: 48.0
click at [172, 178] on input "Compare at price" at bounding box center [172, 185] width 62 height 15
paste input "62990"
type input "62990"
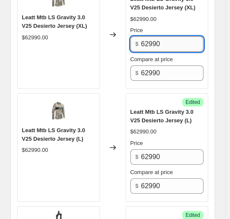
click at [174, 36] on input "62990" at bounding box center [172, 43] width 62 height 15
paste input "56691"
type input "56691"
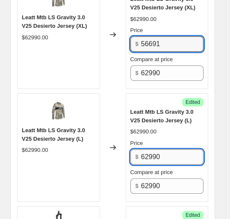
click at [169, 149] on input "62990" at bounding box center [172, 156] width 62 height 15
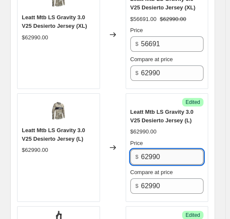
click at [169, 149] on input "62990" at bounding box center [172, 156] width 62 height 15
paste input "56691"
type input "56691"
click at [167, 127] on div "$62990.00" at bounding box center [166, 131] width 73 height 9
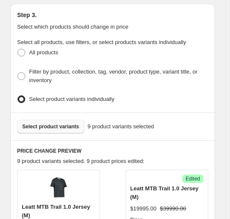
scroll to position [214, 0]
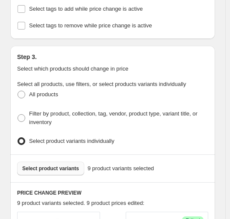
click at [65, 165] on span "Select product variants" at bounding box center [50, 168] width 57 height 7
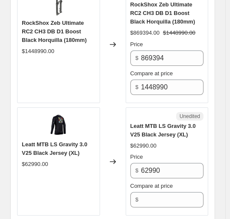
scroll to position [1324, 0]
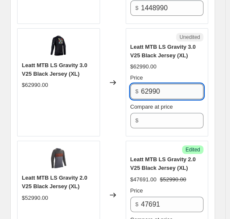
click at [172, 84] on input "62990" at bounding box center [172, 91] width 62 height 15
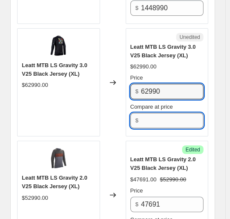
click at [165, 113] on input "Compare at price" at bounding box center [172, 120] width 62 height 15
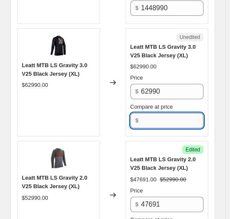
paste input "62990"
type input "62990"
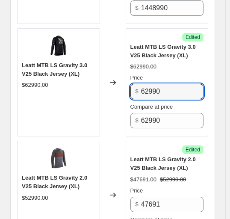
drag, startPoint x: 173, startPoint y: 74, endPoint x: 100, endPoint y: 91, distance: 74.9
click at [19, 78] on div "Leatt MTB LS Gravity 3.0 V25 Black Jersey (XL) $62990.00 Changed to Success Edi…" at bounding box center [112, 82] width 191 height 108
paste input "56691"
type input "56691"
drag, startPoint x: 122, startPoint y: 111, endPoint x: 99, endPoint y: 109, distance: 23.1
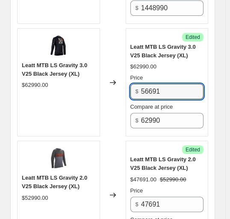
click at [121, 112] on div "Changed to" at bounding box center [113, 82] width 26 height 108
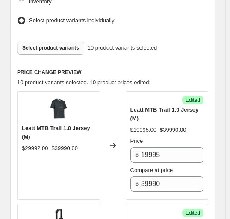
scroll to position [256, 0]
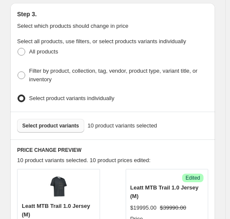
click at [47, 122] on span "Select product variants" at bounding box center [50, 125] width 57 height 7
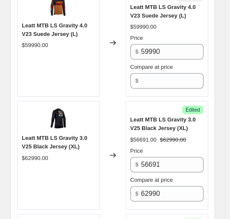
scroll to position [1367, 0]
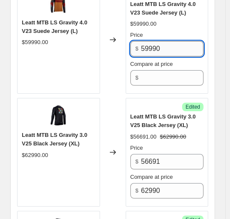
click at [180, 41] on input "59990" at bounding box center [172, 48] width 62 height 15
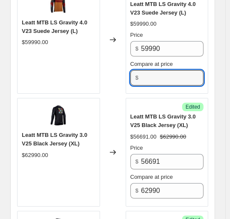
drag, startPoint x: 166, startPoint y: 72, endPoint x: 148, endPoint y: 76, distance: 18.3
click at [166, 72] on input "Compare at price" at bounding box center [172, 77] width 62 height 15
paste input "59990"
type input "59990"
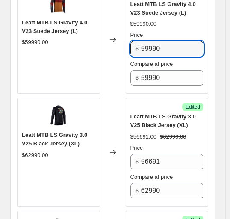
click at [51, 44] on div "Leatt MTB LS Gravity 4.0 V23 Suede Jersey (L) $59990.00 Changed to Success Edit…" at bounding box center [112, 39] width 191 height 108
paste input "29995"
type input "29995"
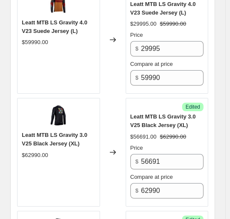
click at [93, 103] on div "Leatt MTB LS Gravity 3.0 V25 Black Jersey (XL) $62990.00" at bounding box center [58, 152] width 83 height 108
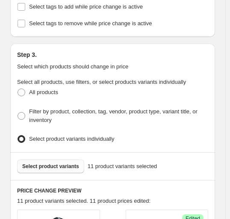
scroll to position [256, 0]
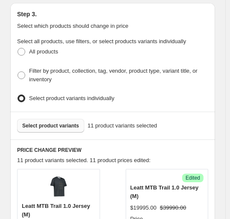
click at [61, 122] on span "Select product variants" at bounding box center [50, 125] width 57 height 7
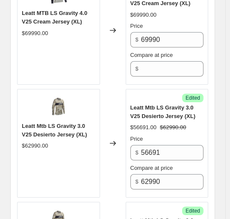
scroll to position [1025, 0]
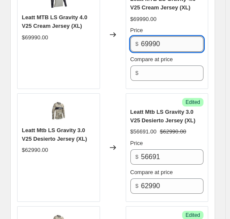
click at [183, 36] on input "69990" at bounding box center [172, 43] width 62 height 15
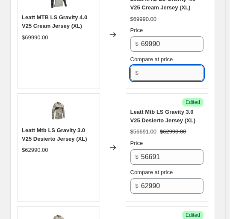
click at [175, 65] on input "Compare at price" at bounding box center [172, 72] width 62 height 15
paste input "69990"
type input "69990"
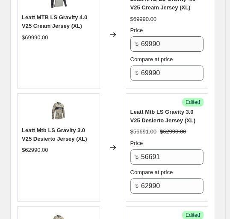
click at [173, 36] on input "69990" at bounding box center [172, 43] width 62 height 15
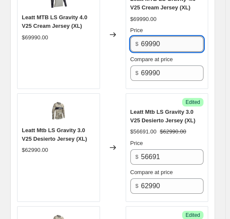
click at [173, 36] on input "69990" at bounding box center [172, 43] width 62 height 15
paste input "2991"
type input "62991"
click at [117, 55] on div "Changed to" at bounding box center [113, 34] width 26 height 108
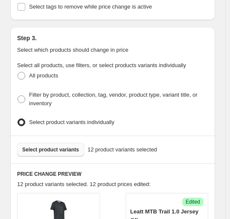
scroll to position [342, 0]
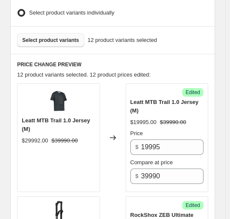
click at [65, 37] on span "Select product variants" at bounding box center [50, 40] width 57 height 7
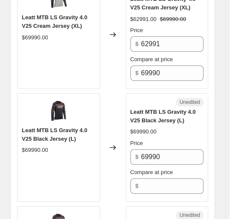
scroll to position [1068, 0]
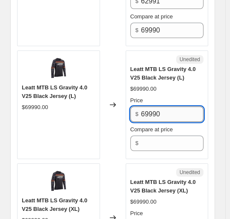
click at [170, 106] on input "69990" at bounding box center [172, 113] width 62 height 15
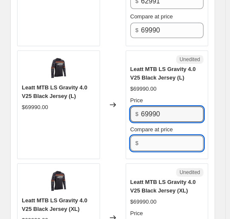
click at [169, 135] on input "Compare at price" at bounding box center [172, 142] width 62 height 15
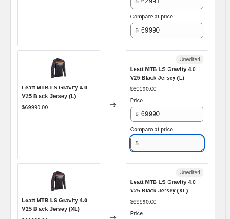
paste input "69990"
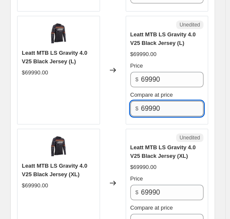
scroll to position [1153, 0]
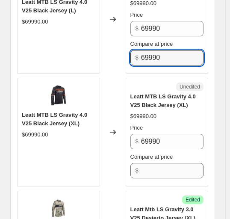
type input "69990"
click at [155, 163] on input "Compare at price" at bounding box center [172, 170] width 62 height 15
paste input "69990"
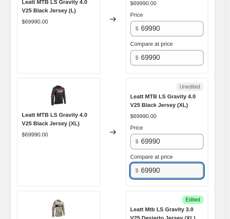
type input "69990"
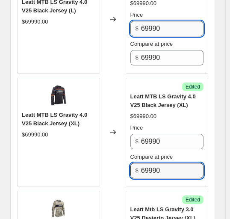
click at [173, 21] on input "69990" at bounding box center [172, 28] width 62 height 15
paste input "2991"
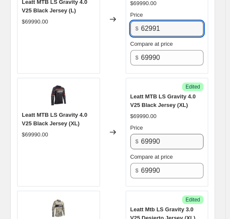
type input "62991"
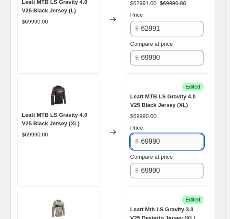
click at [167, 134] on input "69990" at bounding box center [172, 141] width 62 height 15
paste input "2991"
type input "62991"
click at [177, 112] on div "$69990.00" at bounding box center [166, 116] width 73 height 9
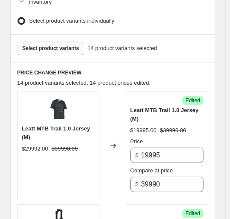
scroll to position [256, 0]
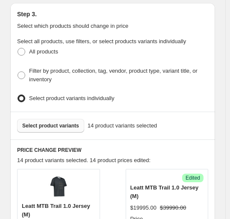
click at [62, 122] on span "Select product variants" at bounding box center [50, 125] width 57 height 7
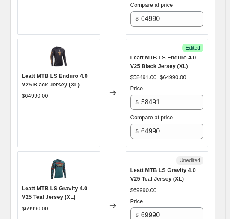
scroll to position [1025, 0]
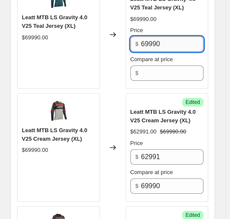
click at [170, 36] on input "69990" at bounding box center [172, 43] width 62 height 15
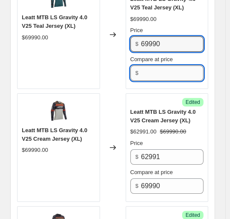
click at [167, 66] on input "Compare at price" at bounding box center [172, 72] width 62 height 15
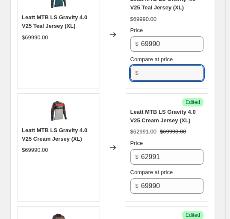
paste input "69990"
type input "69990"
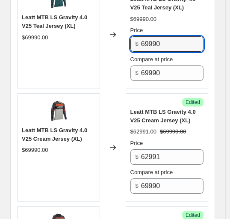
drag, startPoint x: 169, startPoint y: 30, endPoint x: 79, endPoint y: 39, distance: 89.7
click at [107, 32] on div "Leatt MTB LS Gravity 4.0 V25 Teal Jersey (XL) $69990.00 Changed to Success Edit…" at bounding box center [112, 34] width 191 height 108
paste input "2991"
type input "62991"
click at [95, 100] on div "Leatt MTB LS Gravity 4.0 V25 Cream Jersey (XL) $69990.00" at bounding box center [58, 147] width 83 height 108
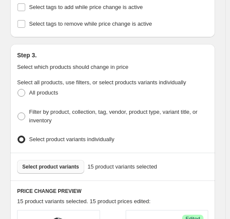
scroll to position [256, 0]
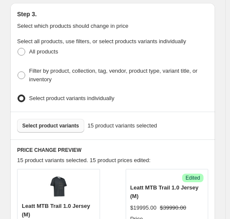
click at [61, 122] on span "Select product variants" at bounding box center [50, 125] width 57 height 7
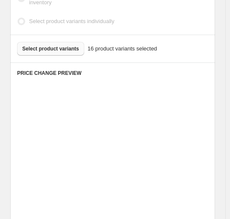
scroll to position [342, 0]
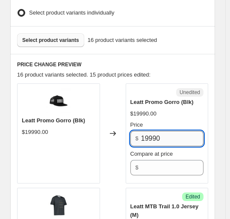
click at [168, 132] on input "19990" at bounding box center [172, 138] width 62 height 15
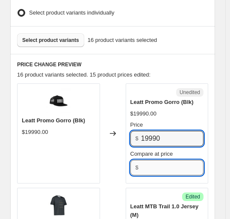
click at [166, 160] on input "Compare at price" at bounding box center [172, 167] width 62 height 15
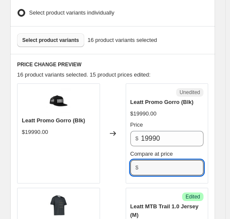
paste input "19990"
type input "19990"
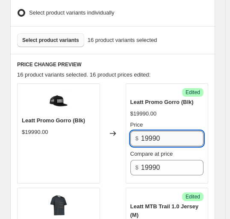
click at [171, 131] on input "19990" at bounding box center [172, 138] width 62 height 15
paste input "9995"
type input "9995"
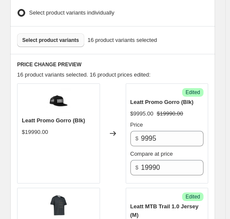
click at [175, 98] on div "Leatt Promo Gorro (Blk) $9995.00 $19990.00 Price $ 9995 Compare at price $ 19990" at bounding box center [166, 136] width 73 height 77
click at [59, 37] on span "Select product variants" at bounding box center [50, 40] width 57 height 7
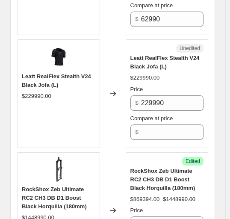
scroll to position [1751, 0]
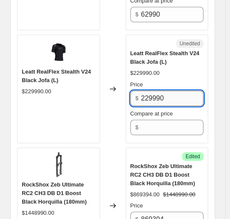
click at [181, 91] on input "229990" at bounding box center [172, 98] width 62 height 15
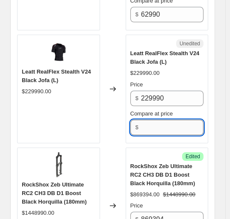
click at [172, 120] on input "Compare at price" at bounding box center [172, 127] width 62 height 15
paste input "229990"
type input "229990"
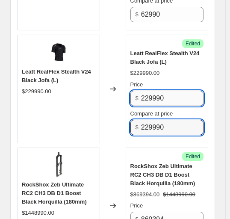
click at [164, 91] on input "229990" at bounding box center [172, 98] width 62 height 15
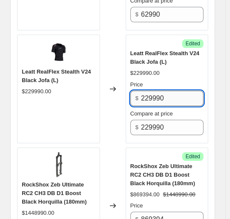
paste input "195491"
type input "195491"
click at [147, 124] on div "Success Edited Leatt RealFlex Stealth V24 Black Jofa (L) $229990.00 Price $ 195…" at bounding box center [167, 89] width 83 height 108
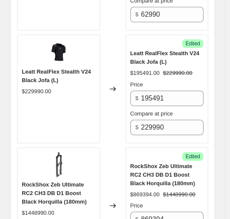
click at [53, 147] on div "RockShox Zeb Ultimate RC2 CH3 DB D1 Boost Black Horquilla (180mm) $1448990.00" at bounding box center [58, 205] width 83 height 117
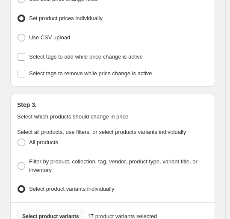
scroll to position [256, 0]
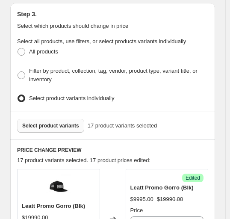
click at [67, 122] on span "Select product variants" at bounding box center [50, 125] width 57 height 7
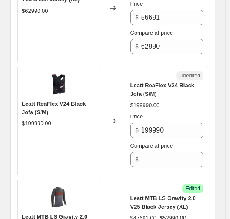
scroll to position [2264, 0]
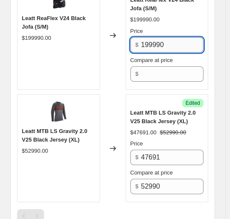
click at [190, 37] on input "199990" at bounding box center [172, 44] width 62 height 15
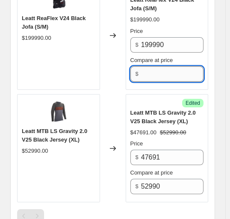
drag, startPoint x: 183, startPoint y: 65, endPoint x: 88, endPoint y: 79, distance: 96.2
click at [183, 66] on input "Compare at price" at bounding box center [172, 73] width 62 height 15
paste input "199990"
type input "199990"
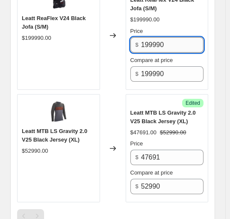
click at [192, 37] on input "199990" at bounding box center [172, 44] width 62 height 15
paste input "69992"
type input "169992"
click at [97, 96] on div "Leatt MTB LS Gravity 2.0 V25 Black Jersey (XL) $52990.00" at bounding box center [58, 148] width 83 height 108
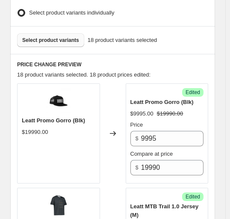
scroll to position [256, 0]
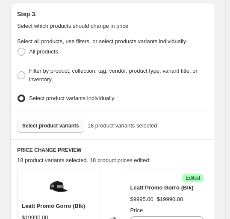
click at [48, 122] on span "Select product variants" at bounding box center [50, 125] width 57 height 7
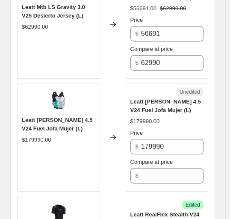
scroll to position [1709, 0]
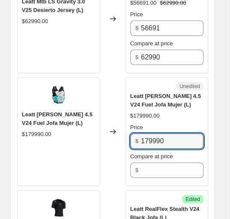
drag, startPoint x: 62, startPoint y: 135, endPoint x: -20, endPoint y: 135, distance: 82.0
paste input "52992"
type input "152992"
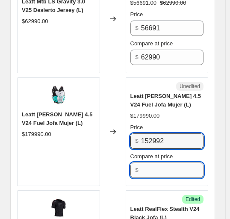
click at [180, 164] on input "Compare at price" at bounding box center [172, 169] width 62 height 15
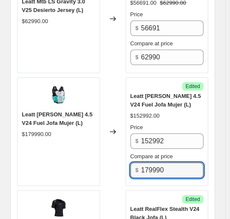
type input "179990"
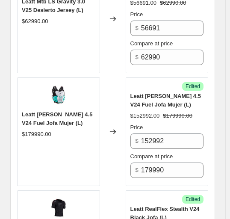
click at [172, 111] on div "$152992.00 $179990.00" at bounding box center [166, 115] width 73 height 9
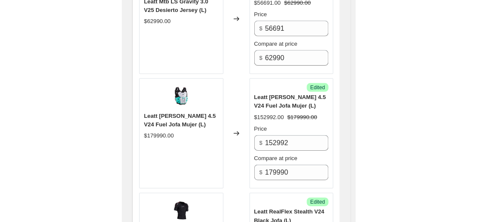
scroll to position [1448, 0]
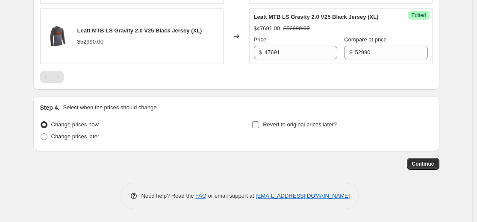
click at [267, 125] on span "Revert to original prices later?" at bounding box center [300, 124] width 74 height 6
click at [259, 125] on input "Revert to original prices later?" at bounding box center [255, 124] width 7 height 7
checkbox input "true"
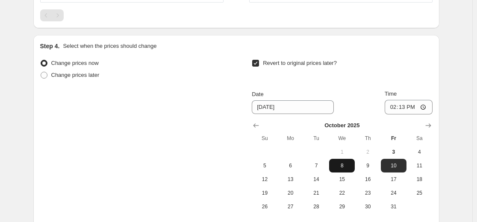
scroll to position [1533, 0]
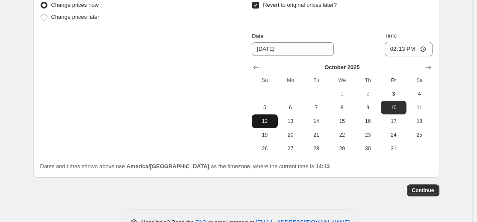
click at [271, 125] on span "12" at bounding box center [264, 121] width 19 height 7
type input "[DATE]"
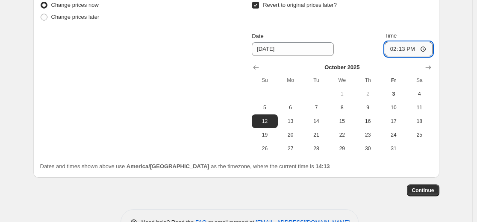
click at [406, 56] on input "14:13" at bounding box center [408, 49] width 48 height 15
type input "23:59"
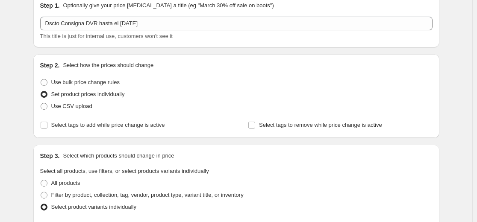
scroll to position [0, 0]
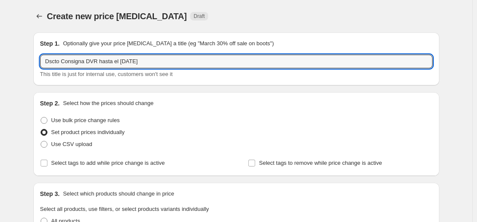
drag, startPoint x: 135, startPoint y: 60, endPoint x: -86, endPoint y: 61, distance: 220.8
click at [0, 61] on html "Home Settings Plans Skip to content Create new price change job. This page is r…" at bounding box center [238, 111] width 477 height 222
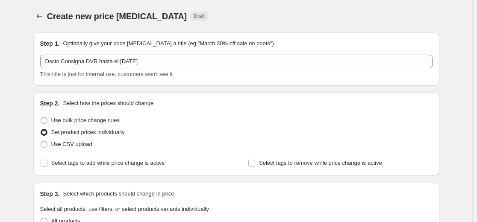
click at [364, 101] on div "Step 2. Select how the prices should change" at bounding box center [236, 103] width 392 height 9
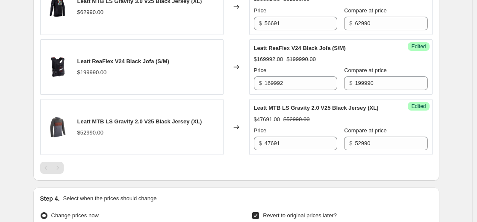
scroll to position [1594, 0]
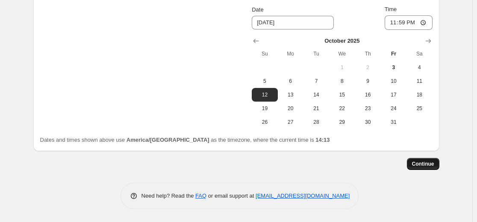
click at [429, 168] on button "Continue" at bounding box center [423, 164] width 32 height 12
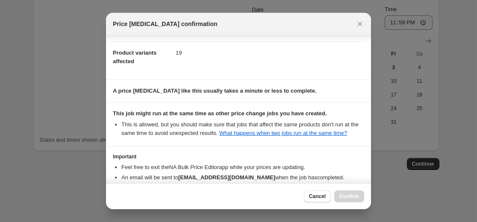
scroll to position [92, 0]
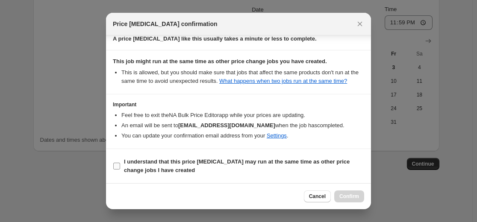
click at [116, 164] on input "I understand that this price change job may run at the same time as other price…" at bounding box center [116, 166] width 7 height 7
checkbox input "true"
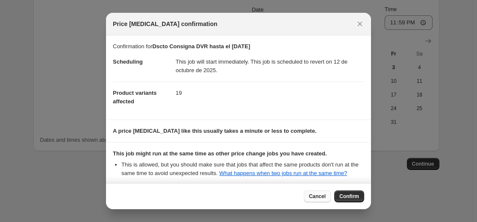
click at [315, 199] on span "Cancel" at bounding box center [317, 196] width 17 height 7
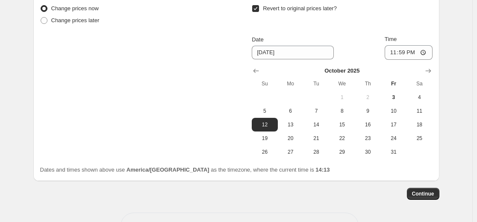
scroll to position [1551, 0]
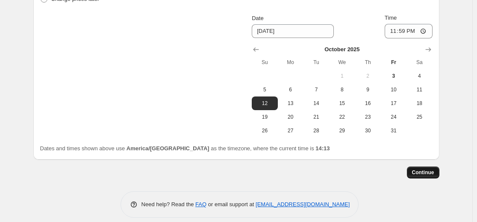
click at [427, 176] on span "Continue" at bounding box center [423, 172] width 22 height 7
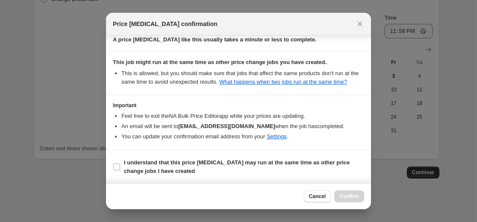
scroll to position [92, 0]
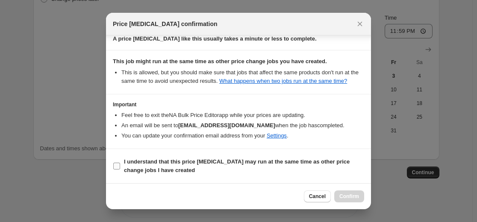
click at [144, 164] on b "I understand that this price change job may run at the same time as other price…" at bounding box center [237, 165] width 226 height 15
click at [120, 164] on input "I understand that this price change job may run at the same time as other price…" at bounding box center [116, 166] width 7 height 7
checkbox input "true"
click at [345, 196] on span "Confirm" at bounding box center [349, 196] width 20 height 7
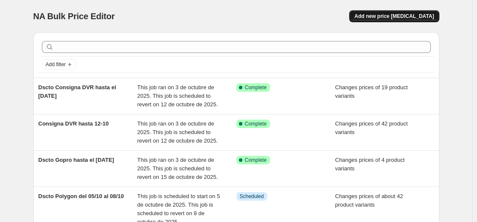
click at [423, 16] on span "Add new price [MEDICAL_DATA]" at bounding box center [393, 16] width 79 height 7
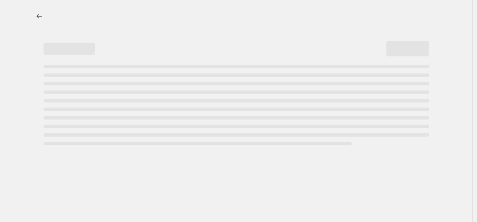
select select "percentage"
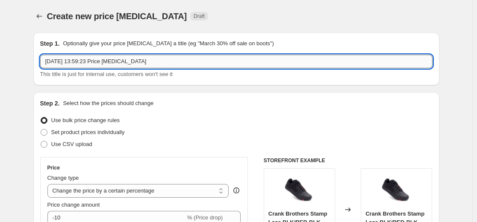
click at [152, 63] on input "3 oct 2025, 13:59:23 Price change job" at bounding box center [236, 62] width 392 height 14
paste input "Dscto Consigna DVR hasta el 12 oct"
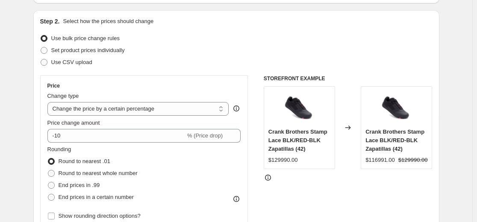
scroll to position [85, 0]
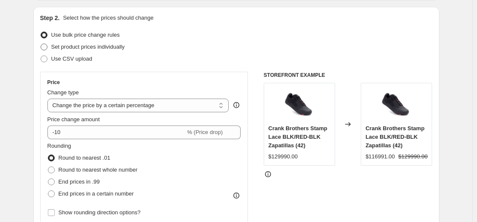
type input "Dscto Consigna DVR hasta el 12 oct"
click at [90, 45] on span "Set product prices individually" at bounding box center [87, 47] width 73 height 6
click at [41, 44] on input "Set product prices individually" at bounding box center [41, 44] width 0 height 0
radio input "true"
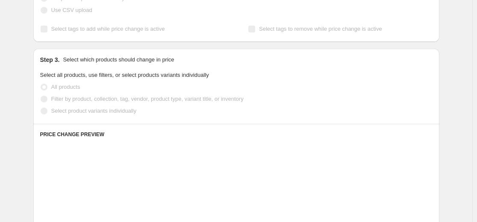
scroll to position [171, 0]
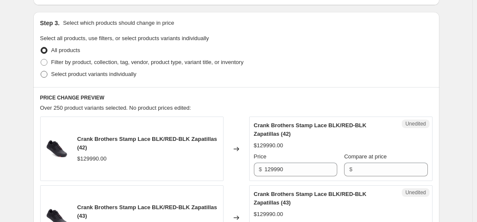
click at [76, 73] on span "Select product variants individually" at bounding box center [93, 74] width 85 height 6
click at [41, 71] on input "Select product variants individually" at bounding box center [41, 71] width 0 height 0
radio input "true"
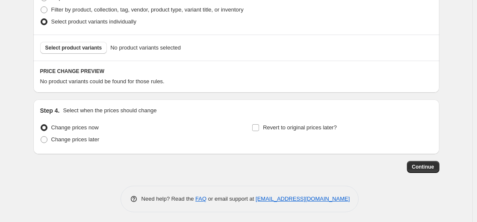
scroll to position [226, 0]
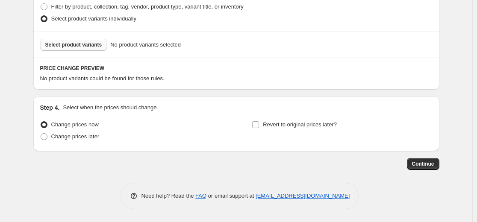
click at [96, 47] on span "Select product variants" at bounding box center [73, 44] width 57 height 7
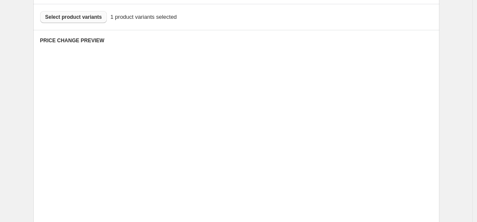
scroll to position [269, 0]
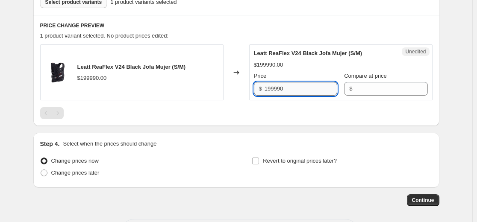
click at [306, 91] on input "199990" at bounding box center [300, 89] width 73 height 14
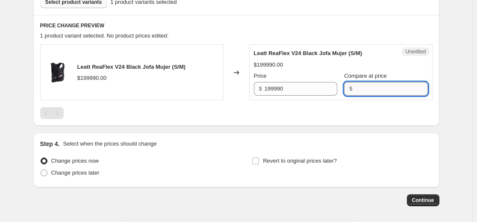
click at [363, 91] on input "Compare at price" at bounding box center [391, 89] width 73 height 14
paste input "199990"
type input "199990"
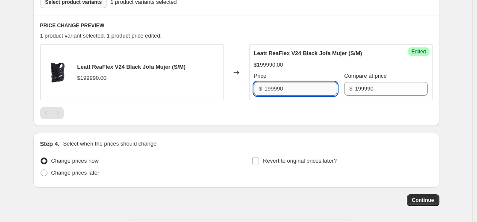
click at [304, 86] on input "199990" at bounding box center [300, 89] width 73 height 14
paste input "69992"
type input "169992"
click at [249, 70] on div "Changed to" at bounding box center [236, 72] width 26 height 56
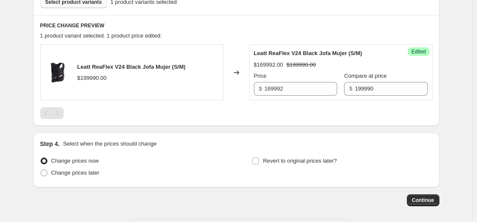
click at [97, 7] on button "Select product variants" at bounding box center [73, 2] width 67 height 12
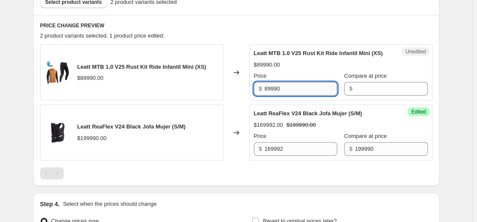
click at [307, 96] on input "89990" at bounding box center [300, 89] width 73 height 14
click at [369, 94] on input "Compare at price" at bounding box center [391, 89] width 73 height 14
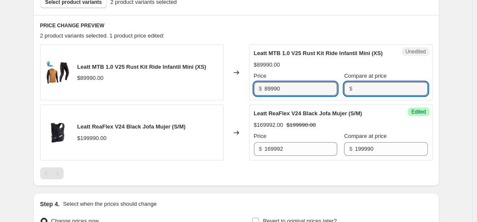
paste input "89990"
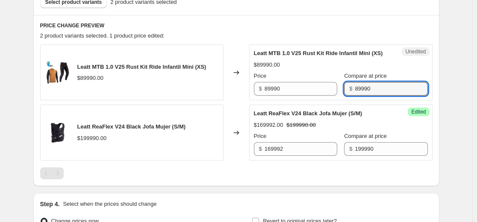
type input "89990"
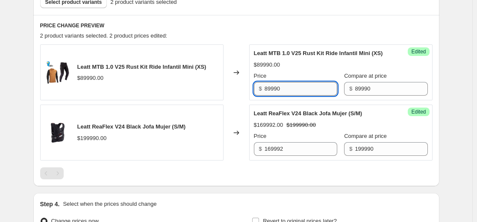
click at [280, 96] on input "89990" at bounding box center [300, 89] width 73 height 14
paste input "0991"
type input "80991"
click at [289, 58] on div "Leatt MTB 1.0 V25 Rust Kit Ride Infantil Mini (XS)" at bounding box center [324, 53] width 140 height 9
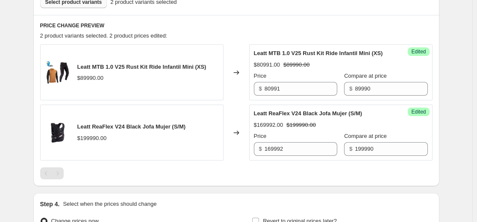
click at [91, 3] on span "Select product variants" at bounding box center [73, 2] width 57 height 7
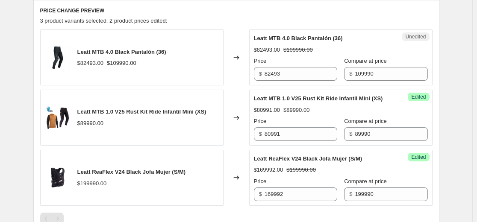
scroll to position [226, 0]
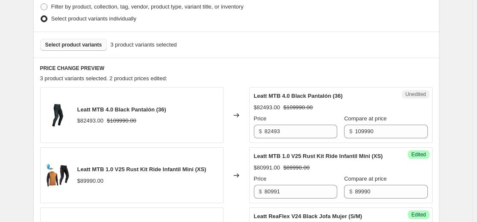
click at [364, 147] on div "Leatt MTB 4.0 Black Pantalón (36) $82493.00 $109990.00 Changed to Unedited Leat…" at bounding box center [236, 175] width 392 height 176
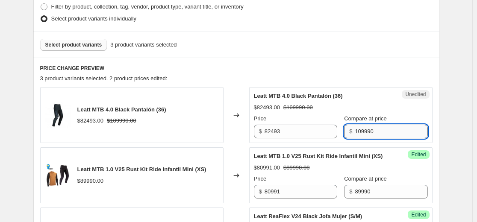
click at [373, 135] on input "109990" at bounding box center [391, 132] width 73 height 14
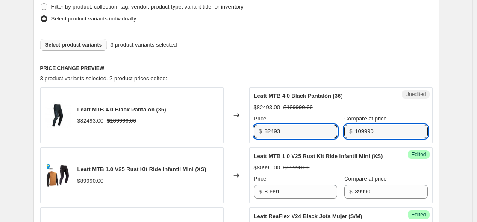
drag, startPoint x: 305, startPoint y: 132, endPoint x: 138, endPoint y: 146, distance: 167.2
click at [147, 144] on div "Leatt MTB 4.0 Black Pantalón (36) $82493.00 $109990.00 Changed to Unedited Leat…" at bounding box center [236, 175] width 392 height 176
paste input "109990"
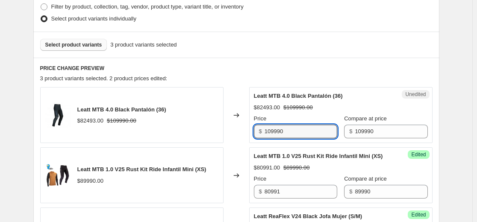
type input "109990"
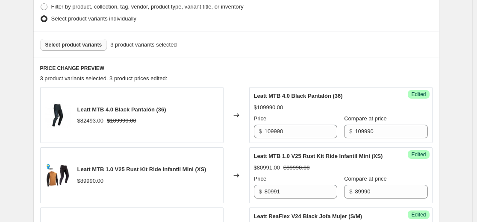
click at [301, 156] on span "Leatt MTB 1.0 V25 Rust Kit Ride Infantil Mini (XS)" at bounding box center [318, 156] width 129 height 6
click at [230, 58] on div "PRICE CHANGE PREVIEW 3 product variants selected. 3 product prices edited: Leat…" at bounding box center [236, 174] width 406 height 232
click at [84, 45] on span "Select product variants" at bounding box center [73, 44] width 57 height 7
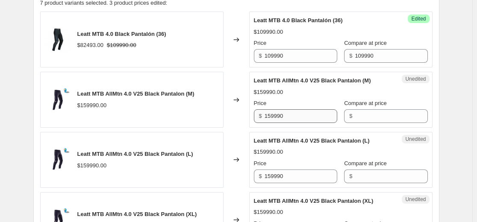
scroll to position [312, 0]
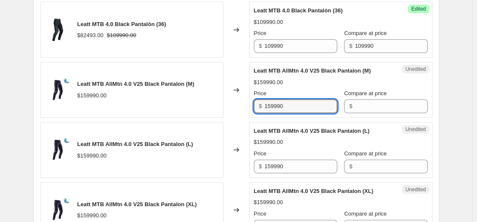
drag, startPoint x: 315, startPoint y: 108, endPoint x: 133, endPoint y: 117, distance: 182.6
click at [129, 114] on div "Leatt MTB AllMtn 4.0 V25 Black Pantalon (M) $159990.00 Changed to Unedited Leat…" at bounding box center [236, 90] width 392 height 56
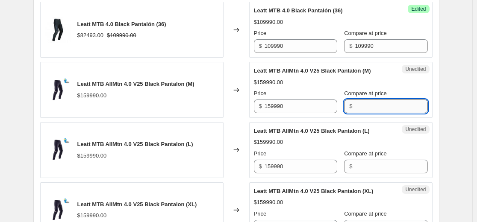
click at [360, 108] on input "Compare at price" at bounding box center [391, 107] width 73 height 14
paste input "159990"
type input "159990"
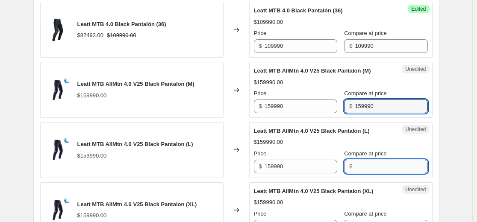
click at [374, 163] on input "Compare at price" at bounding box center [391, 167] width 73 height 14
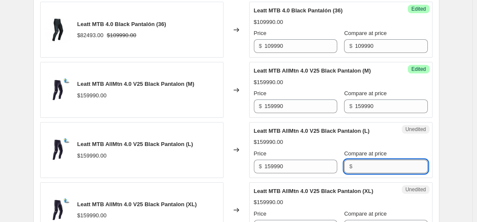
paste input "159990"
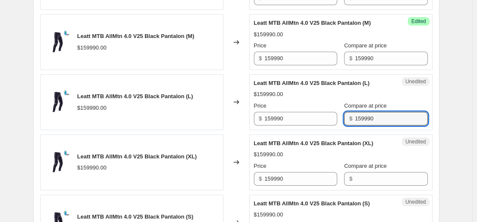
scroll to position [397, 0]
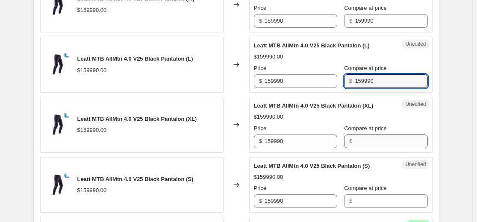
type input "159990"
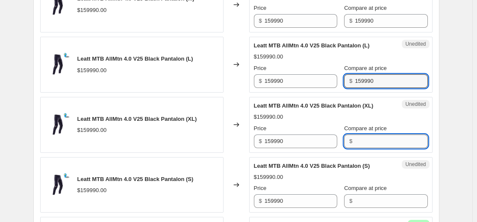
click at [372, 144] on input "Compare at price" at bounding box center [391, 142] width 73 height 14
paste input "159990"
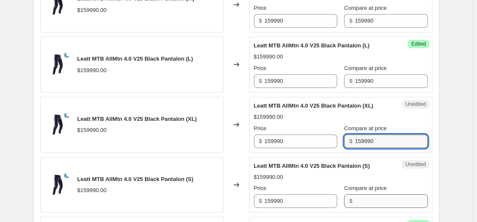
type input "159990"
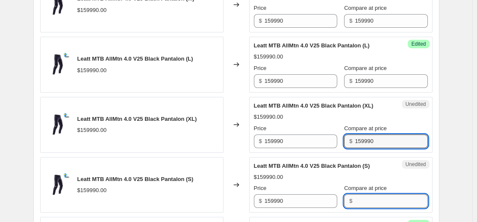
click at [376, 198] on input "Compare at price" at bounding box center [391, 201] width 73 height 14
paste input "159990"
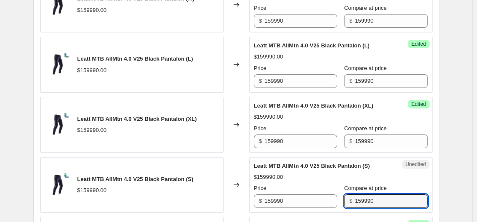
type input "159990"
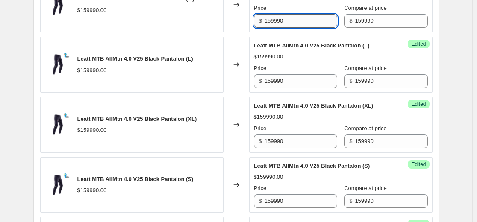
click at [301, 20] on input "159990" at bounding box center [300, 21] width 73 height 14
paste input "43991"
type input "143991"
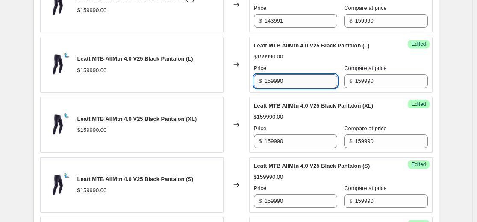
click at [299, 78] on input "159990" at bounding box center [300, 81] width 73 height 14
paste input "43991"
type input "143991"
click at [295, 153] on div "Leatt MTB 4.0 Black Pantalón (36) $82493.00 $109990.00 Changed to Success Edite…" at bounding box center [236, 124] width 392 height 416
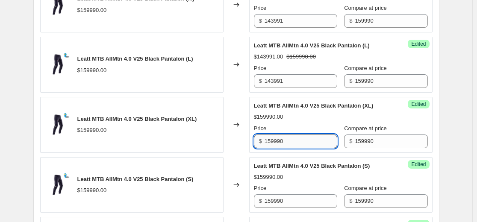
click at [294, 141] on input "159990" at bounding box center [300, 142] width 73 height 14
paste input "43991"
type input "143991"
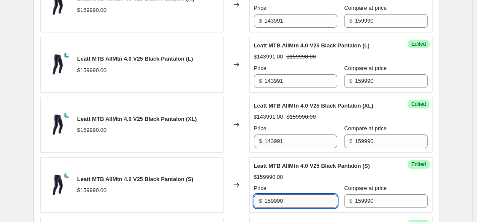
click at [287, 201] on input "159990" at bounding box center [300, 201] width 73 height 14
paste input "43991"
type input "143991"
click at [293, 178] on div "$159990.00" at bounding box center [341, 177] width 174 height 9
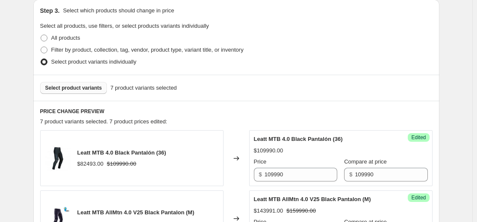
scroll to position [184, 0]
click at [89, 87] on span "Select product variants" at bounding box center [73, 87] width 57 height 7
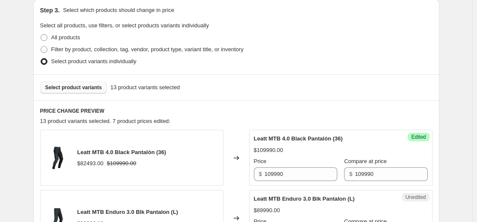
click at [286, 130] on div "Success Edited Leatt MTB 4.0 Black Pantalón (36) $109990.00 Price $ 109990 Comp…" at bounding box center [340, 158] width 183 height 56
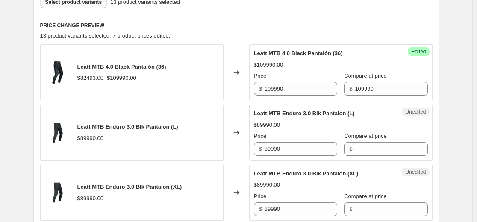
scroll to position [355, 0]
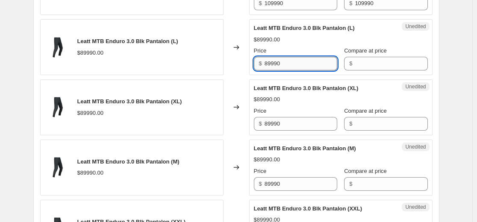
click at [293, 60] on input "89990" at bounding box center [300, 64] width 73 height 14
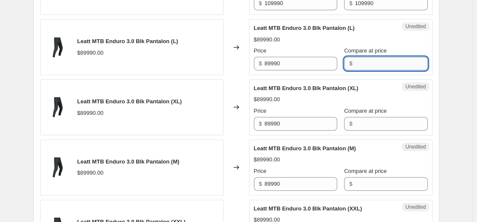
click at [358, 61] on input "Compare at price" at bounding box center [391, 64] width 73 height 14
paste input "89990"
type input "89990"
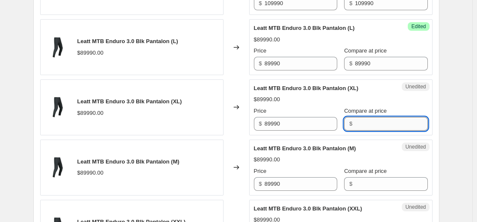
click at [373, 126] on input "Compare at price" at bounding box center [391, 124] width 73 height 14
paste input "89990"
type input "89990"
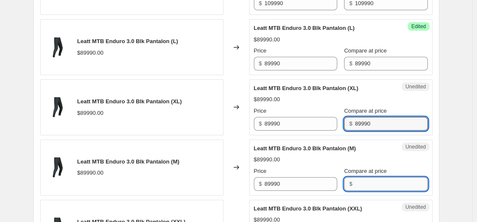
click at [372, 182] on input "Compare at price" at bounding box center [391, 184] width 73 height 14
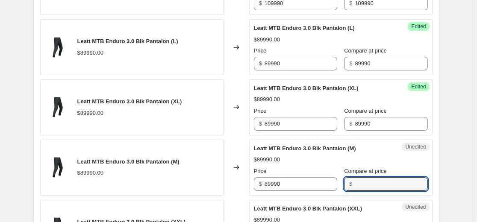
paste input "89990"
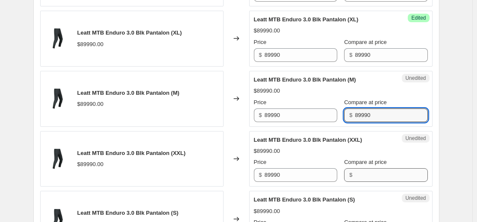
scroll to position [483, 0]
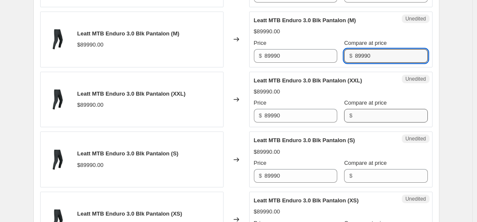
type input "89990"
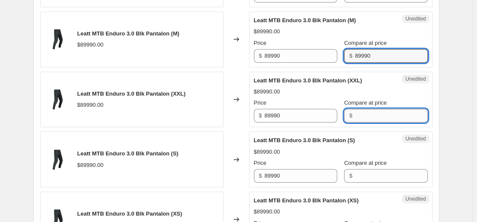
click at [375, 116] on input "Compare at price" at bounding box center [391, 116] width 73 height 14
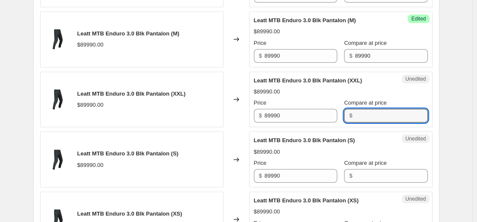
paste input "89990"
type input "89990"
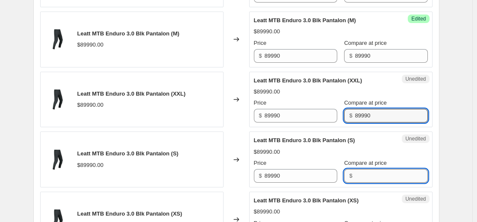
click at [371, 179] on input "Compare at price" at bounding box center [391, 176] width 73 height 14
paste input "89990"
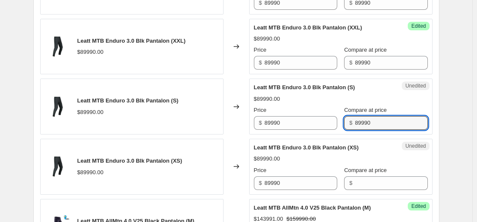
scroll to position [611, 0]
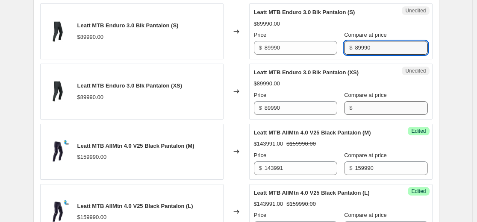
type input "89990"
click at [360, 106] on input "Compare at price" at bounding box center [391, 108] width 73 height 14
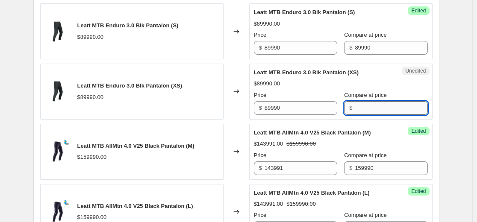
paste input "89990"
type input "89990"
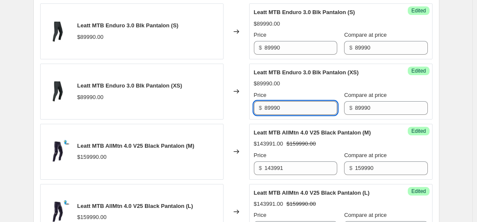
click at [313, 106] on input "89990" at bounding box center [300, 108] width 73 height 14
paste input "49495"
type input "49495"
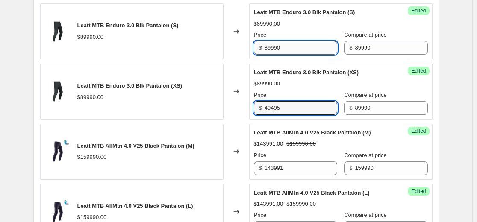
click at [298, 47] on input "89990" at bounding box center [300, 48] width 73 height 14
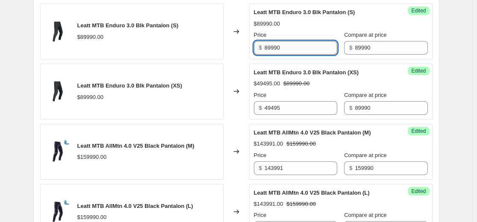
click at [298, 47] on input "89990" at bounding box center [300, 48] width 73 height 14
paste input "49495"
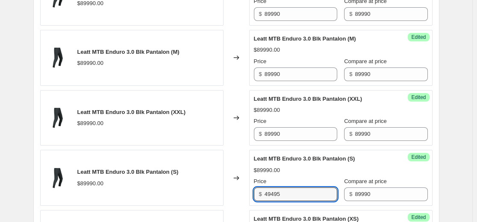
scroll to position [440, 0]
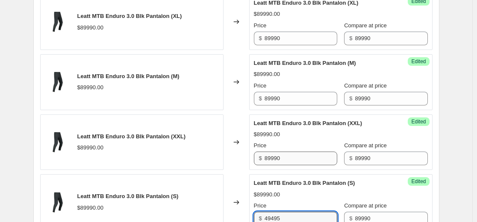
type input "49495"
click at [298, 155] on input "89990" at bounding box center [300, 159] width 73 height 14
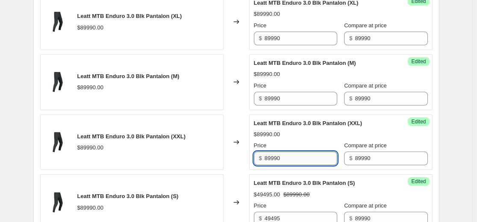
click at [298, 155] on input "89990" at bounding box center [300, 159] width 73 height 14
paste input "49495"
type input "49495"
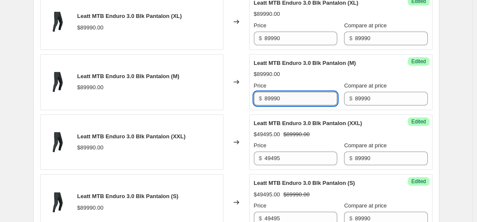
click at [300, 99] on input "89990" at bounding box center [300, 99] width 73 height 14
paste input "49495"
type input "49495"
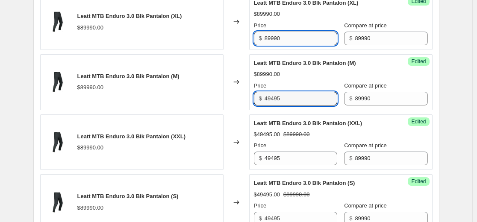
click at [296, 33] on input "89990" at bounding box center [300, 39] width 73 height 14
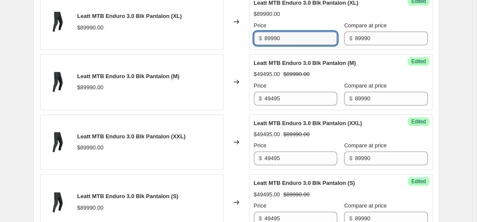
paste input "49495"
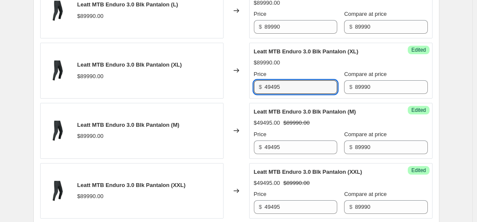
scroll to position [355, 0]
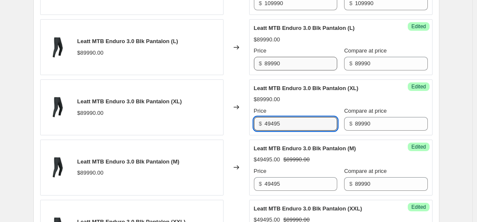
type input "49495"
click at [296, 62] on input "89990" at bounding box center [300, 64] width 73 height 14
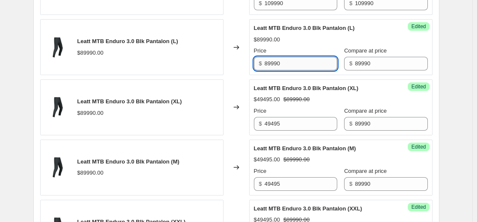
click at [296, 62] on input "89990" at bounding box center [300, 64] width 73 height 14
paste input "49495"
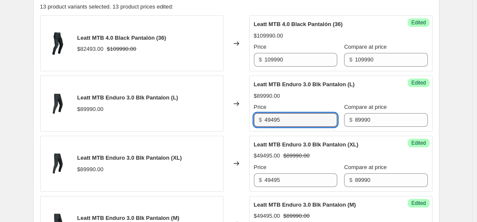
scroll to position [226, 0]
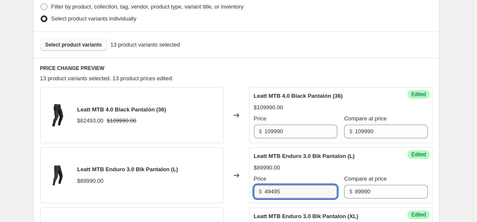
type input "49495"
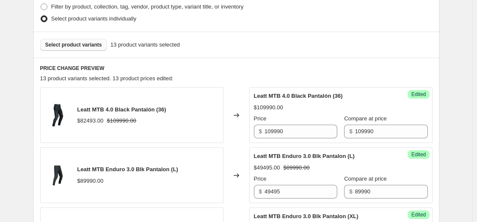
click at [287, 100] on div "Leatt MTB 4.0 Black Pantalón (36)" at bounding box center [324, 96] width 140 height 9
click at [81, 47] on span "Select product variants" at bounding box center [73, 44] width 57 height 7
click at [335, 87] on div "Success Edited Leatt MTB 4.0 Black Pantalón (36) $109990.00 Price $ 109990 Comp…" at bounding box center [340, 115] width 183 height 56
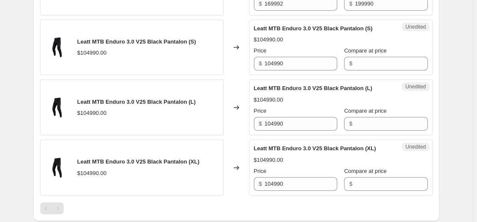
scroll to position [1081, 0]
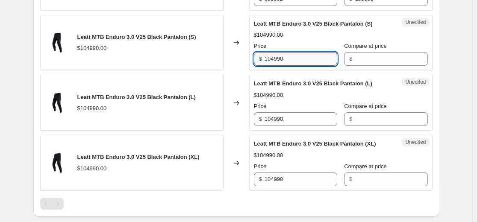
click at [301, 66] on input "104990" at bounding box center [300, 59] width 73 height 14
paste input "57745"
type input "57745"
click at [295, 131] on div "Unedited Leatt MTB Enduro 3.0 V25 Black Pantalon (L) $104990.00 Price $ 104990 …" at bounding box center [340, 103] width 183 height 56
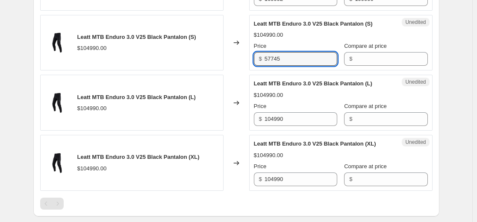
click at [295, 131] on div "Unedited Leatt MTB Enduro 3.0 V25 Black Pantalon (L) $104990.00 Price $ 104990 …" at bounding box center [340, 103] width 183 height 56
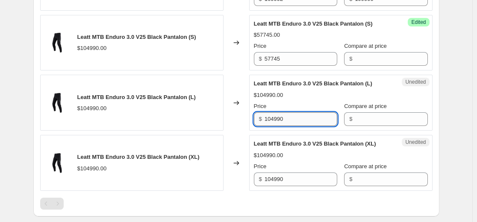
click at [293, 122] on input "104990" at bounding box center [300, 119] width 73 height 14
click at [360, 66] on input "Compare at price" at bounding box center [391, 59] width 73 height 14
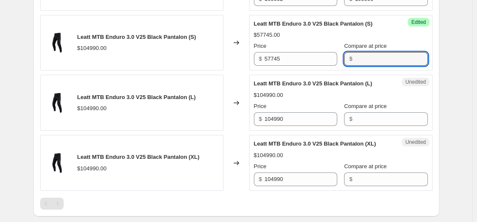
paste input "104990"
type input "104990"
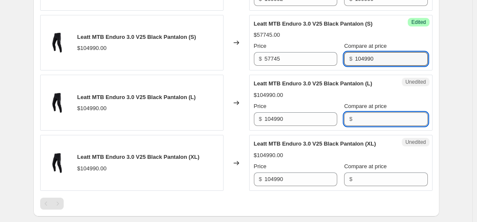
click at [361, 126] on input "Compare at price" at bounding box center [391, 119] width 73 height 14
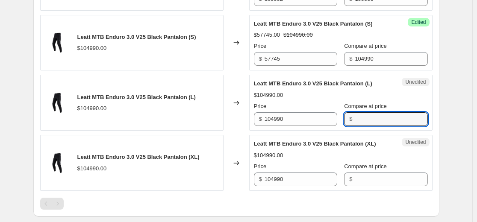
paste input "104990"
type input "104990"
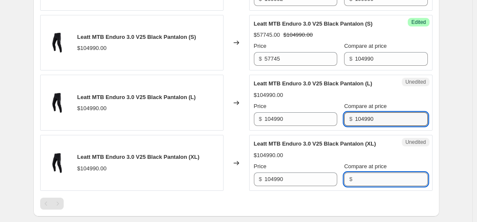
click at [361, 186] on input "Compare at price" at bounding box center [391, 180] width 73 height 14
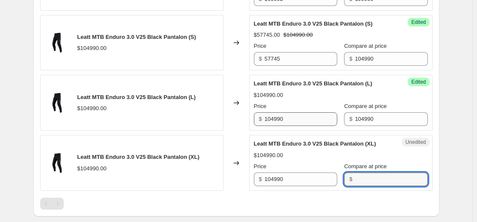
paste input "104990"
type input "104990"
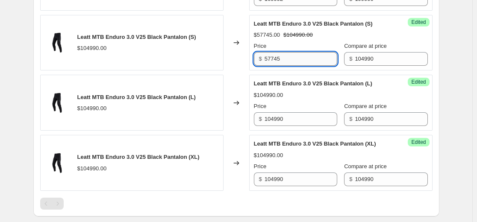
click at [291, 63] on input "57745" at bounding box center [300, 59] width 73 height 14
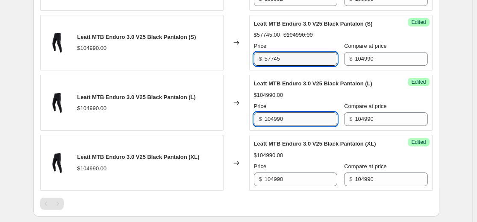
click at [296, 126] on input "104990" at bounding box center [300, 119] width 73 height 14
paste input "57745"
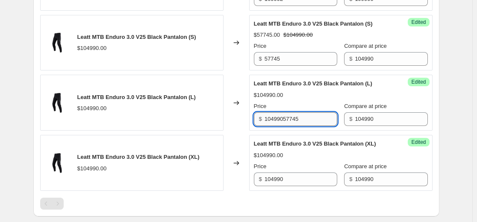
click at [304, 125] on input "10499057745" at bounding box center [300, 119] width 73 height 14
paste input "text"
type input "57745"
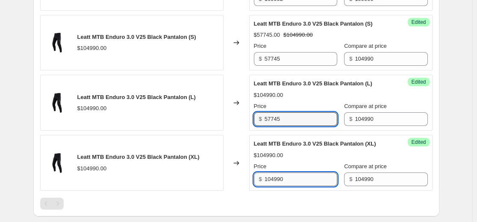
click at [299, 185] on input "104990" at bounding box center [300, 180] width 73 height 14
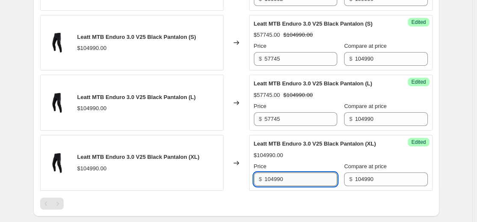
click at [299, 185] on input "104990" at bounding box center [300, 180] width 73 height 14
paste input "57745"
type input "57745"
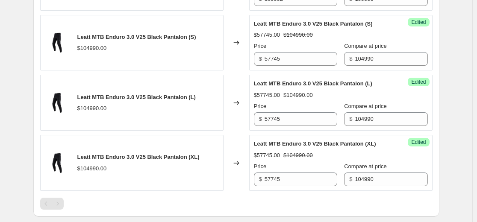
click at [306, 159] on div "$57745.00 $104990.00" at bounding box center [341, 155] width 174 height 9
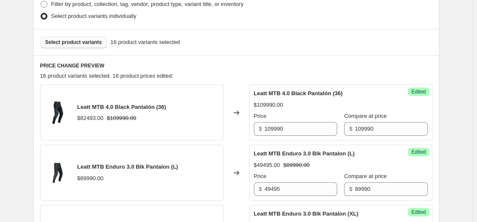
scroll to position [141, 0]
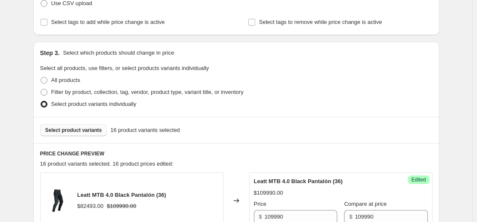
click at [89, 132] on span "Select product variants" at bounding box center [73, 130] width 57 height 7
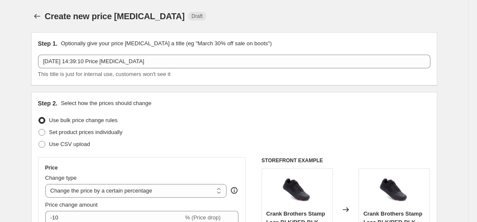
select select "percentage"
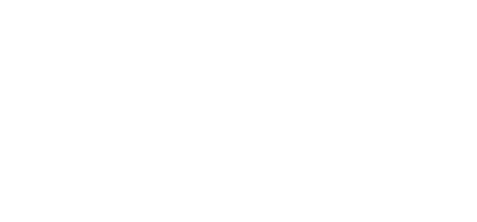
select select "percentage"
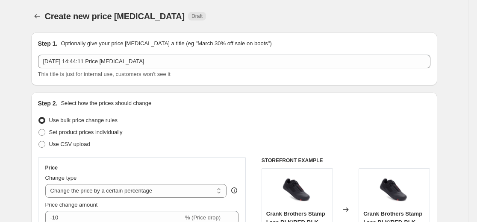
click at [232, 30] on div "Create new price [MEDICAL_DATA]. This page is ready Create new price [MEDICAL_D…" at bounding box center [234, 16] width 406 height 32
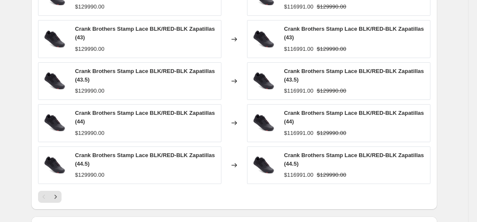
scroll to position [641, 0]
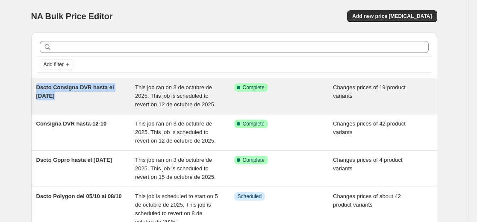
copy span "Dscto Consigna DVR hasta el [DATE]"
drag, startPoint x: 64, startPoint y: 100, endPoint x: 40, endPoint y: 89, distance: 26.0
click at [40, 89] on div "Dscto Consigna DVR hasta el [DATE]" at bounding box center [85, 96] width 99 height 26
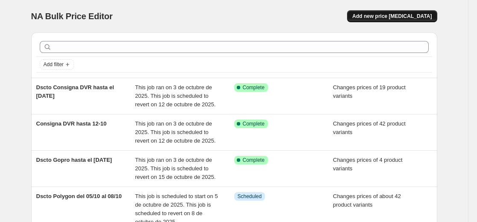
click at [400, 15] on span "Add new price [MEDICAL_DATA]" at bounding box center [391, 16] width 79 height 7
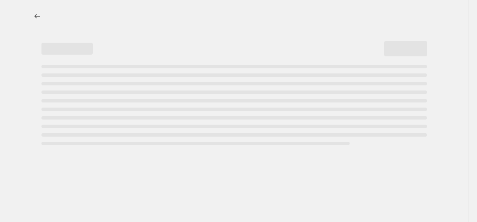
select select "percentage"
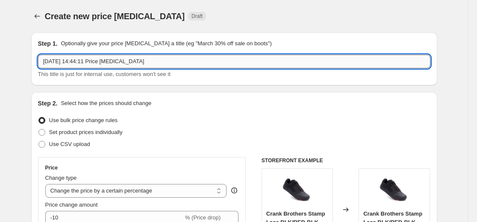
click at [128, 66] on input "[DATE] 14:44:11 Price [MEDICAL_DATA]" at bounding box center [234, 62] width 392 height 14
drag, startPoint x: 128, startPoint y: 66, endPoint x: 120, endPoint y: 63, distance: 8.6
click at [119, 62] on input "[DATE] 14:44:11 Price [MEDICAL_DATA]" at bounding box center [234, 62] width 392 height 14
paste input "Dscto Consigna DVR hasta el [DATE]"
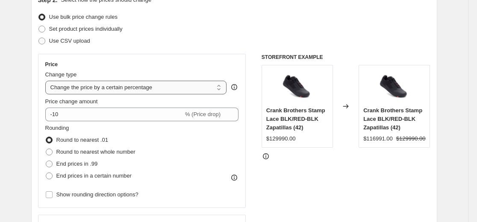
scroll to position [128, 0]
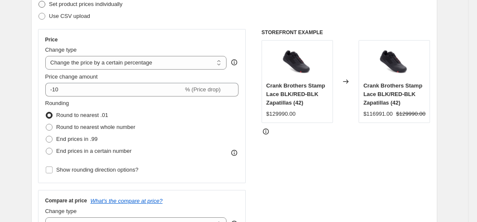
type input "Dscto Consigna DVR hasta el [DATE]"
click at [84, 4] on span "Set product prices individually" at bounding box center [85, 4] width 73 height 6
click at [39, 1] on input "Set product prices individually" at bounding box center [38, 1] width 0 height 0
radio input "true"
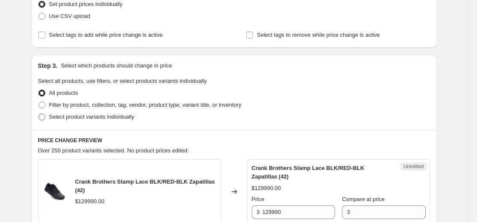
click at [45, 117] on span at bounding box center [41, 117] width 7 height 7
click at [39, 114] on input "Select product variants individually" at bounding box center [38, 114] width 0 height 0
radio input "true"
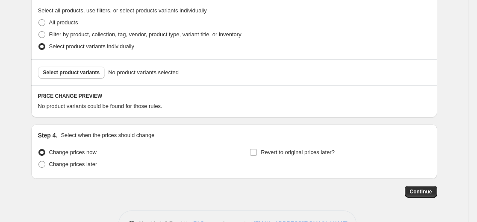
scroll to position [214, 0]
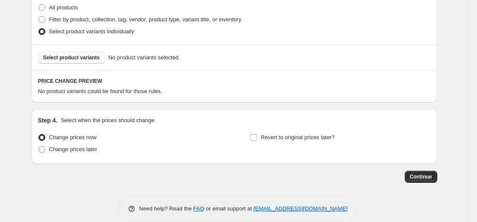
click at [81, 62] on button "Select product variants" at bounding box center [71, 58] width 67 height 12
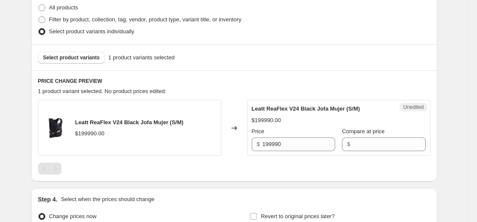
scroll to position [299, 0]
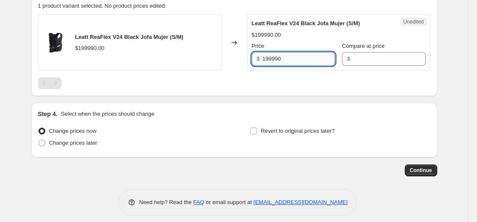
click at [305, 59] on input "199990" at bounding box center [298, 59] width 73 height 14
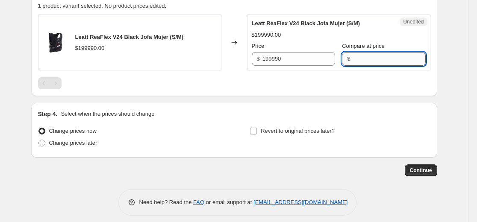
click at [360, 58] on input "Compare at price" at bounding box center [388, 59] width 73 height 14
paste input "199990"
type input "199990"
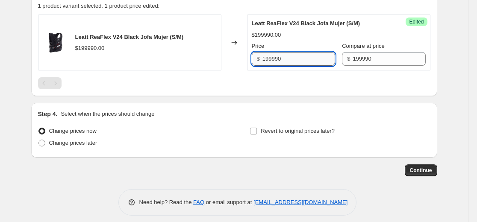
click at [275, 61] on input "199990" at bounding box center [298, 59] width 73 height 14
paste input "69992"
type input "169992"
click at [226, 88] on div at bounding box center [234, 83] width 392 height 12
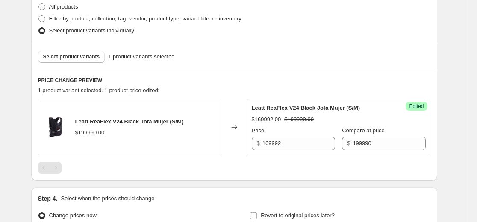
scroll to position [214, 0]
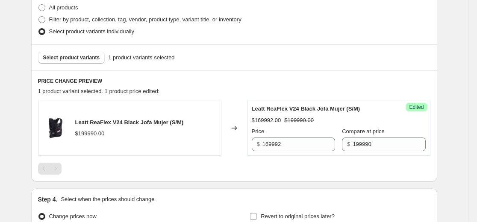
click at [188, 43] on div "Step 3. Select which products should change in price Select all products, use f…" at bounding box center [234, 6] width 406 height 75
click at [73, 57] on span "Select product variants" at bounding box center [71, 57] width 57 height 7
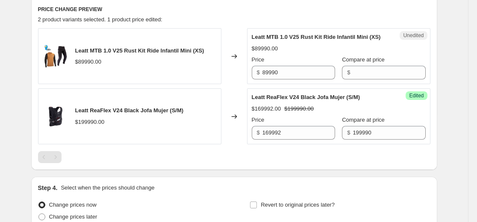
scroll to position [299, 0]
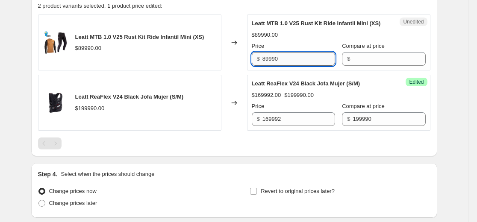
click at [291, 66] on input "89990" at bounding box center [298, 59] width 73 height 14
click at [360, 66] on input "Compare at price" at bounding box center [388, 59] width 73 height 14
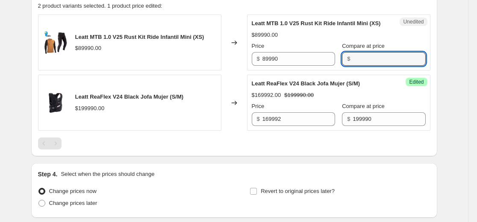
paste input "89990"
type input "89990"
click at [302, 66] on input "89990" at bounding box center [298, 59] width 73 height 14
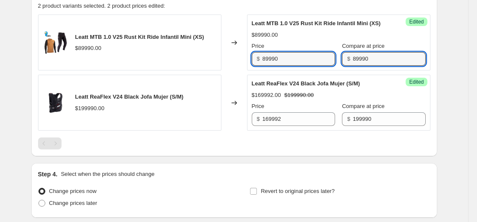
paste input "0991"
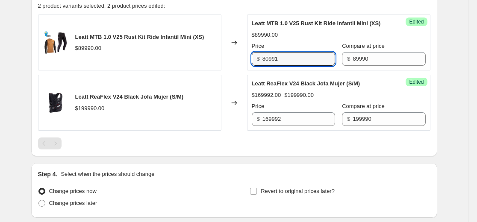
type input "80991"
click at [214, 45] on div "Leatt MTB 1.0 V25 Rust Kit Ride Infantil Mini (XS) $89990.00" at bounding box center [129, 43] width 183 height 56
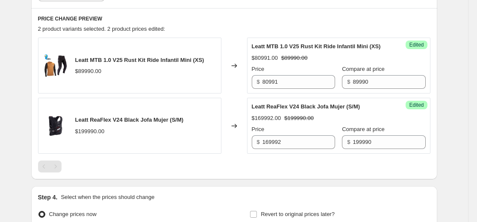
scroll to position [214, 0]
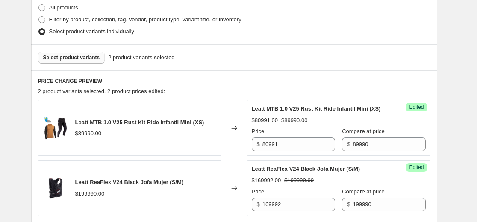
drag, startPoint x: 170, startPoint y: 53, endPoint x: 152, endPoint y: 53, distance: 17.9
click at [170, 53] on div "Select product variants 2 product variants selected" at bounding box center [234, 58] width 392 height 12
click at [73, 55] on span "Select product variants" at bounding box center [71, 57] width 57 height 7
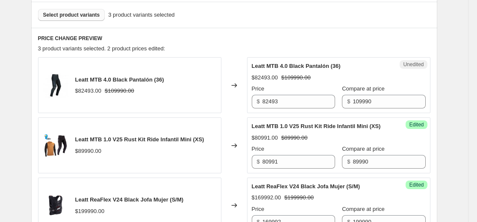
scroll to position [299, 0]
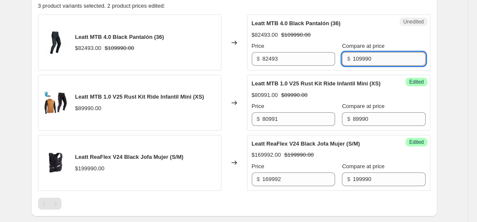
click at [369, 57] on input "109990" at bounding box center [388, 59] width 73 height 14
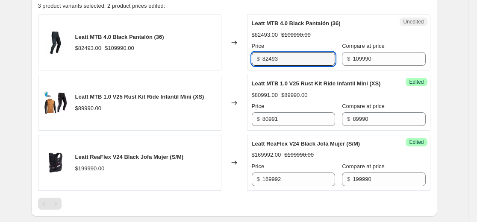
drag, startPoint x: 305, startPoint y: 61, endPoint x: 103, endPoint y: 67, distance: 202.1
click at [120, 65] on div "Leatt MTB 4.0 Black Pantalón (36) $82493.00 $109990.00 Changed to Unedited Leat…" at bounding box center [234, 43] width 392 height 56
paste input "109990"
type input "109990"
click at [255, 87] on span "Leatt MTB 1.0 V25 Rust Kit Ride Infantil Mini (XS)" at bounding box center [316, 83] width 129 height 6
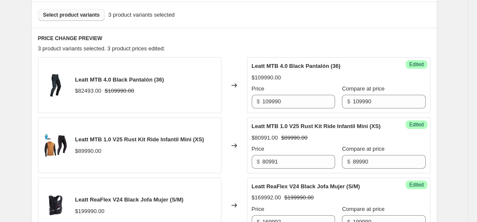
scroll to position [214, 0]
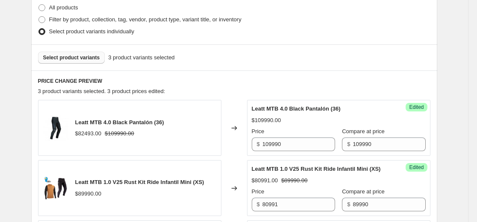
click at [182, 46] on div "Select product variants 3 product variants selected" at bounding box center [234, 57] width 406 height 26
click at [83, 58] on span "Select product variants" at bounding box center [71, 57] width 57 height 7
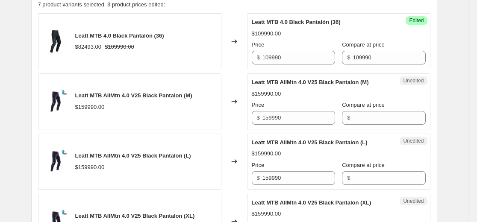
scroll to position [299, 0]
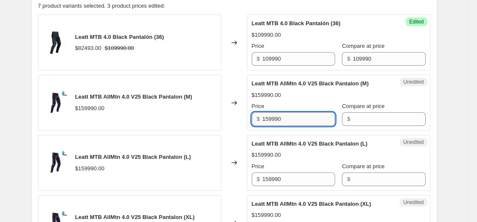
click at [301, 119] on input "159990" at bounding box center [298, 119] width 73 height 14
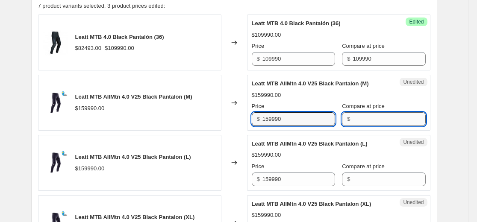
click at [358, 116] on input "Compare at price" at bounding box center [388, 119] width 73 height 14
paste input "159990"
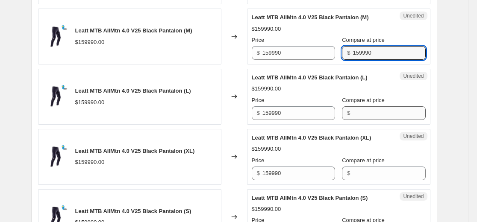
scroll to position [384, 0]
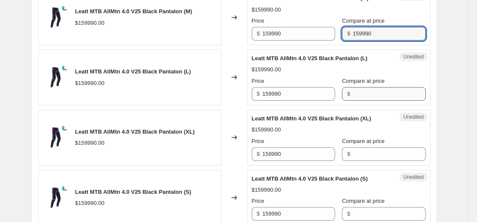
type input "159990"
click at [359, 95] on input "Compare at price" at bounding box center [388, 94] width 73 height 14
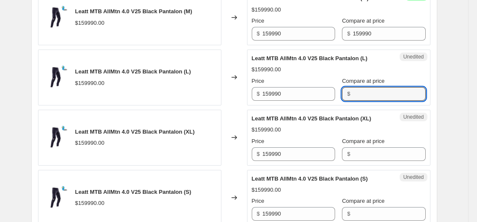
paste input "159990"
type input "159990"
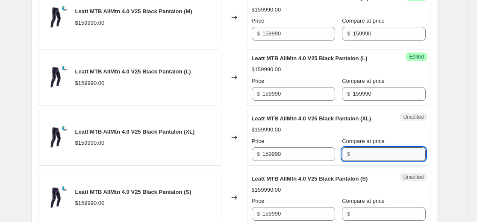
drag, startPoint x: 358, startPoint y: 155, endPoint x: 346, endPoint y: 180, distance: 28.3
click at [358, 155] on input "Compare at price" at bounding box center [388, 154] width 73 height 14
paste input "159990"
type input "159990"
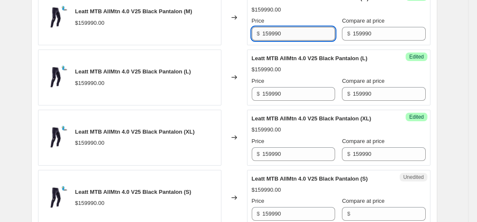
click at [284, 37] on input "159990" at bounding box center [298, 34] width 73 height 14
paste input "43991"
type input "143991"
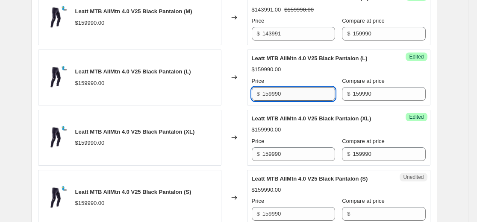
click at [288, 94] on input "159990" at bounding box center [298, 94] width 73 height 14
paste input "43991"
type input "143991"
click at [286, 157] on input "159990" at bounding box center [298, 154] width 73 height 14
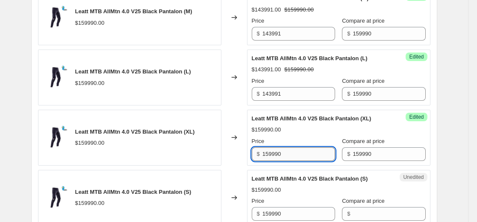
click at [286, 157] on input "159990" at bounding box center [298, 154] width 73 height 14
paste input "43991"
type input "143991"
click at [302, 131] on div "$159990.00" at bounding box center [339, 130] width 174 height 9
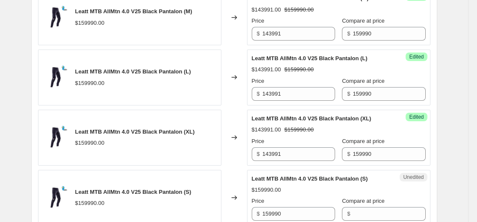
scroll to position [470, 0]
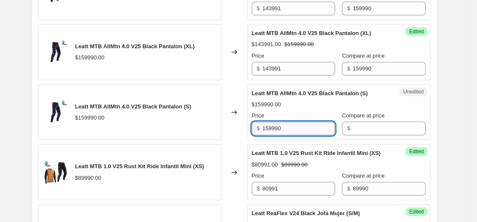
click at [306, 135] on input "159990" at bounding box center [298, 129] width 73 height 14
paste input "43991"
type input "143991"
click at [369, 67] on input "159990" at bounding box center [388, 69] width 73 height 14
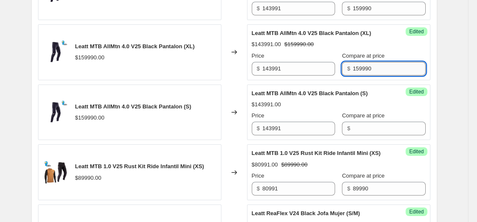
click at [369, 67] on input "159990" at bounding box center [388, 69] width 73 height 14
drag, startPoint x: 355, startPoint y: 137, endPoint x: 355, endPoint y: 132, distance: 4.7
click at [355, 135] on div "Success Edited Leatt MTB AllMtn 4.0 V25 Black Pantalon (S) $143991.00 Price $ 1…" at bounding box center [338, 113] width 183 height 56
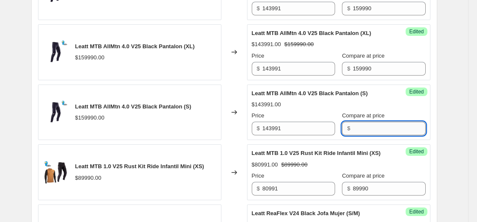
click at [355, 125] on input "Compare at price" at bounding box center [388, 129] width 73 height 14
paste input "159990"
type input "159990"
click at [364, 107] on div "$143991.00" at bounding box center [339, 104] width 174 height 9
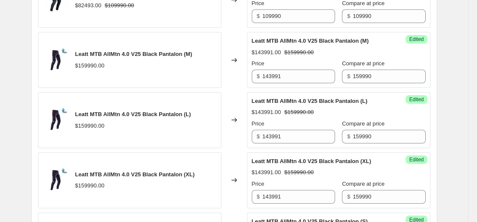
scroll to position [256, 0]
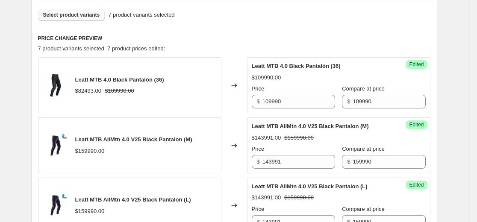
click at [94, 13] on span "Select product variants" at bounding box center [71, 15] width 57 height 7
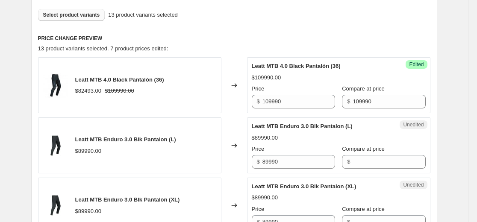
click at [311, 139] on div "$89990.00" at bounding box center [339, 138] width 174 height 9
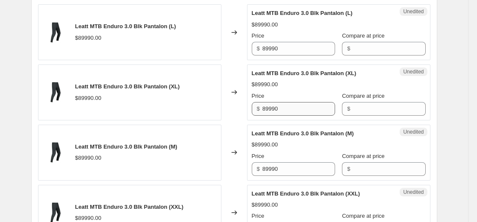
scroll to position [384, 0]
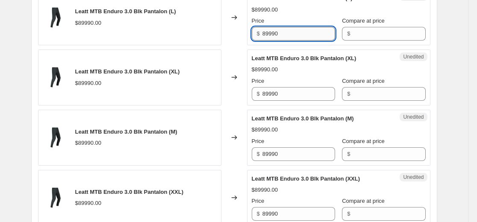
click at [293, 33] on input "89990" at bounding box center [298, 34] width 73 height 14
click at [352, 32] on input "Compare at price" at bounding box center [388, 34] width 73 height 14
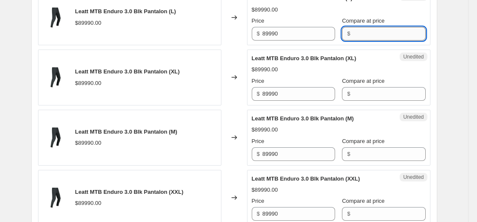
paste input "89990"
type input "89990"
click at [359, 92] on input "Compare at price" at bounding box center [388, 94] width 73 height 14
paste input "89990"
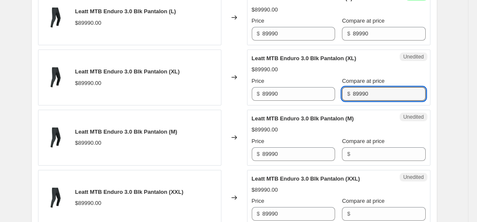
type input "89990"
click at [358, 164] on div "Unedited Leatt MTB Enduro 3.0 Blk Pantalon (M) $89990.00 Price $ 89990 Compare …" at bounding box center [338, 138] width 183 height 56
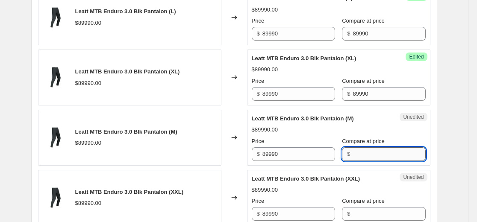
click at [353, 157] on input "Compare at price" at bounding box center [388, 154] width 73 height 14
paste input "89990"
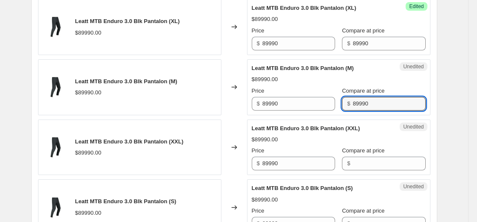
scroll to position [513, 0]
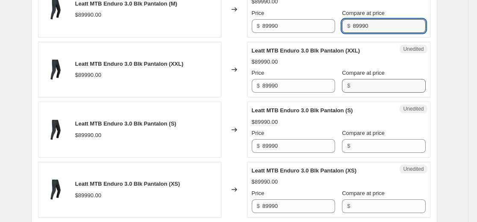
type input "89990"
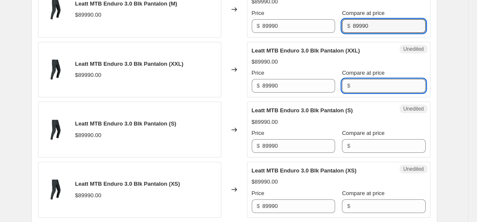
click at [359, 92] on input "Compare at price" at bounding box center [388, 86] width 73 height 14
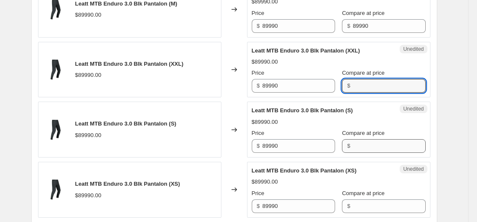
paste input "89990"
type input "89990"
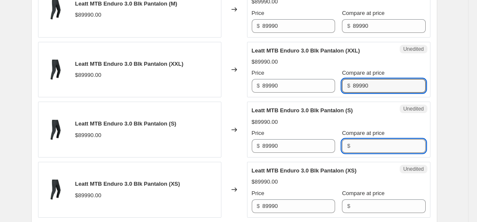
click at [365, 146] on input "Compare at price" at bounding box center [388, 146] width 73 height 14
paste input "89990"
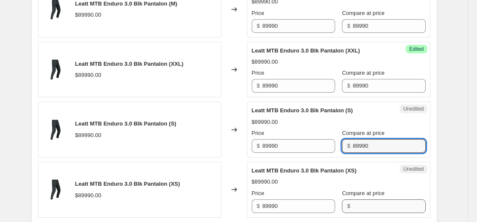
type input "89990"
click at [362, 205] on input "Compare at price" at bounding box center [388, 206] width 73 height 14
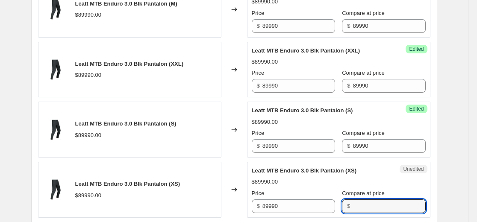
paste input "89990"
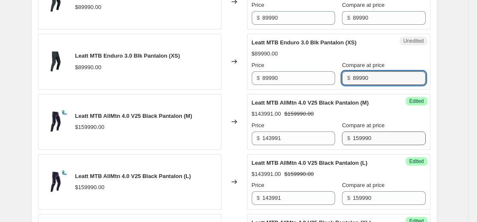
scroll to position [598, 0]
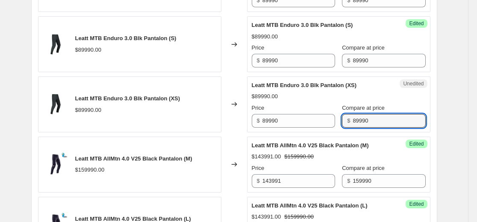
type input "89990"
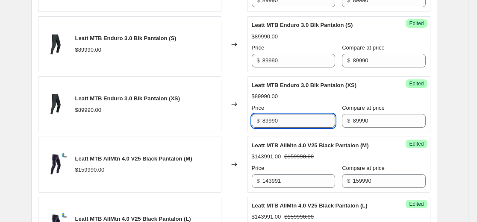
click at [304, 126] on input "89990" at bounding box center [298, 121] width 73 height 14
paste input "49495"
type input "49495"
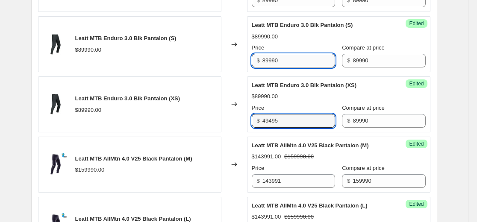
click at [302, 61] on input "89990" at bounding box center [298, 61] width 73 height 14
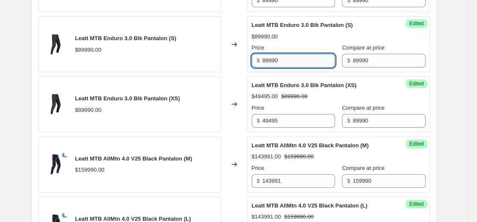
click at [302, 61] on input "89990" at bounding box center [298, 61] width 73 height 14
paste input "49495"
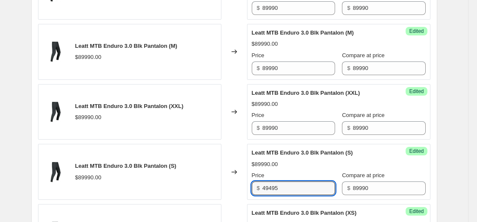
scroll to position [470, 0]
type input "49495"
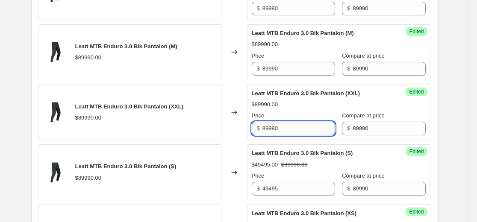
click at [303, 131] on input "89990" at bounding box center [298, 129] width 73 height 14
paste input "49495"
type input "49495"
click at [299, 66] on input "89990" at bounding box center [298, 69] width 73 height 14
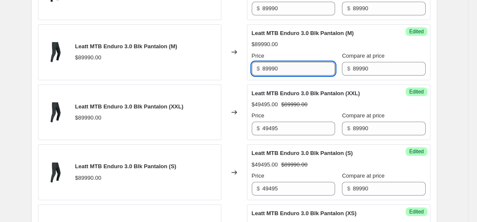
click at [299, 66] on input "89990" at bounding box center [298, 69] width 73 height 14
paste input "49495"
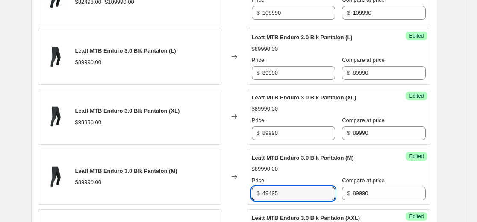
scroll to position [342, 0]
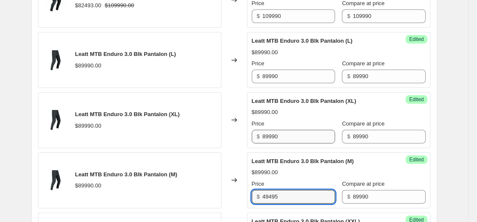
type input "49495"
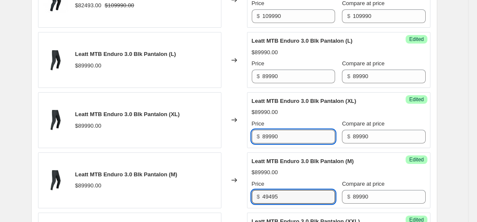
click at [306, 136] on input "89990" at bounding box center [298, 137] width 73 height 14
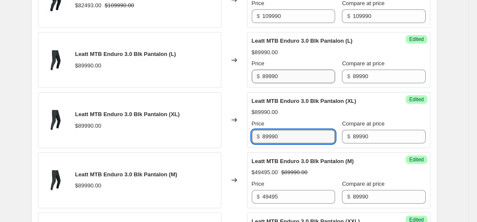
paste input "49495"
type input "49495"
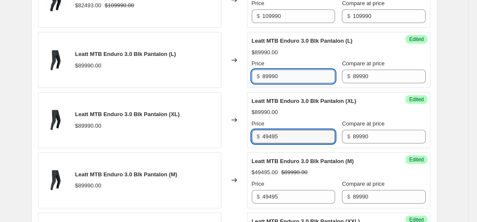
click at [296, 72] on input "89990" at bounding box center [298, 77] width 73 height 14
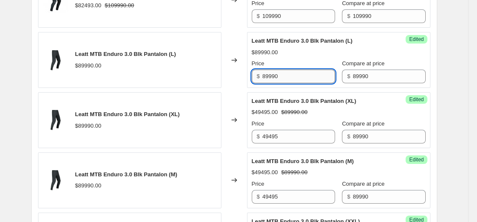
click at [296, 72] on input "89990" at bounding box center [298, 77] width 73 height 14
paste input "49495"
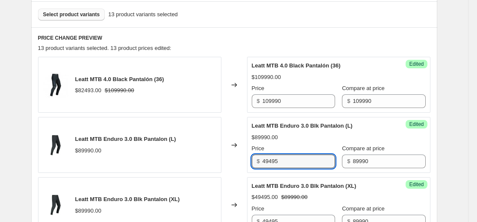
scroll to position [256, 0]
type input "49495"
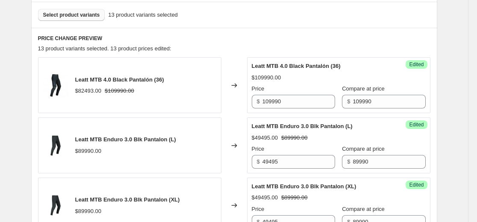
click at [76, 17] on span "Select product variants" at bounding box center [71, 15] width 57 height 7
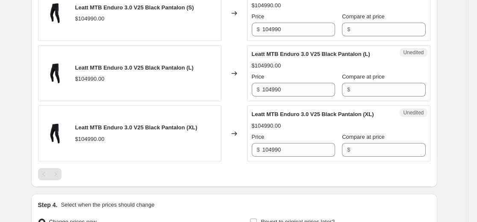
scroll to position [1111, 0]
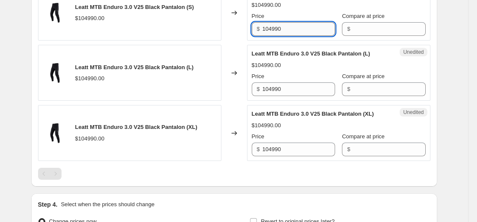
click at [292, 36] on input "104990" at bounding box center [298, 29] width 73 height 14
click at [358, 36] on input "Compare at price" at bounding box center [388, 29] width 73 height 14
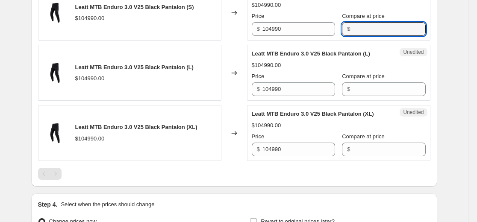
paste input "104990"
type input "104990"
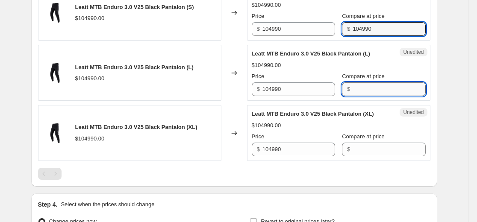
click at [356, 96] on input "Compare at price" at bounding box center [388, 89] width 73 height 14
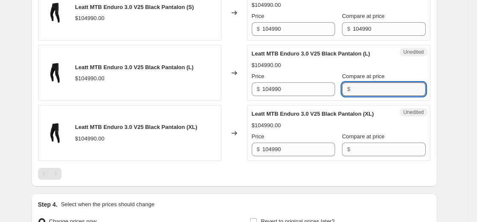
paste input "104990"
type input "104990"
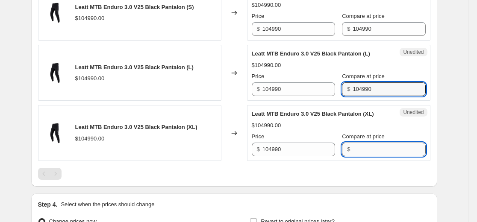
click at [360, 156] on input "Compare at price" at bounding box center [388, 150] width 73 height 14
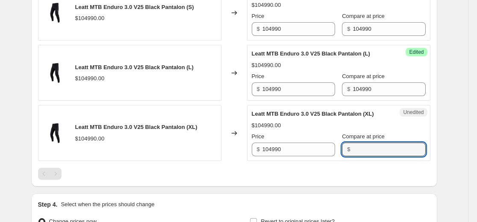
paste input "104990"
type input "104990"
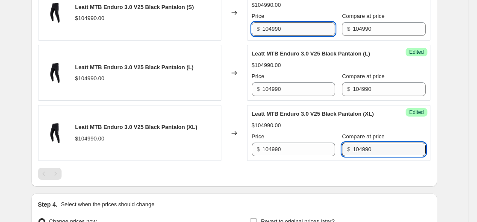
click at [286, 36] on input "104990" at bounding box center [298, 29] width 73 height 14
click at [288, 36] on input "104990" at bounding box center [298, 29] width 73 height 14
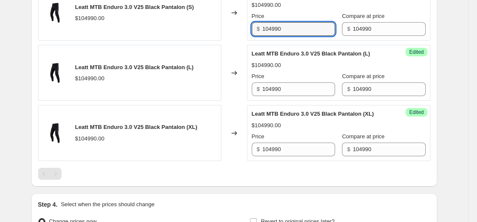
paste input "57745"
click at [297, 32] on input "10499057745" at bounding box center [298, 29] width 73 height 14
paste input "text"
type input "57745"
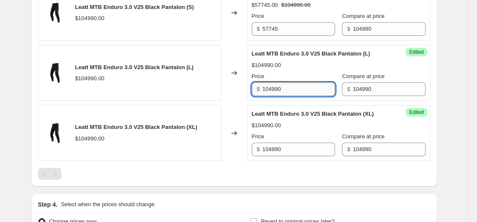
click at [298, 96] on input "104990" at bounding box center [298, 89] width 73 height 14
paste input "57745"
type input "57745"
click at [295, 150] on div "Price $ 104990" at bounding box center [293, 144] width 83 height 24
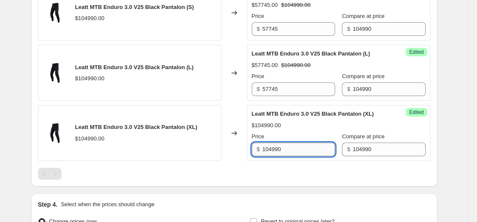
click at [295, 152] on input "104990" at bounding box center [298, 150] width 73 height 14
click at [297, 156] on input "104990" at bounding box center [298, 150] width 73 height 14
paste input "57745"
type input "57745"
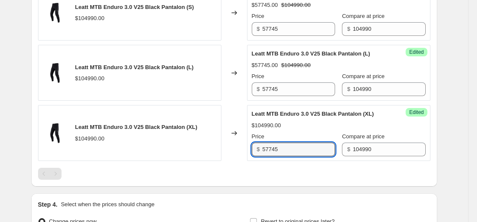
click at [302, 140] on div "Leatt MTB Enduro 3.0 V25 Black Pantalon (XL) $104990.00 Price $ 57745 Compare a…" at bounding box center [339, 133] width 174 height 47
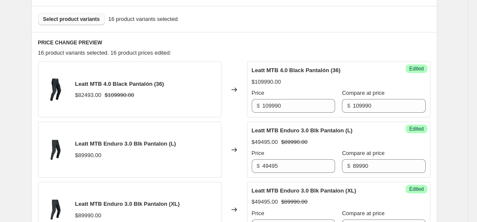
scroll to position [214, 0]
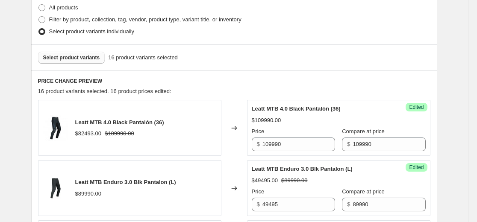
click at [91, 58] on span "Select product variants" at bounding box center [71, 57] width 57 height 7
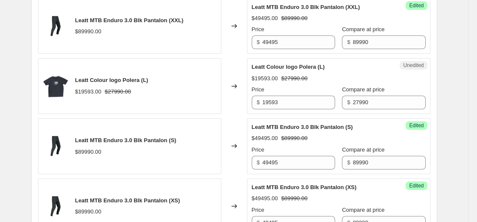
scroll to position [550, 0]
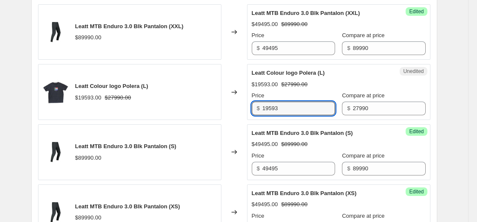
drag, startPoint x: 299, startPoint y: 103, endPoint x: 165, endPoint y: 104, distance: 134.1
click at [187, 107] on div "Leatt Colour logo Polera (L) $19593.00 $27990.00 Changed to Unedited Leatt Colo…" at bounding box center [234, 92] width 392 height 56
paste input "6794"
type input "16794"
click at [286, 72] on span "Leatt Colour logo Polera (L)" at bounding box center [288, 73] width 73 height 6
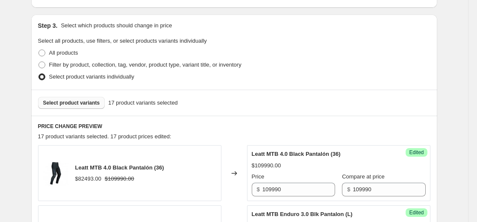
scroll to position [123, 0]
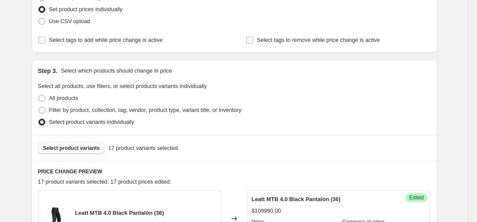
click at [90, 147] on span "Select product variants" at bounding box center [71, 148] width 57 height 7
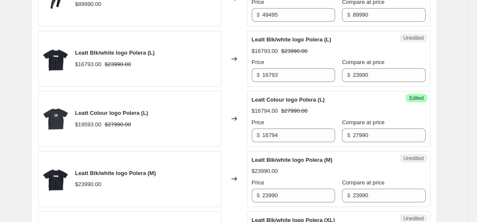
scroll to position [593, 0]
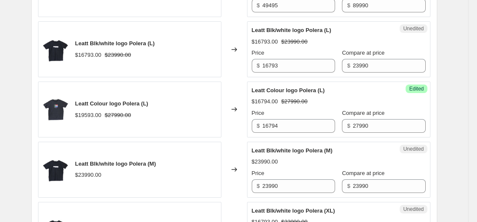
click at [301, 99] on strike "$27990.00" at bounding box center [294, 101] width 26 height 9
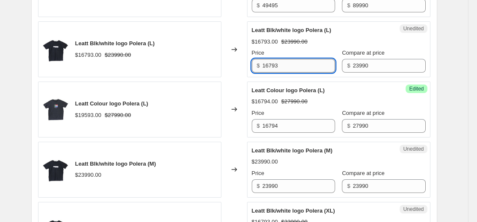
click at [290, 67] on input "16793" at bounding box center [298, 66] width 73 height 14
paste input "4394"
type input "14394"
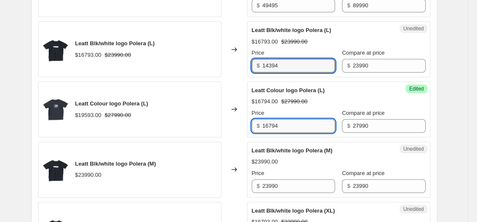
click at [288, 129] on input "16794" at bounding box center [298, 126] width 73 height 14
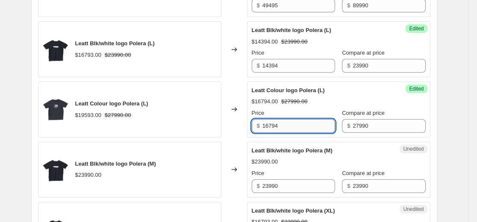
click at [288, 129] on input "16794" at bounding box center [298, 126] width 73 height 14
paste input "43"
type input "14394"
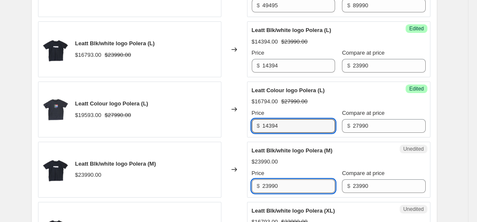
click at [293, 180] on input "23990" at bounding box center [298, 186] width 73 height 14
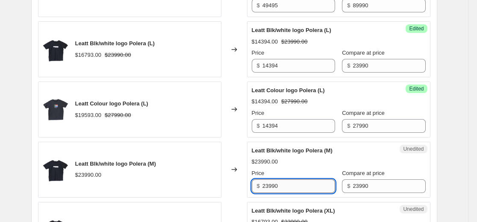
click at [293, 180] on input "23990" at bounding box center [298, 186] width 73 height 14
paste input "14394"
type input "14394"
click at [293, 162] on div "$23990.00" at bounding box center [339, 162] width 174 height 9
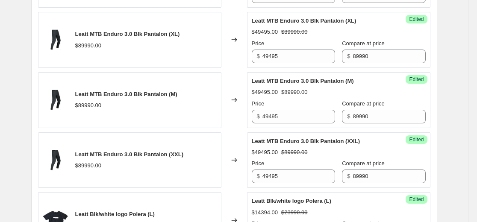
scroll to position [251, 0]
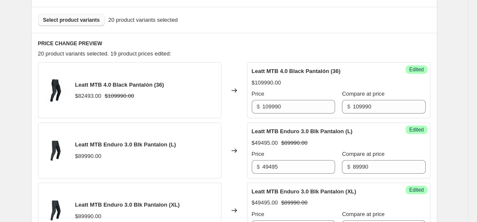
click at [87, 20] on span "Select product variants" at bounding box center [71, 20] width 57 height 7
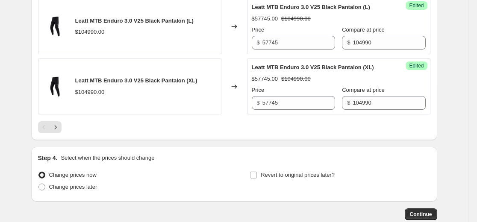
scroll to position [1404, 0]
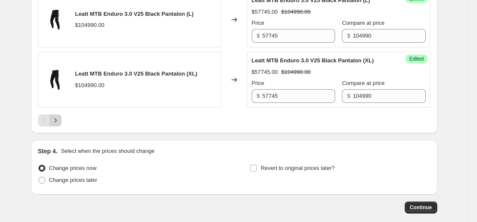
click at [60, 125] on icon "Next" at bounding box center [55, 120] width 9 height 9
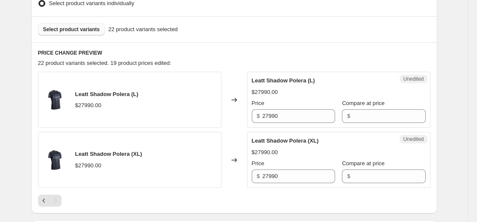
scroll to position [237, 0]
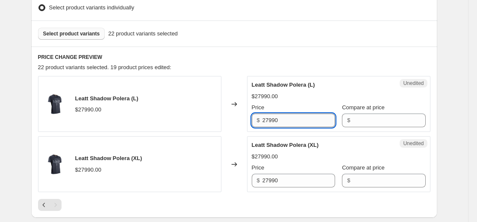
click at [289, 123] on input "27990" at bounding box center [298, 121] width 73 height 14
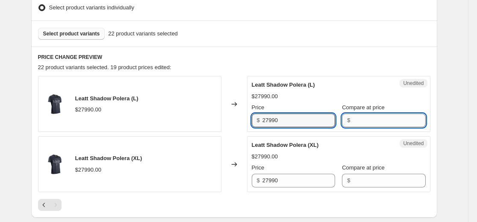
click at [352, 119] on input "Compare at price" at bounding box center [388, 121] width 73 height 14
paste input "27990"
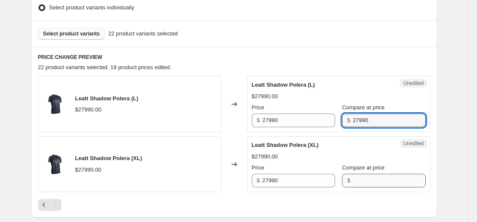
type input "27990"
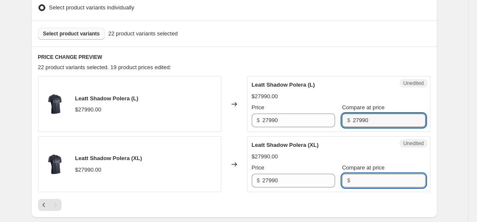
drag, startPoint x: 364, startPoint y: 182, endPoint x: 342, endPoint y: 201, distance: 29.4
click at [364, 182] on input "Compare at price" at bounding box center [388, 181] width 73 height 14
paste input "27990"
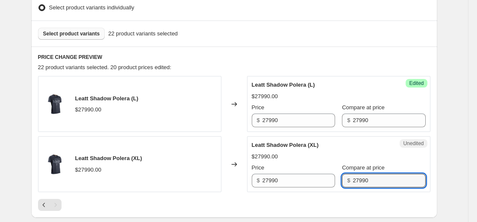
type input "27990"
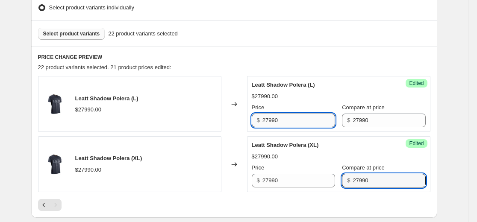
click at [279, 123] on input "27990" at bounding box center [298, 121] width 73 height 14
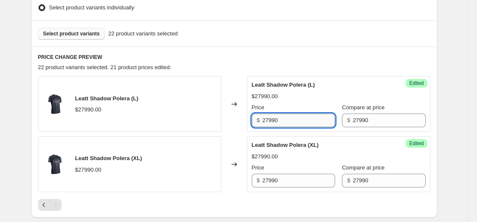
click at [279, 123] on input "27990" at bounding box center [298, 121] width 73 height 14
paste input "16794"
type input "16794"
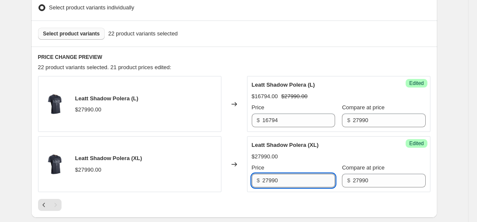
click at [279, 182] on input "27990" at bounding box center [298, 181] width 73 height 14
paste input "16794"
type input "16794"
click at [290, 150] on div "Leatt Shadow Polera (XL) $27990.00 Price $ 16794 Compare at price $ 27990" at bounding box center [339, 164] width 174 height 47
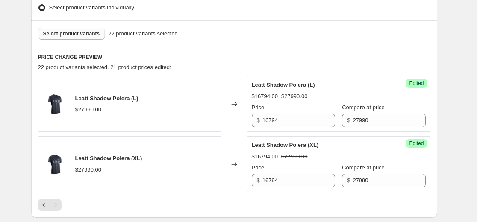
click at [58, 36] on span "Select product variants" at bounding box center [71, 33] width 57 height 7
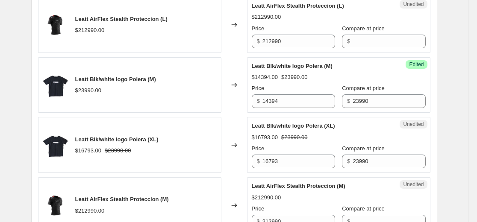
scroll to position [750, 0]
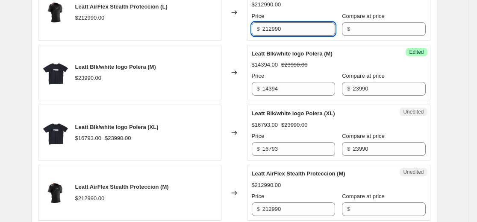
click at [299, 30] on input "212990" at bounding box center [298, 29] width 73 height 14
click at [358, 30] on input "Compare at price" at bounding box center [388, 29] width 73 height 14
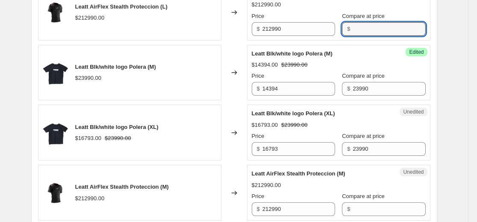
paste input "212990"
type input "212990"
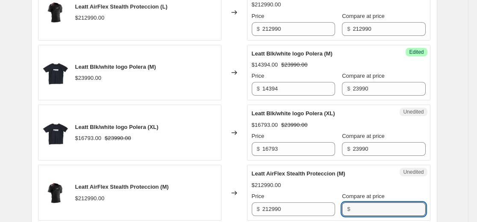
drag, startPoint x: 369, startPoint y: 208, endPoint x: 344, endPoint y: 220, distance: 28.1
click at [369, 208] on input "Compare at price" at bounding box center [388, 209] width 73 height 14
paste input "212990"
type input "212990"
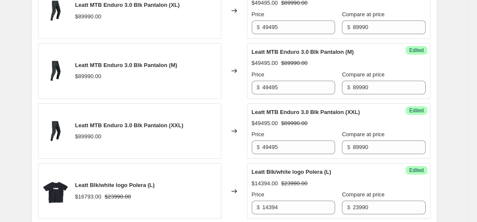
click at [193, 82] on div "Leatt MTB Enduro 3.0 Blk Pantalon (M) $89990.00" at bounding box center [129, 71] width 183 height 56
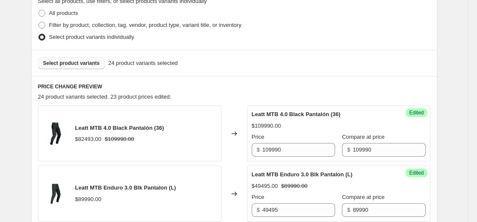
scroll to position [109, 0]
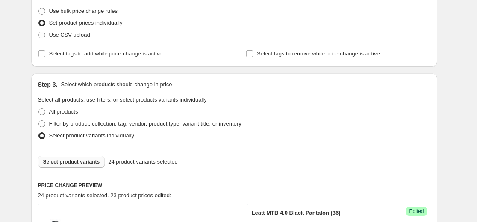
click at [82, 158] on button "Select product variants" at bounding box center [71, 162] width 67 height 12
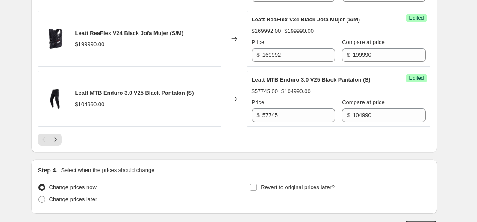
scroll to position [1391, 0]
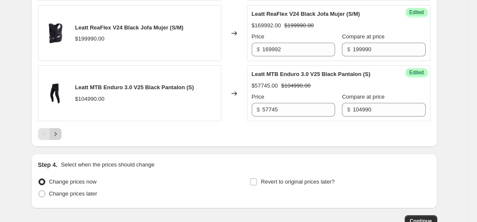
click at [57, 138] on icon "Next" at bounding box center [55, 134] width 9 height 9
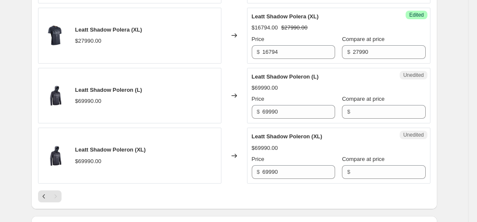
scroll to position [478, 0]
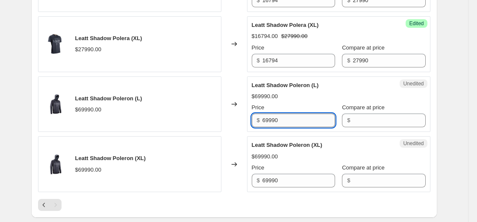
click at [308, 120] on input "69990" at bounding box center [298, 121] width 73 height 14
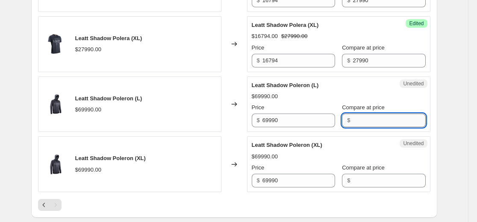
click at [369, 126] on input "Compare at price" at bounding box center [388, 121] width 73 height 14
paste input "69990"
type input "69990"
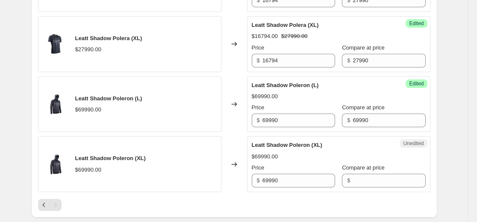
click at [364, 189] on div "Unedited Leatt Shadow Poleron (XL) $69990.00 Price $ 69990 Compare at price $" at bounding box center [338, 164] width 183 height 56
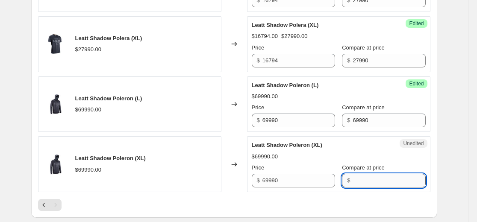
click at [360, 187] on input "Compare at price" at bounding box center [388, 181] width 73 height 14
paste input "69990"
type input "69990"
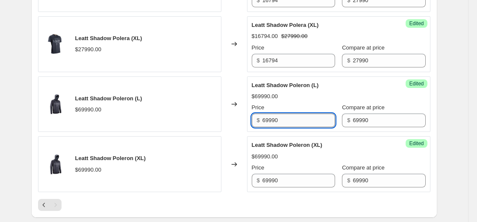
click at [290, 118] on input "69990" at bounding box center [298, 121] width 73 height 14
paste input "41994"
type input "41994"
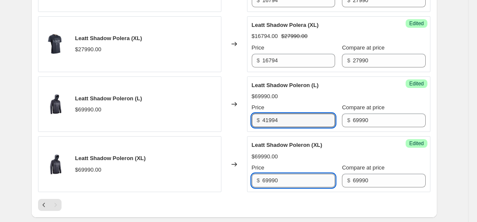
click at [291, 176] on input "69990" at bounding box center [298, 181] width 73 height 14
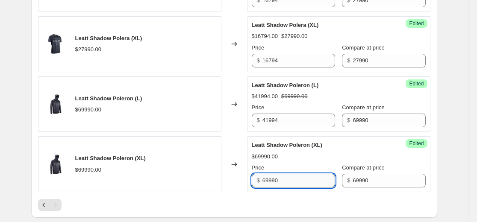
click at [291, 176] on input "69990" at bounding box center [298, 181] width 73 height 14
paste input "41994"
type input "41994"
click at [298, 156] on div "$69990.00" at bounding box center [339, 156] width 174 height 9
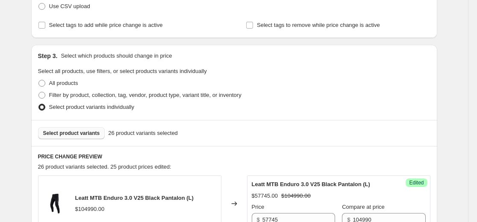
scroll to position [136, 0]
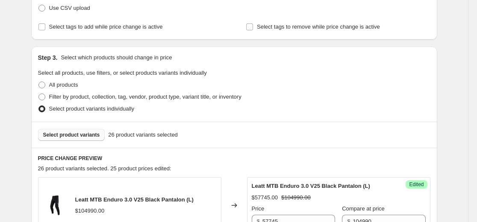
click at [86, 137] on span "Select product variants" at bounding box center [71, 135] width 57 height 7
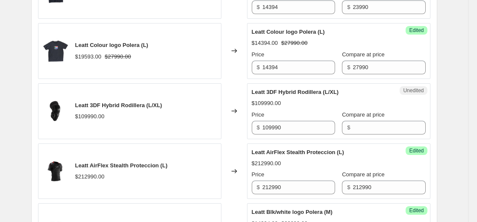
scroll to position [649, 0]
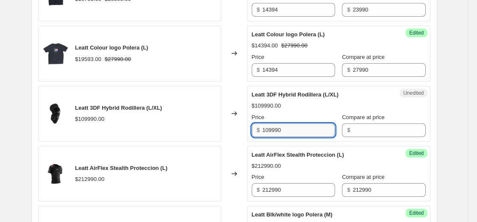
click at [305, 134] on input "109990" at bounding box center [298, 130] width 73 height 14
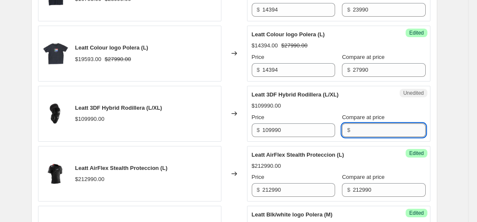
click at [357, 134] on input "Compare at price" at bounding box center [388, 130] width 73 height 14
paste input "109990"
type input "109990"
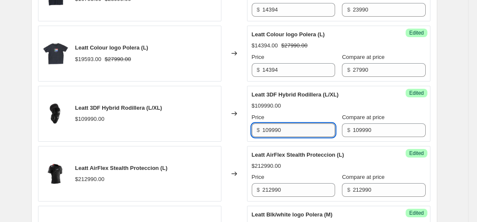
click at [315, 133] on input "109990" at bounding box center [298, 130] width 73 height 14
paste input "65994"
type input "65994"
click at [313, 108] on div "$109990.00" at bounding box center [339, 106] width 174 height 9
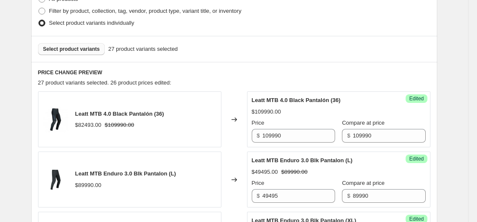
scroll to position [179, 0]
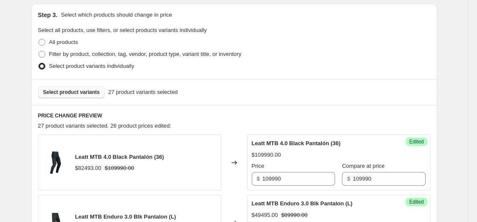
click at [94, 92] on span "Select product variants" at bounding box center [71, 92] width 57 height 7
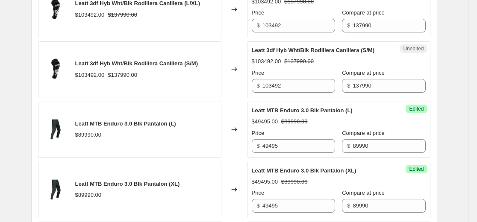
scroll to position [350, 0]
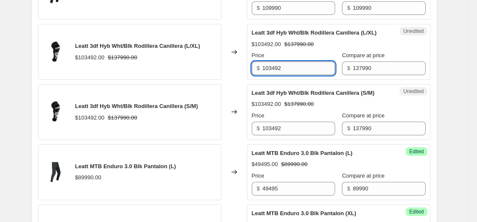
click at [280, 70] on input "103492" at bounding box center [298, 69] width 73 height 14
drag, startPoint x: 303, startPoint y: 76, endPoint x: 161, endPoint y: 88, distance: 143.2
click at [161, 80] on div "Leatt 3df Hyb Wht/Blk Rodillera Canillera (L/XL) $103492.00 $137990.00 Changed …" at bounding box center [234, 52] width 392 height 56
paste input "82793"
type input "82793"
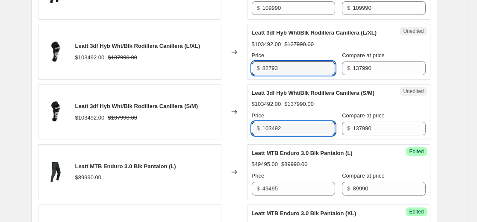
click at [172, 140] on div "Leatt 3df Hyb Wht/Blk Rodillera Canillera (S/M) $103492.00 $137990.00 Changed t…" at bounding box center [234, 112] width 392 height 56
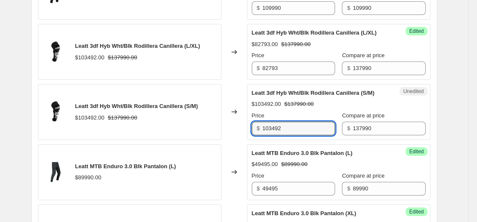
paste input "82793"
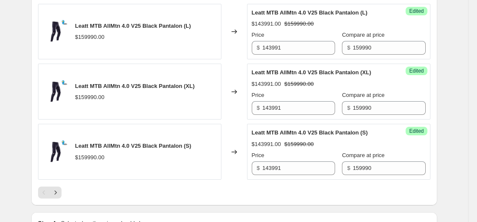
scroll to position [1460, 0]
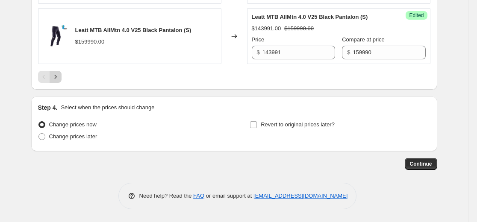
type input "82793"
click at [57, 81] on icon "Next" at bounding box center [55, 77] width 9 height 9
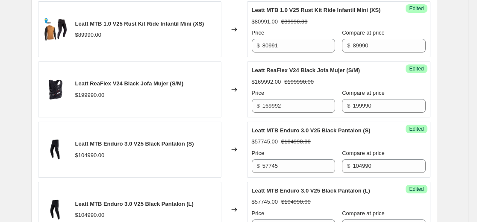
scroll to position [240, 0]
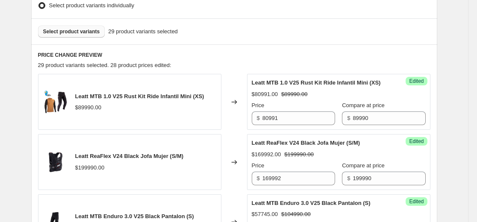
click at [81, 32] on span "Select product variants" at bounding box center [71, 31] width 57 height 7
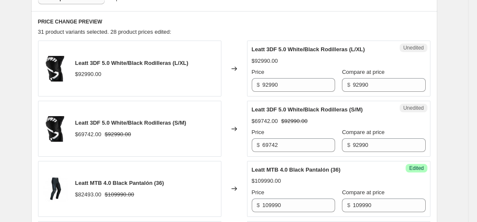
scroll to position [282, 0]
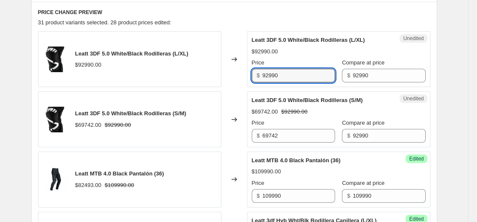
drag, startPoint x: 302, startPoint y: 71, endPoint x: 184, endPoint y: 76, distance: 118.0
click at [184, 75] on div "Leatt 3DF 5.0 White/Black Rodilleras (L/XL) $92990.00 Changed to Unedited Leatt…" at bounding box center [234, 59] width 392 height 56
paste input "37196"
type input "37196"
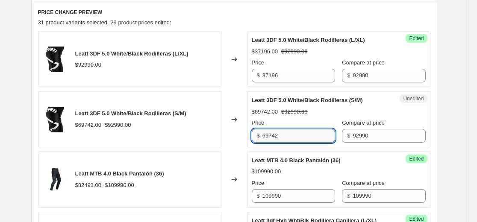
click at [311, 135] on input "69742" at bounding box center [298, 136] width 73 height 14
paste input "37196"
type input "37196"
click at [310, 111] on div "$69742.00 $92990.00" at bounding box center [339, 112] width 174 height 9
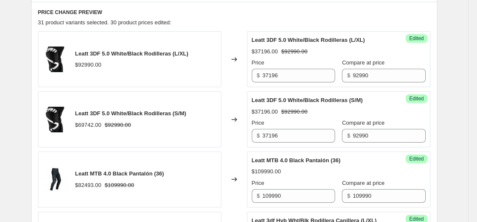
scroll to position [197, 0]
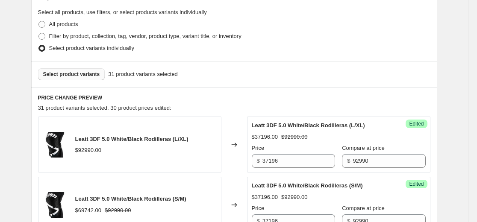
click at [90, 76] on span "Select product variants" at bounding box center [71, 74] width 57 height 7
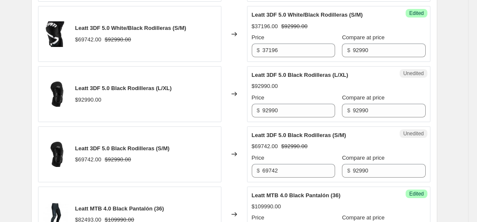
scroll to position [410, 0]
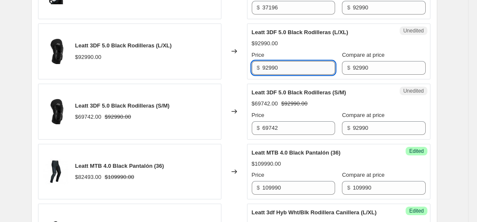
click at [286, 66] on input "92990" at bounding box center [298, 68] width 73 height 14
paste input "55793"
type input "55793"
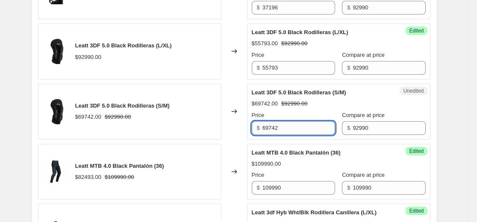
click at [287, 127] on input "69742" at bounding box center [298, 128] width 73 height 14
paste input "55793"
type input "55793"
click at [291, 106] on strike "$92990.00" at bounding box center [294, 104] width 26 height 9
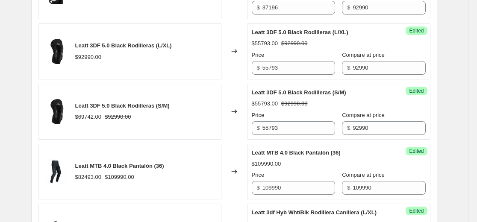
scroll to position [197, 0]
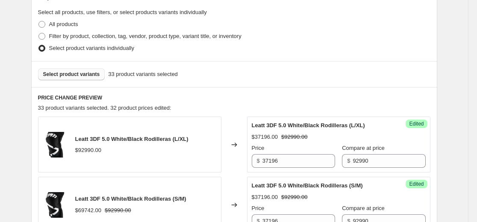
click at [93, 74] on span "Select product variants" at bounding box center [71, 74] width 57 height 7
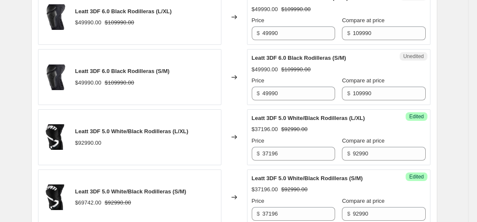
scroll to position [325, 0]
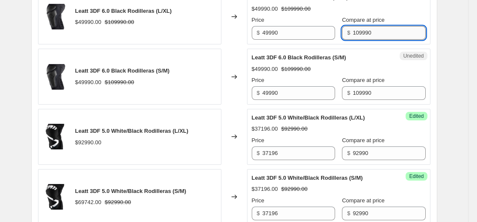
click at [356, 35] on input "109990" at bounding box center [388, 33] width 73 height 14
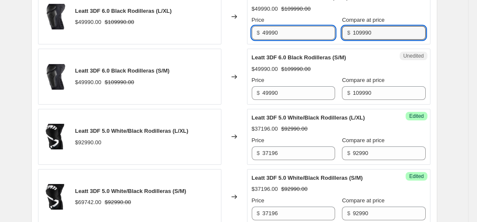
click at [304, 32] on input "49990" at bounding box center [298, 33] width 73 height 14
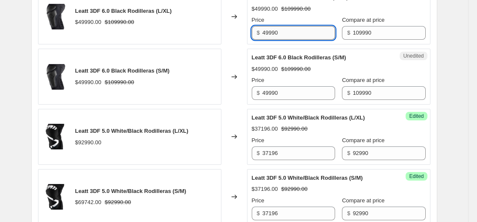
click at [304, 32] on input "49990" at bounding box center [298, 33] width 73 height 14
paste input "10"
type input "109990"
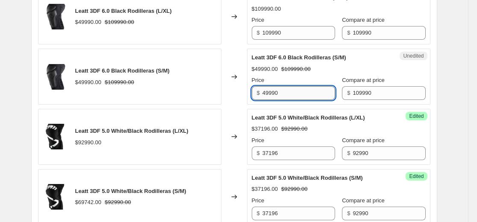
click at [299, 96] on input "49990" at bounding box center [298, 93] width 73 height 14
paste input "10"
type input "109990"
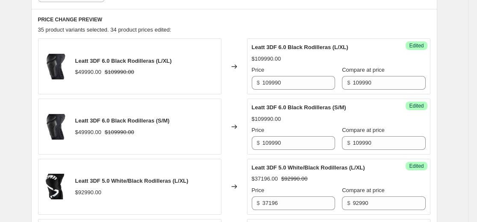
scroll to position [197, 0]
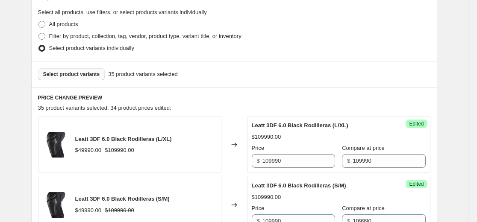
click at [90, 76] on span "Select product variants" at bounding box center [71, 74] width 57 height 7
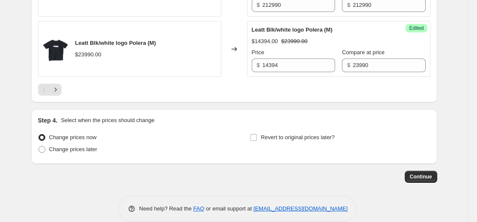
scroll to position [1436, 0]
click at [58, 94] on icon "Next" at bounding box center [55, 89] width 9 height 9
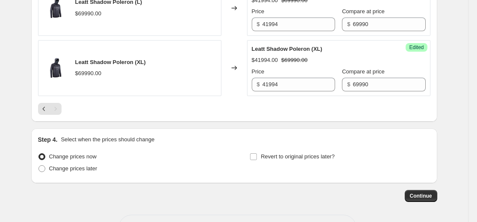
scroll to position [1191, 0]
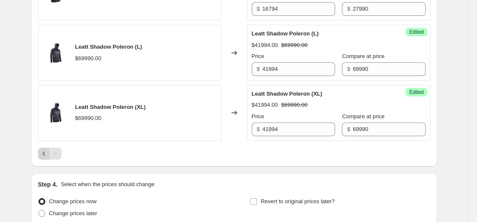
click at [47, 158] on icon "Previous" at bounding box center [44, 154] width 9 height 9
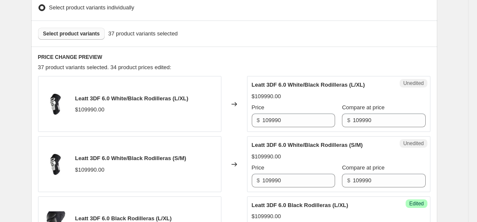
scroll to position [251, 0]
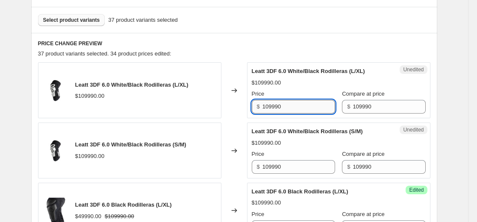
click at [308, 106] on input "109990" at bounding box center [298, 107] width 73 height 14
paste input "65994"
type input "65994"
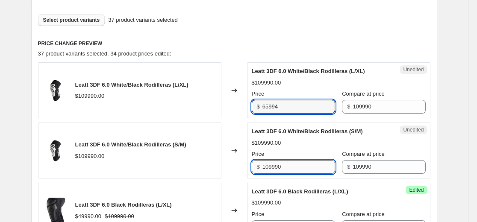
click at [298, 165] on input "109990" at bounding box center [298, 167] width 73 height 14
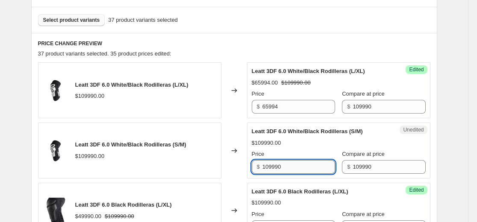
click at [298, 165] on input "109990" at bounding box center [298, 167] width 73 height 14
paste input "65994"
type input "65994"
click at [305, 146] on div "$109990.00" at bounding box center [339, 143] width 174 height 9
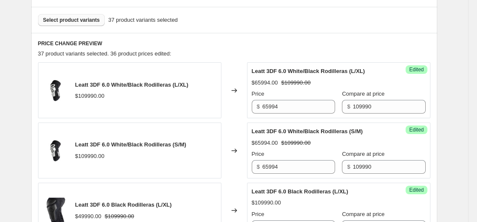
click at [95, 23] on span "Select product variants" at bounding box center [71, 20] width 57 height 7
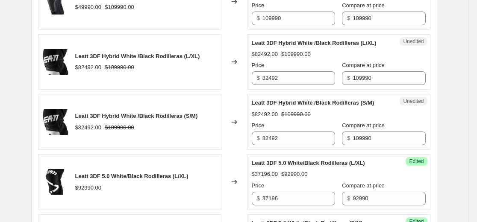
scroll to position [507, 0]
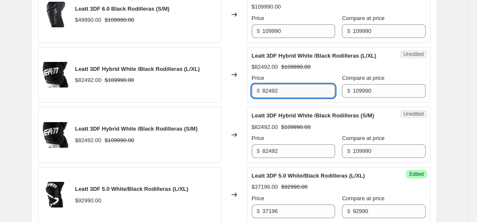
click at [283, 98] on input "82492" at bounding box center [298, 91] width 73 height 14
paste input "54995"
type input "54995"
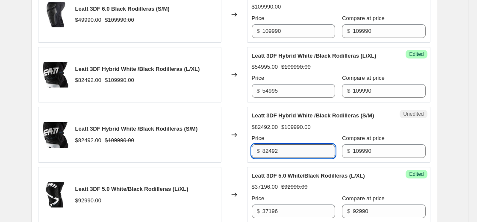
click at [287, 158] on input "82492" at bounding box center [298, 151] width 73 height 14
paste input "54995"
type input "54995"
click at [299, 132] on strike "$109990.00" at bounding box center [295, 127] width 29 height 9
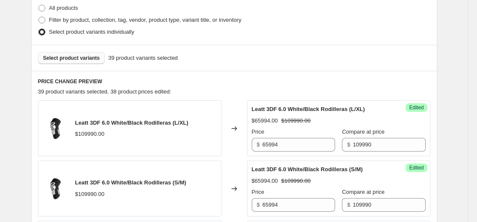
scroll to position [208, 0]
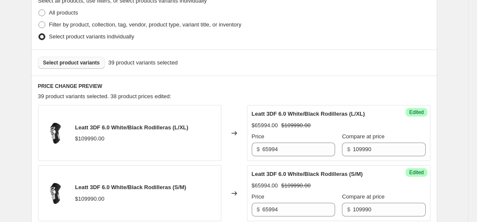
click at [84, 61] on span "Select product variants" at bounding box center [71, 62] width 57 height 7
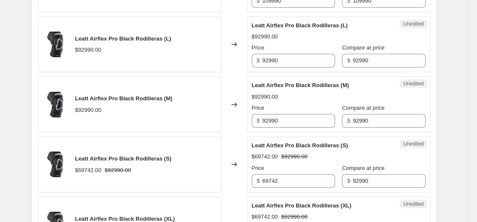
scroll to position [550, 0]
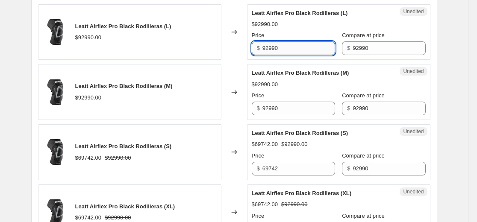
click at [295, 48] on input "92990" at bounding box center [298, 48] width 73 height 14
paste input "55793"
type input "55793"
click at [289, 110] on input "92990" at bounding box center [298, 109] width 73 height 14
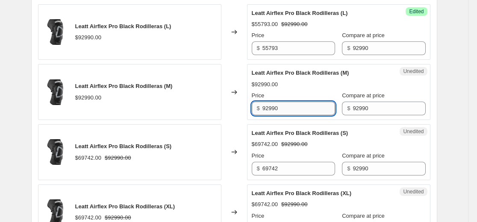
click at [289, 110] on input "92990" at bounding box center [298, 109] width 73 height 14
paste input "55793"
type input "55793"
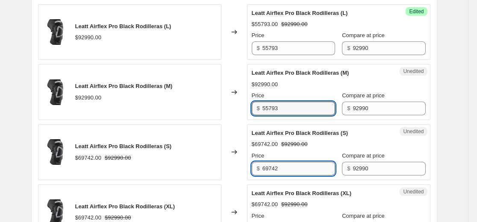
click at [289, 166] on input "69742" at bounding box center [298, 169] width 73 height 14
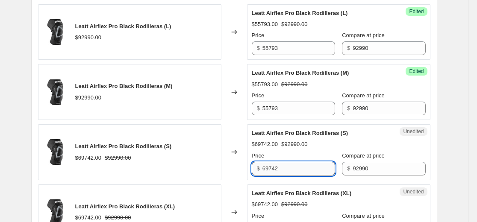
click at [289, 166] on input "69742" at bounding box center [298, 169] width 73 height 14
paste input "55793"
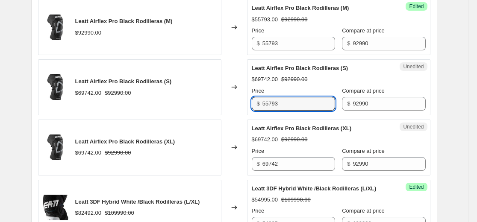
scroll to position [678, 0]
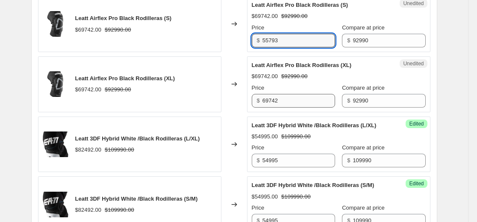
type input "55793"
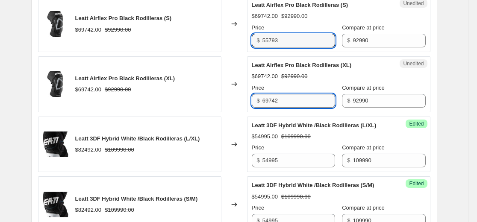
click at [283, 103] on input "69742" at bounding box center [298, 101] width 73 height 14
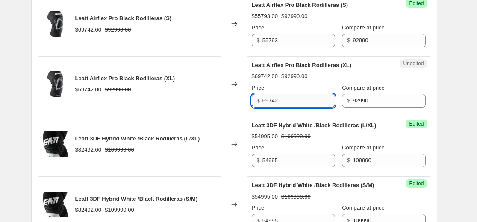
paste input "55793"
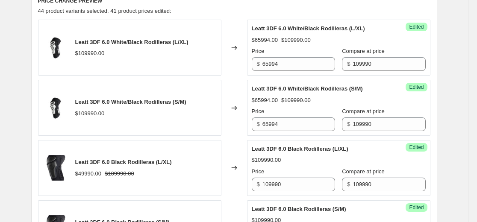
scroll to position [166, 0]
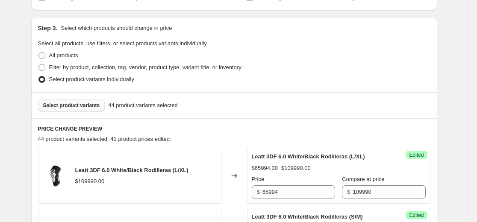
type input "55793"
click at [88, 110] on button "Select product variants" at bounding box center [71, 106] width 67 height 12
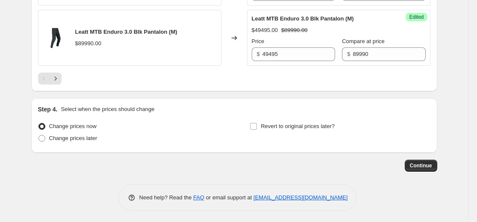
scroll to position [1447, 0]
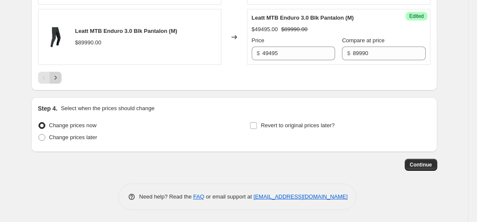
click at [53, 84] on button "Next" at bounding box center [56, 78] width 12 height 12
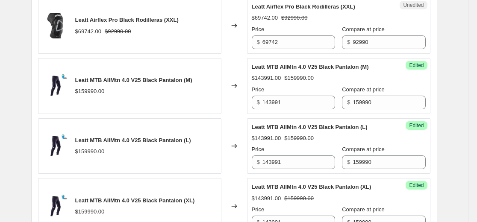
scroll to position [892, 0]
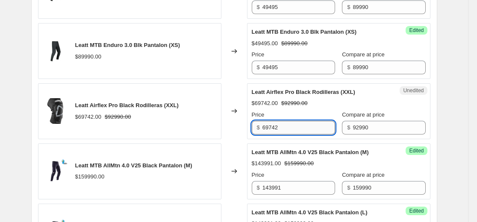
drag, startPoint x: 290, startPoint y: 121, endPoint x: 291, endPoint y: 127, distance: 6.1
click at [290, 121] on input "69742" at bounding box center [298, 128] width 73 height 14
click at [291, 127] on input "69742" at bounding box center [298, 128] width 73 height 14
paste input "55793"
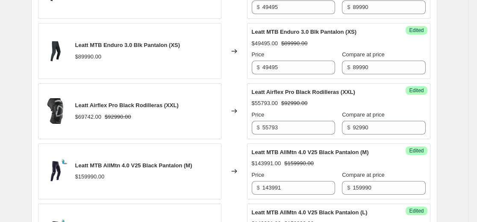
click at [306, 104] on strike "$92990.00" at bounding box center [294, 103] width 26 height 9
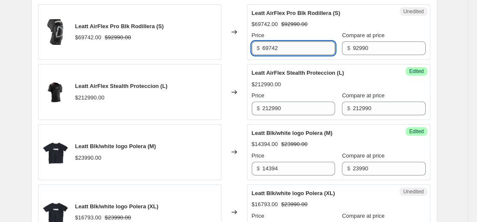
click at [289, 48] on input "69742" at bounding box center [298, 48] width 73 height 14
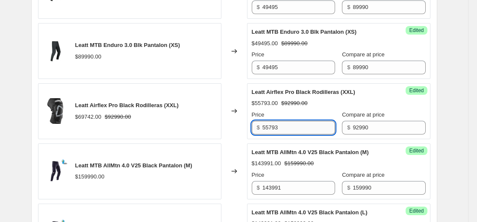
click at [300, 132] on input "55793" at bounding box center [298, 128] width 73 height 14
paste input "69742"
click at [307, 101] on strike "$92990.00" at bounding box center [294, 103] width 26 height 9
click at [255, 94] on span "Leatt Airflex Pro Black Rodilleras (XXL)" at bounding box center [303, 92] width 103 height 6
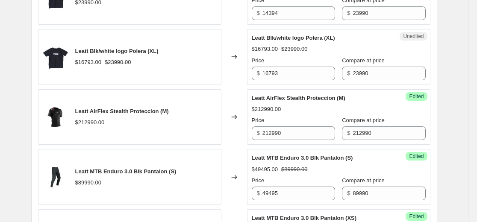
scroll to position [886, 0]
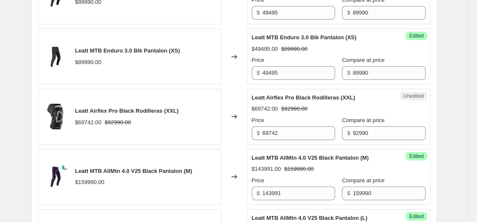
click at [302, 110] on strike "$92990.00" at bounding box center [294, 109] width 26 height 9
click at [305, 132] on input "69742" at bounding box center [298, 133] width 73 height 14
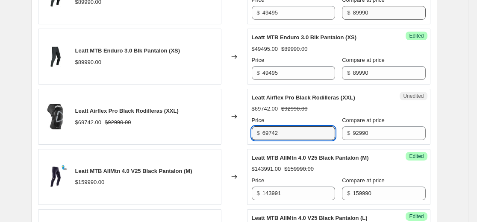
paste input "55793"
type input "55793"
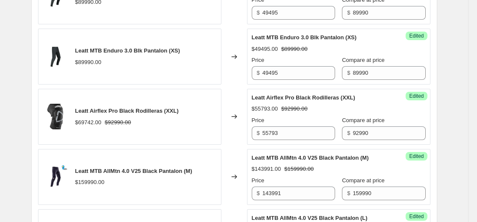
scroll to position [465, 0]
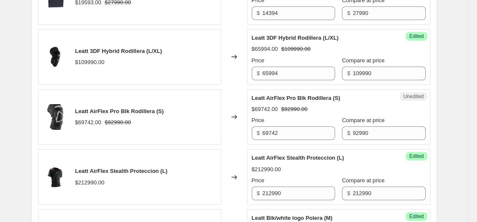
click at [295, 126] on div "Price $ 69742" at bounding box center [293, 128] width 83 height 24
click at [297, 131] on input "69742" at bounding box center [298, 133] width 73 height 14
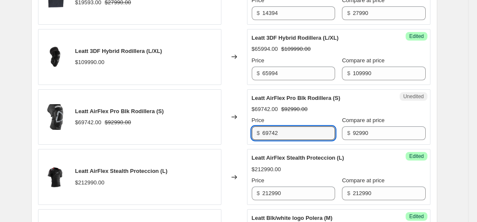
paste input "55793"
type input "55793"
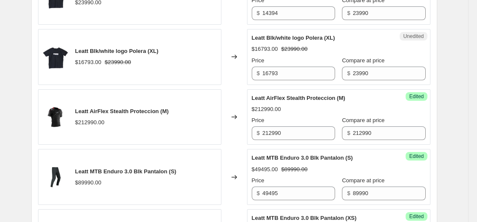
scroll to position [886, 0]
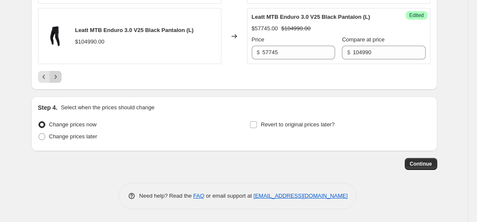
click at [58, 73] on button "Next" at bounding box center [56, 77] width 12 height 12
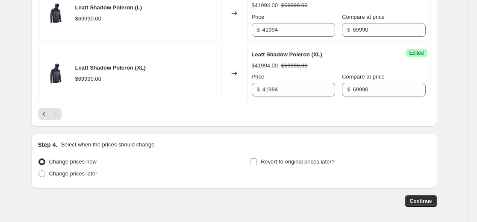
scroll to position [546, 0]
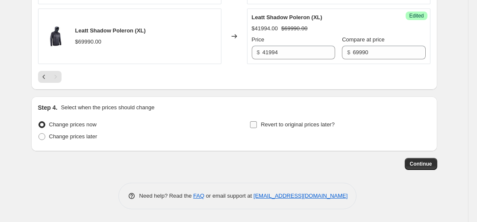
click at [261, 125] on label "Revert to original prices later?" at bounding box center [291, 125] width 85 height 12
click at [257, 125] on input "Revert to original prices later?" at bounding box center [253, 124] width 7 height 7
checkbox input "true"
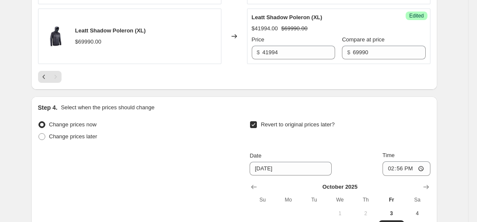
scroll to position [674, 0]
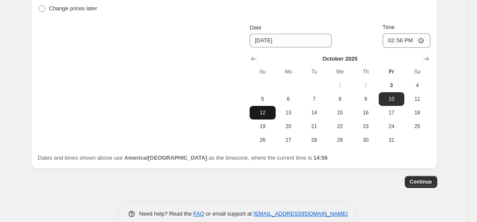
click at [268, 117] on button "12" at bounding box center [262, 113] width 26 height 14
type input "[DATE]"
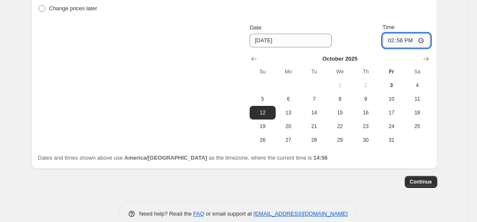
click at [404, 41] on input "14:56" at bounding box center [406, 40] width 48 height 15
type input "23:59"
click at [430, 182] on span "Continue" at bounding box center [421, 182] width 22 height 7
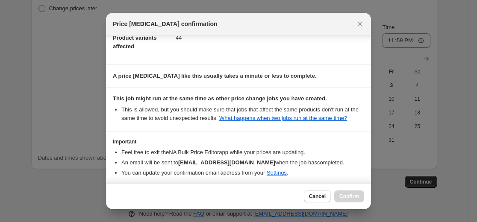
scroll to position [92, 0]
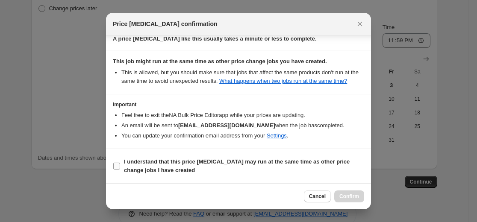
click at [129, 169] on b "I understand that this price [MEDICAL_DATA] may run at the same time as other p…" at bounding box center [237, 165] width 226 height 15
click at [120, 169] on input "I understand that this price [MEDICAL_DATA] may run at the same time as other p…" at bounding box center [116, 166] width 7 height 7
checkbox input "true"
click at [358, 196] on span "Confirm" at bounding box center [349, 196] width 20 height 7
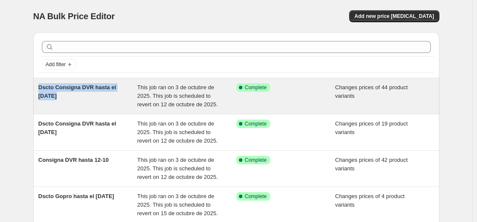
drag, startPoint x: 55, startPoint y: 98, endPoint x: 40, endPoint y: 88, distance: 18.1
click at [40, 88] on div "Dscto Consigna DVR hasta el [DATE]" at bounding box center [87, 96] width 99 height 26
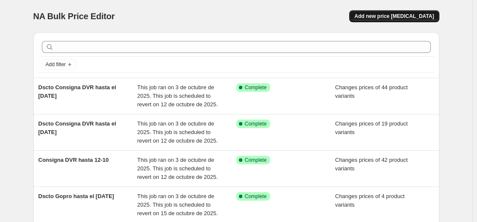
click at [408, 21] on button "Add new price [MEDICAL_DATA]" at bounding box center [394, 16] width 90 height 12
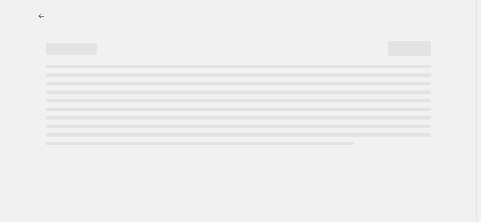
select select "percentage"
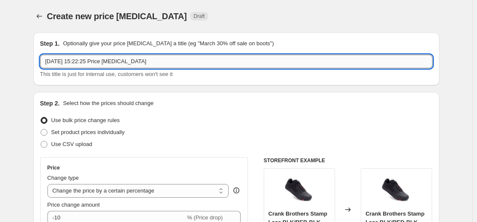
click at [161, 63] on input "[DATE] 15:22:25 Price [MEDICAL_DATA]" at bounding box center [236, 62] width 392 height 14
paste input "text"
click at [106, 61] on input "text" at bounding box center [236, 62] width 392 height 14
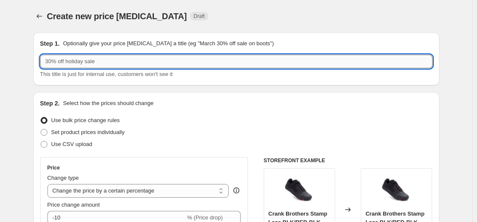
paste input "S"
type input "S"
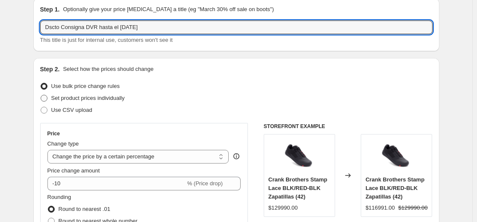
scroll to position [85, 0]
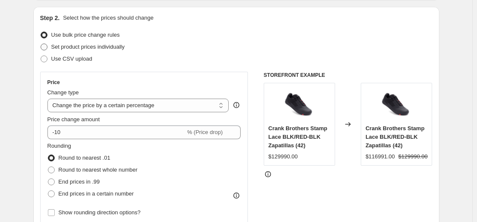
type input "Dscto Consigna DVR hasta el [DATE]"
click at [60, 43] on span "Set product prices individually" at bounding box center [87, 47] width 73 height 9
click at [41, 44] on input "Set product prices individually" at bounding box center [41, 44] width 0 height 0
radio input "true"
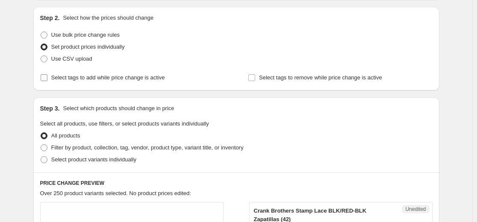
scroll to position [128, 0]
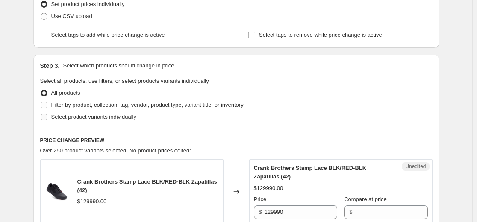
click at [67, 121] on span "Select product variants individually" at bounding box center [93, 117] width 85 height 9
click at [41, 114] on input "Select product variants individually" at bounding box center [41, 114] width 0 height 0
radio input "true"
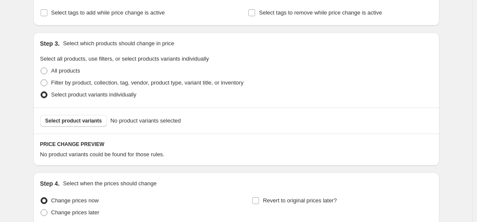
scroll to position [171, 0]
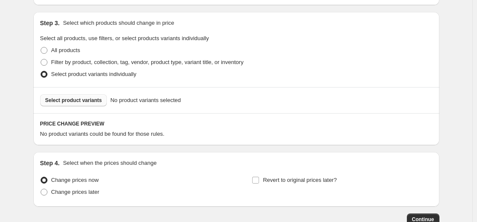
click at [95, 100] on span "Select product variants" at bounding box center [73, 100] width 57 height 7
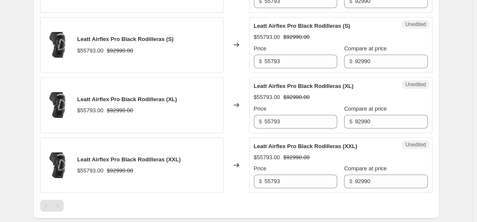
scroll to position [427, 0]
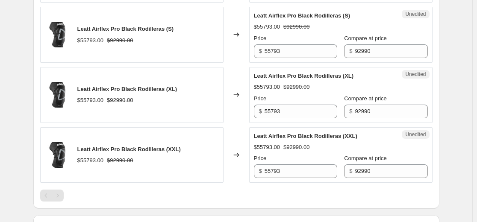
click at [197, 17] on div "Leatt Airflex Pro Black Rodilleras (S) $55793.00 $92990.00" at bounding box center [131, 35] width 183 height 56
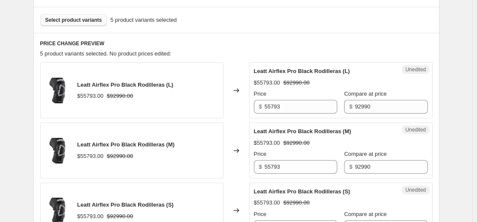
scroll to position [214, 0]
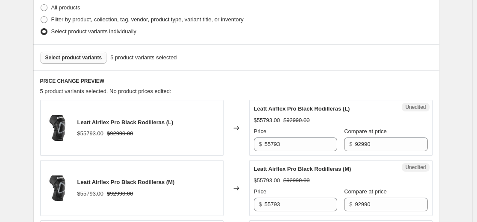
click at [87, 57] on span "Select product variants" at bounding box center [73, 57] width 57 height 7
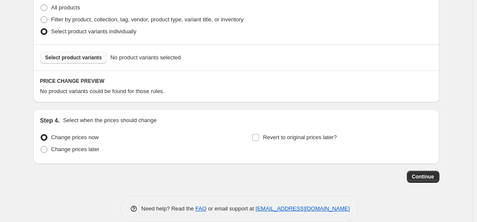
click at [193, 47] on div "Select product variants No product variants selected" at bounding box center [236, 57] width 406 height 26
click at [82, 53] on button "Select product variants" at bounding box center [73, 58] width 67 height 12
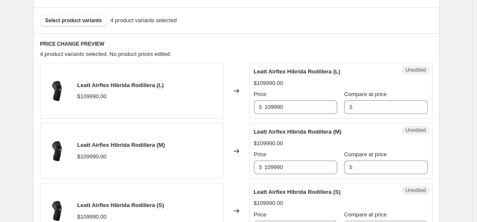
scroll to position [299, 0]
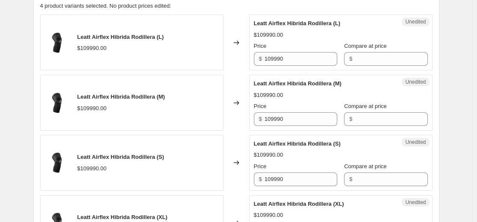
click at [226, 119] on div "Changed to" at bounding box center [236, 103] width 26 height 56
click at [307, 57] on input "109990" at bounding box center [300, 59] width 73 height 14
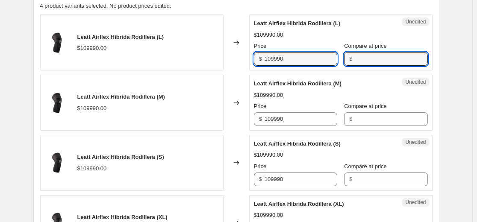
drag, startPoint x: 351, startPoint y: 57, endPoint x: 369, endPoint y: 86, distance: 34.3
click at [355, 57] on input "Compare at price" at bounding box center [391, 59] width 73 height 14
paste input "109990"
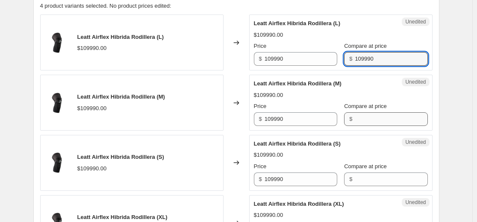
type input "109990"
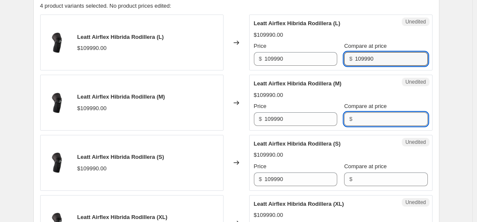
click at [363, 122] on input "Compare at price" at bounding box center [391, 119] width 73 height 14
paste input "109990"
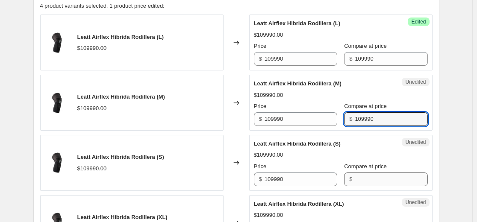
type input "109990"
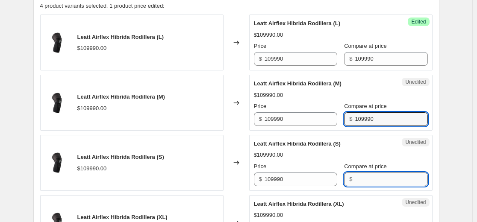
click at [364, 179] on input "Compare at price" at bounding box center [391, 180] width 73 height 14
paste input "109990"
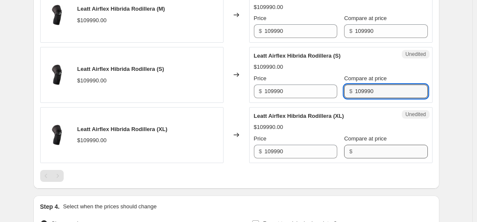
scroll to position [427, 0]
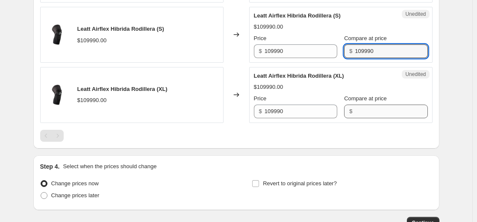
type input "109990"
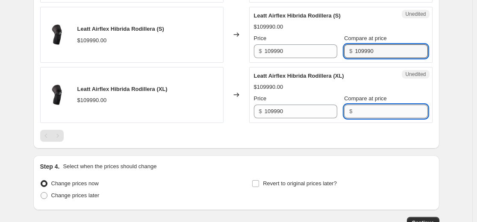
click at [363, 105] on input "Compare at price" at bounding box center [391, 112] width 73 height 14
paste input "109990"
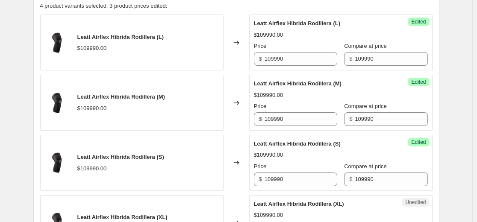
scroll to position [128, 0]
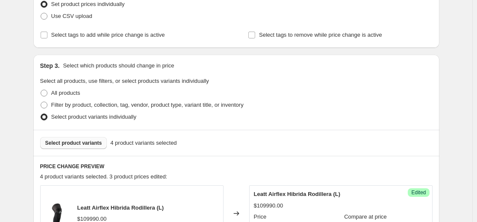
type input "109990"
click at [90, 142] on span "Select product variants" at bounding box center [73, 143] width 57 height 7
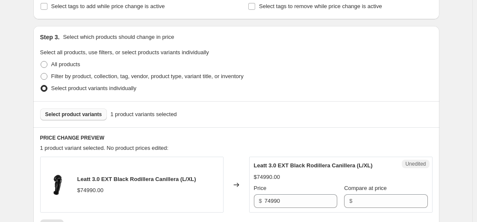
scroll to position [256, 0]
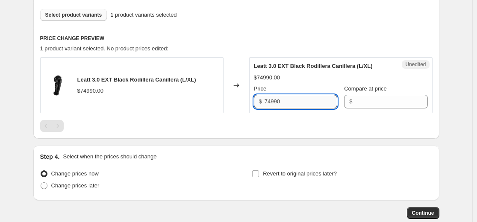
click at [293, 104] on input "74990" at bounding box center [300, 102] width 73 height 14
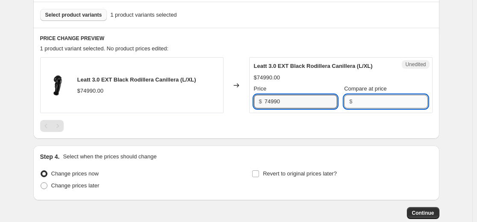
click at [359, 104] on input "Compare at price" at bounding box center [391, 102] width 73 height 14
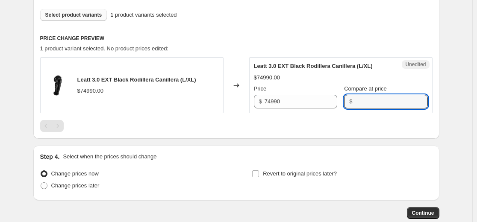
paste input "74990"
type input "74990"
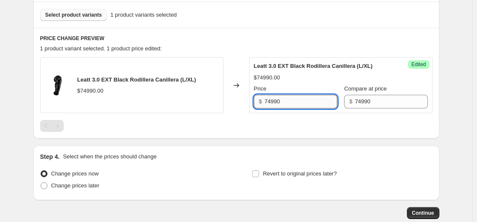
click at [296, 102] on input "74990" at bounding box center [300, 102] width 73 height 14
paste input "44993"
type input "44993"
click at [242, 134] on div "PRICE CHANGE PREVIEW 1 product variant selected. 1 product price edited: Leatt …" at bounding box center [236, 83] width 406 height 111
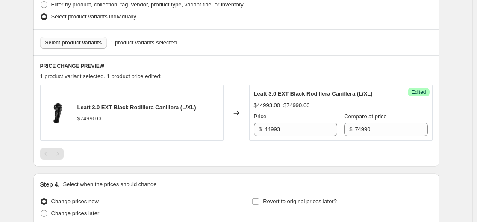
scroll to position [214, 0]
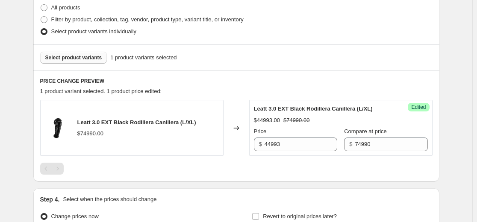
click at [88, 59] on span "Select product variants" at bounding box center [73, 57] width 57 height 7
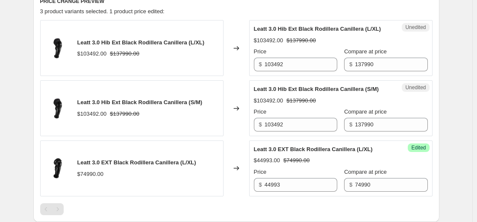
scroll to position [299, 0]
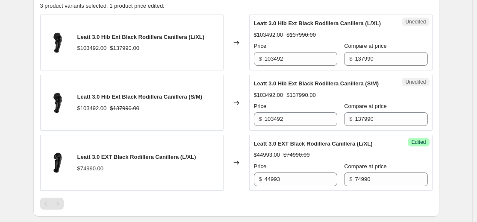
click at [197, 67] on div "Leatt 3.0 Hib Ext Black Rodillera Canillera (L/XL) $103492.00 $137990.00" at bounding box center [131, 43] width 183 height 56
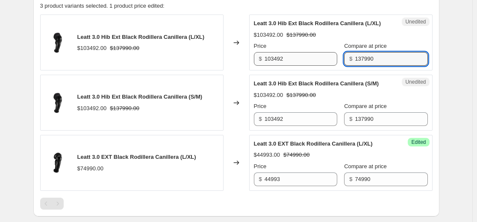
drag, startPoint x: 379, startPoint y: 70, endPoint x: 275, endPoint y: 71, distance: 104.2
click at [276, 66] on div "Price $ 103492 Compare at price $ 137990" at bounding box center [341, 54] width 174 height 24
click at [285, 66] on input "103492" at bounding box center [300, 59] width 73 height 14
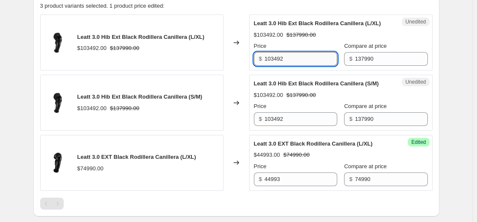
click at [285, 66] on input "103492" at bounding box center [300, 59] width 73 height 14
paste input "37990"
type input "137990"
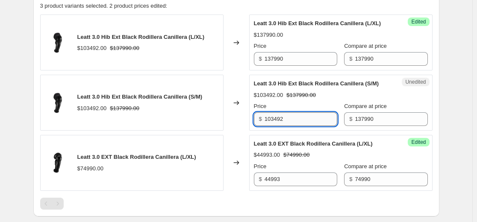
click at [305, 126] on input "103492" at bounding box center [300, 119] width 73 height 14
paste input "37990"
type input "137990"
click at [321, 100] on div "$103492.00 $137990.00" at bounding box center [341, 95] width 174 height 9
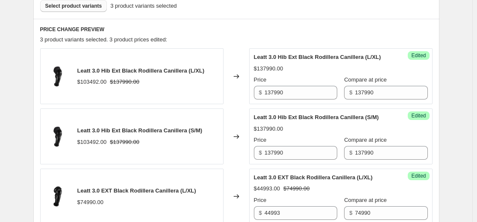
scroll to position [214, 0]
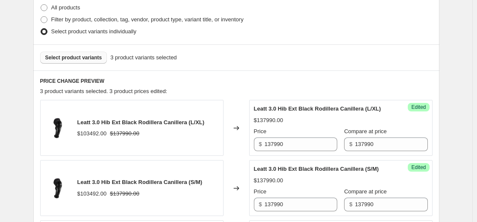
click at [89, 59] on span "Select product variants" at bounding box center [73, 57] width 57 height 7
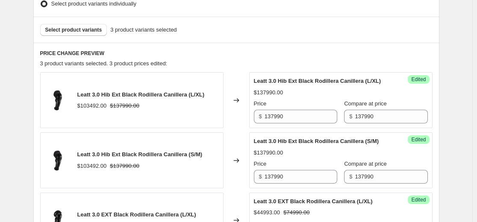
scroll to position [256, 0]
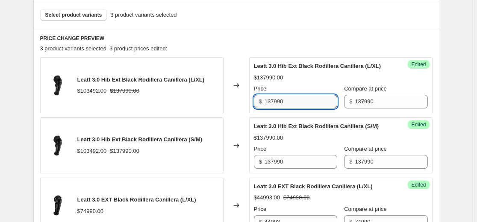
click at [297, 105] on input "137990" at bounding box center [300, 102] width 73 height 14
paste input "82793"
type input "82793"
click at [298, 169] on input "137990" at bounding box center [300, 162] width 73 height 14
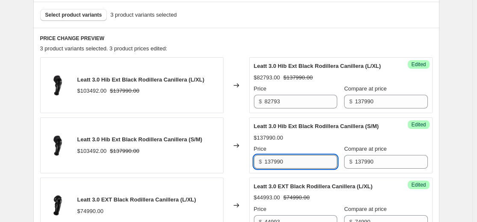
click at [298, 169] on input "137990" at bounding box center [300, 162] width 73 height 14
paste input "82793"
type input "82793"
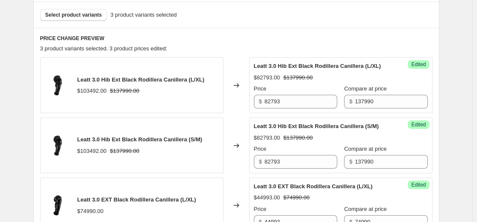
click at [305, 153] on div "Price" at bounding box center [295, 149] width 83 height 9
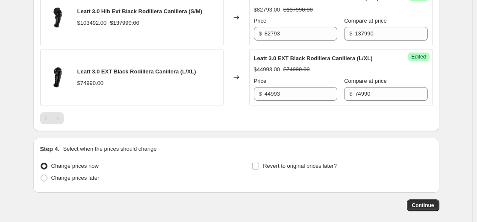
scroll to position [171, 0]
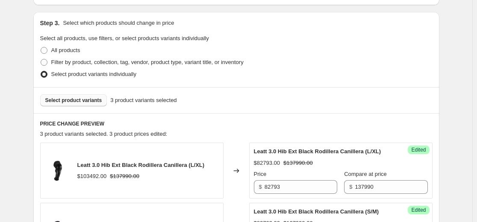
click at [86, 99] on span "Select product variants" at bounding box center [73, 100] width 57 height 7
click at [293, 103] on div "Select product variants 6 product variants selected" at bounding box center [236, 100] width 392 height 12
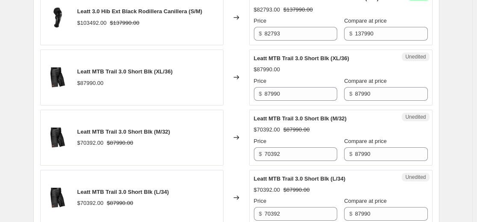
scroll to position [427, 0]
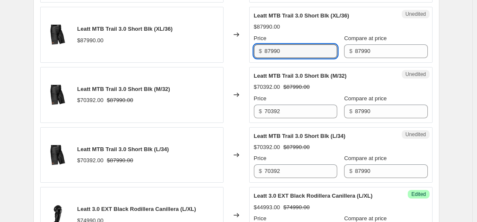
drag, startPoint x: 291, startPoint y: 66, endPoint x: 201, endPoint y: 65, distance: 90.6
click at [201, 63] on div "Leatt MTB Trail 3.0 Short Blk (XL/36) $87990.00 Changed to Unedited Leatt MTB T…" at bounding box center [236, 35] width 392 height 56
paste input "52794"
type input "52794"
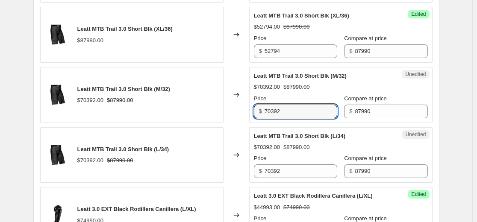
drag, startPoint x: 245, startPoint y: 129, endPoint x: 188, endPoint y: 133, distance: 57.0
click at [173, 123] on div "Leatt MTB Trail 3.0 Short Blk (M/32) $70392.00 $87990.00 Changed to Unedited Le…" at bounding box center [236, 95] width 392 height 56
paste input "52794"
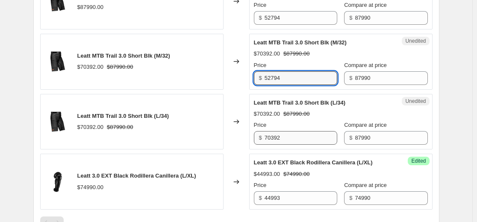
scroll to position [470, 0]
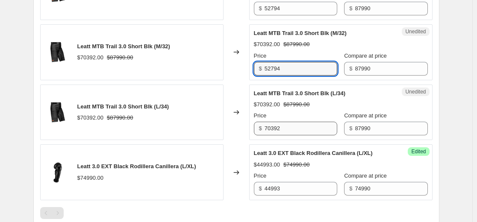
type input "52794"
drag, startPoint x: 290, startPoint y: 147, endPoint x: 188, endPoint y: 148, distance: 101.2
click at [196, 141] on div "Leatt MTB Trail 3.0 Short Blk (L/34) $70392.00 $87990.00 Changed to Unedited Le…" at bounding box center [236, 113] width 392 height 56
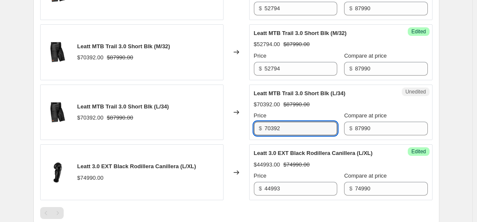
paste input "52794"
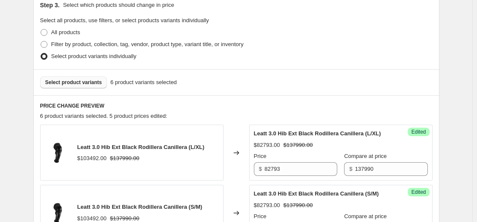
scroll to position [128, 0]
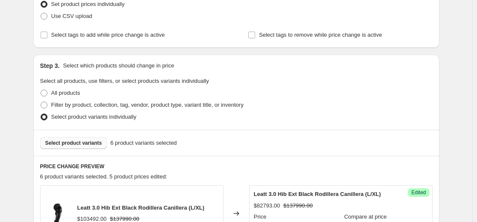
type input "52794"
click at [82, 142] on span "Select product variants" at bounding box center [73, 143] width 57 height 7
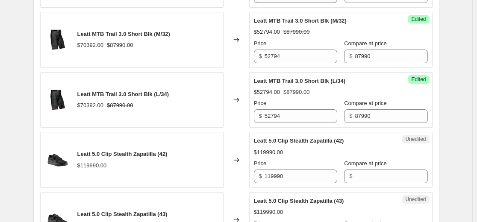
scroll to position [555, 0]
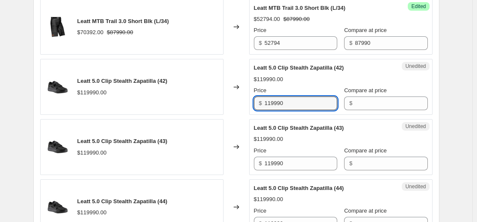
click at [295, 110] on input "119990" at bounding box center [300, 104] width 73 height 14
click at [363, 110] on input "Compare at price" at bounding box center [391, 104] width 73 height 14
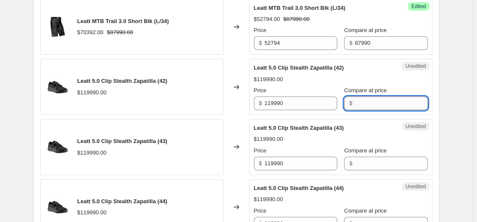
paste input "119990"
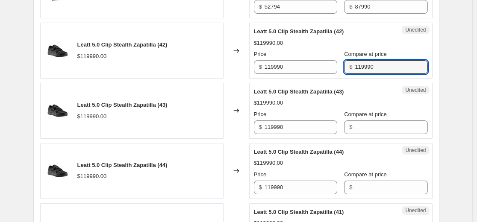
scroll to position [641, 0]
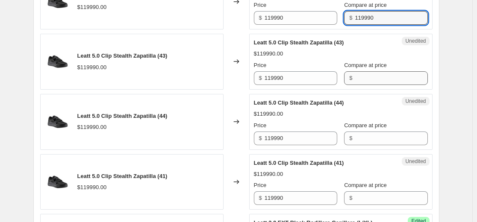
type input "119990"
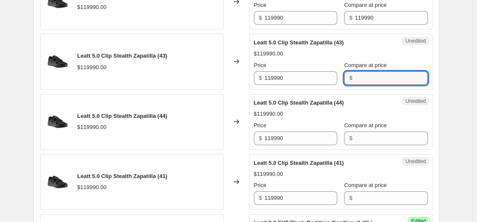
drag, startPoint x: 361, startPoint y: 99, endPoint x: 363, endPoint y: 114, distance: 15.5
click at [361, 85] on input "Compare at price" at bounding box center [391, 78] width 73 height 14
paste input "119990"
type input "119990"
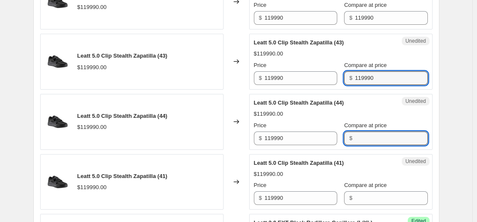
drag, startPoint x: 365, startPoint y: 156, endPoint x: 366, endPoint y: 172, distance: 16.3
click at [365, 145] on input "Compare at price" at bounding box center [391, 139] width 73 height 14
paste input "119990"
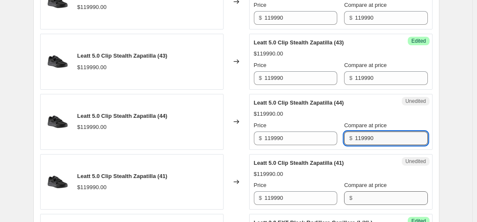
type input "119990"
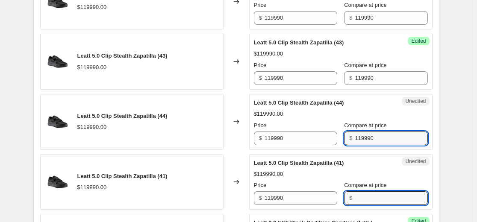
drag, startPoint x: 357, startPoint y: 218, endPoint x: 342, endPoint y: 220, distance: 14.7
click at [357, 205] on input "Compare at price" at bounding box center [391, 198] width 73 height 14
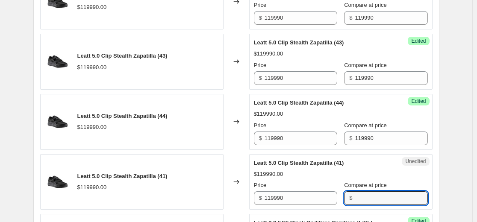
paste input "119990"
type input "119990"
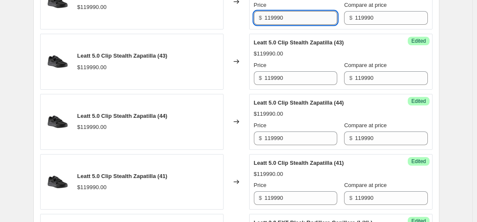
click at [305, 25] on input "119990" at bounding box center [300, 18] width 73 height 14
paste input "89993"
type input "89993"
click at [294, 85] on input "119990" at bounding box center [300, 78] width 73 height 14
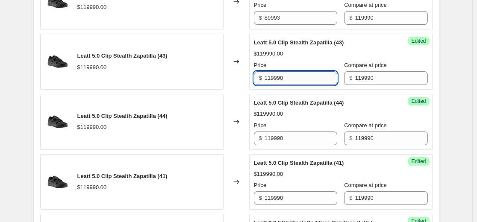
click at [294, 85] on input "119990" at bounding box center [300, 78] width 73 height 14
paste input "89993"
type input "89993"
click at [287, 145] on input "119990" at bounding box center [300, 139] width 73 height 14
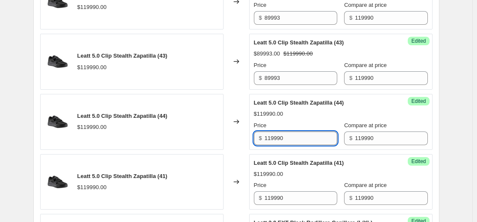
click at [287, 145] on input "119990" at bounding box center [300, 139] width 73 height 14
paste input "89993"
type input "89993"
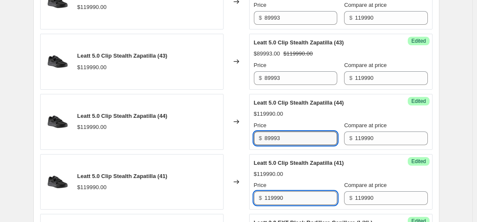
click at [290, 205] on input "119990" at bounding box center [300, 198] width 73 height 14
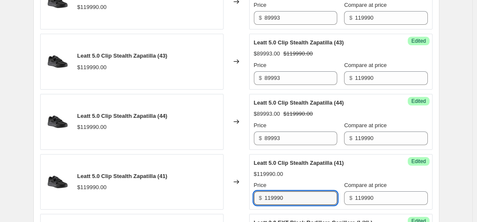
paste input "89993"
type input "89993"
click at [296, 190] on div "Price" at bounding box center [295, 185] width 83 height 9
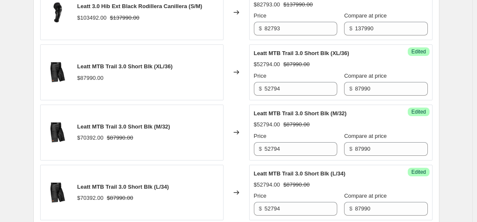
scroll to position [256, 0]
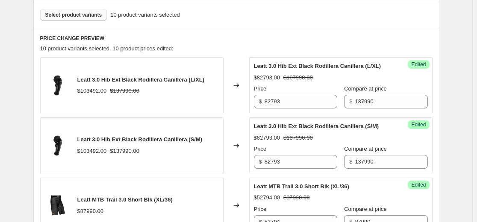
click at [90, 17] on span "Select product variants" at bounding box center [73, 15] width 57 height 7
click at [292, 127] on div "Success Edited Leatt 3.0 Hib Ext Black Rodillera Canillera (S/M) $82793.00 $137…" at bounding box center [340, 145] width 183 height 56
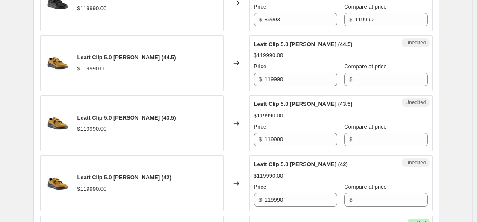
scroll to position [769, 0]
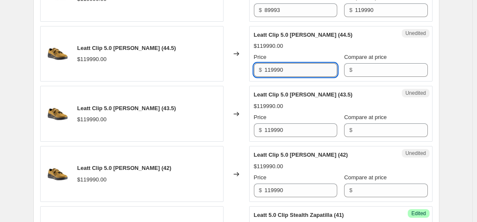
click at [305, 77] on input "119990" at bounding box center [300, 70] width 73 height 14
paste input "89993"
type input "89993"
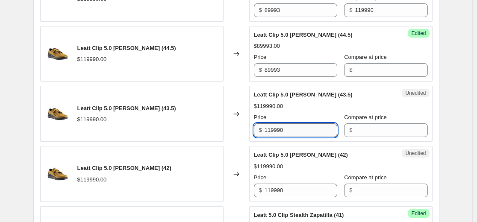
click at [302, 137] on input "119990" at bounding box center [300, 130] width 73 height 14
paste input "89993"
type input "89993"
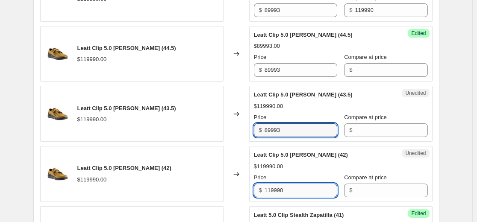
click at [298, 197] on input "119990" at bounding box center [300, 191] width 73 height 14
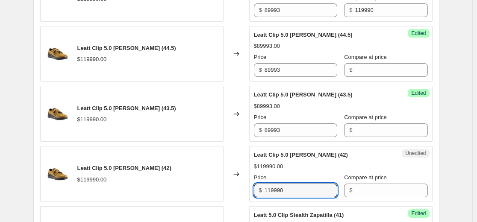
paste input "89993"
type input "89993"
click at [361, 17] on input "119990" at bounding box center [391, 10] width 73 height 14
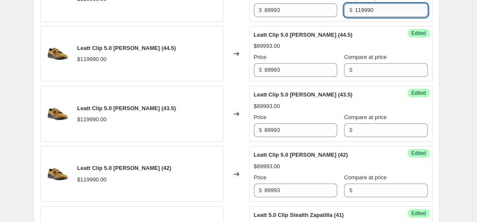
click at [361, 17] on input "119990" at bounding box center [391, 10] width 73 height 14
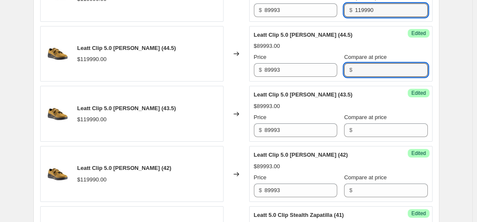
drag, startPoint x: 350, startPoint y: 93, endPoint x: 356, endPoint y: 106, distance: 14.5
click at [355, 77] on input "Compare at price" at bounding box center [391, 70] width 73 height 14
paste input "119990"
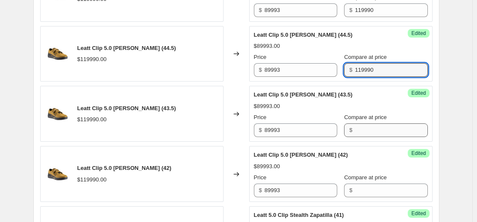
type input "119990"
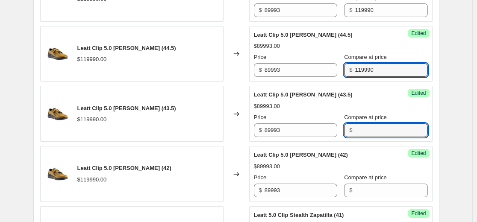
drag, startPoint x: 360, startPoint y: 147, endPoint x: 360, endPoint y: 167, distance: 20.1
click at [360, 137] on input "Compare at price" at bounding box center [391, 130] width 73 height 14
paste input "119990"
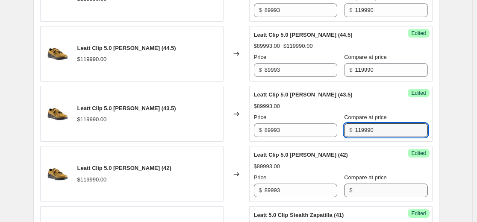
type input "119990"
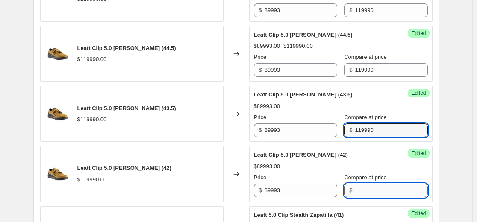
click at [364, 197] on input "Compare at price" at bounding box center [391, 191] width 73 height 14
paste input "119990"
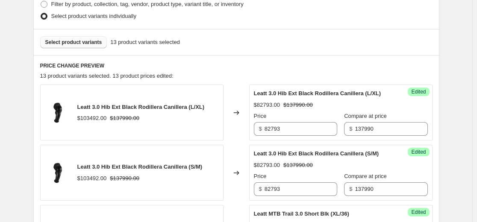
scroll to position [214, 0]
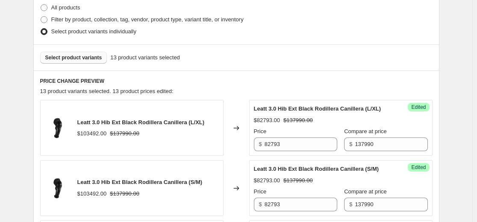
type input "119990"
click at [81, 54] on button "Select product variants" at bounding box center [73, 58] width 67 height 12
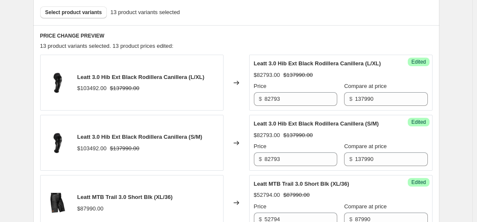
scroll to position [256, 0]
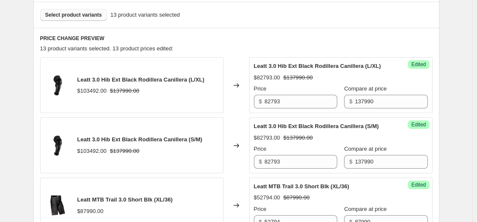
click at [76, 18] on span "Select product variants" at bounding box center [73, 15] width 57 height 7
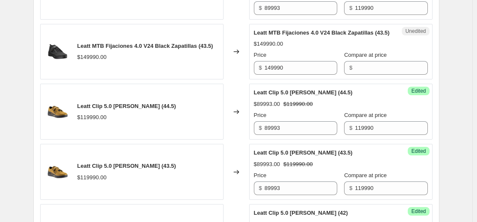
scroll to position [769, 0]
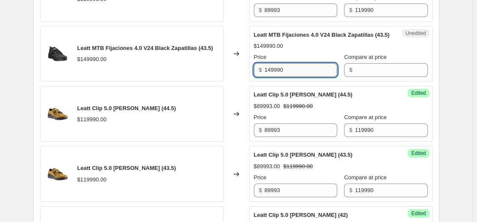
click at [296, 77] on input "149990" at bounding box center [300, 70] width 73 height 14
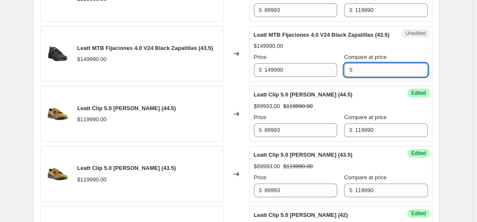
drag, startPoint x: 377, startPoint y: 94, endPoint x: 373, endPoint y: 98, distance: 5.1
click at [377, 77] on input "Compare at price" at bounding box center [391, 70] width 73 height 14
paste input "149990"
type input "149990"
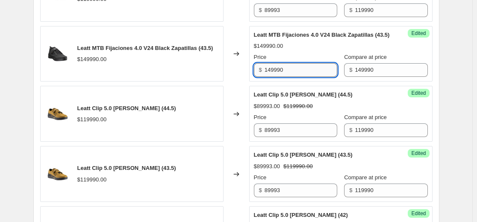
click at [299, 77] on input "149990" at bounding box center [300, 70] width 73 height 14
paste input "34991"
type input "134991"
click at [301, 77] on div "Leatt MTB Fijaciones 4.0 V24 Black Zapatillas (43.5) $149990.00 Price $ 134991 …" at bounding box center [341, 54] width 174 height 47
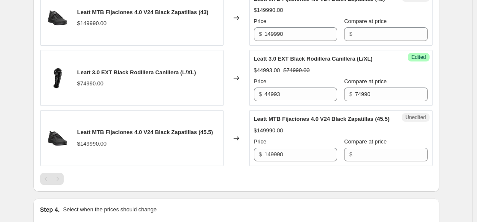
scroll to position [1111, 0]
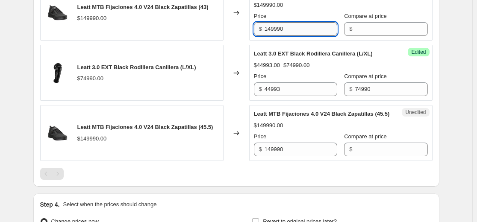
click at [308, 36] on input "149990" at bounding box center [300, 29] width 73 height 14
paste input "34991"
type input "134991"
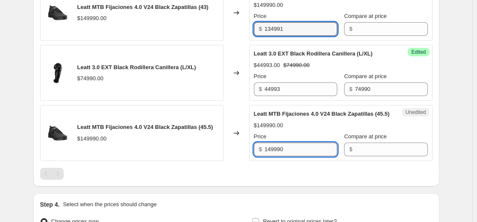
click at [288, 156] on input "149990" at bounding box center [300, 150] width 73 height 14
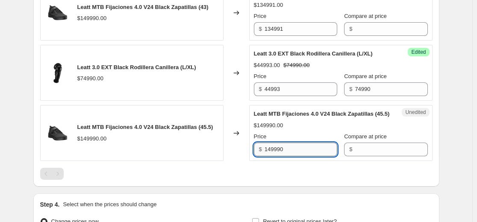
click at [288, 156] on input "149990" at bounding box center [300, 150] width 73 height 14
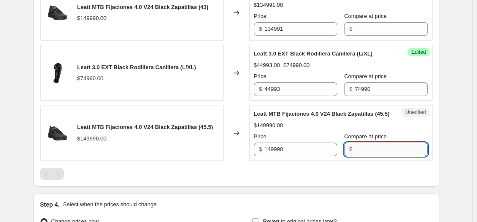
drag, startPoint x: 384, startPoint y: 191, endPoint x: 382, endPoint y: 185, distance: 5.6
click at [384, 156] on input "Compare at price" at bounding box center [391, 150] width 73 height 14
paste input "149990"
type input "149990"
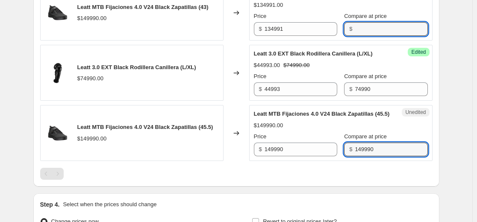
drag, startPoint x: 364, startPoint y: 65, endPoint x: 334, endPoint y: 65, distance: 29.9
click at [364, 36] on input "Compare at price" at bounding box center [391, 29] width 73 height 14
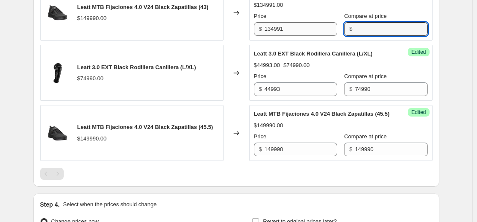
paste input "149990"
type input "149990"
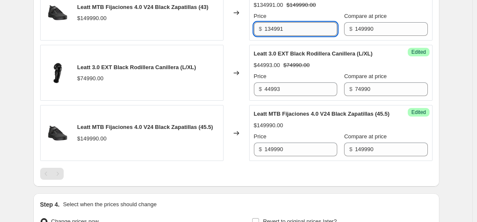
click at [306, 36] on input "134991" at bounding box center [300, 29] width 73 height 14
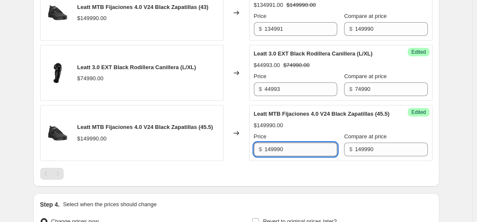
click at [296, 156] on input "149990" at bounding box center [300, 150] width 73 height 14
paste input "34991"
type input "134991"
click at [310, 130] on div "$149990.00" at bounding box center [341, 125] width 174 height 9
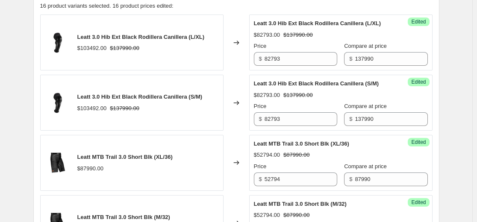
scroll to position [171, 0]
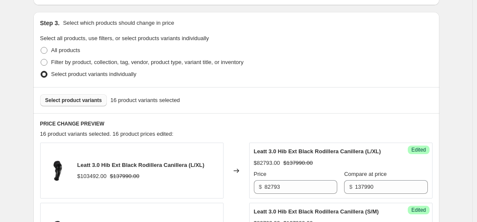
click at [96, 97] on button "Select product variants" at bounding box center [73, 100] width 67 height 12
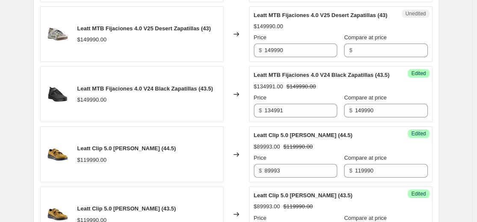
scroll to position [769, 0]
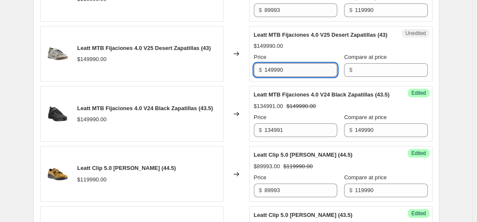
click at [300, 77] on input "149990" at bounding box center [300, 70] width 73 height 14
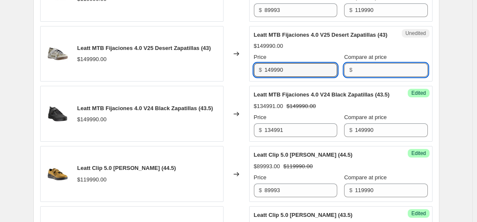
click at [360, 77] on input "Compare at price" at bounding box center [391, 70] width 73 height 14
paste input "149990"
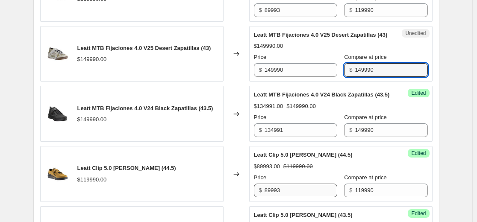
type input "149990"
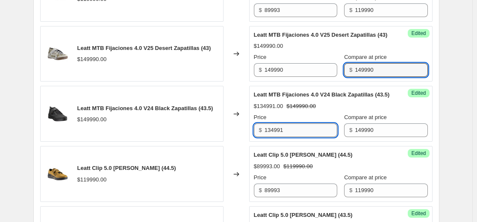
click at [284, 137] on input "134991" at bounding box center [300, 130] width 73 height 14
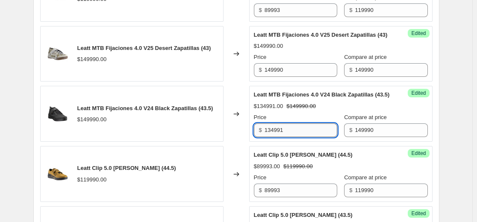
click at [284, 137] on input "134991" at bounding box center [300, 130] width 73 height 14
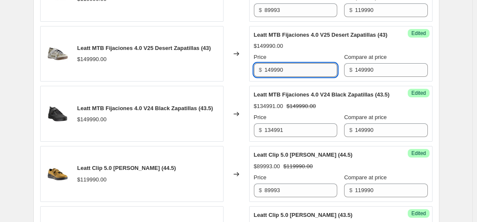
click at [291, 77] on input "149990" at bounding box center [300, 70] width 73 height 14
paste input "134991"
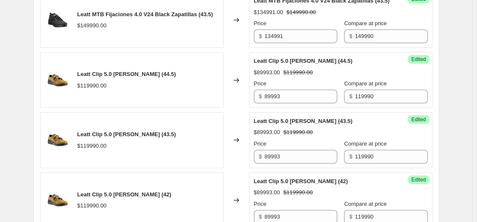
scroll to position [812, 0]
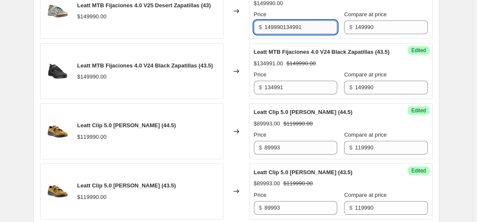
click at [310, 34] on input "149990134991" at bounding box center [300, 28] width 73 height 14
paste input "text"
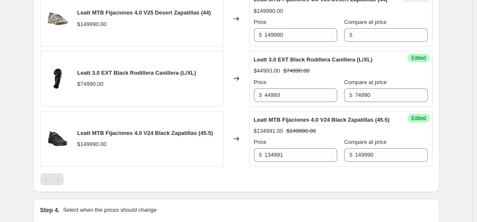
scroll to position [1239, 0]
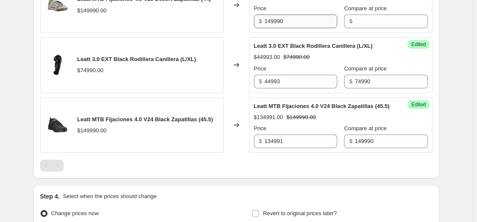
type input "134991"
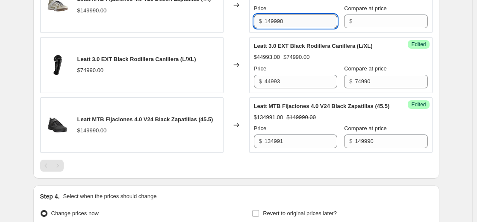
click at [304, 28] on input "149990" at bounding box center [300, 22] width 73 height 14
paste input "34991"
type input "134991"
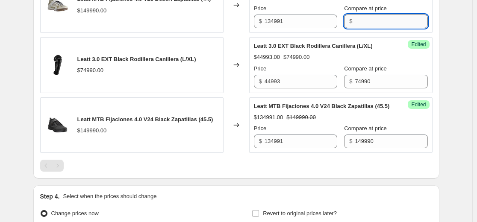
click at [376, 28] on input "Compare at price" at bounding box center [391, 22] width 73 height 14
paste input "149990"
type input "149990"
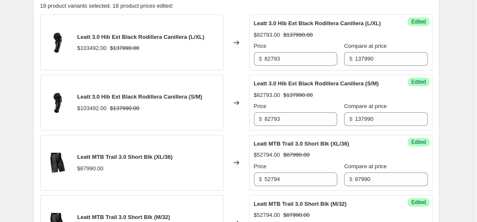
scroll to position [171, 0]
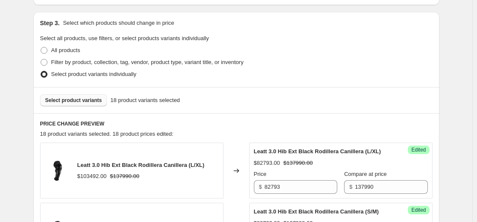
click at [93, 101] on span "Select product variants" at bounding box center [73, 100] width 57 height 7
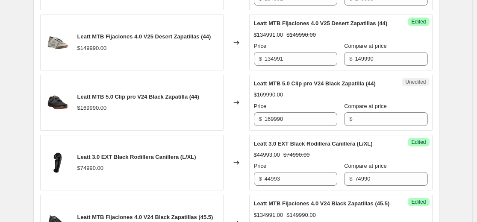
scroll to position [1239, 0]
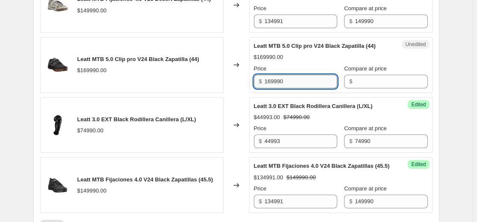
click at [293, 88] on input "169990" at bounding box center [300, 82] width 73 height 14
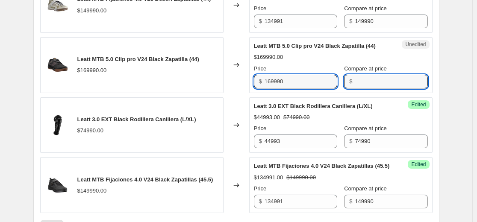
drag, startPoint x: 366, startPoint y: 127, endPoint x: 361, endPoint y: 143, distance: 17.3
click at [366, 88] on input "Compare at price" at bounding box center [391, 82] width 73 height 14
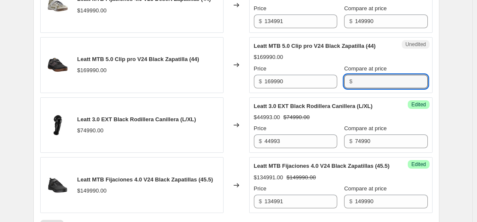
paste input "169990"
type input "169990"
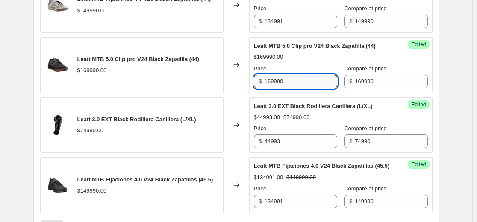
click at [308, 88] on input "169990" at bounding box center [300, 82] width 73 height 14
paste input "52991"
type input "152991"
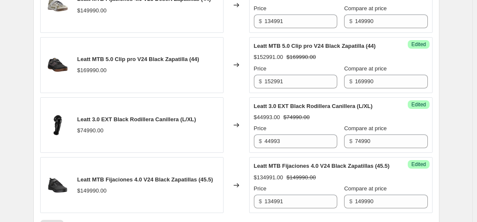
drag, startPoint x: 308, startPoint y: 108, endPoint x: 239, endPoint y: 126, distance: 71.6
click at [308, 62] on div "$152991.00 $169990.00" at bounding box center [341, 57] width 174 height 9
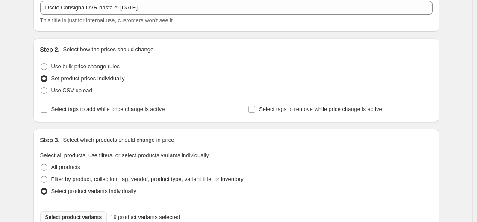
scroll to position [128, 0]
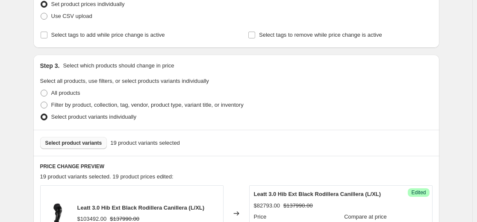
click at [93, 143] on span "Select product variants" at bounding box center [73, 143] width 57 height 7
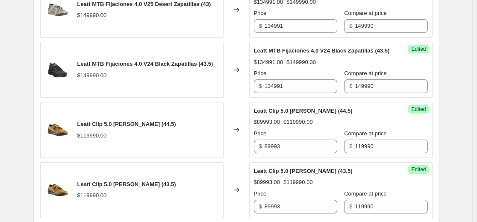
scroll to position [812, 0]
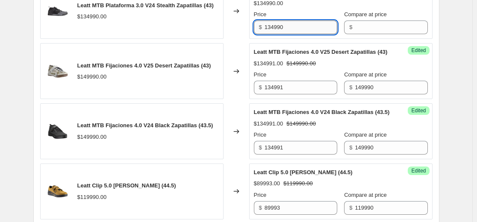
click at [298, 34] on input "134990" at bounding box center [300, 28] width 73 height 14
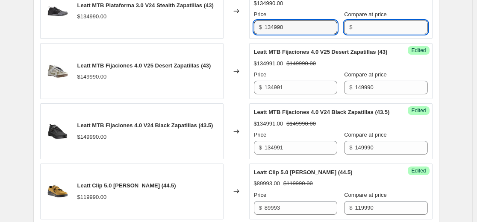
click at [361, 34] on input "Compare at price" at bounding box center [391, 28] width 73 height 14
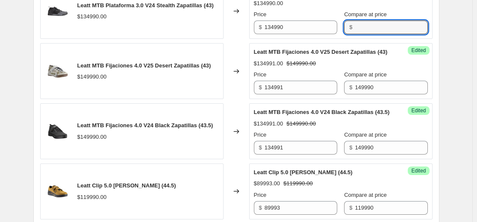
paste input "134990"
type input "134990"
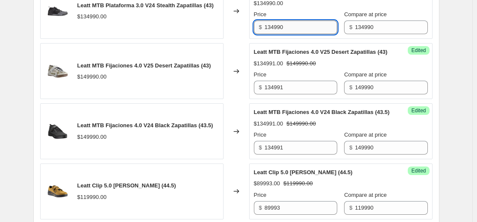
click at [323, 34] on input "134990" at bounding box center [300, 28] width 73 height 14
paste input "21491"
type input "121491"
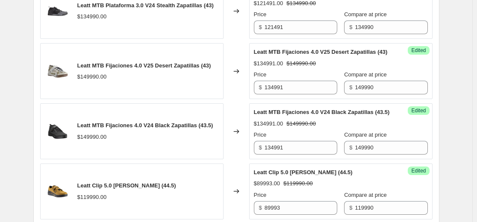
click at [309, 55] on span "Leatt MTB Fijaciones 4.0 V25 Desert Zapatillas (43)" at bounding box center [321, 52] width 134 height 6
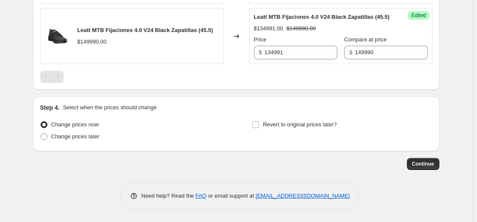
scroll to position [1516, 0]
click at [326, 124] on span "Revert to original prices later?" at bounding box center [300, 124] width 74 height 6
click at [259, 124] on input "Revert to original prices later?" at bounding box center [255, 124] width 7 height 7
checkbox input "true"
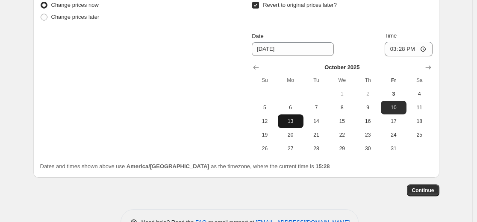
scroll to position [1602, 0]
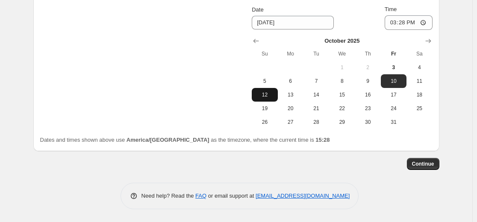
click at [271, 98] on span "12" at bounding box center [264, 94] width 19 height 7
type input "[DATE]"
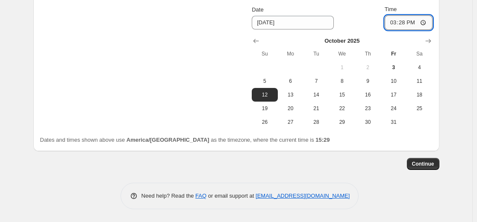
click at [408, 30] on input "15:28" at bounding box center [408, 22] width 48 height 15
type input "23:59"
click at [371, 30] on div "Date [DATE] Time 23:59" at bounding box center [342, 17] width 180 height 25
click at [422, 167] on span "Continue" at bounding box center [423, 164] width 22 height 7
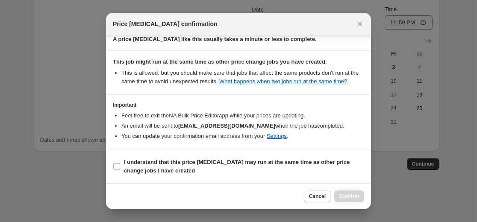
scroll to position [92, 0]
click at [143, 167] on b "I understand that this price [MEDICAL_DATA] may run at the same time as other p…" at bounding box center [237, 165] width 226 height 15
click at [120, 167] on input "I understand that this price [MEDICAL_DATA] may run at the same time as other p…" at bounding box center [116, 166] width 7 height 7
checkbox input "true"
click at [349, 195] on span "Confirm" at bounding box center [349, 196] width 20 height 7
